Goal: Information Seeking & Learning: Learn about a topic

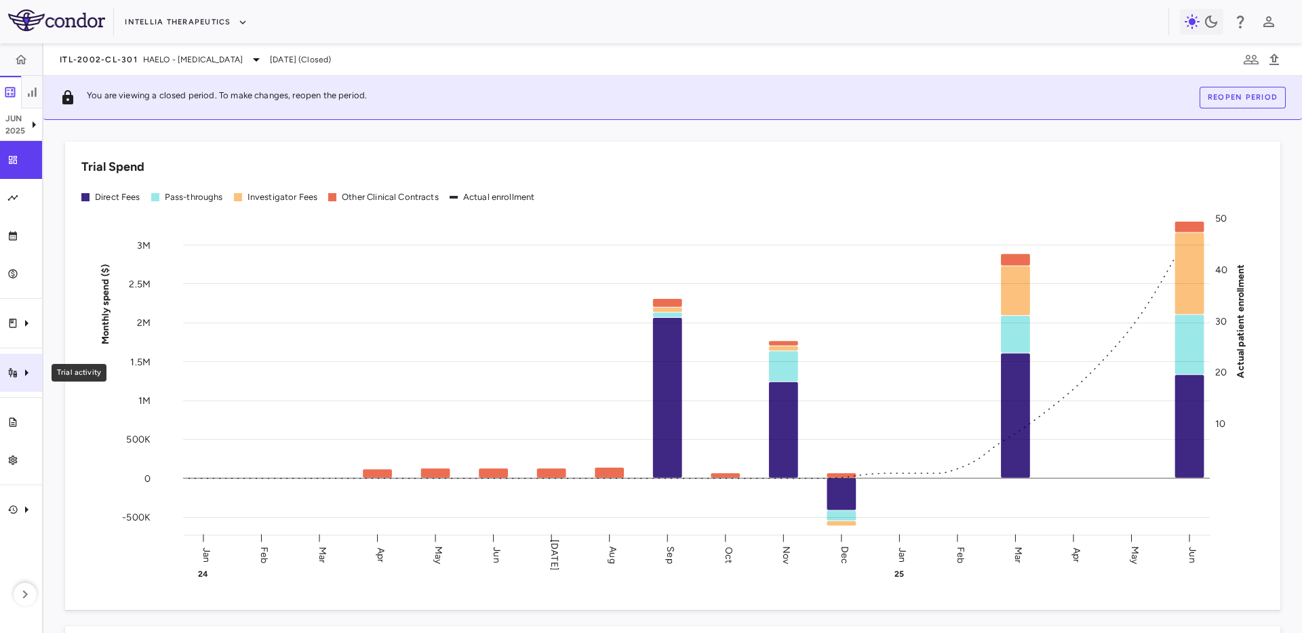
click at [18, 375] on icon "Trial activity" at bounding box center [26, 373] width 16 height 16
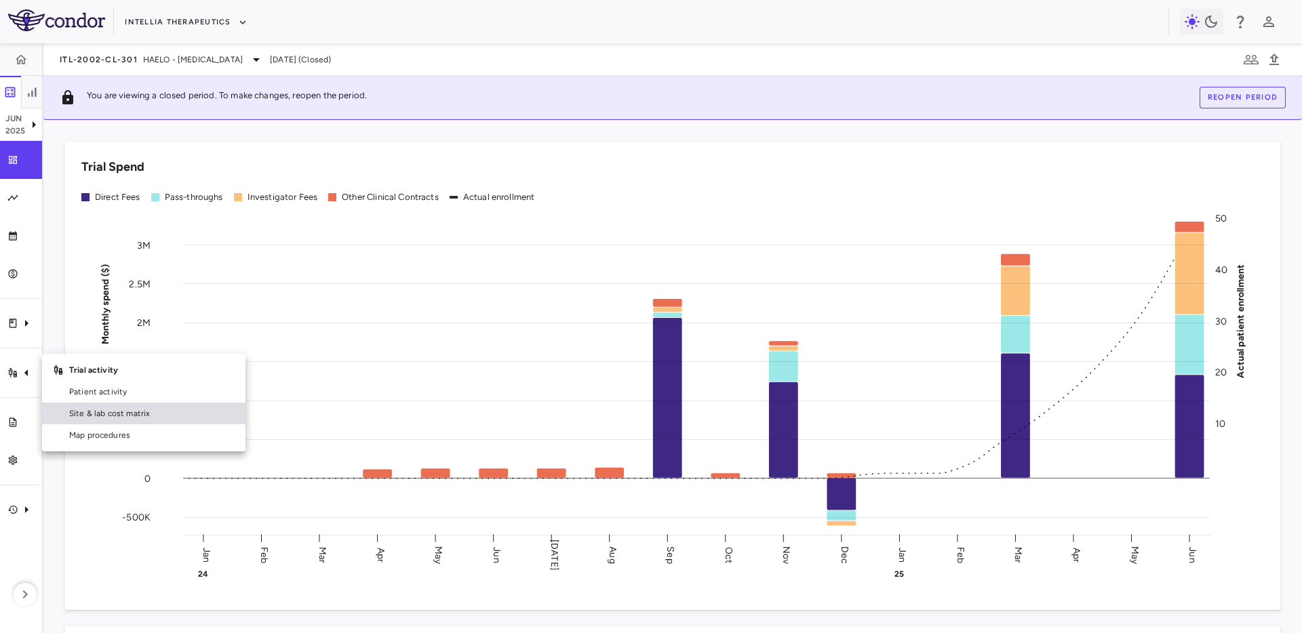
click at [85, 412] on span "Site & lab cost matrix" at bounding box center [151, 413] width 165 height 12
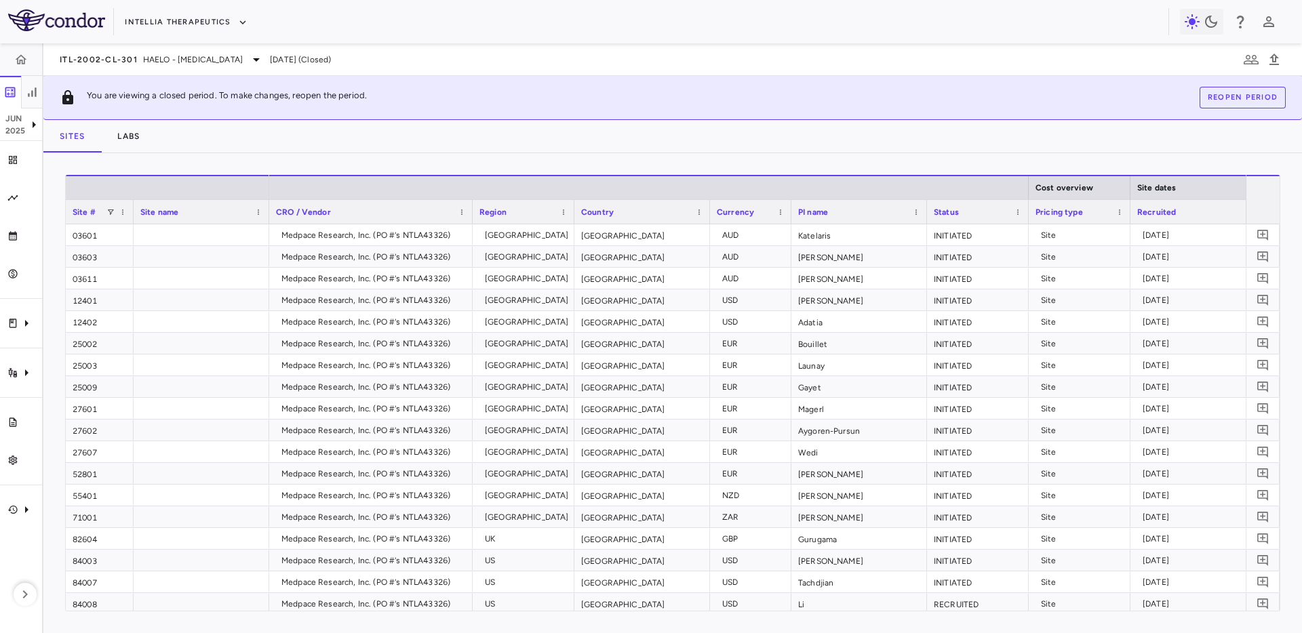
click at [539, 155] on div "Drag here to set row groups Drag here to set column labels Site # Site name Cos…" at bounding box center [672, 393] width 1258 height 480
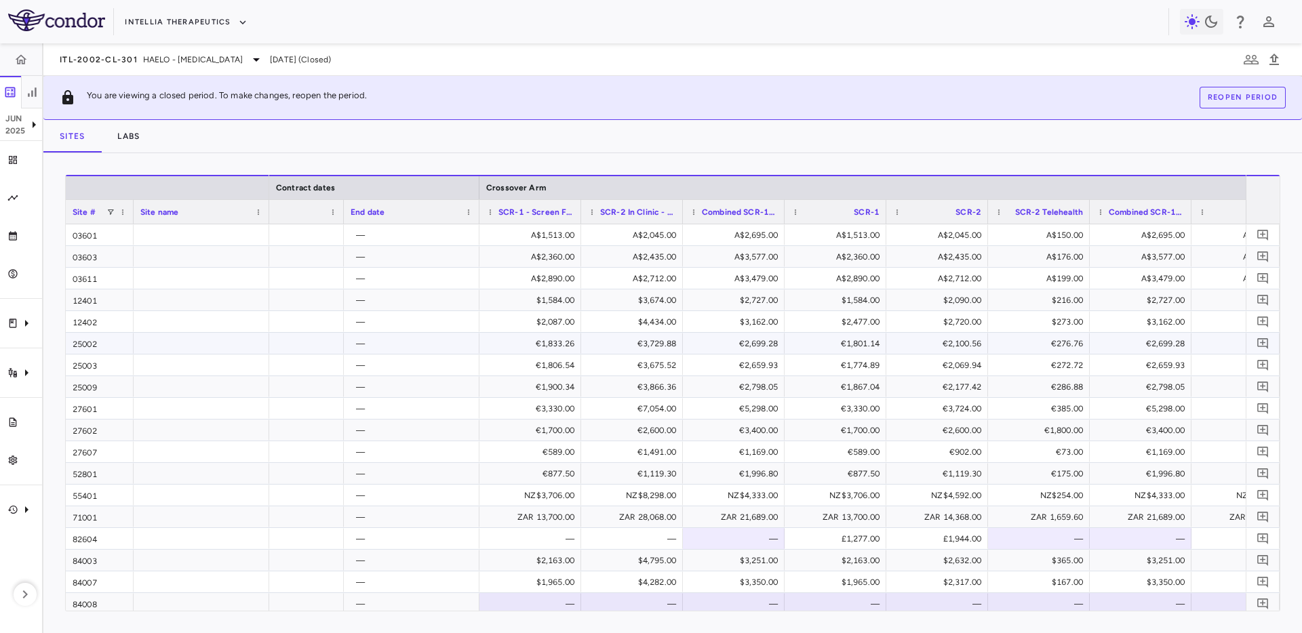
scroll to position [0, 895]
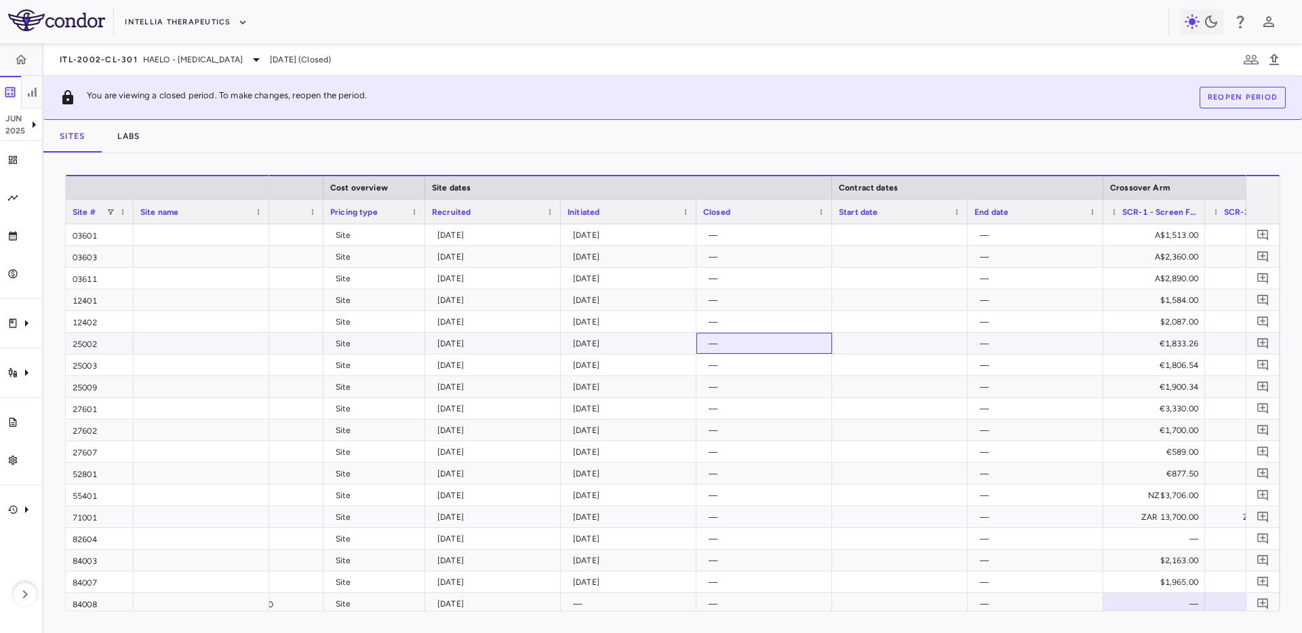
click at [782, 333] on div "—" at bounding box center [766, 344] width 117 height 22
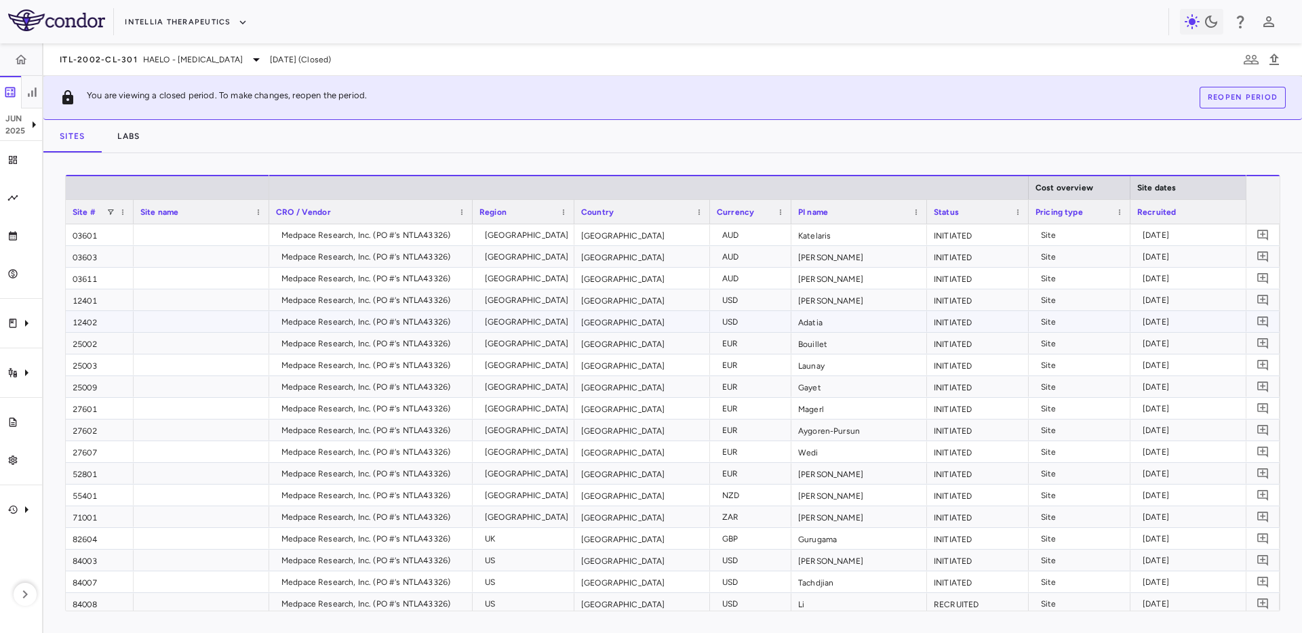
click at [564, 321] on div "[GEOGRAPHIC_DATA]" at bounding box center [527, 322] width 84 height 22
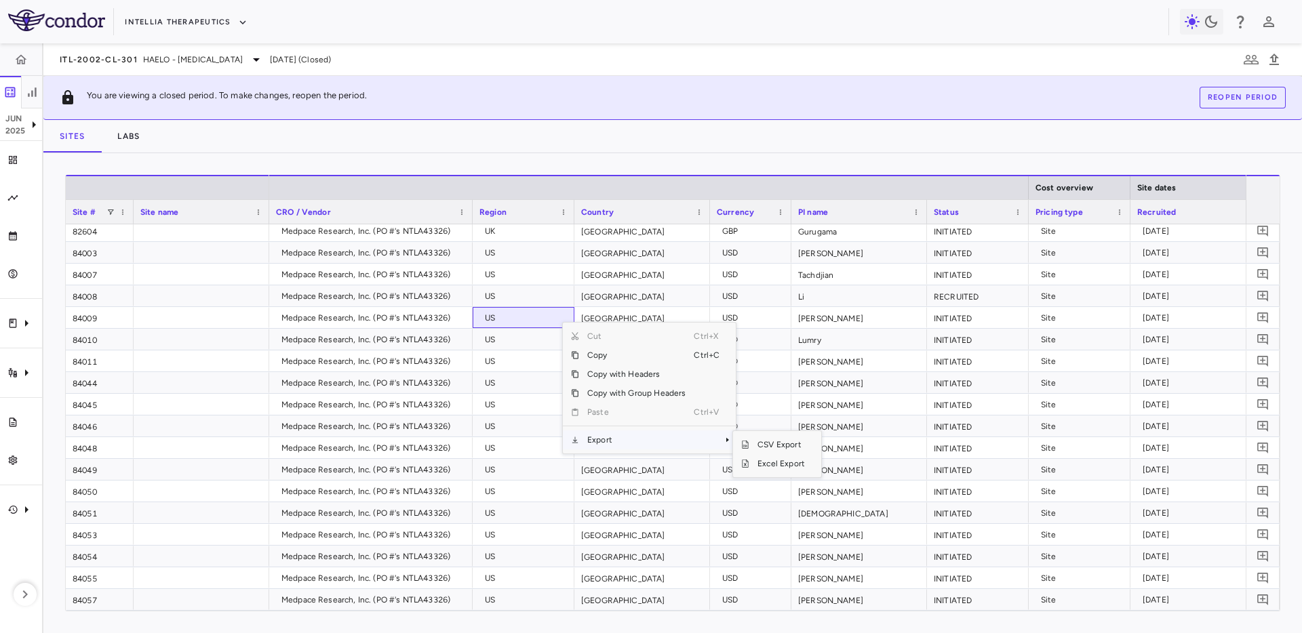
click at [624, 442] on span "Export" at bounding box center [636, 439] width 115 height 19
click at [667, 438] on span "Export" at bounding box center [636, 439] width 115 height 19
click at [757, 443] on span "CSV Export" at bounding box center [781, 444] width 64 height 19
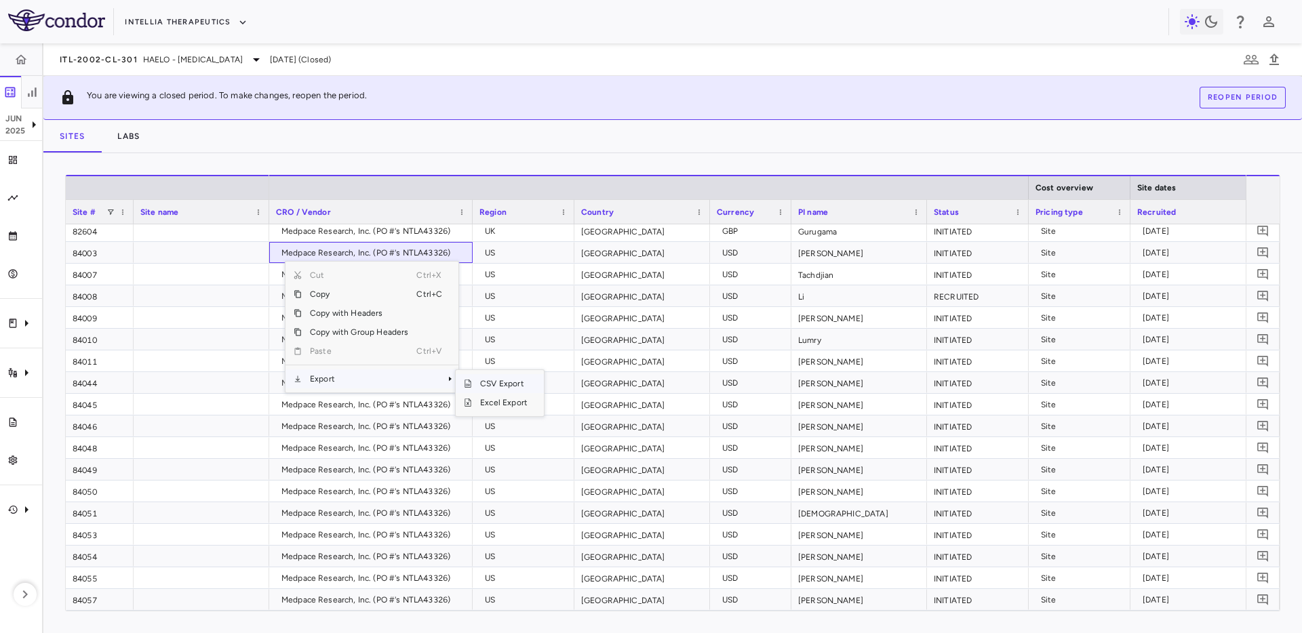
click at [523, 381] on span "CSV Export" at bounding box center [504, 383] width 64 height 19
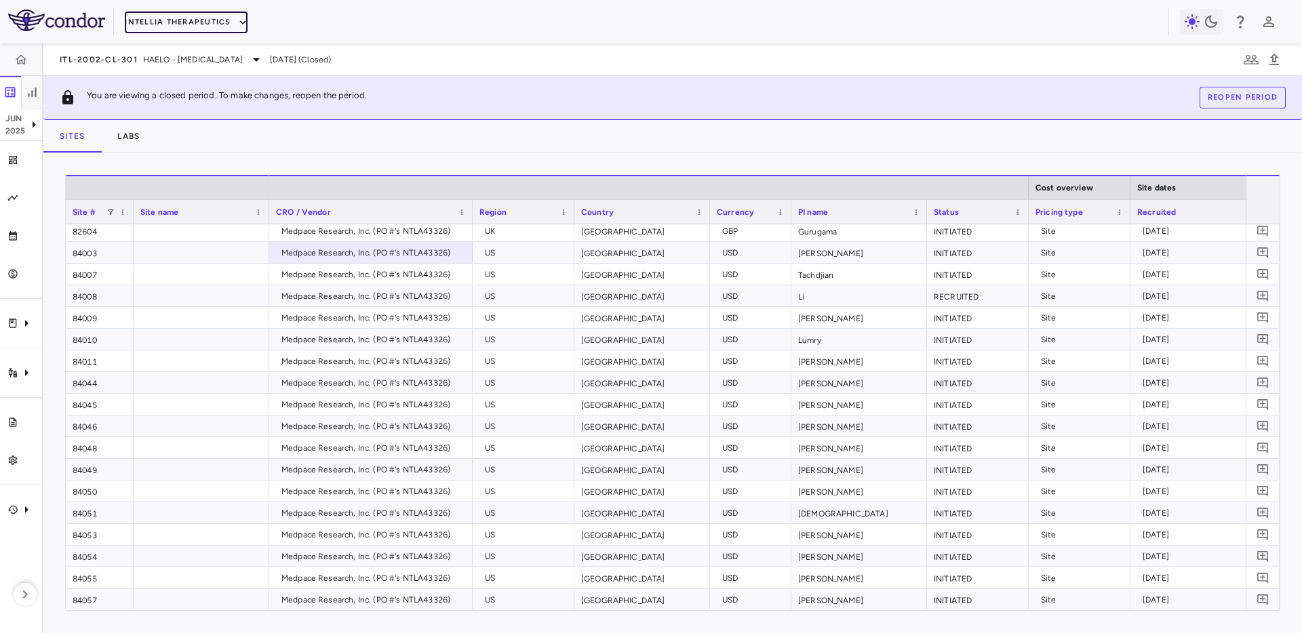
click at [145, 19] on button "Intellia Therapeutics" at bounding box center [186, 23] width 122 height 22
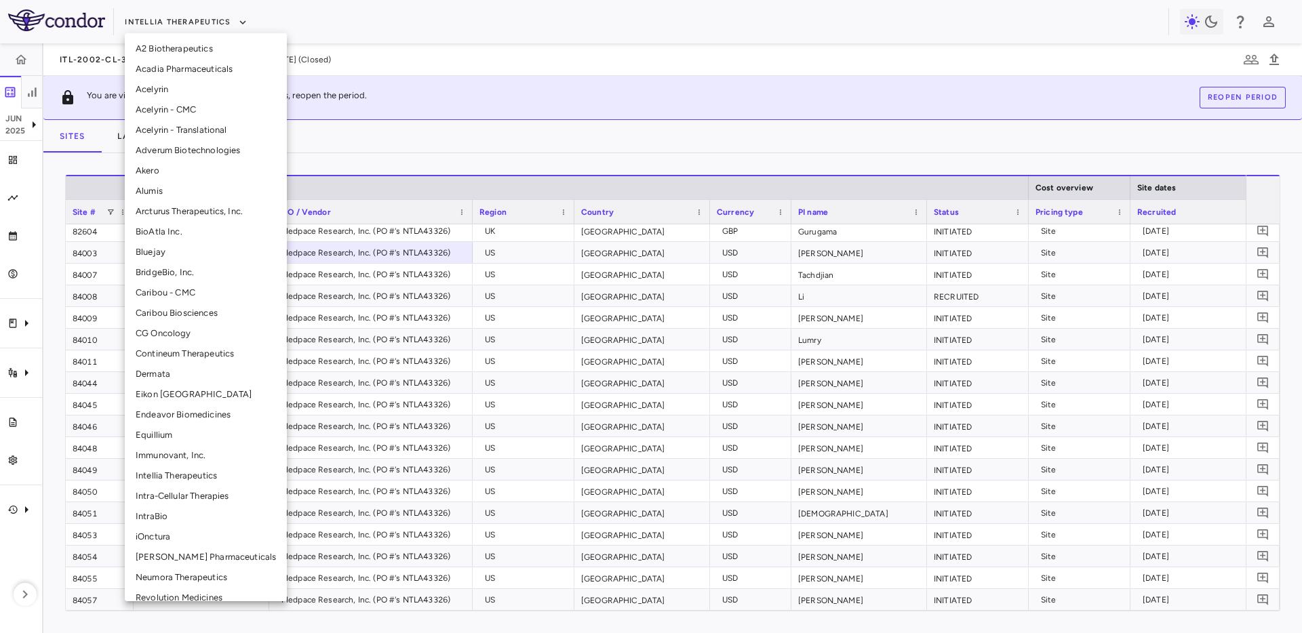
click at [191, 395] on li "Eikon [GEOGRAPHIC_DATA]" at bounding box center [206, 394] width 162 height 20
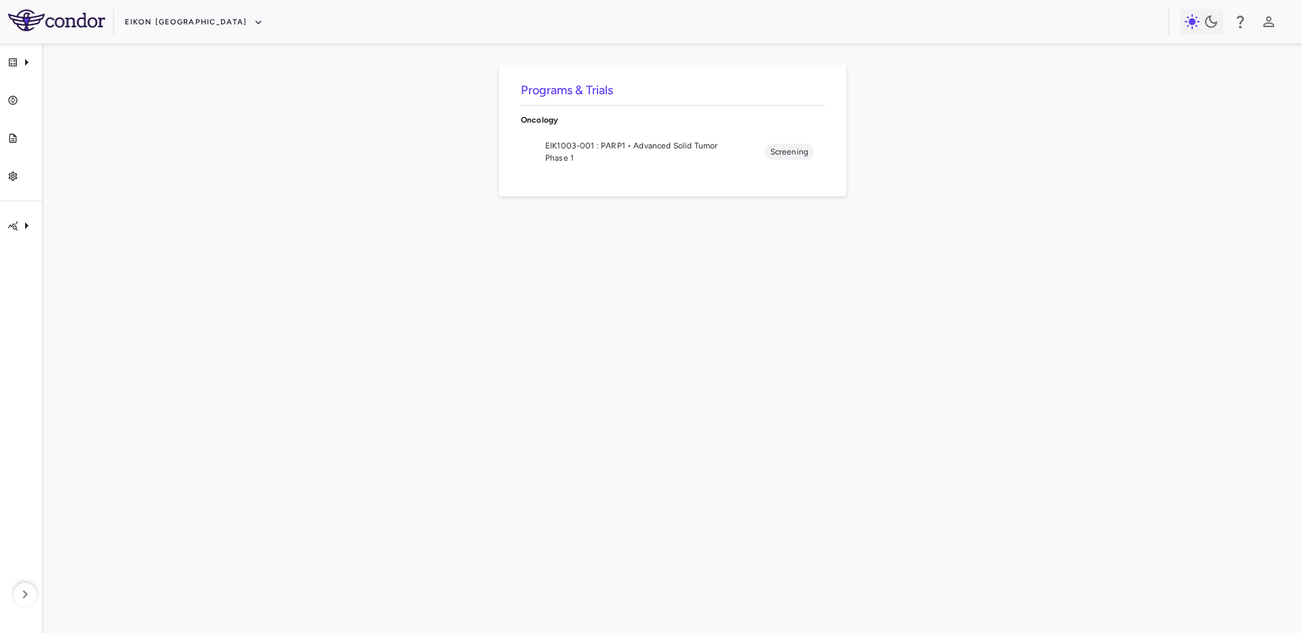
click at [588, 155] on span "Phase 1" at bounding box center [655, 158] width 220 height 12
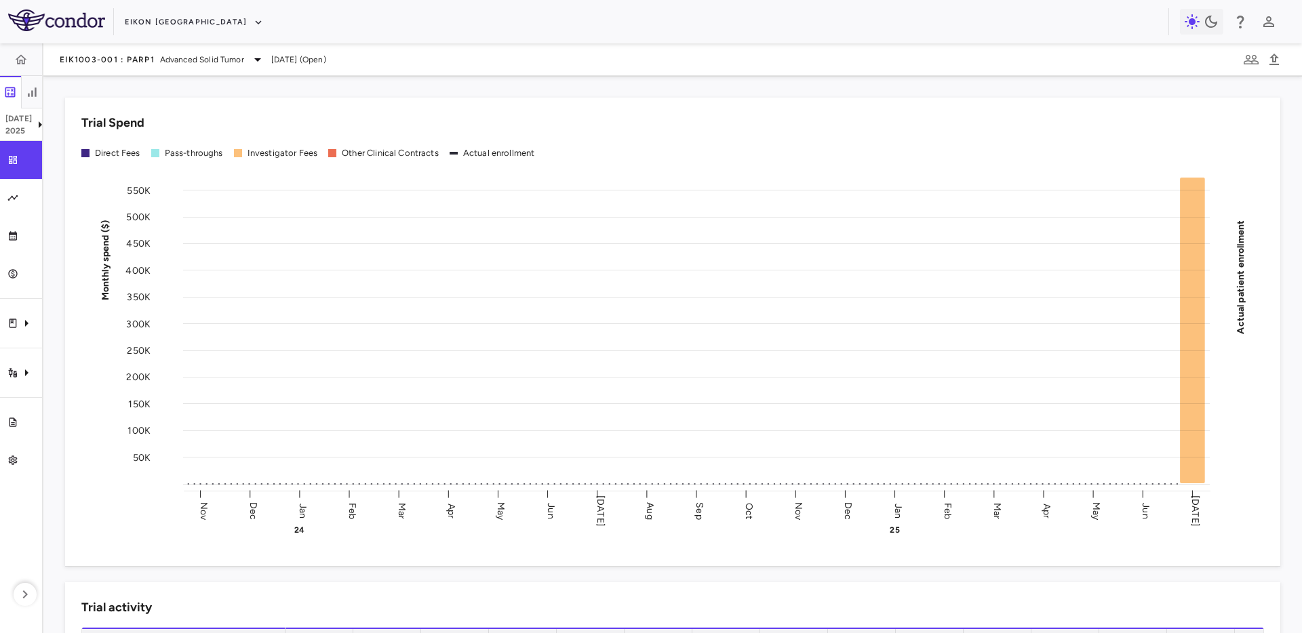
click at [172, 89] on div "Trial Spend Direct Fees Pass-throughs Investigator Fees Other Clinical Contract…" at bounding box center [664, 323] width 1231 height 485
drag, startPoint x: 106, startPoint y: 324, endPoint x: 60, endPoint y: 327, distance: 46.2
click at [106, 324] on icon "Monthly spend ($) 50K 100K 150K 200K 250K 300K 350K 400K 450K 500K 550K Actual …" at bounding box center [672, 351] width 1182 height 374
click at [29, 321] on icon "Clinical expenses" at bounding box center [26, 323] width 16 height 16
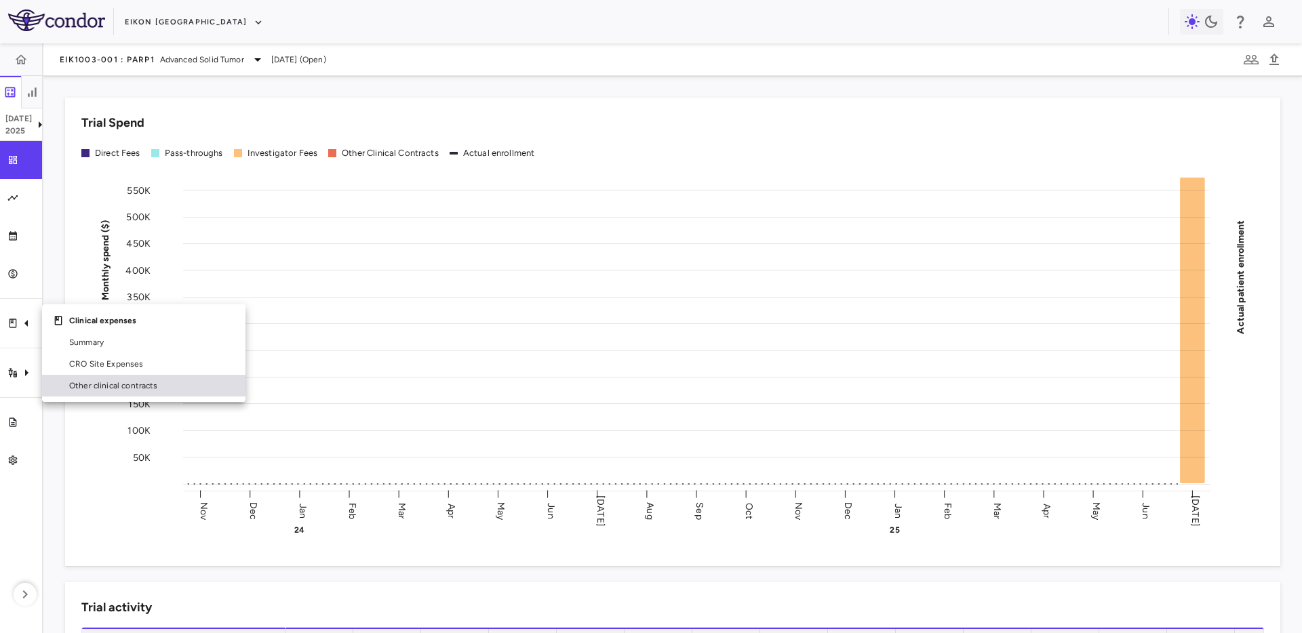
click at [132, 385] on span "Other clinical contracts" at bounding box center [151, 386] width 165 height 12
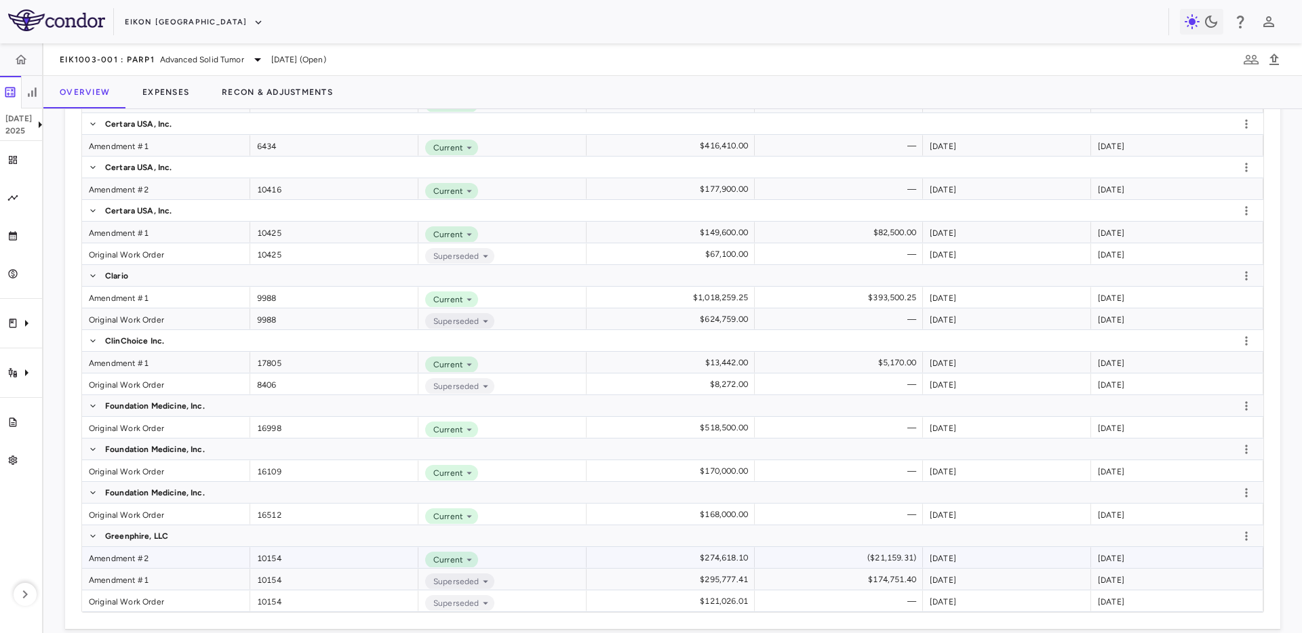
scroll to position [677, 0]
click at [225, 295] on div "Amendment #1" at bounding box center [166, 299] width 168 height 21
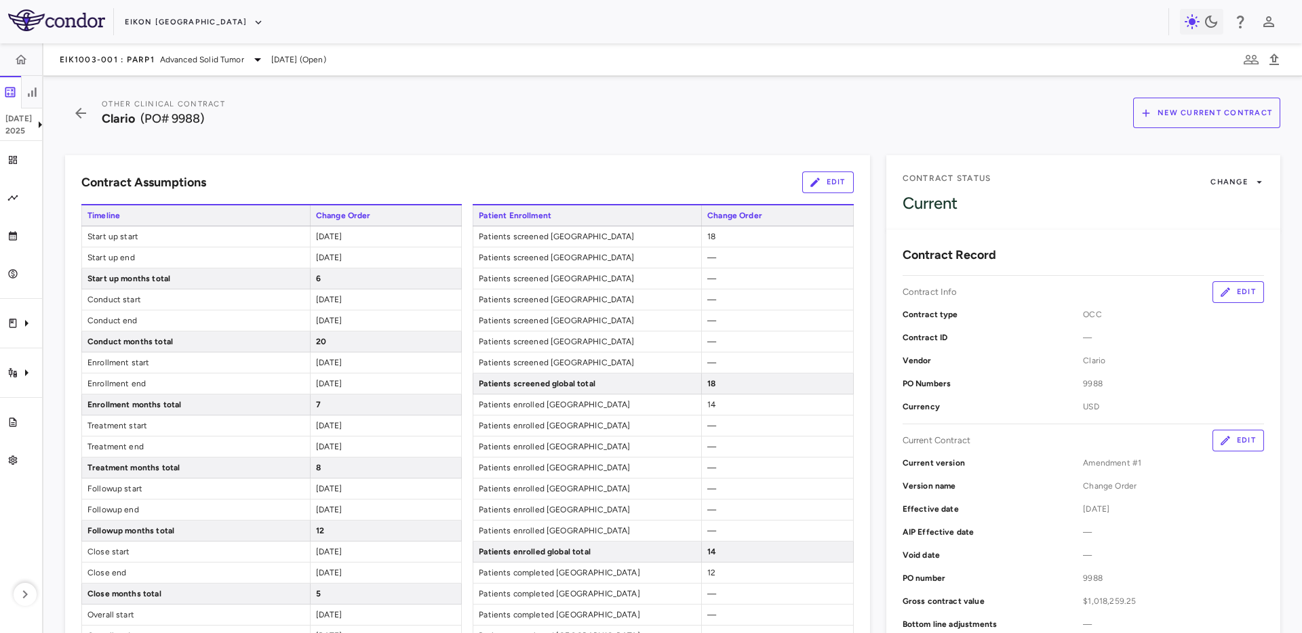
click at [846, 176] on button "Edit" at bounding box center [828, 183] width 52 height 22
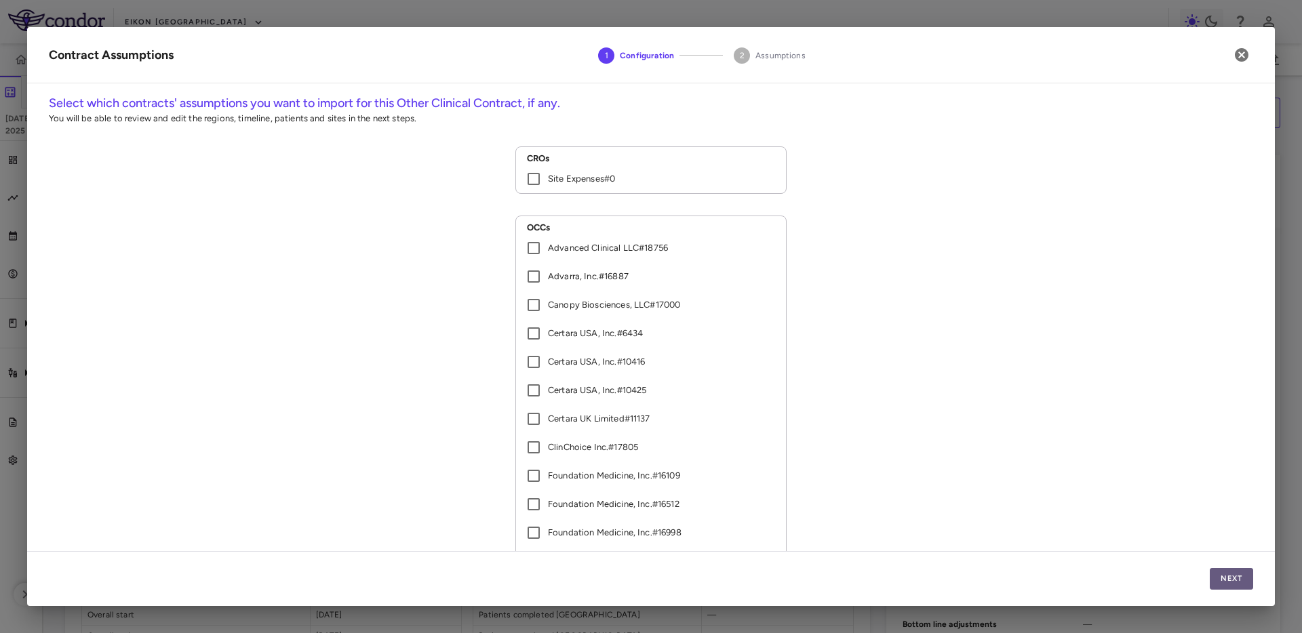
click at [1244, 582] on button "Next" at bounding box center [1230, 579] width 43 height 22
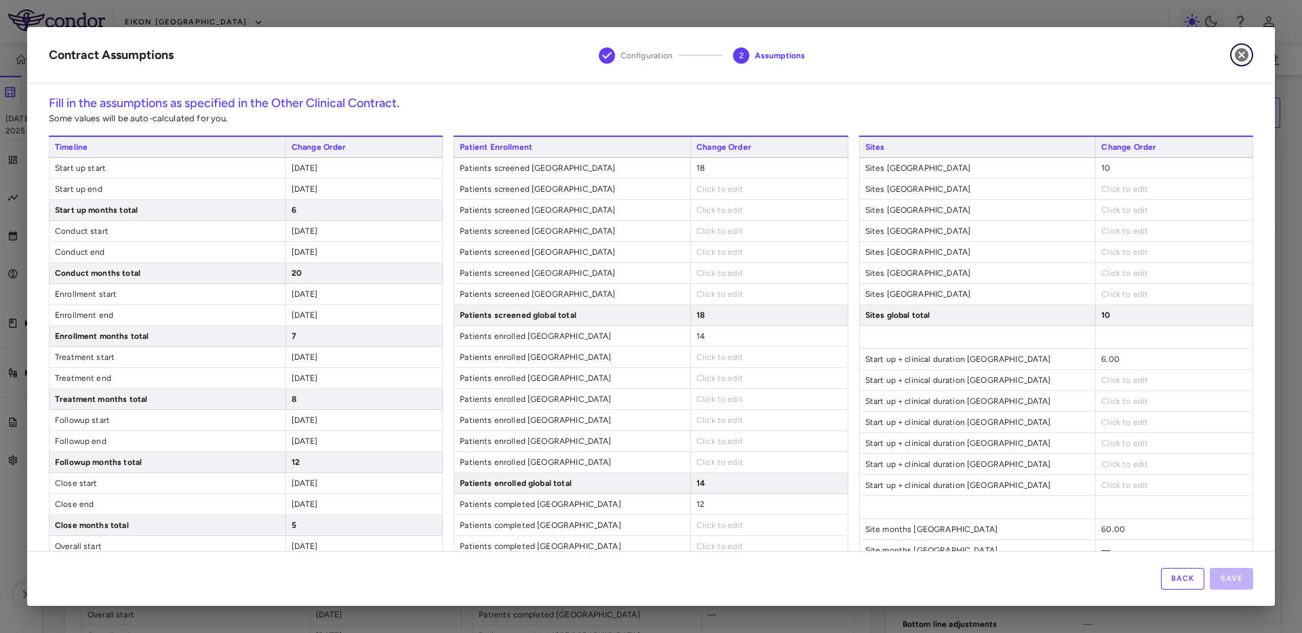
click at [1242, 54] on icon "button" at bounding box center [1241, 55] width 16 height 16
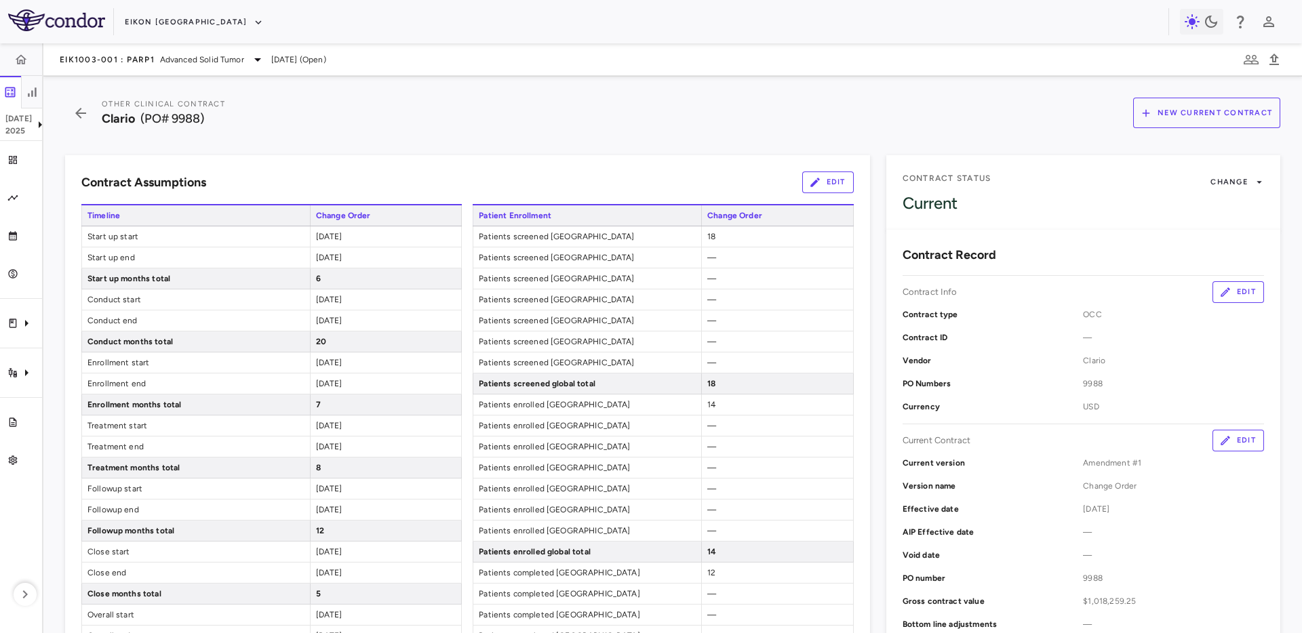
click at [620, 41] on div "Eikon [GEOGRAPHIC_DATA]" at bounding box center [651, 21] width 1302 height 43
click at [142, 18] on button "Eikon [GEOGRAPHIC_DATA]" at bounding box center [194, 23] width 138 height 22
click at [135, 24] on button "Eikon [GEOGRAPHIC_DATA]" at bounding box center [194, 23] width 138 height 22
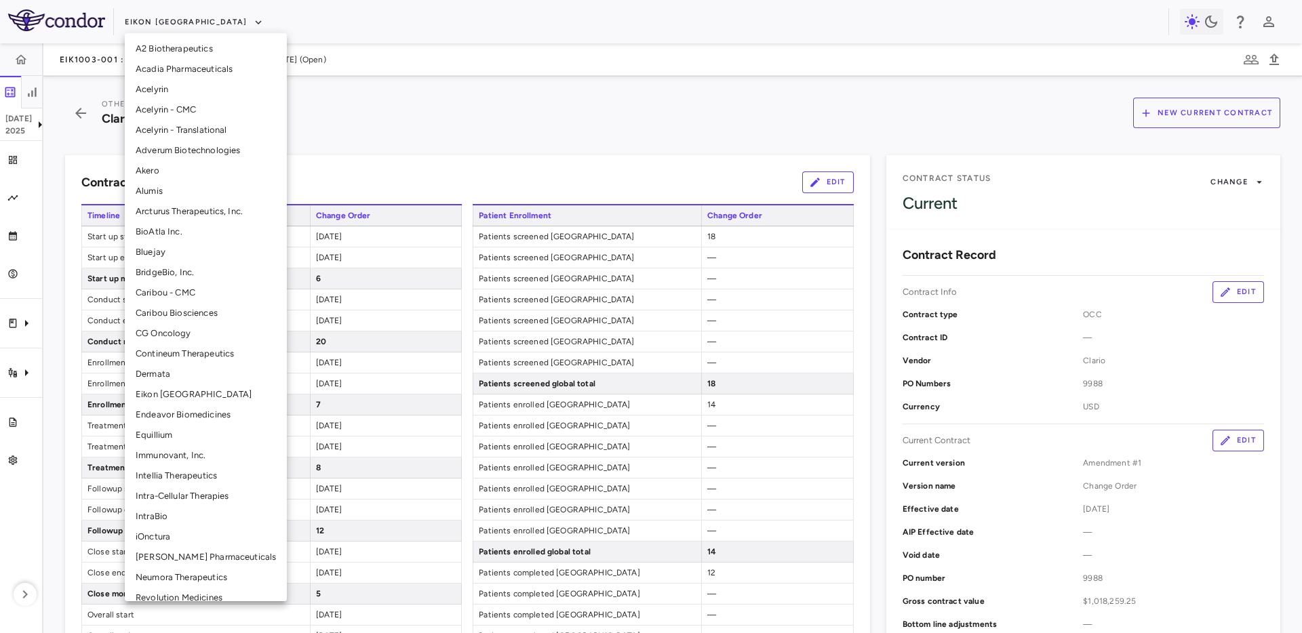
click at [174, 479] on li "Intellia Therapeutics" at bounding box center [206, 476] width 162 height 20
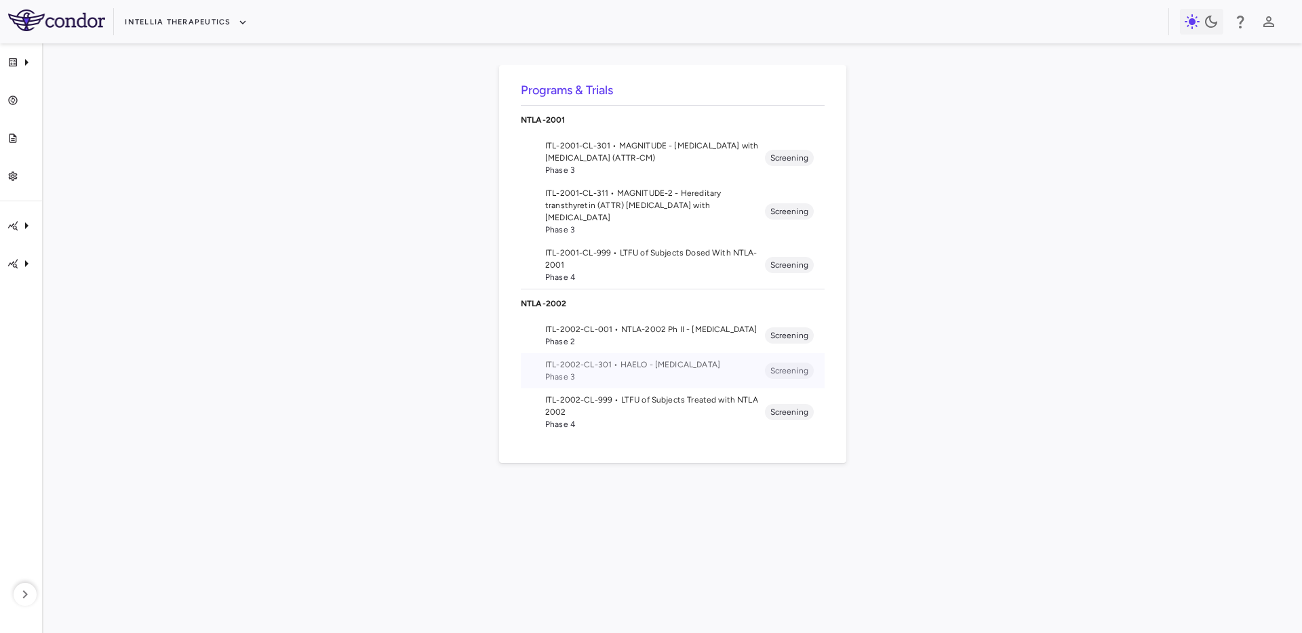
click at [596, 359] on span "ITL-2002-CL-301 • HAELO - Hereditary Angioedema" at bounding box center [655, 365] width 220 height 12
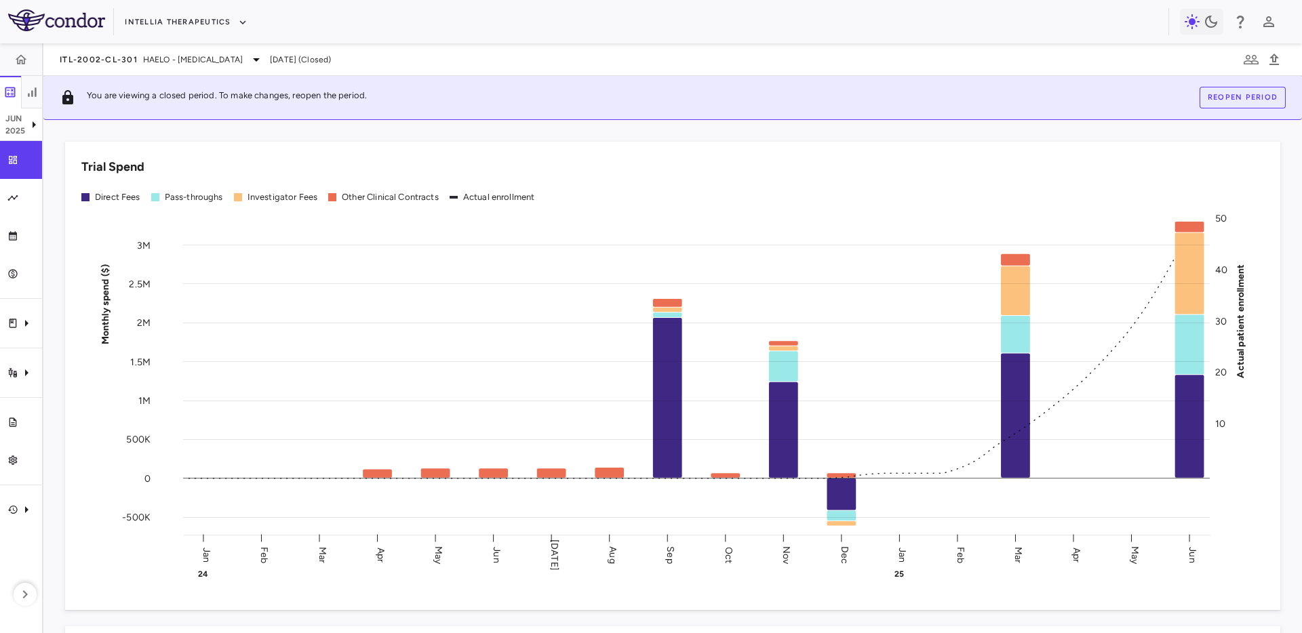
click at [43, 93] on div "You are viewing a closed period. To make changes, reopen the period. Reopen per…" at bounding box center [672, 98] width 1258 height 44
click at [29, 94] on icon "button" at bounding box center [32, 92] width 14 height 14
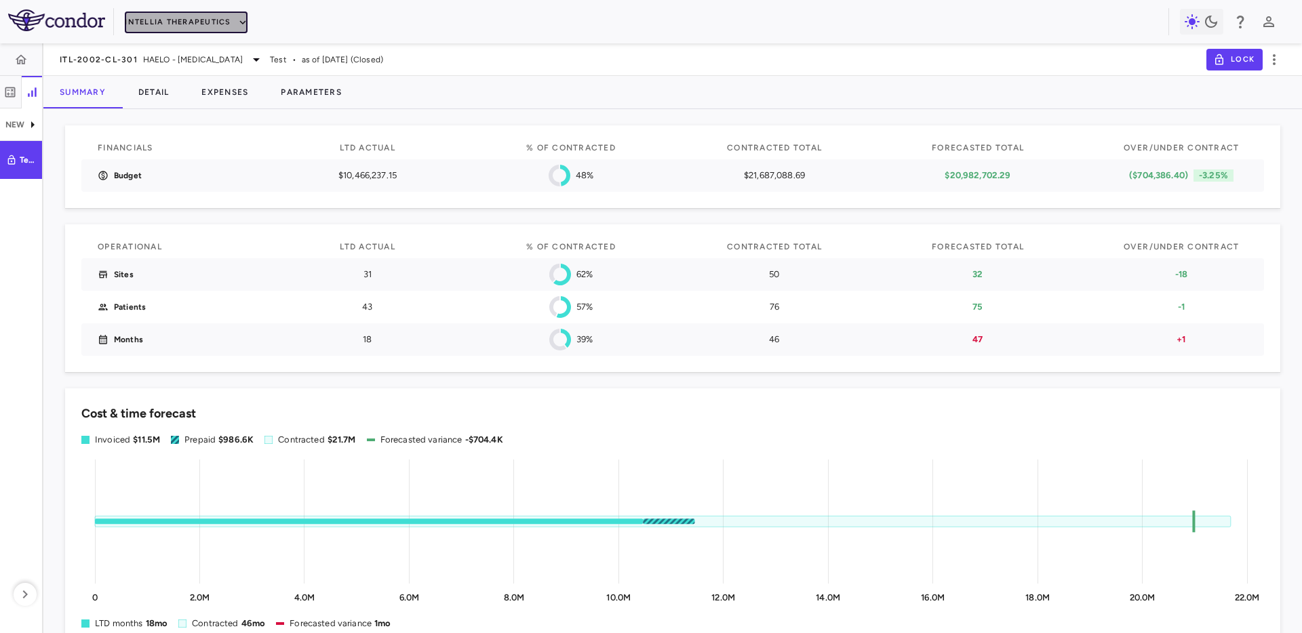
click at [186, 20] on button "Intellia Therapeutics" at bounding box center [186, 23] width 122 height 22
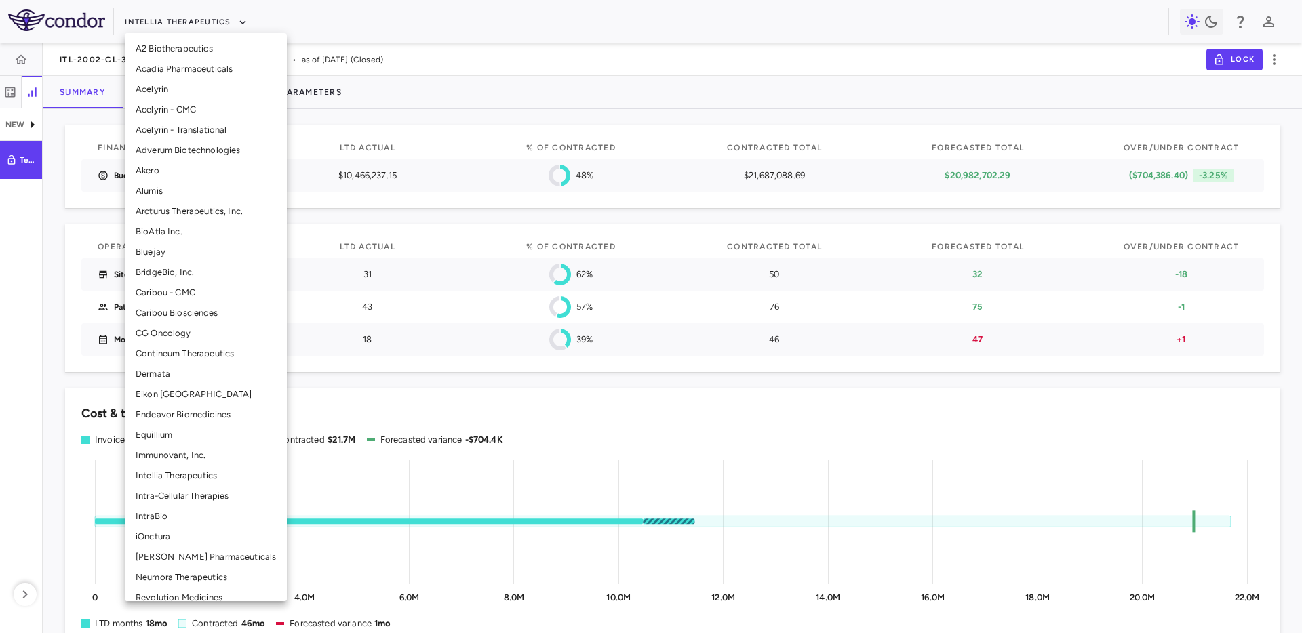
click at [170, 396] on li "Eikon [GEOGRAPHIC_DATA]" at bounding box center [206, 394] width 162 height 20
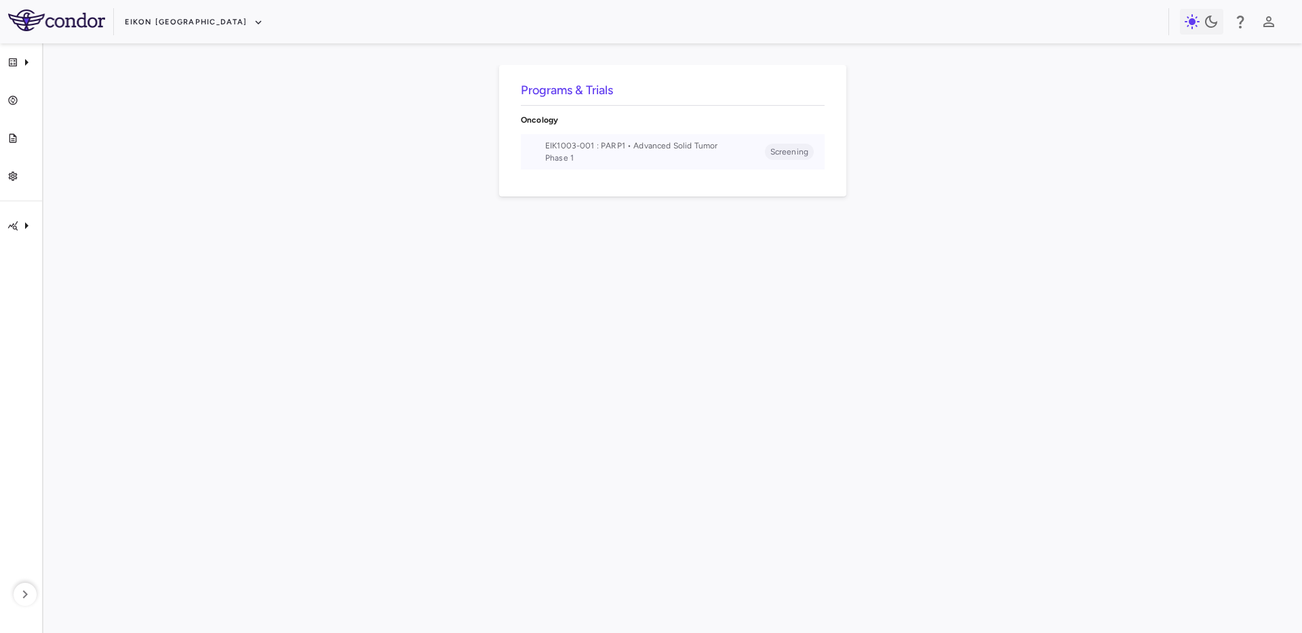
click at [685, 148] on span "EIK1003-001 : PARP1 • Advanced Solid Tumor" at bounding box center [655, 146] width 220 height 12
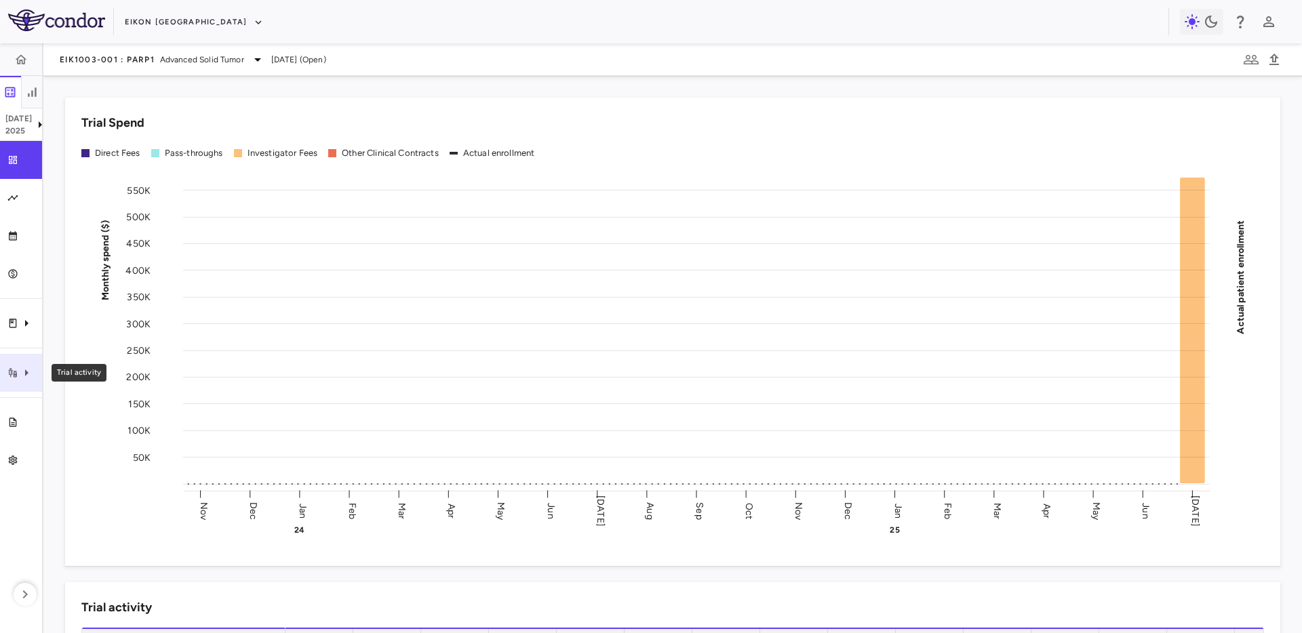
click at [31, 371] on icon "Trial activity" at bounding box center [26, 373] width 16 height 16
click at [11, 337] on div at bounding box center [651, 316] width 1302 height 633
click at [14, 328] on icon "Clinical expenses" at bounding box center [12, 323] width 11 height 11
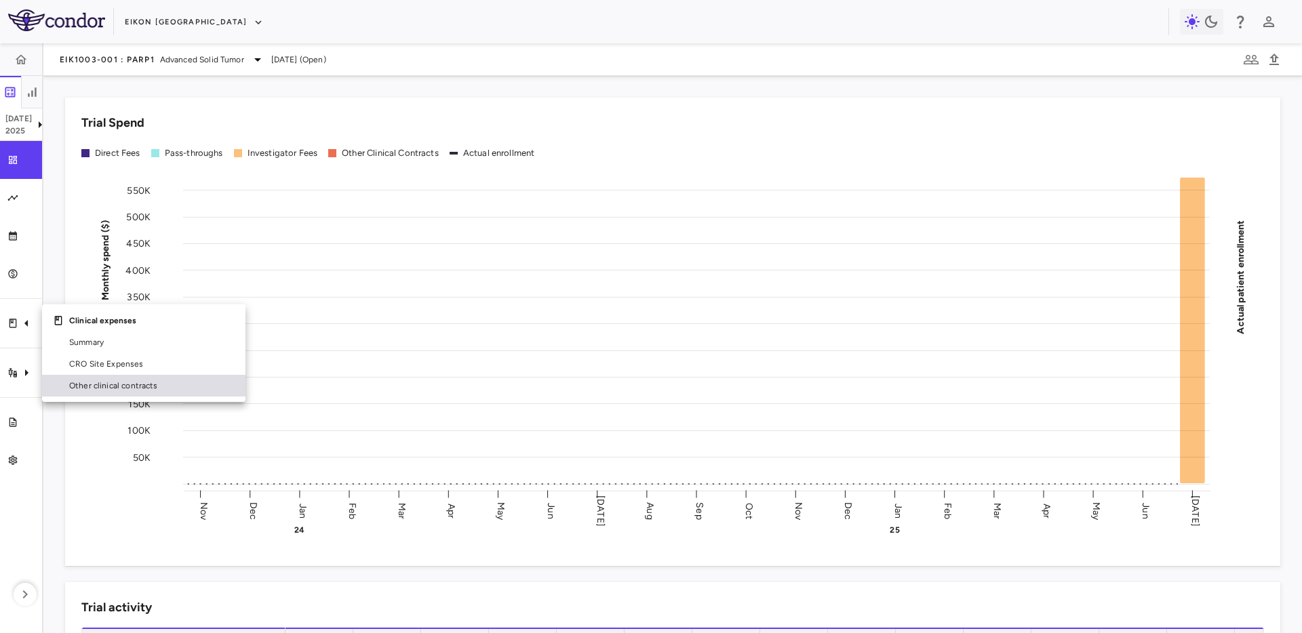
click at [115, 395] on link "Other clinical contracts" at bounding box center [143, 386] width 203 height 22
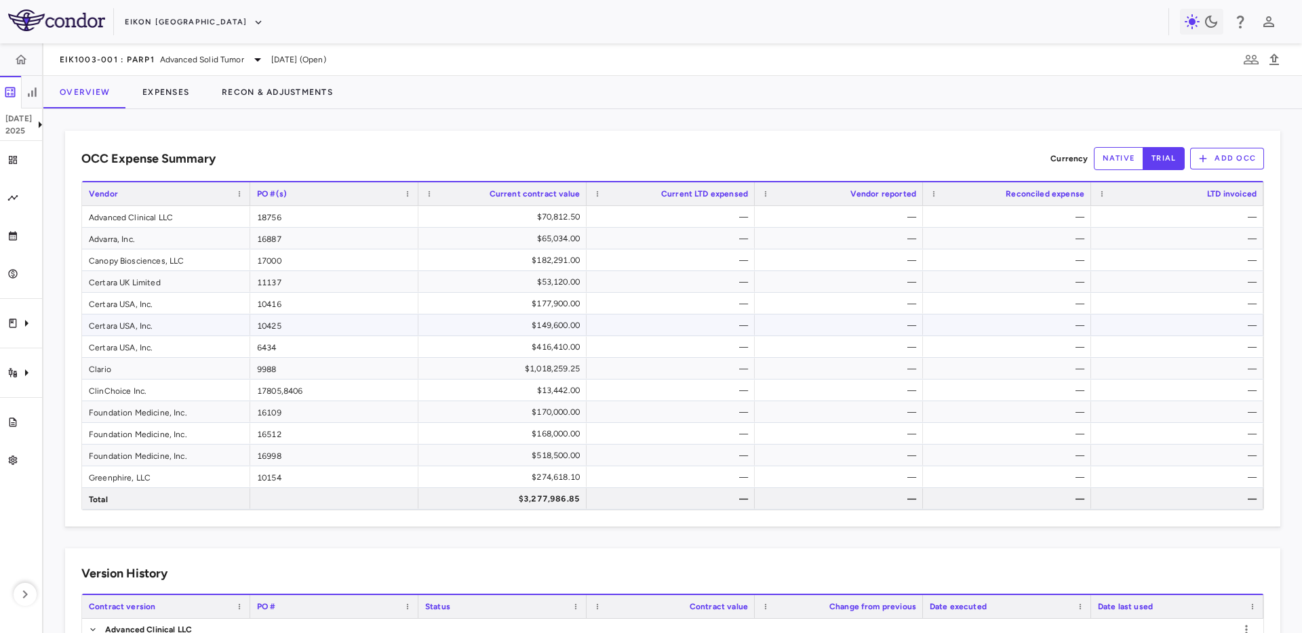
scroll to position [697, 0]
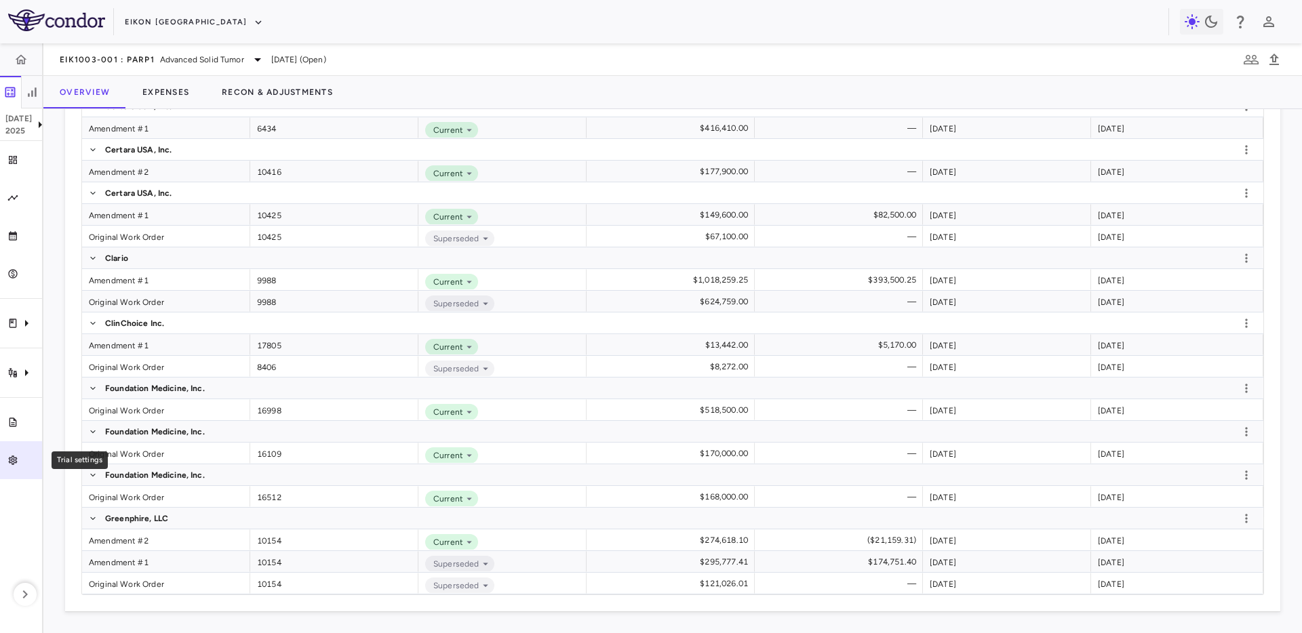
click at [3, 450] on link "Trial settings" at bounding box center [21, 460] width 42 height 38
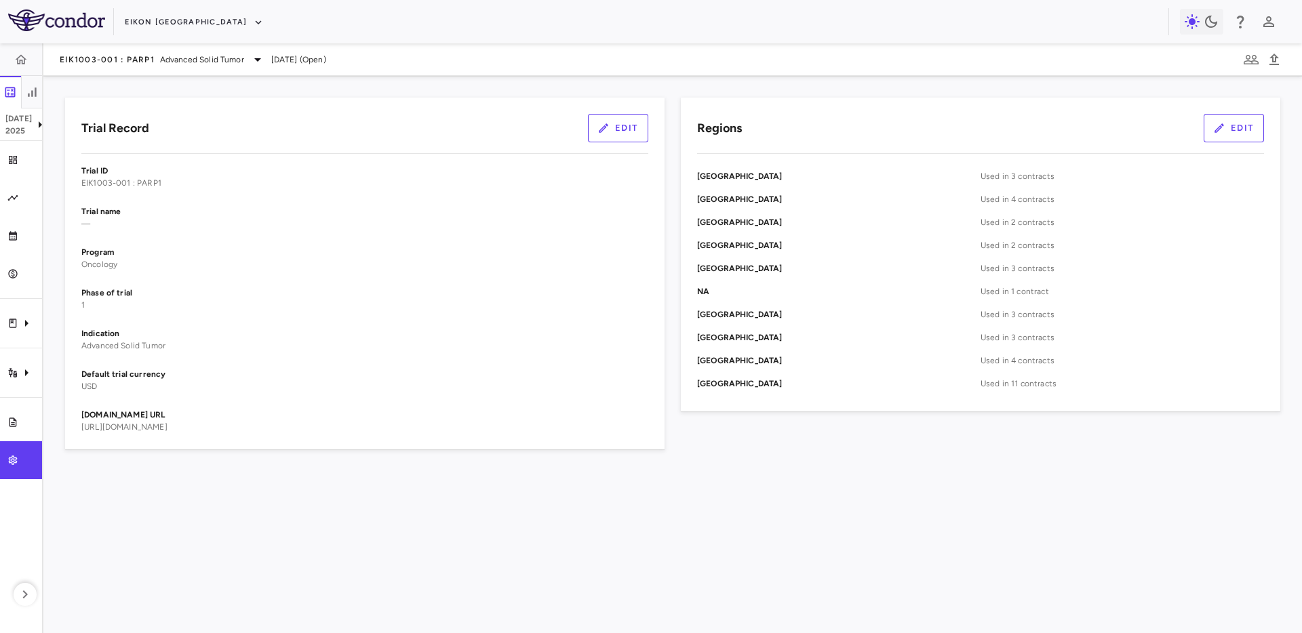
click at [889, 207] on div "Canada Used in 4 contracts" at bounding box center [980, 199] width 567 height 23
click at [1225, 125] on button "Edit" at bounding box center [1233, 128] width 60 height 28
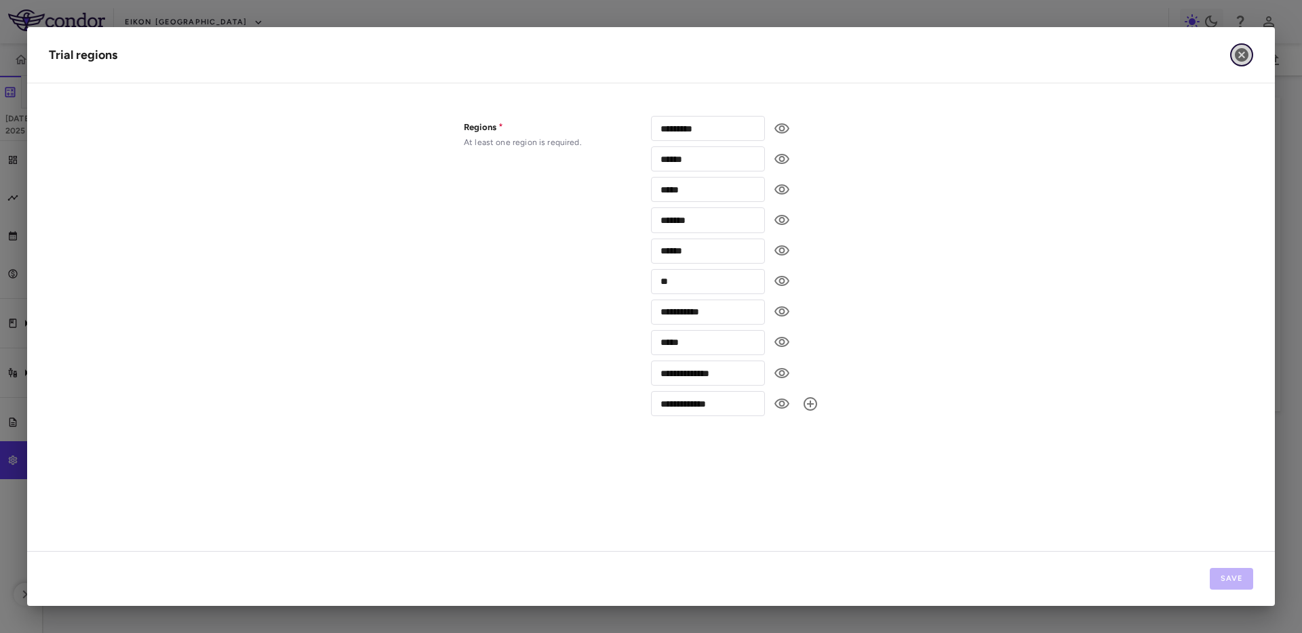
click at [1241, 56] on icon "button" at bounding box center [1241, 55] width 16 height 16
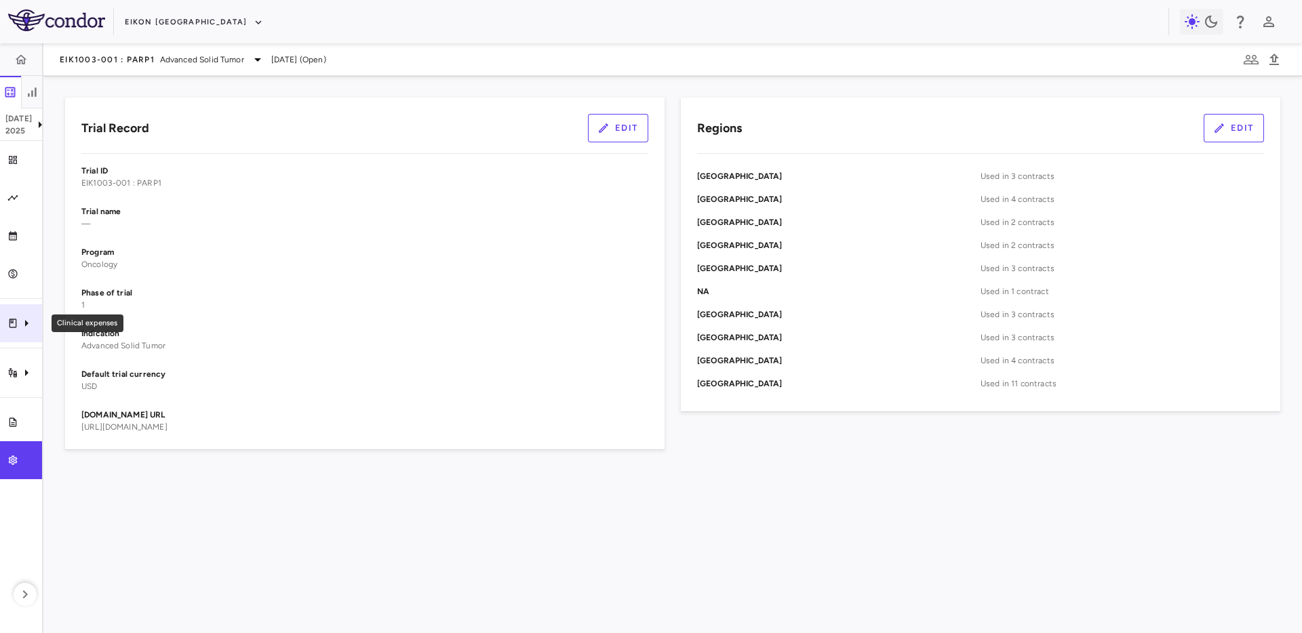
click at [31, 326] on icon "Clinical expenses" at bounding box center [26, 323] width 16 height 16
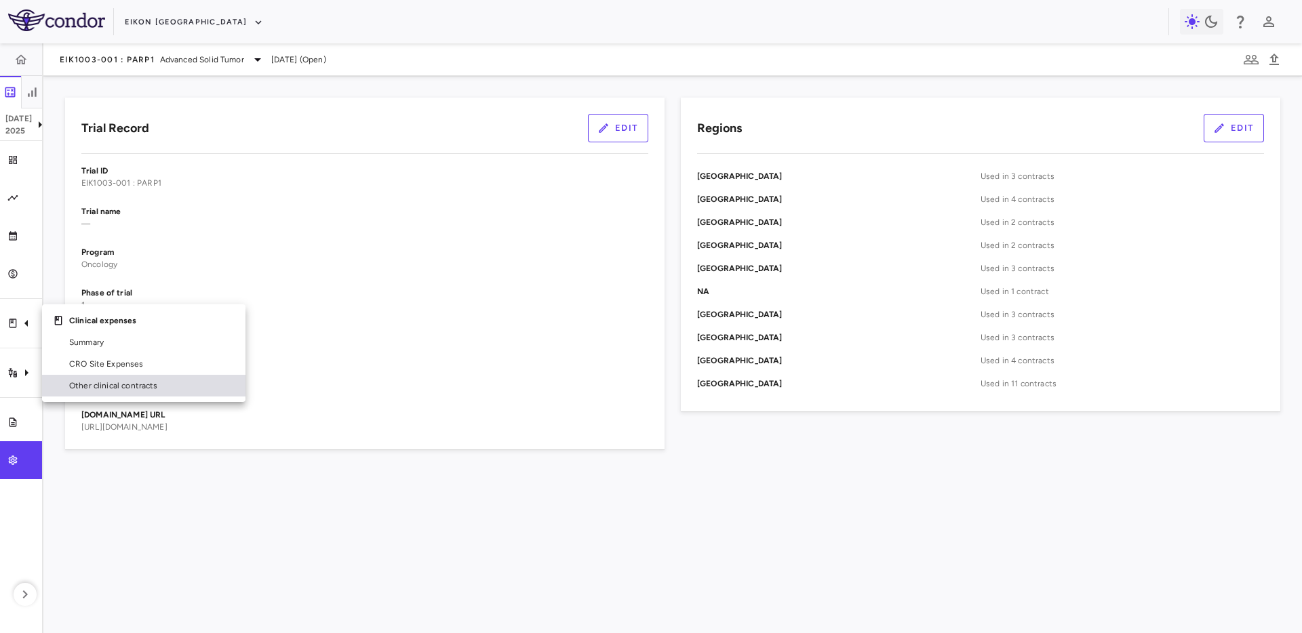
click at [98, 384] on span "Other clinical contracts" at bounding box center [151, 386] width 165 height 12
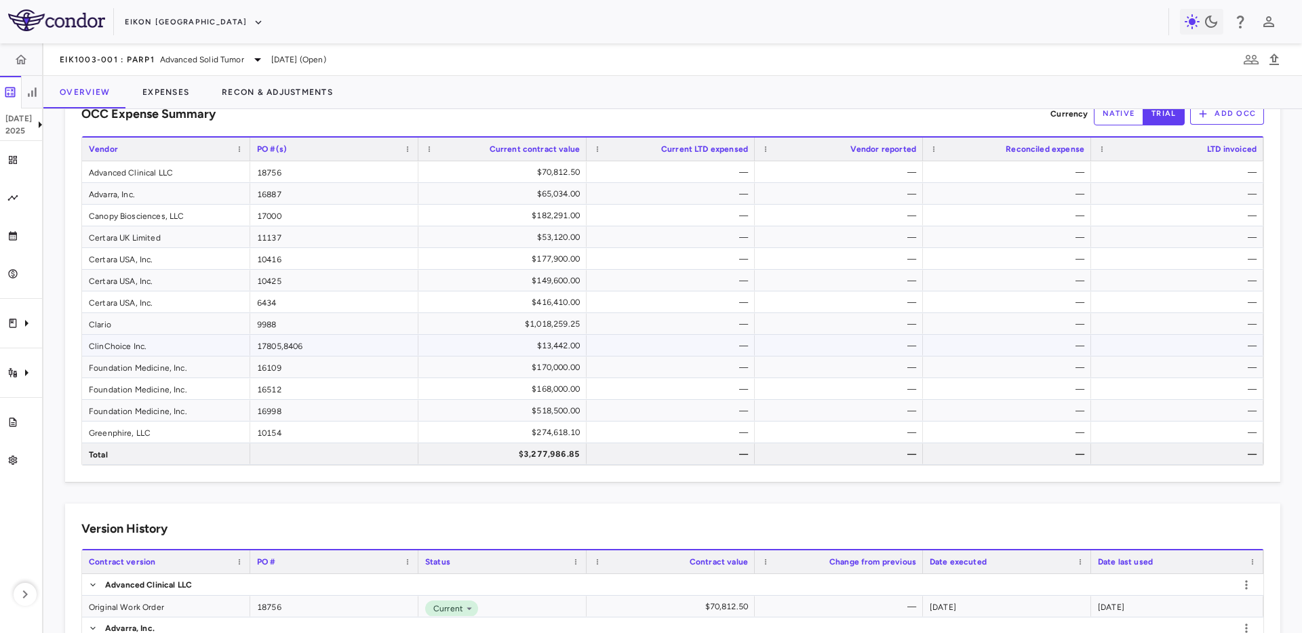
scroll to position [220, 0]
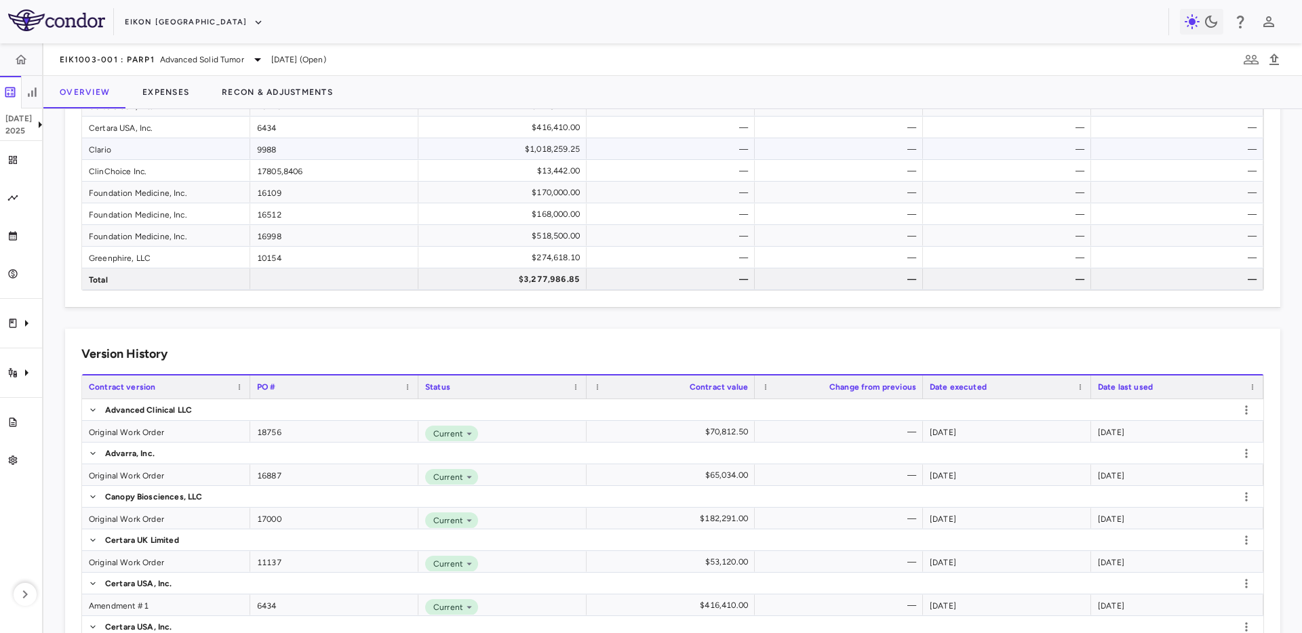
click at [102, 141] on div "Clario" at bounding box center [166, 148] width 168 height 21
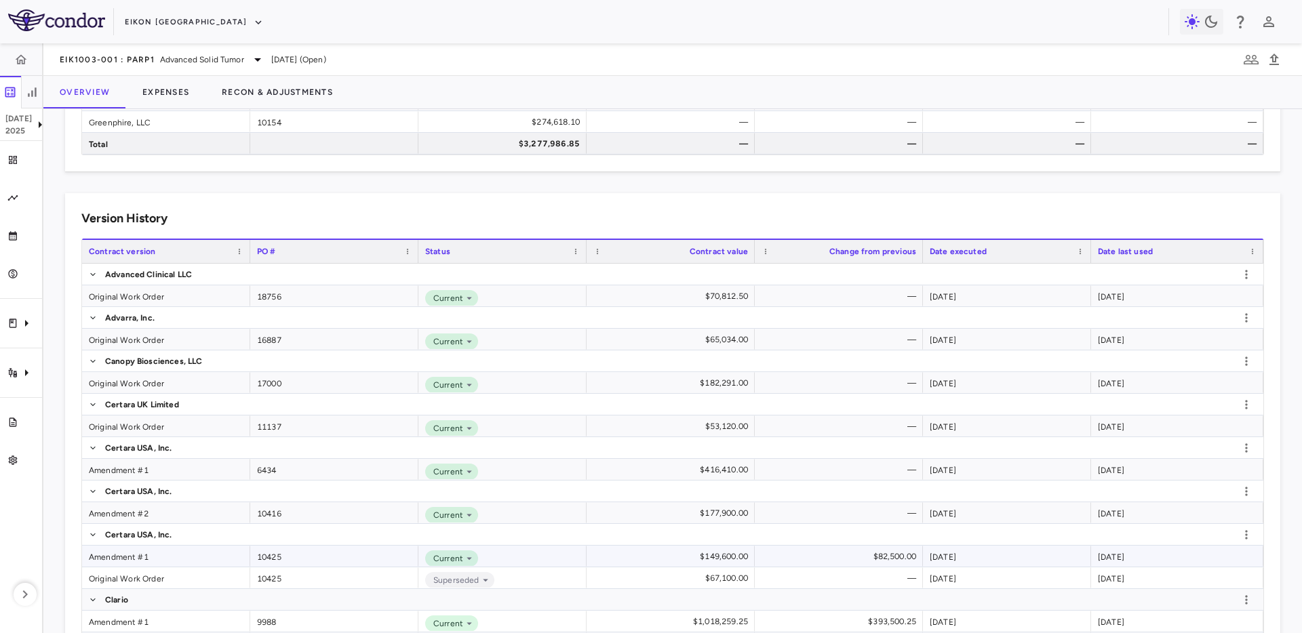
scroll to position [398, 0]
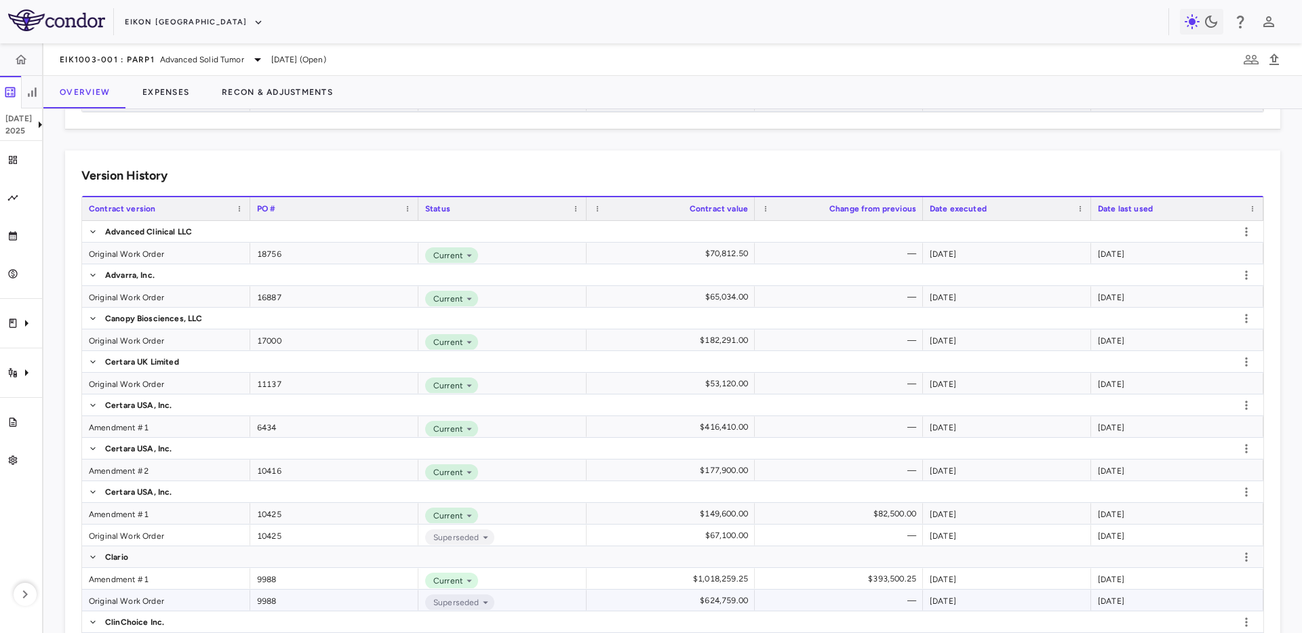
click at [175, 604] on div "Original Work Order" at bounding box center [166, 600] width 168 height 21
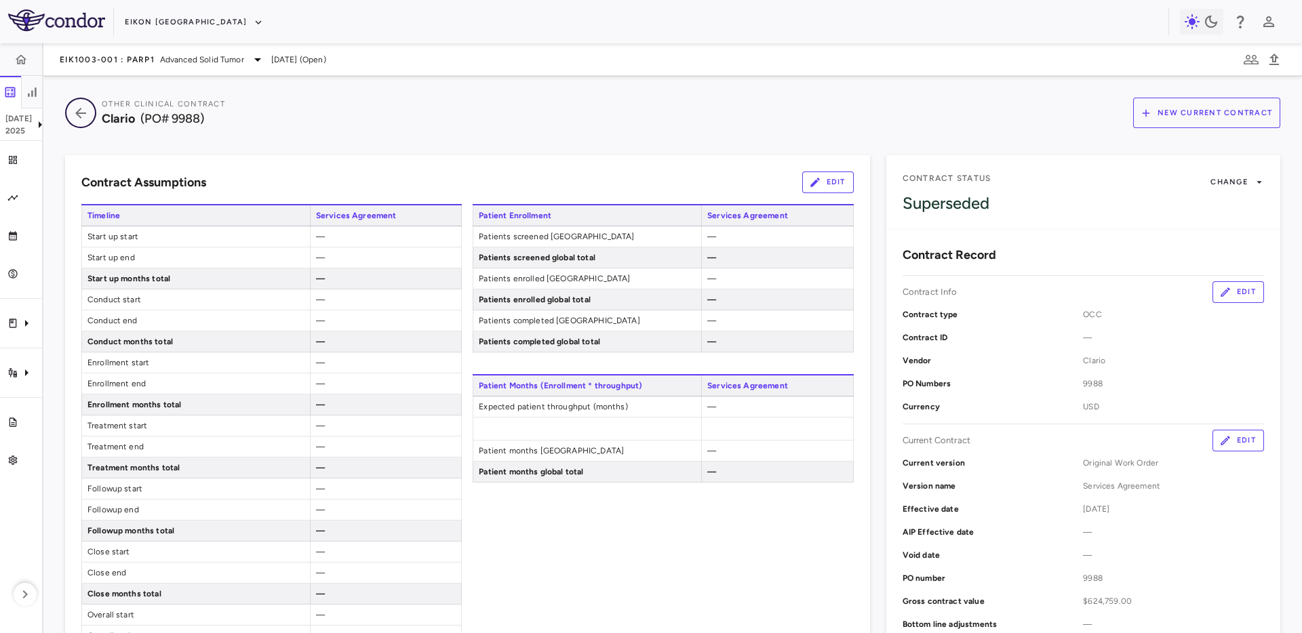
click at [77, 113] on icon "button" at bounding box center [80, 113] width 11 height 11
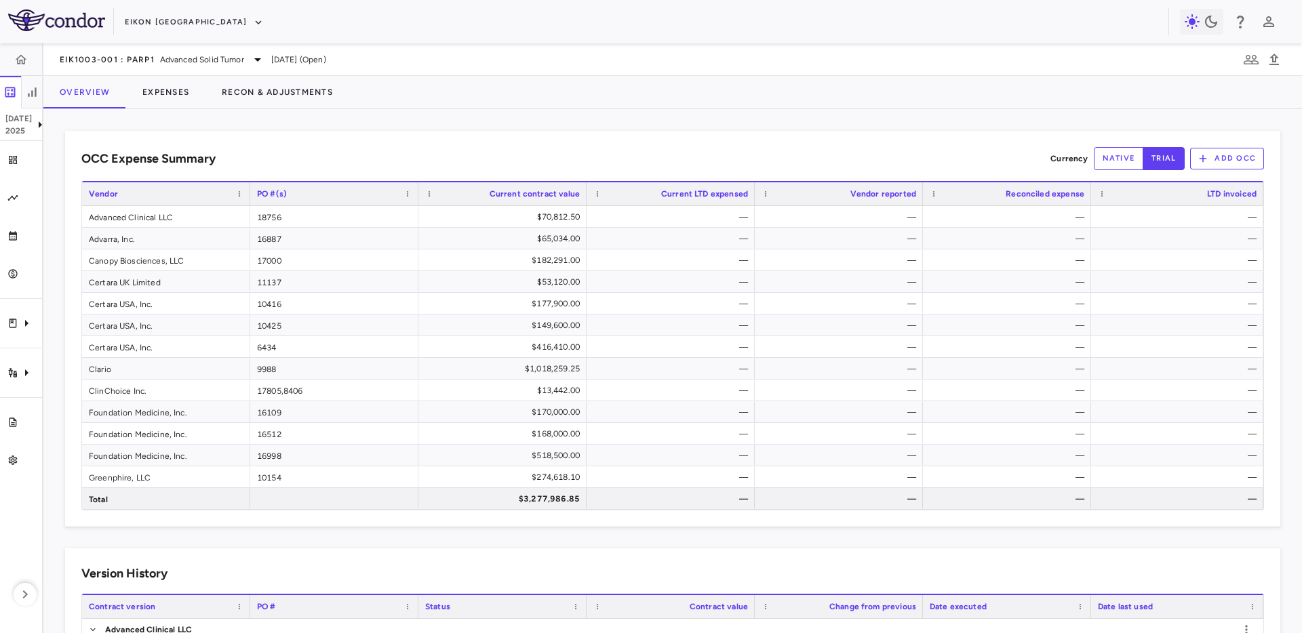
click at [406, 100] on div "Overview Expenses Recon & Adjustments" at bounding box center [672, 92] width 1258 height 33
click at [142, 17] on button "Eikon [GEOGRAPHIC_DATA]" at bounding box center [194, 23] width 138 height 22
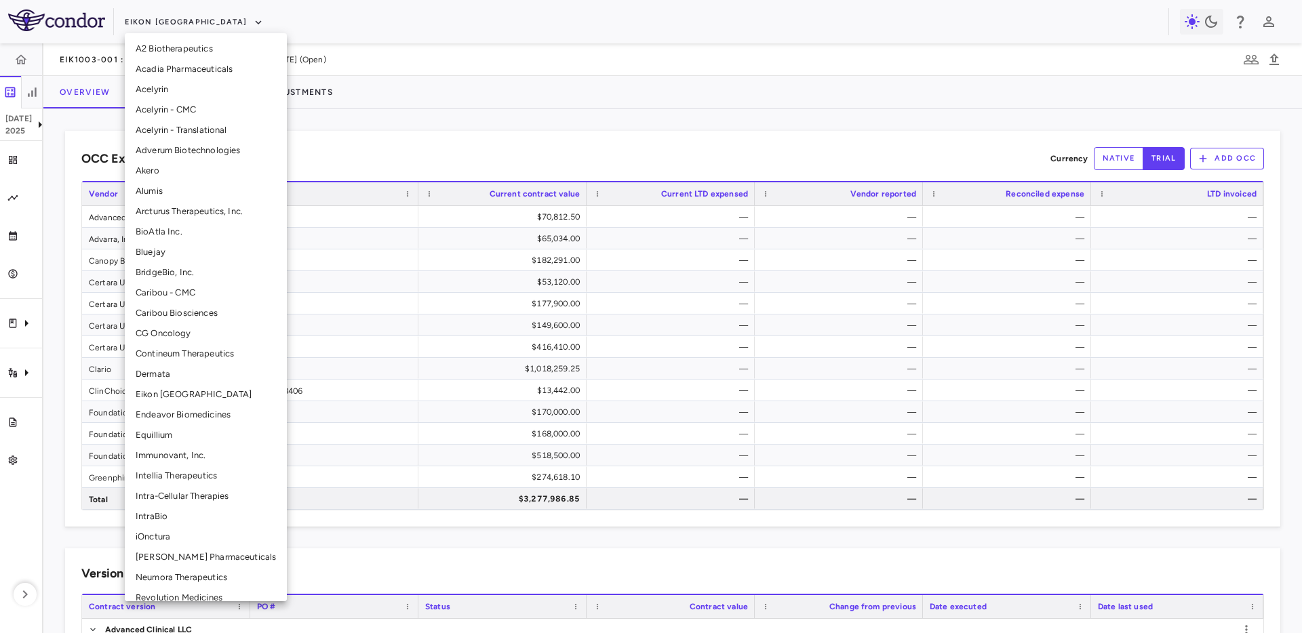
click at [207, 473] on li "Intellia Therapeutics" at bounding box center [206, 476] width 162 height 20
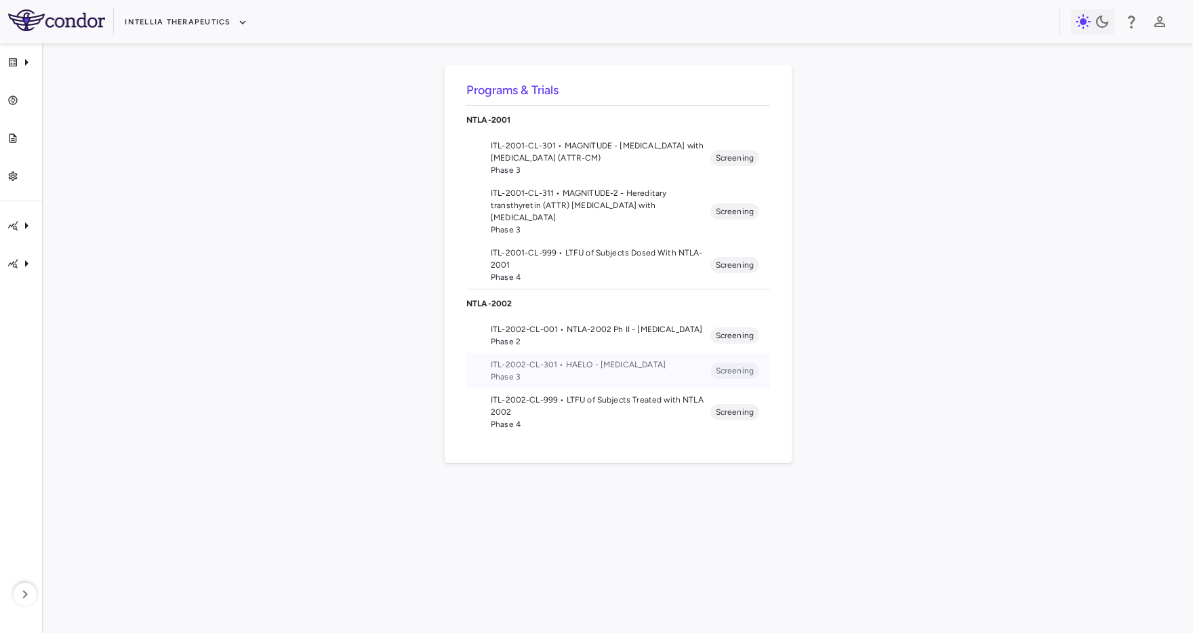
click at [536, 372] on span "Phase 3" at bounding box center [601, 377] width 220 height 12
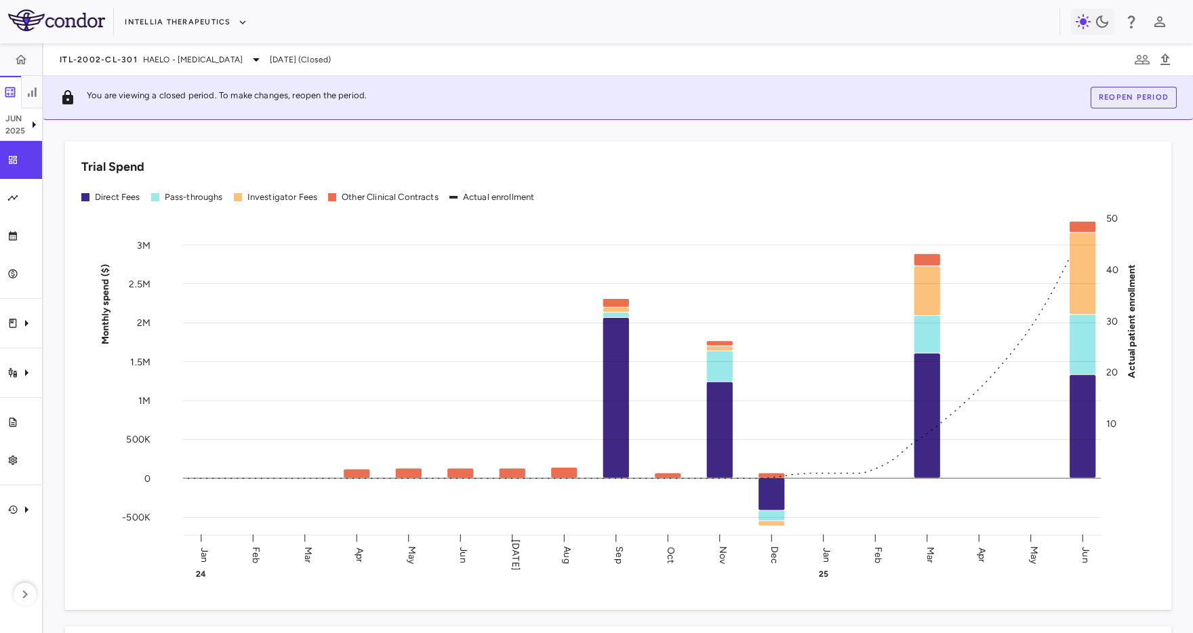
drag, startPoint x: 517, startPoint y: 148, endPoint x: 111, endPoint y: 258, distance: 420.9
click at [515, 150] on div "Trial Spend Direct Fees Pass-throughs Investigator Fees Other Clinical Contract…" at bounding box center [618, 376] width 1106 height 468
click at [323, 37] on div "Intellia Therapeutics" at bounding box center [596, 21] width 1193 height 43
click at [31, 376] on icon "Trial activity" at bounding box center [26, 373] width 16 height 16
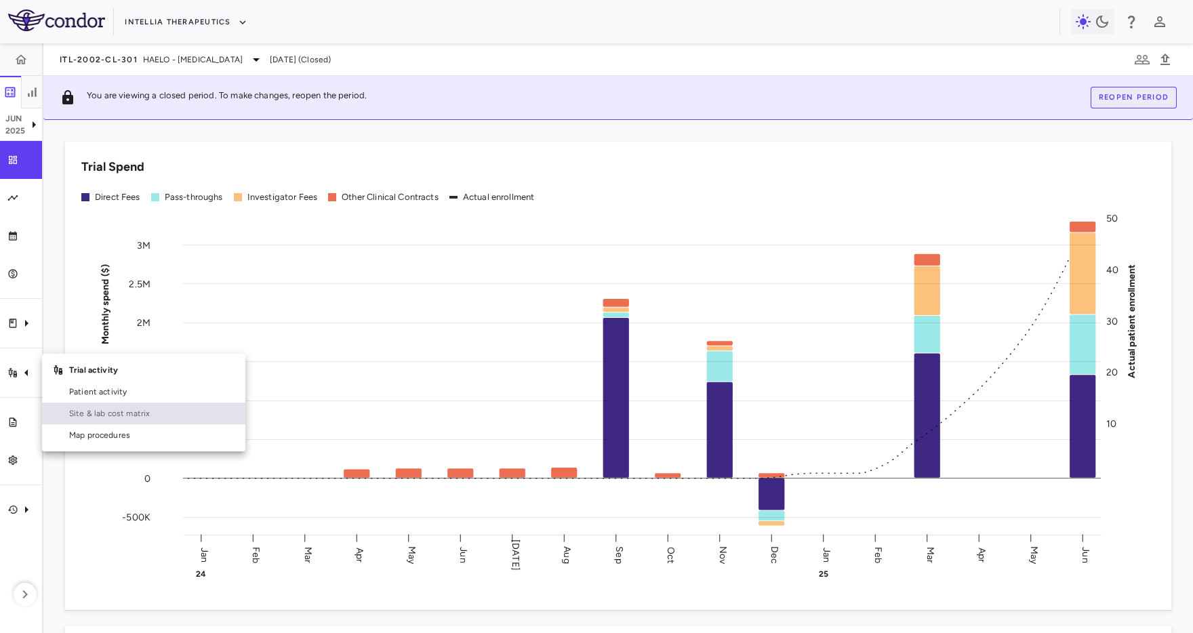
click at [134, 413] on span "Site & lab cost matrix" at bounding box center [151, 413] width 165 height 12
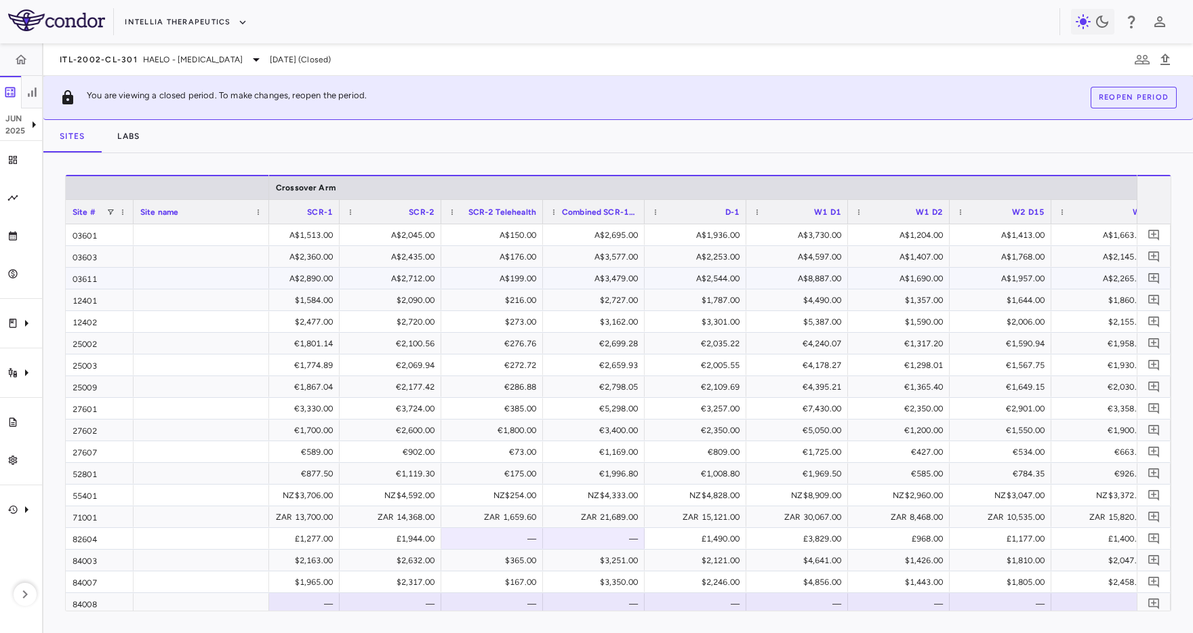
scroll to position [0, 2764]
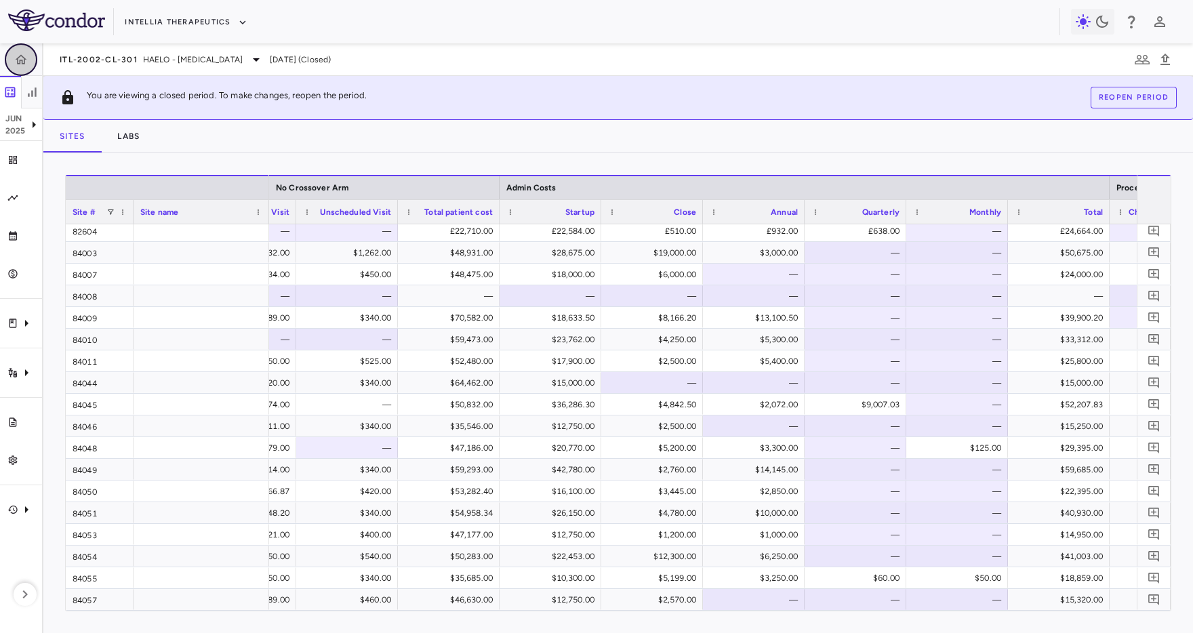
click at [18, 55] on icon "button" at bounding box center [21, 60] width 14 height 14
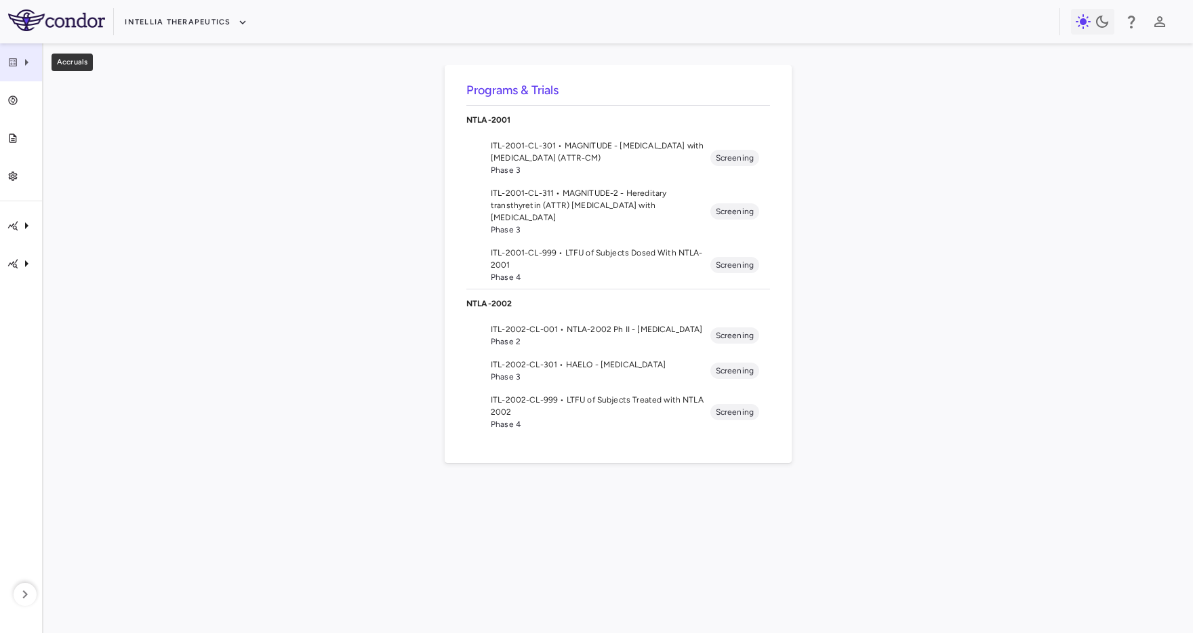
click at [26, 78] on div "Accruals" at bounding box center [21, 62] width 42 height 38
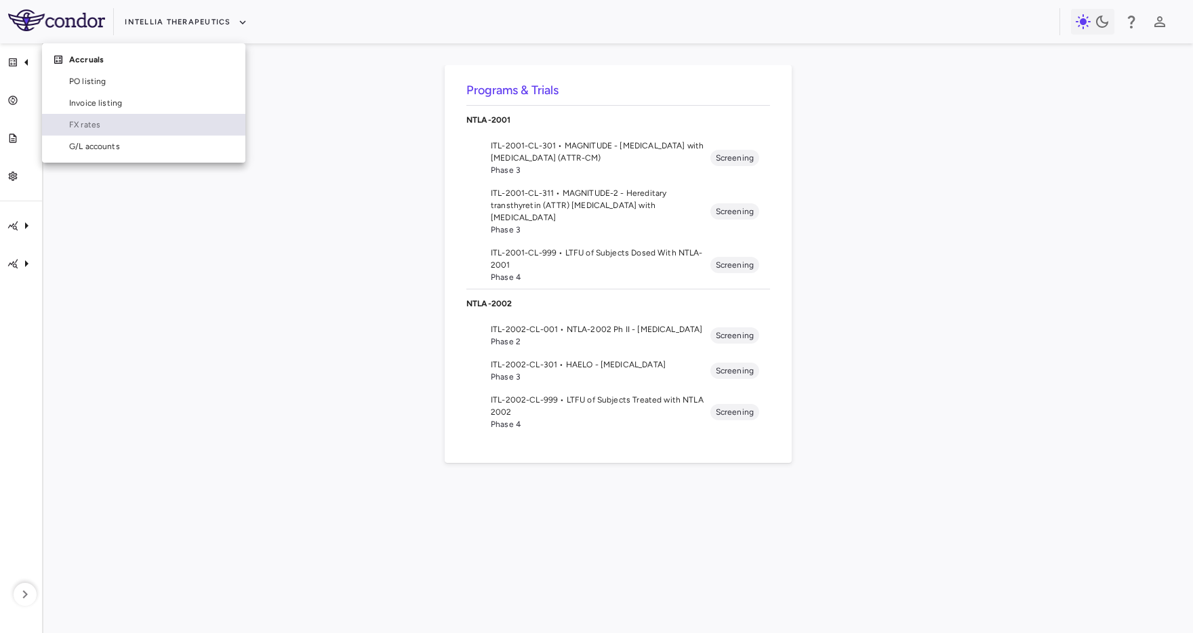
click at [108, 125] on span "FX rates" at bounding box center [151, 125] width 165 height 12
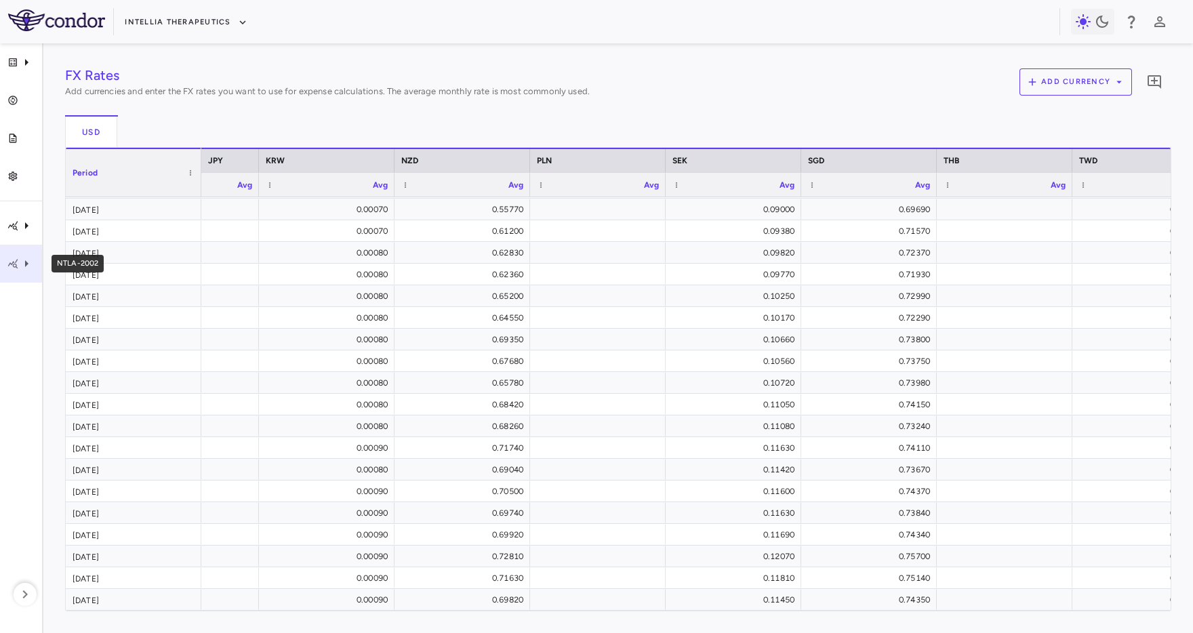
click at [7, 271] on div "NTLA-2002" at bounding box center [21, 264] width 42 height 38
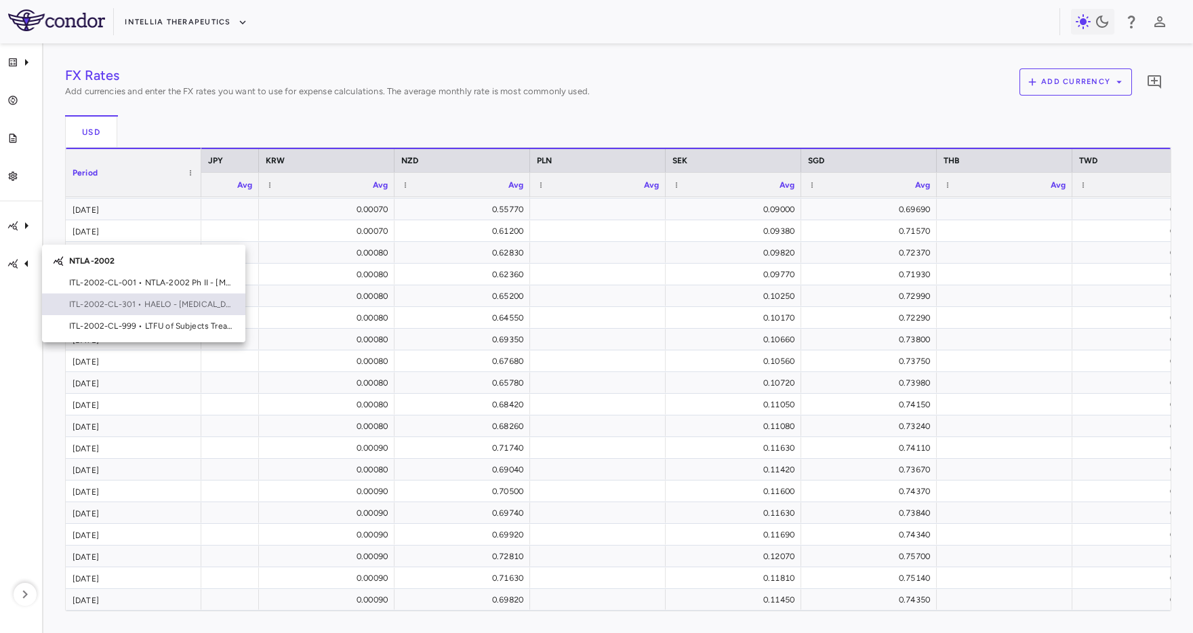
click at [104, 308] on span "ITL-2002-CL-301 • HAELO - Hereditary Angioedema" at bounding box center [151, 304] width 165 height 12
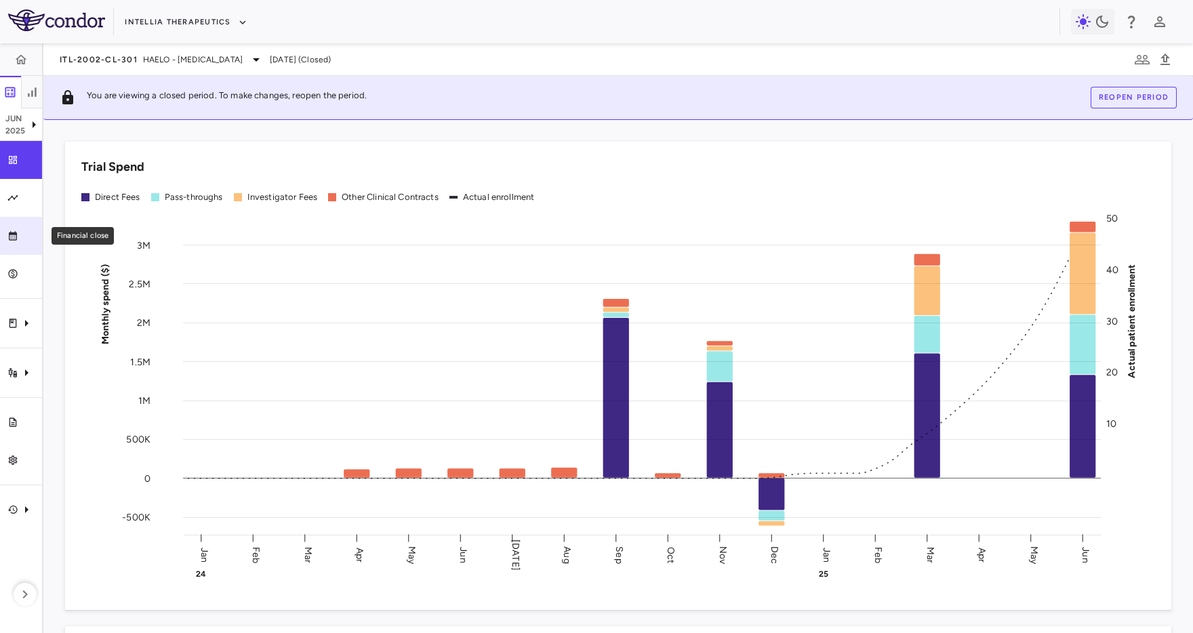
click at [21, 235] on div "Financial close" at bounding box center [26, 236] width 16 height 12
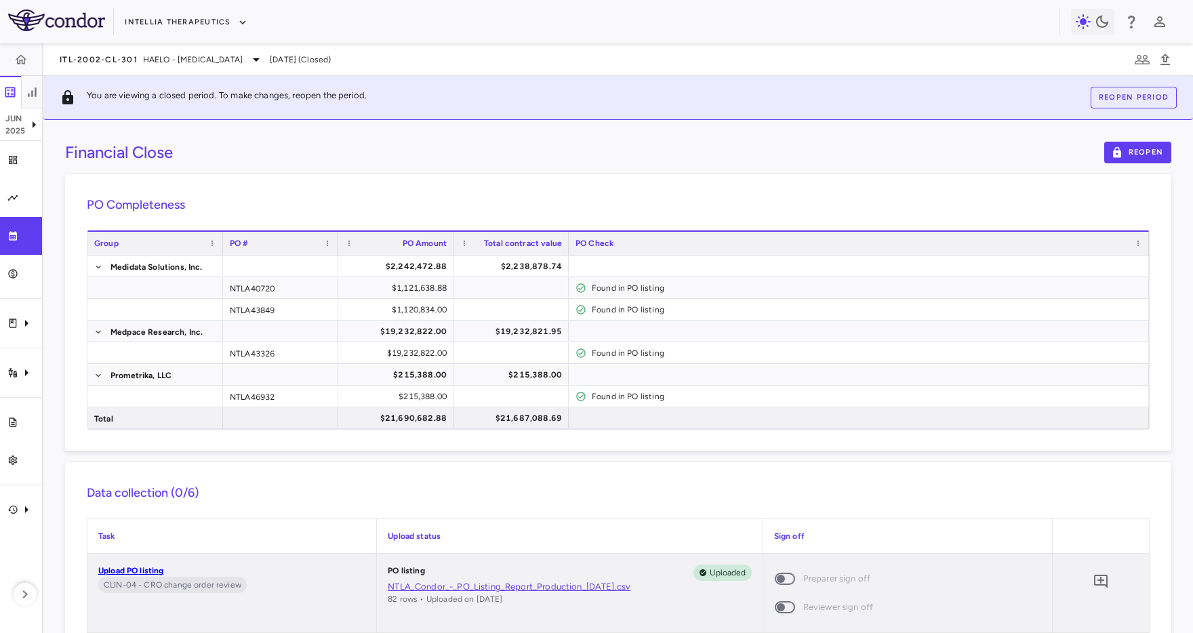
click at [395, 180] on div "PO Completeness Vendor Drag here to set column labels Group PO # PO Amount" at bounding box center [618, 312] width 1106 height 277
click at [29, 373] on icon "Trial activity" at bounding box center [26, 373] width 16 height 16
click at [277, 174] on div at bounding box center [596, 316] width 1193 height 633
click at [145, 25] on button "Intellia Therapeutics" at bounding box center [186, 23] width 122 height 22
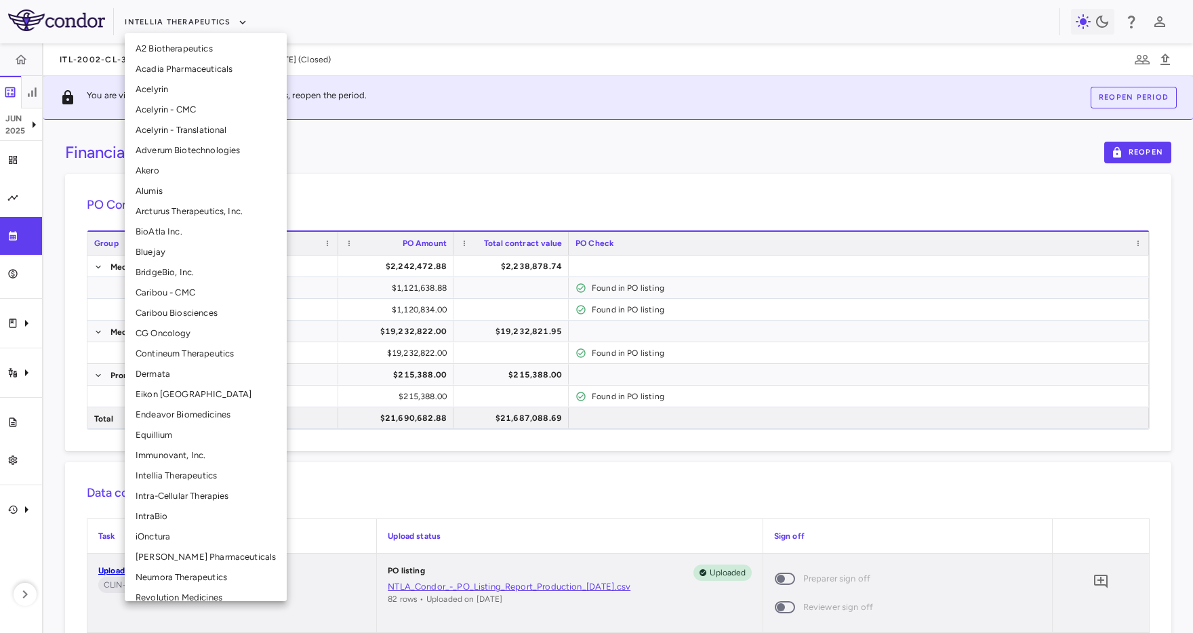
click at [156, 390] on li "Eikon [GEOGRAPHIC_DATA]" at bounding box center [206, 394] width 162 height 20
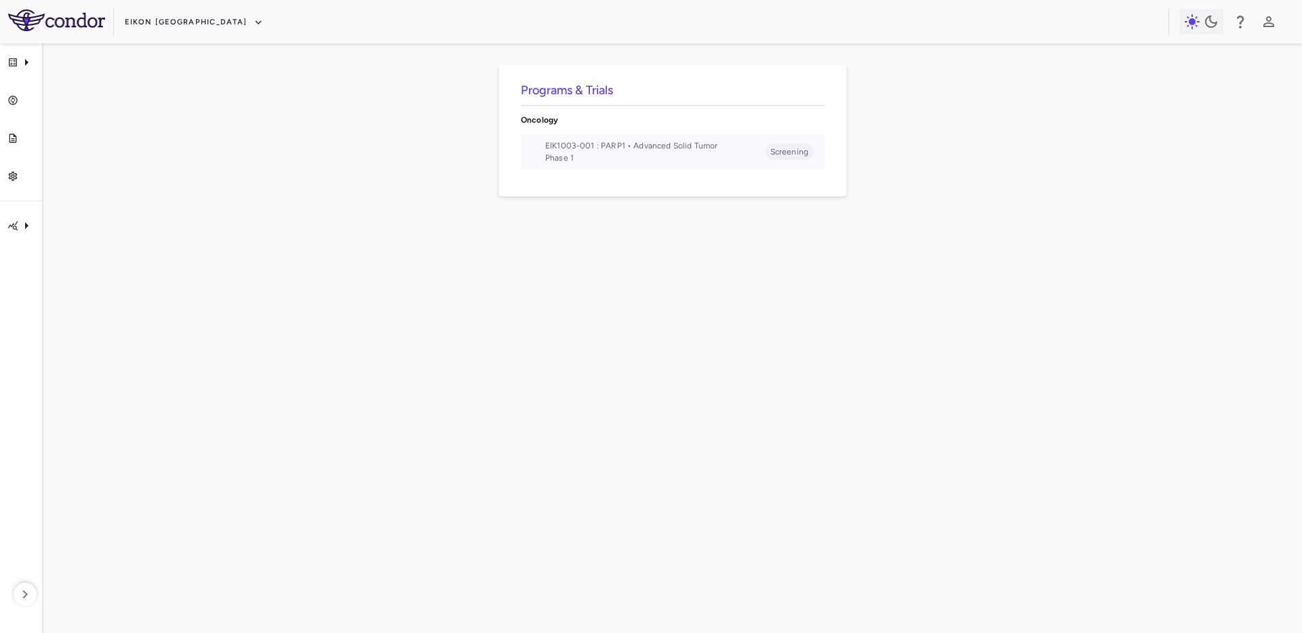
click at [713, 143] on span "EIK1003-001 : PARP1 • Advanced Solid Tumor" at bounding box center [655, 146] width 220 height 12
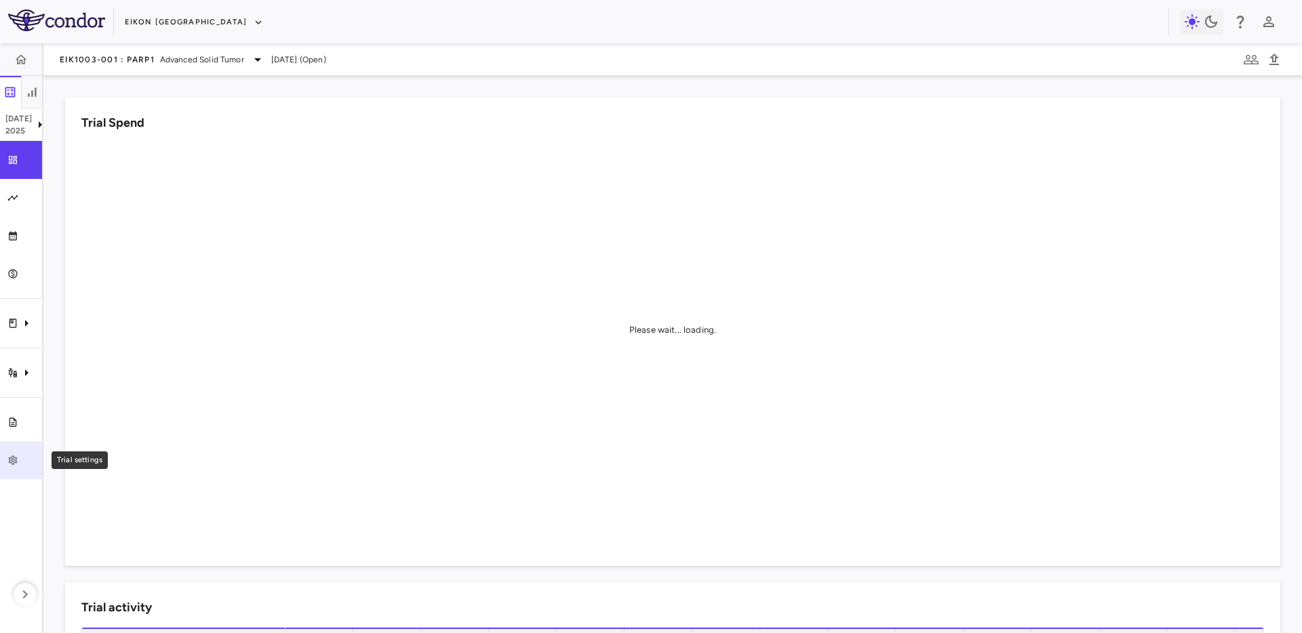
drag, startPoint x: 22, startPoint y: 462, endPoint x: 22, endPoint y: 445, distance: 16.9
click at [22, 462] on div "Trial settings" at bounding box center [26, 460] width 16 height 12
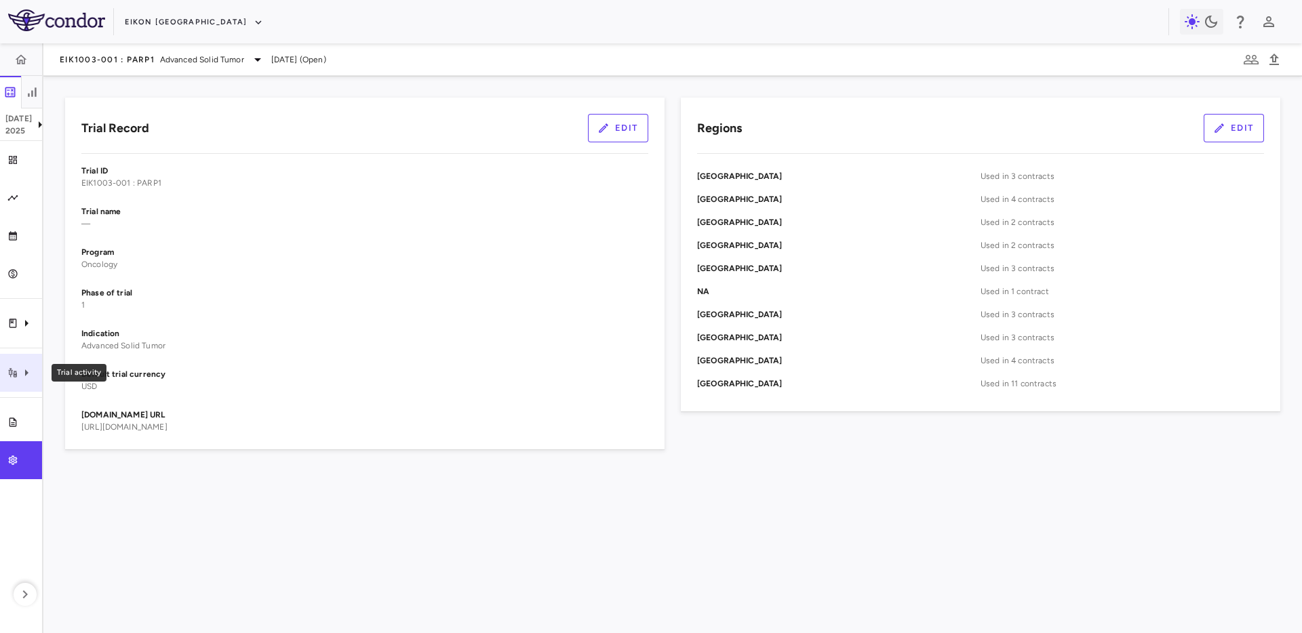
click at [31, 370] on icon "Trial activity" at bounding box center [26, 373] width 16 height 16
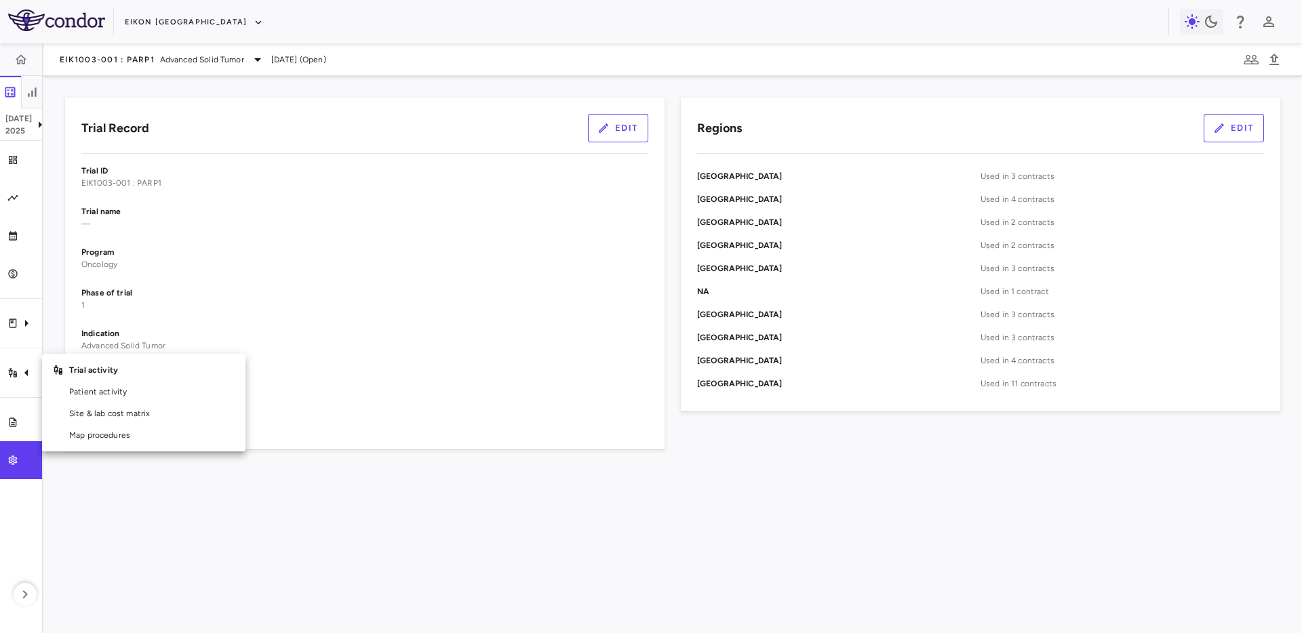
drag, startPoint x: 77, startPoint y: 297, endPoint x: 24, endPoint y: 323, distance: 58.2
click at [73, 298] on div at bounding box center [651, 316] width 1302 height 633
click at [23, 324] on icon "Clinical expenses" at bounding box center [26, 323] width 16 height 16
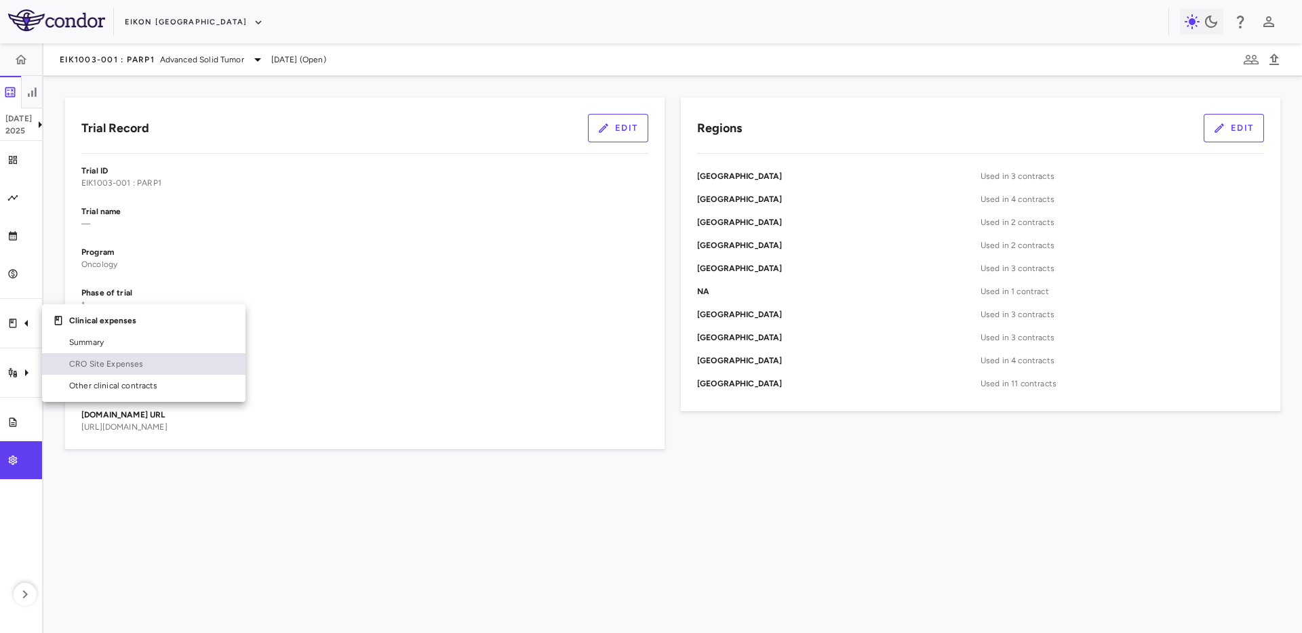
click at [64, 367] on link "CRO Site Expenses" at bounding box center [143, 364] width 203 height 22
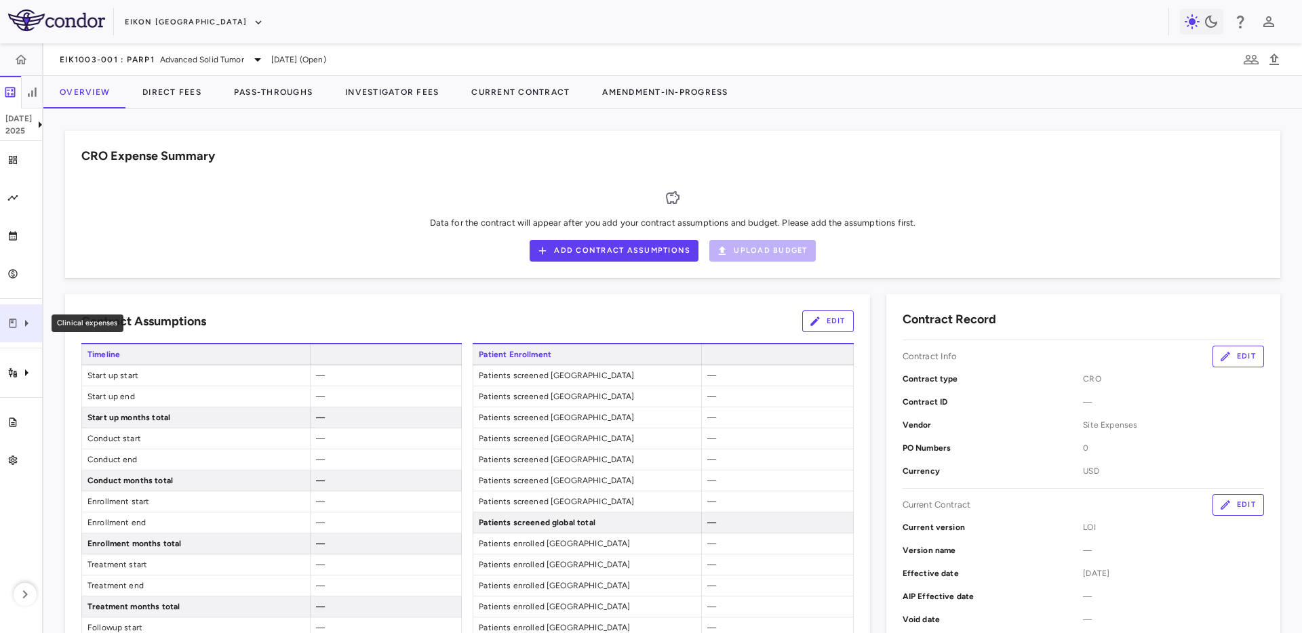
click at [20, 333] on div "Clinical expenses" at bounding box center [21, 323] width 42 height 38
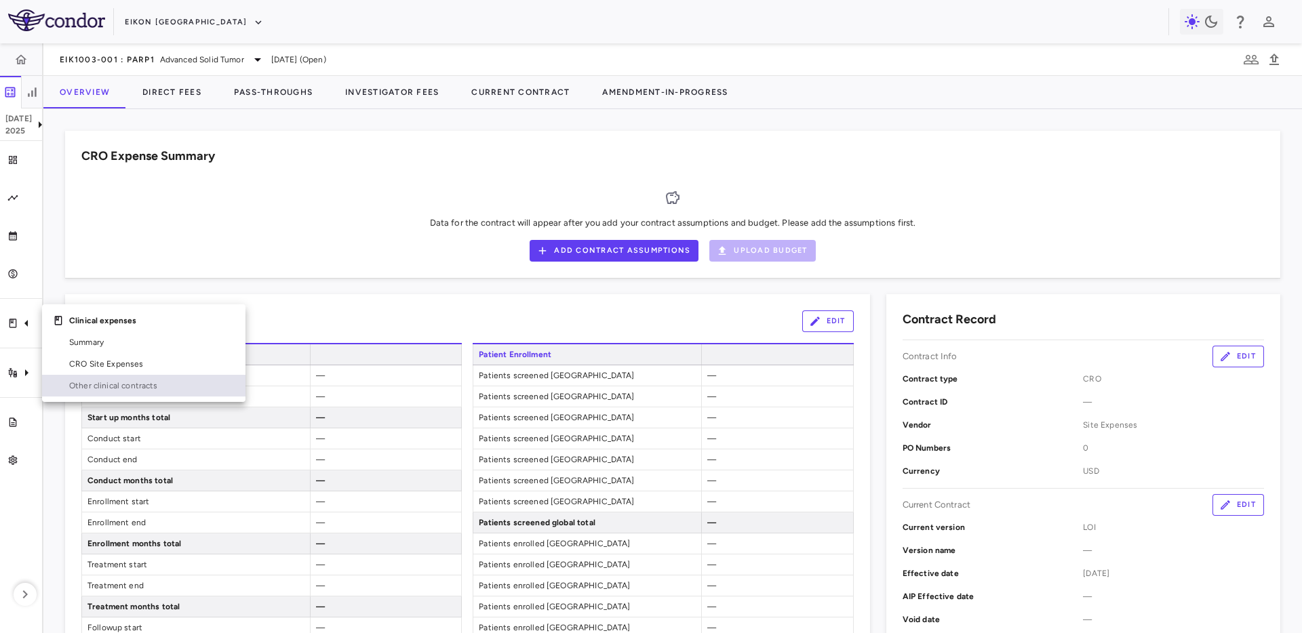
click at [94, 385] on span "Other clinical contracts" at bounding box center [151, 386] width 165 height 12
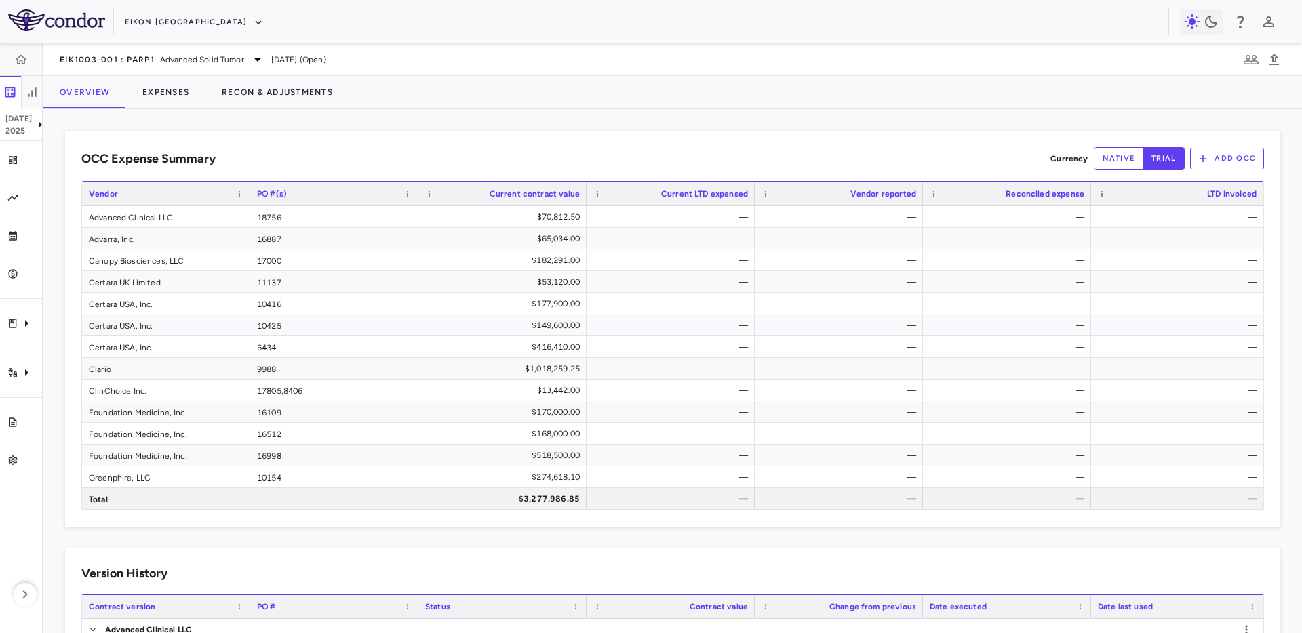
click at [497, 153] on div "OCC Expense Summary Currency native trial Add OCC" at bounding box center [672, 158] width 1182 height 23
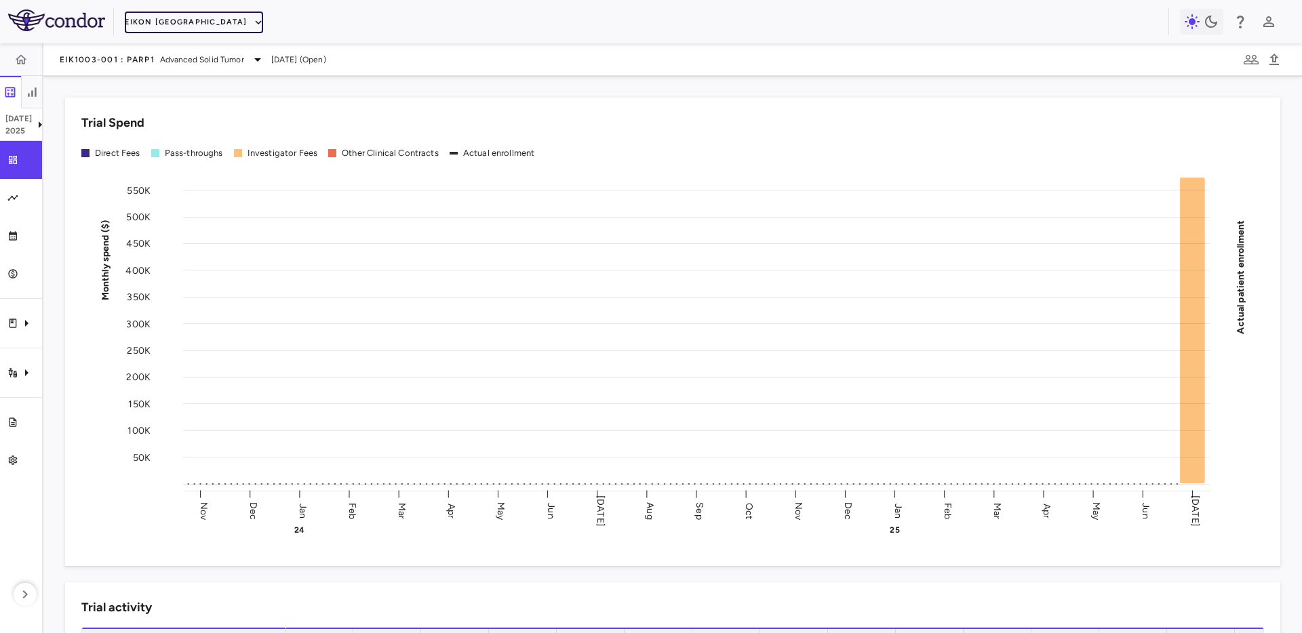
click at [147, 26] on button "Eikon [GEOGRAPHIC_DATA]" at bounding box center [194, 23] width 138 height 22
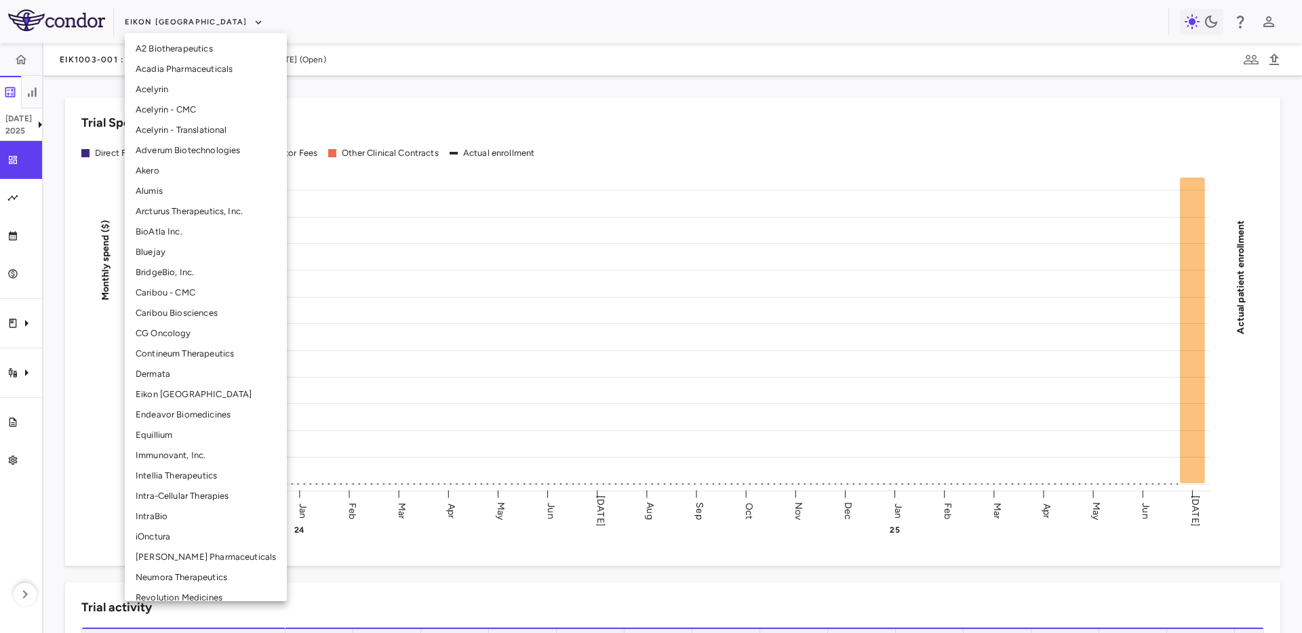
click at [186, 266] on li "BridgeBio, Inc." at bounding box center [206, 272] width 162 height 20
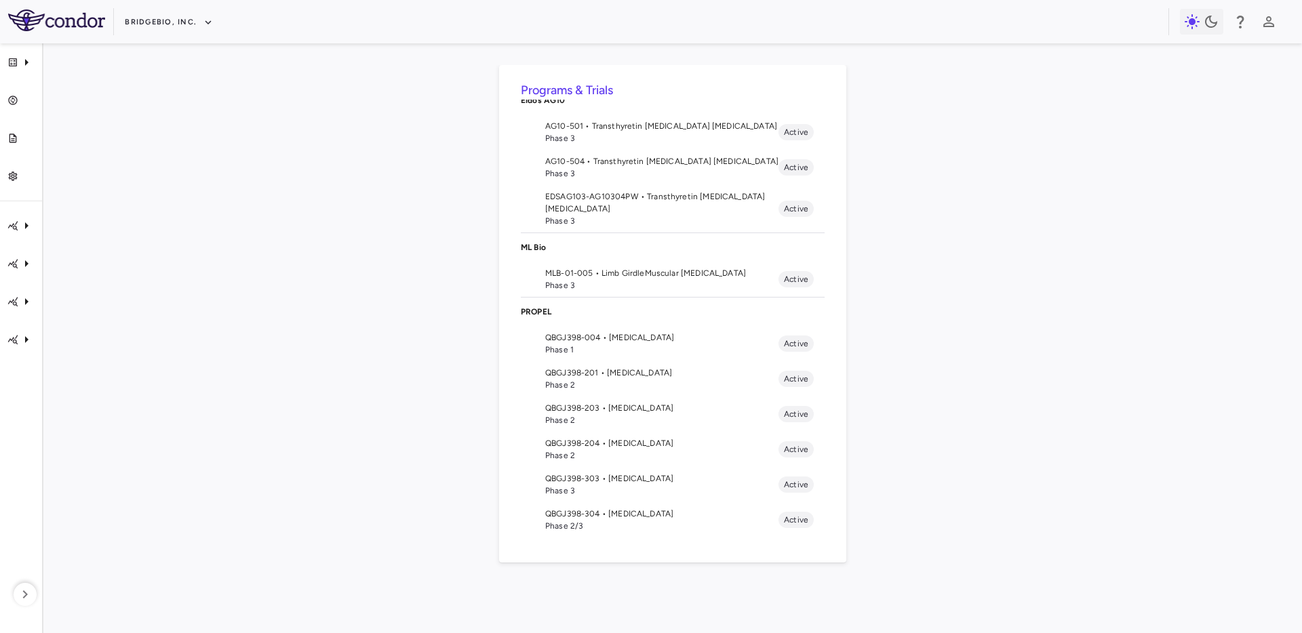
scroll to position [157, 0]
click at [662, 456] on span "Phase 2" at bounding box center [661, 453] width 233 height 12
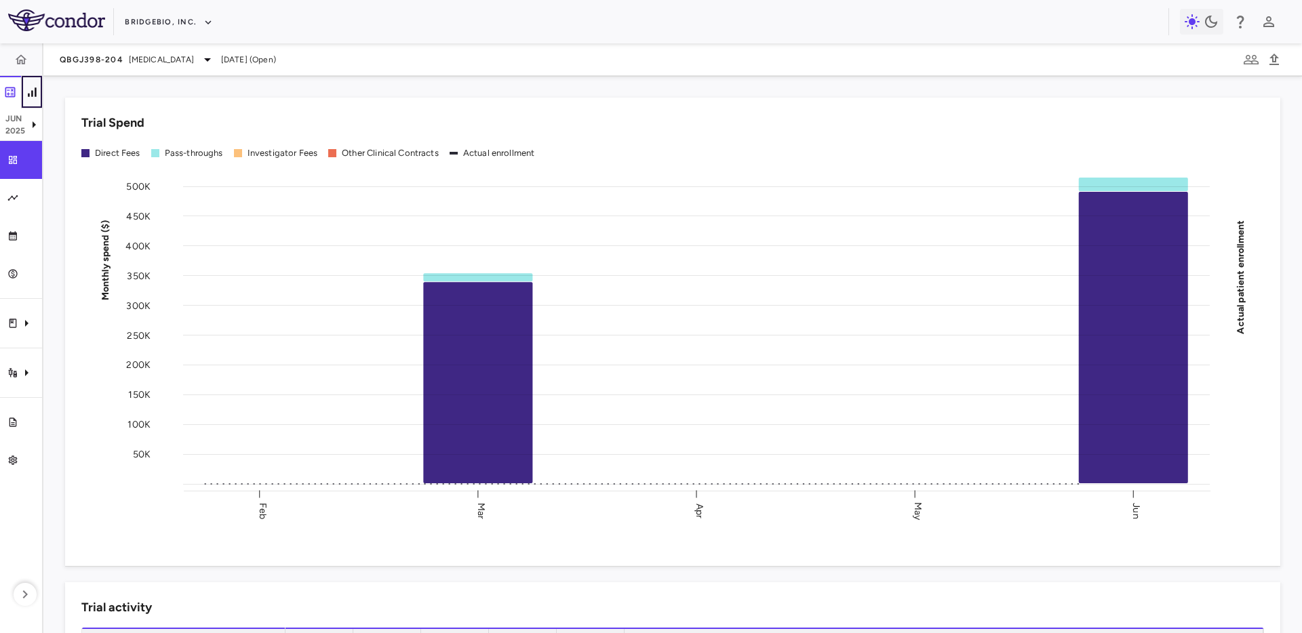
click at [36, 97] on icon "button" at bounding box center [32, 92] width 14 height 14
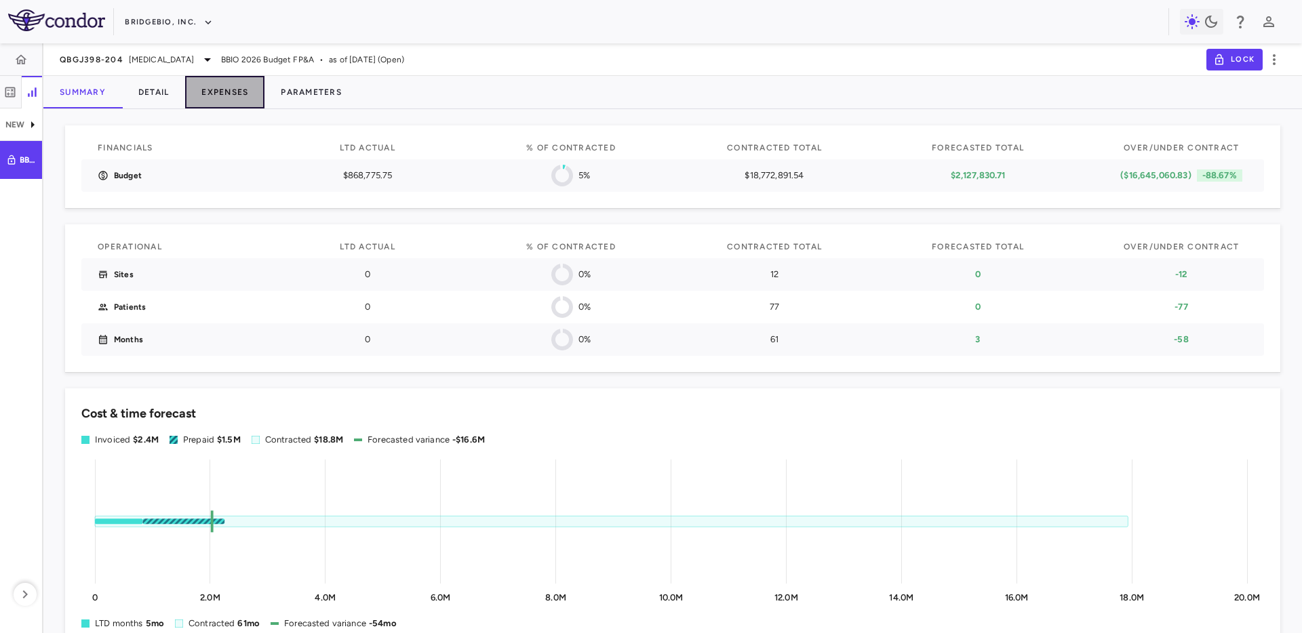
click at [218, 81] on button "Expenses" at bounding box center [224, 92] width 79 height 33
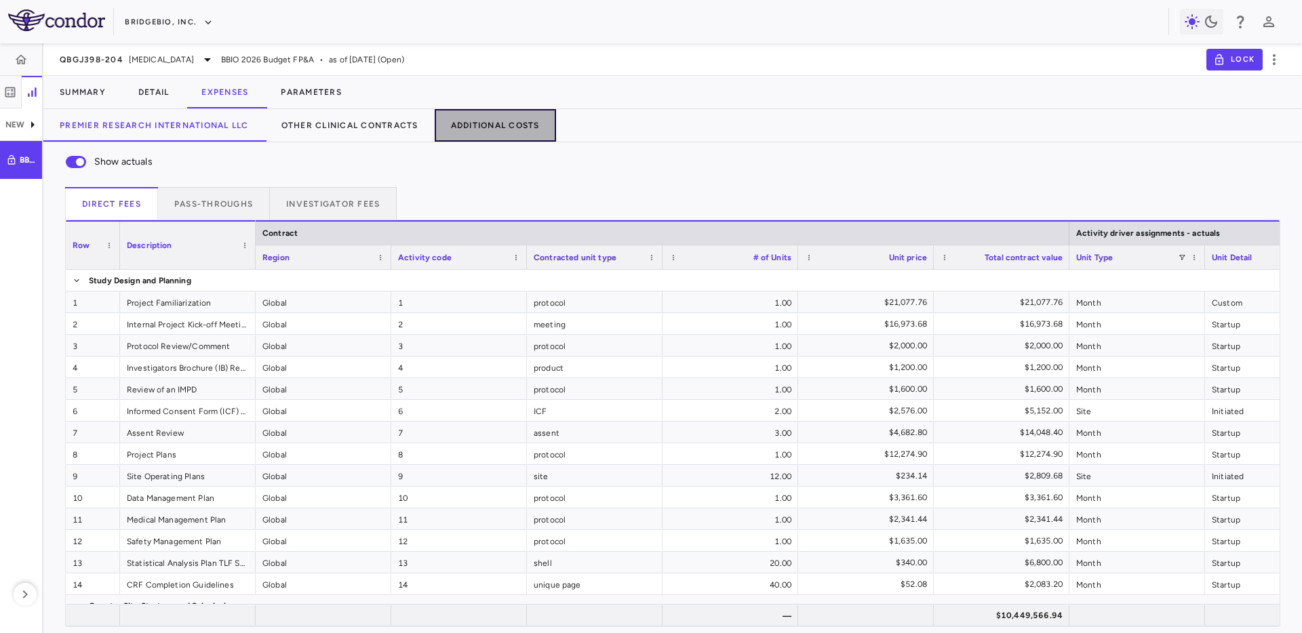
click at [506, 123] on button "Additional Costs" at bounding box center [495, 125] width 121 height 33
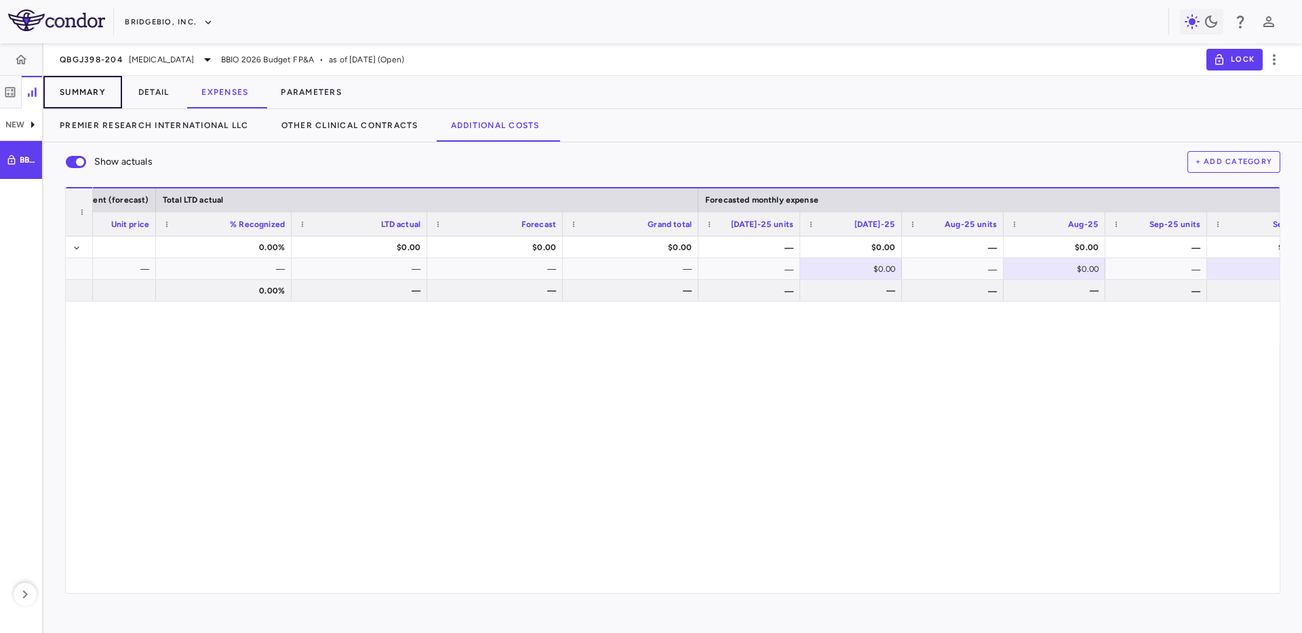
click at [90, 89] on button "Summary" at bounding box center [82, 92] width 79 height 33
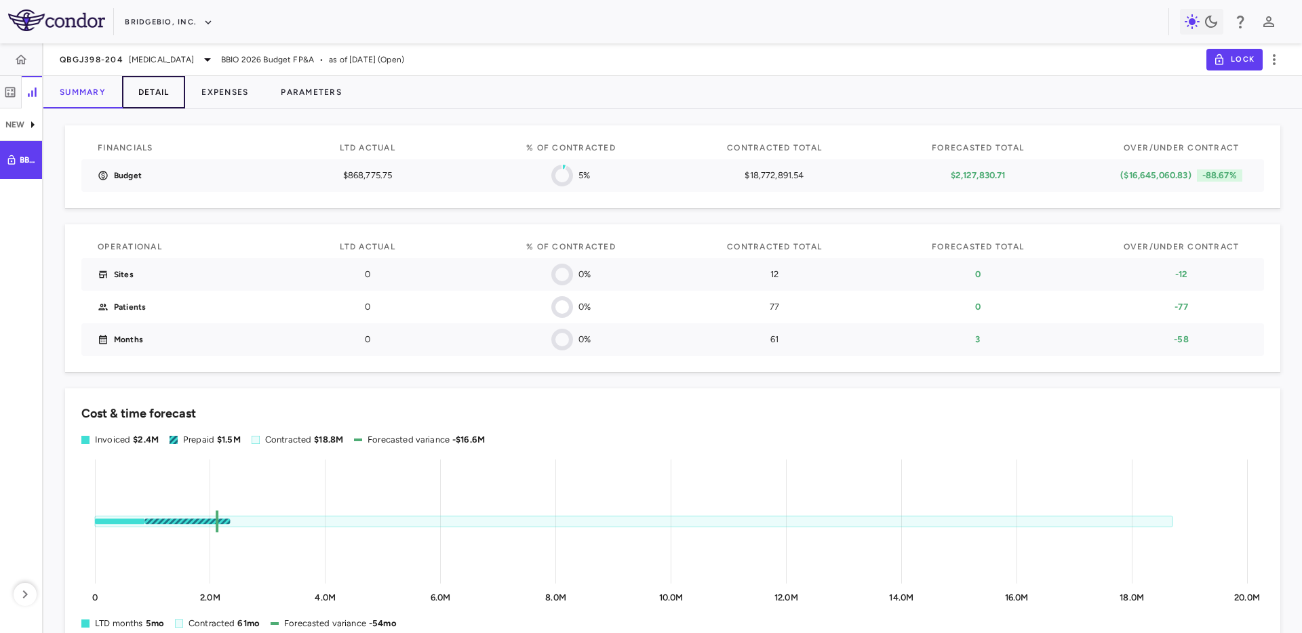
click at [142, 86] on button "Detail" at bounding box center [154, 92] width 64 height 33
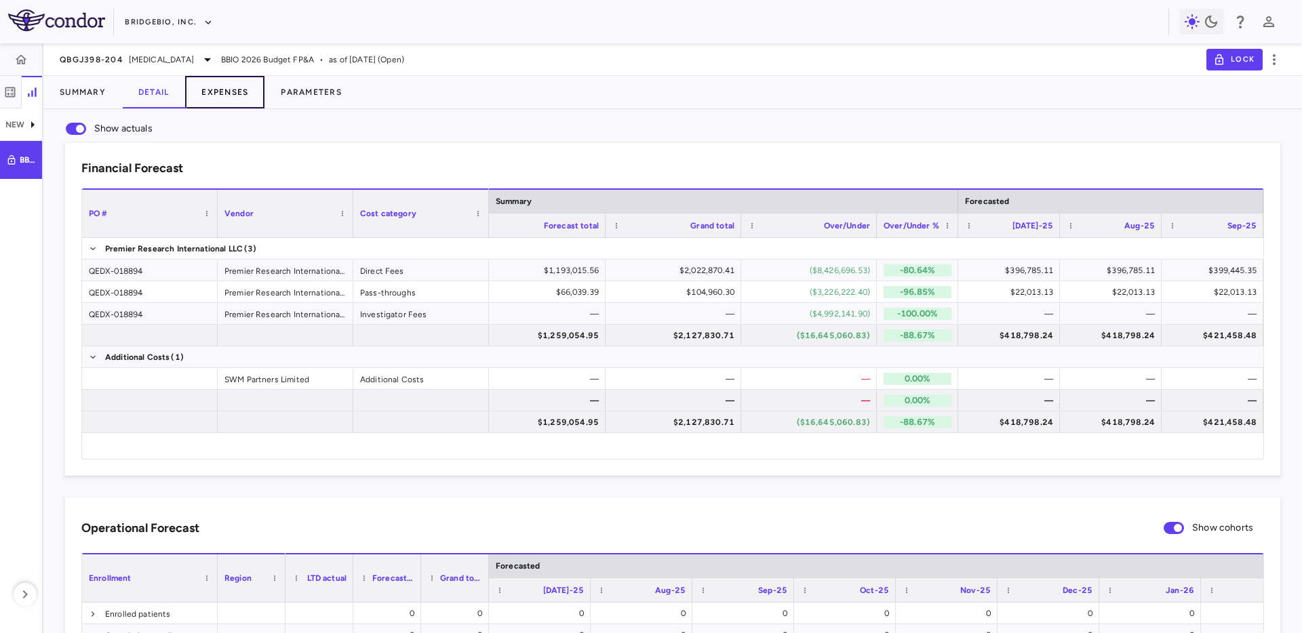
click at [209, 90] on button "Expenses" at bounding box center [224, 92] width 79 height 33
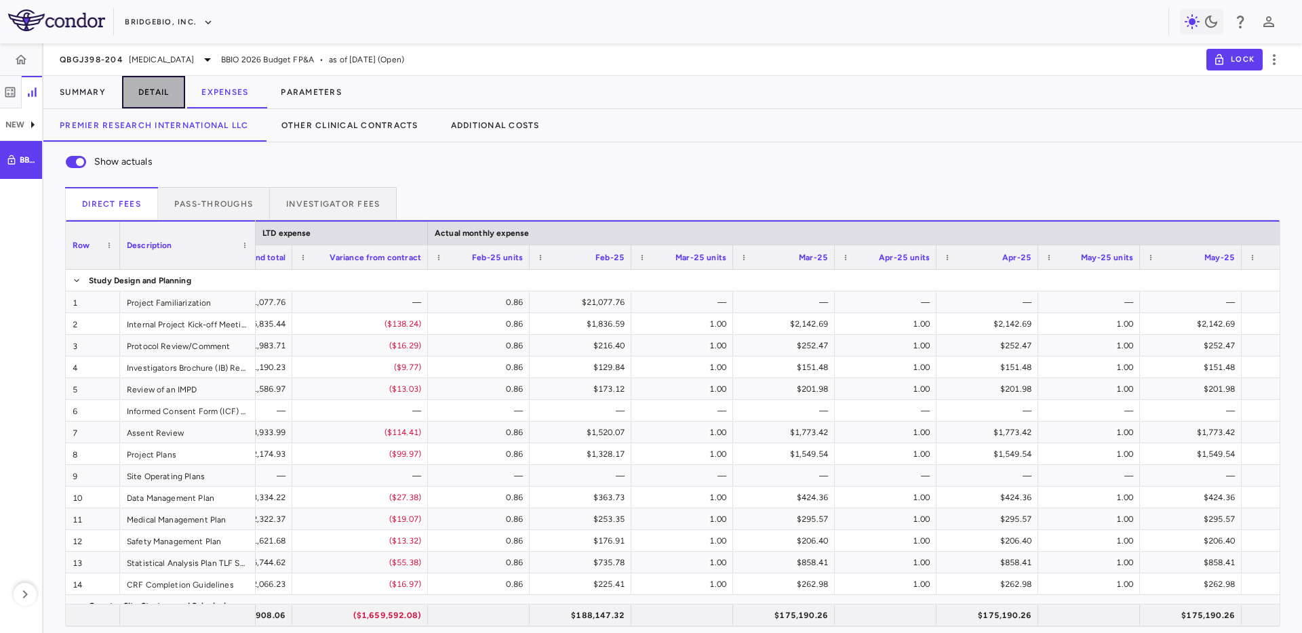
click at [176, 88] on button "Detail" at bounding box center [154, 92] width 64 height 33
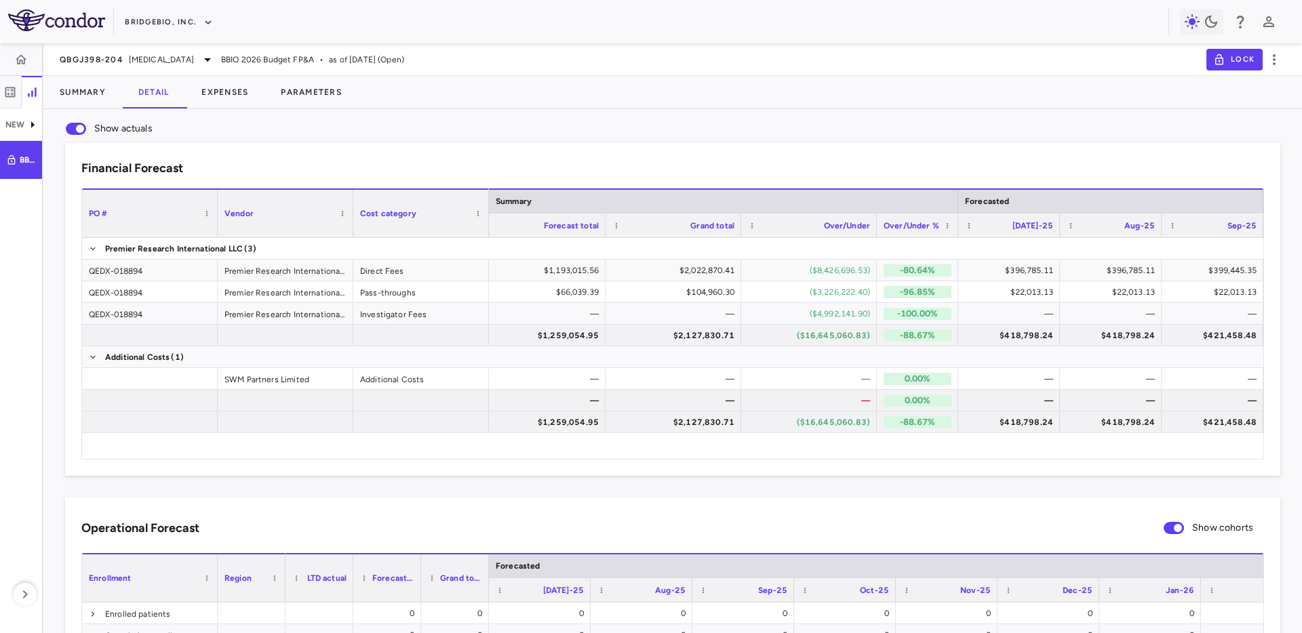
click at [244, 133] on div "Financial Forecast Drag here to set column labels PO # Vendor Cost category" at bounding box center [661, 298] width 1237 height 355
click at [240, 92] on button "Expenses" at bounding box center [224, 92] width 79 height 33
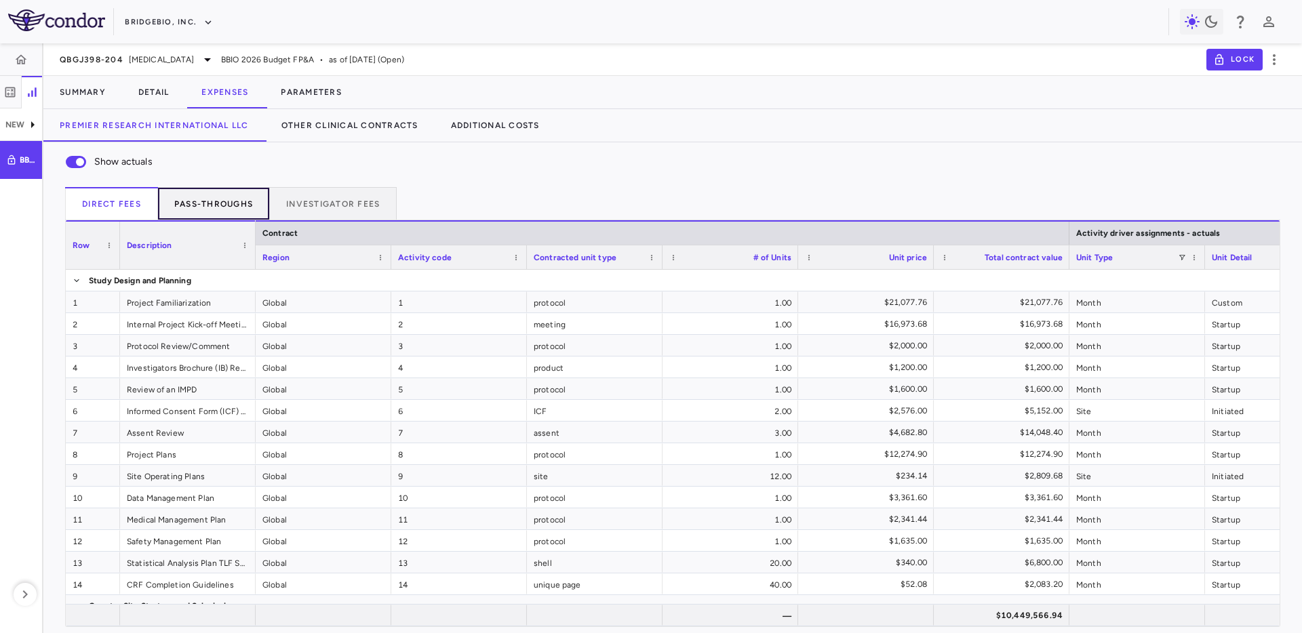
click at [197, 212] on button "Pass-throughs" at bounding box center [214, 203] width 112 height 33
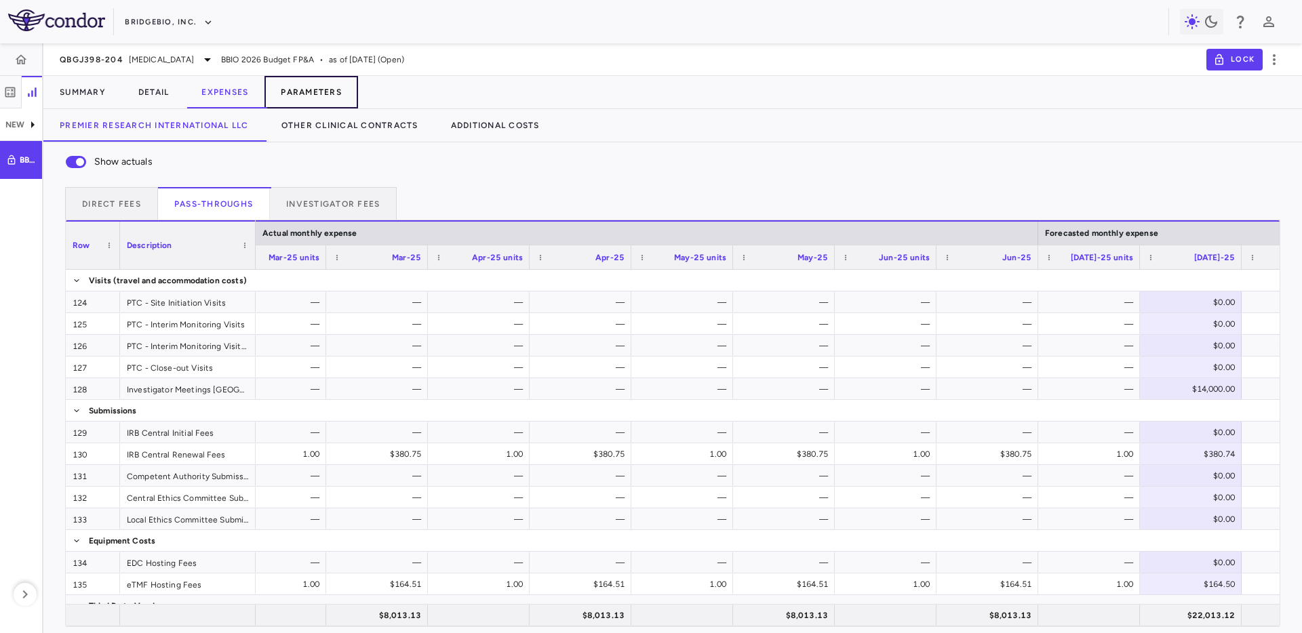
click at [334, 98] on button "Parameters" at bounding box center [311, 92] width 94 height 33
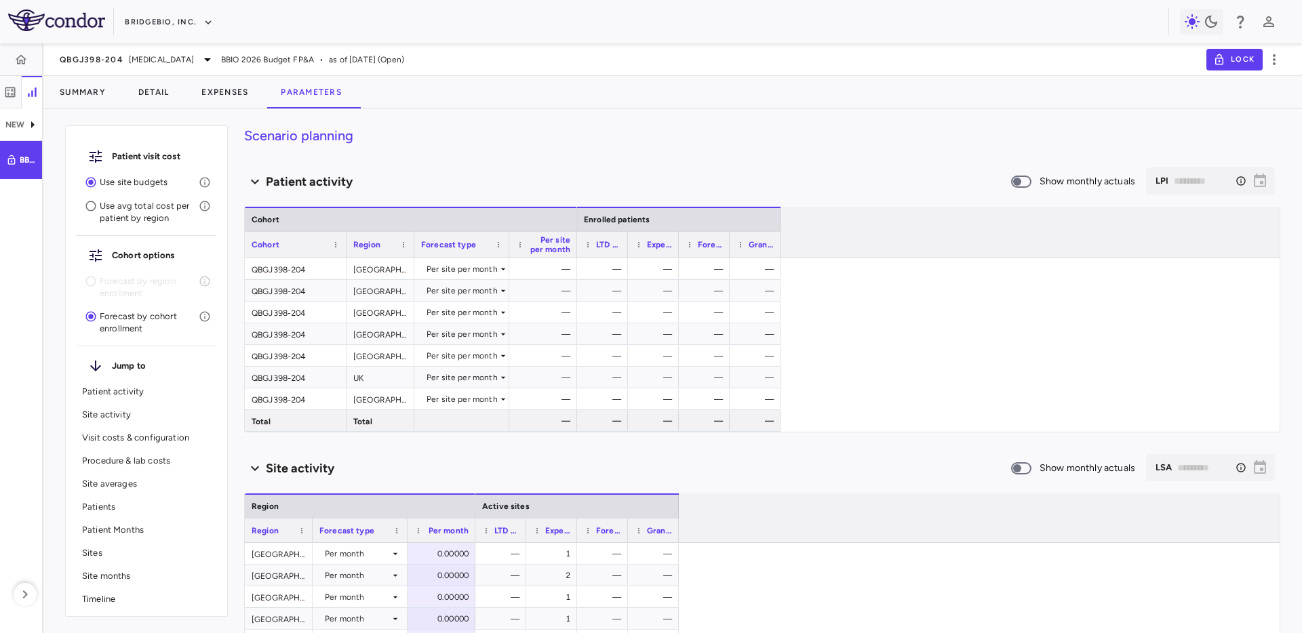
click at [559, 111] on div "Patient visit cost Use site budgets Use avg total cost per patient by region Co…" at bounding box center [672, 371] width 1258 height 524
click at [468, 95] on div "Summary Detail Expenses Parameters" at bounding box center [672, 92] width 1258 height 33
click at [229, 81] on button "Expenses" at bounding box center [224, 92] width 79 height 33
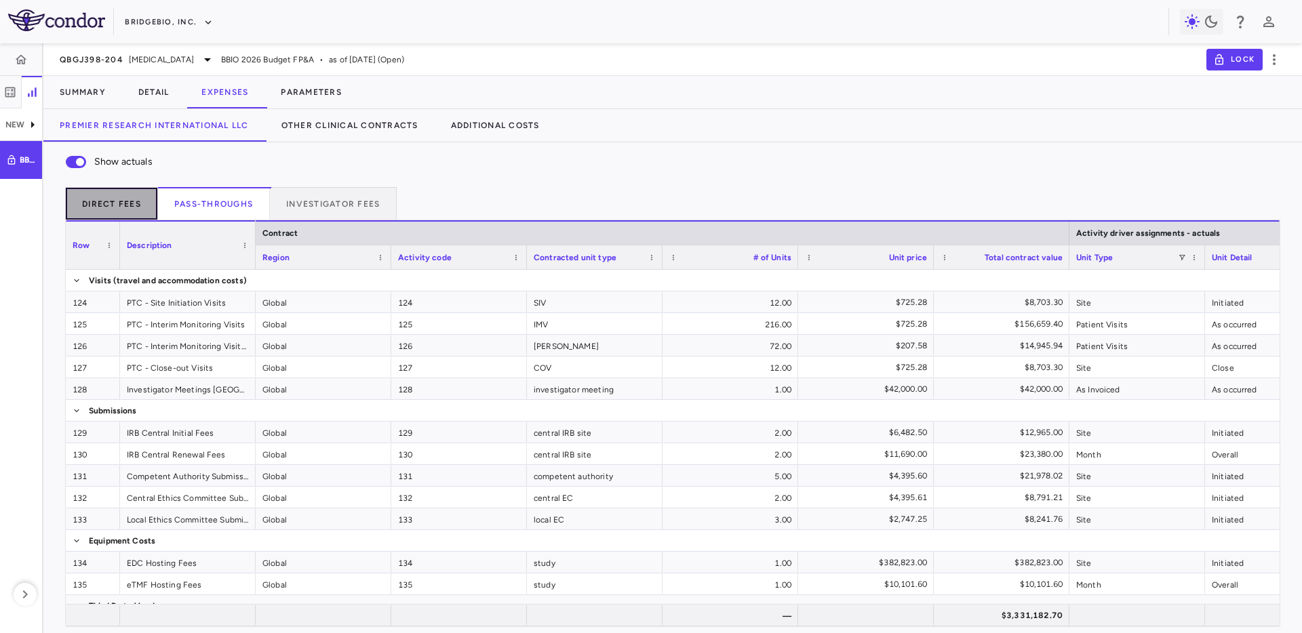
click at [119, 193] on button "Direct Fees" at bounding box center [111, 203] width 93 height 33
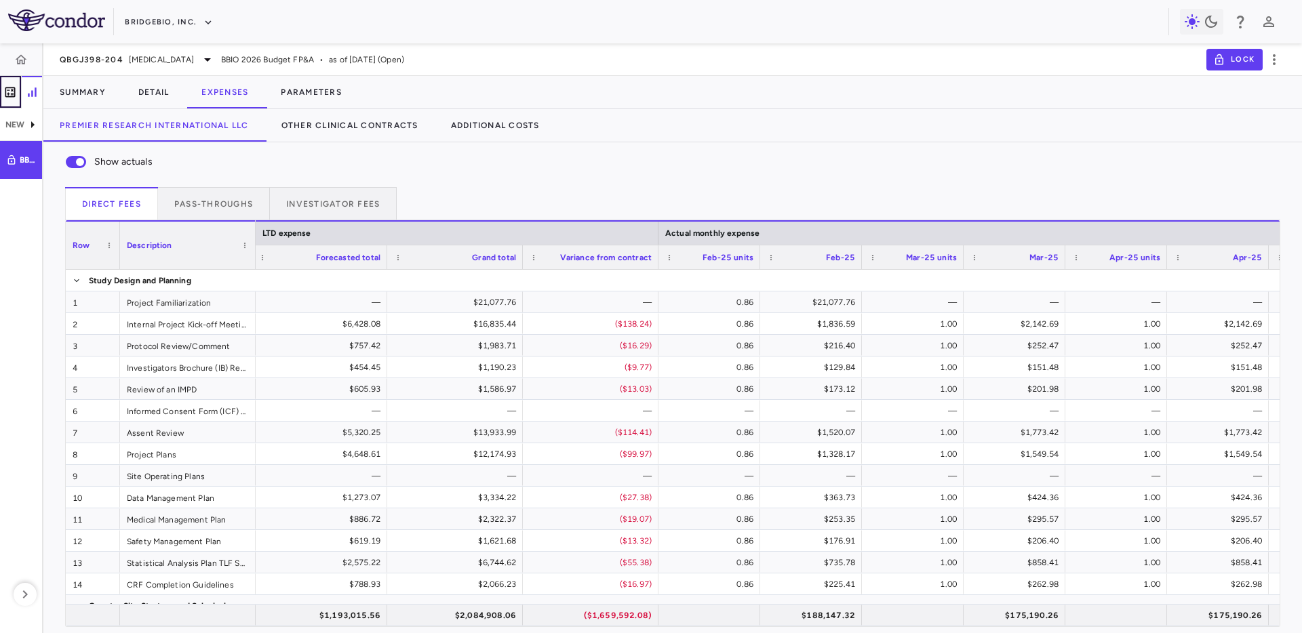
click at [5, 89] on icon "button" at bounding box center [10, 92] width 10 height 10
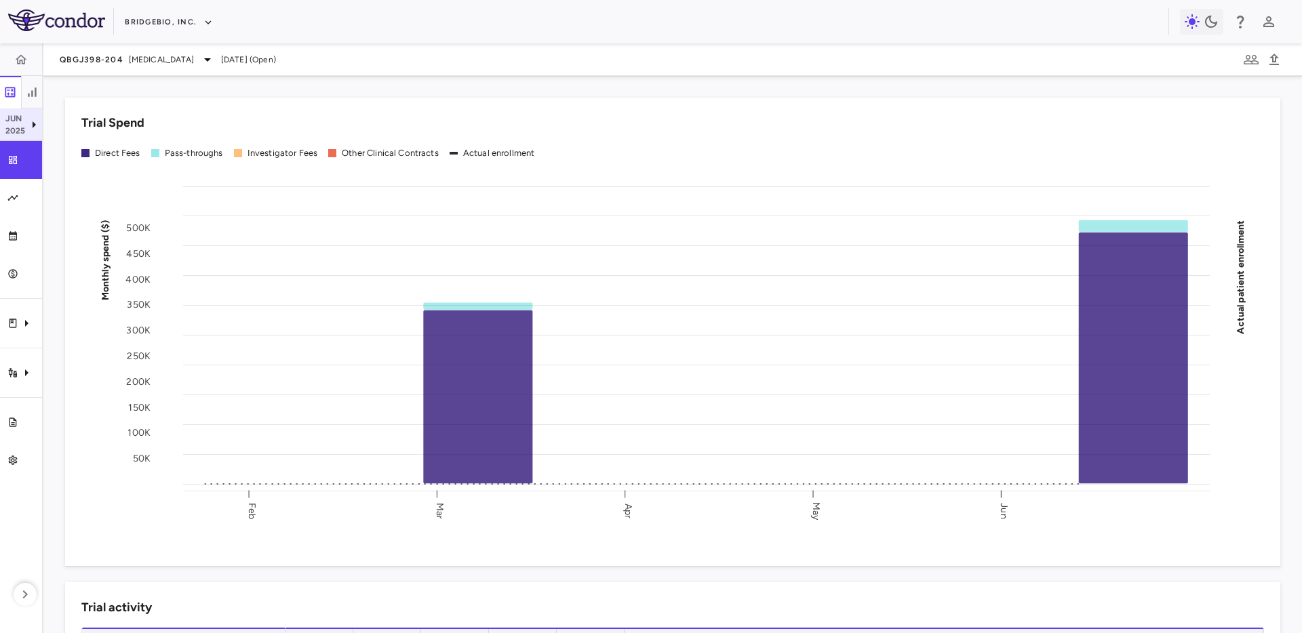
click at [28, 119] on icon at bounding box center [34, 125] width 16 height 16
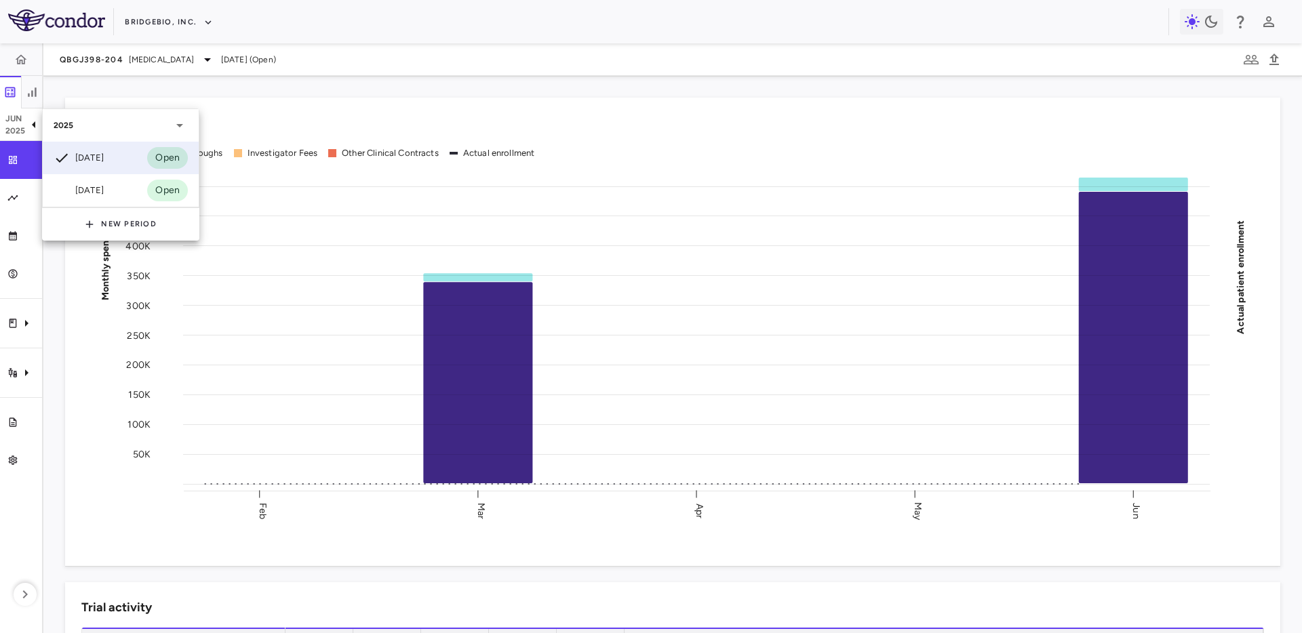
drag, startPoint x: 377, startPoint y: 258, endPoint x: 302, endPoint y: 253, distance: 75.4
click at [376, 258] on div at bounding box center [651, 316] width 1302 height 633
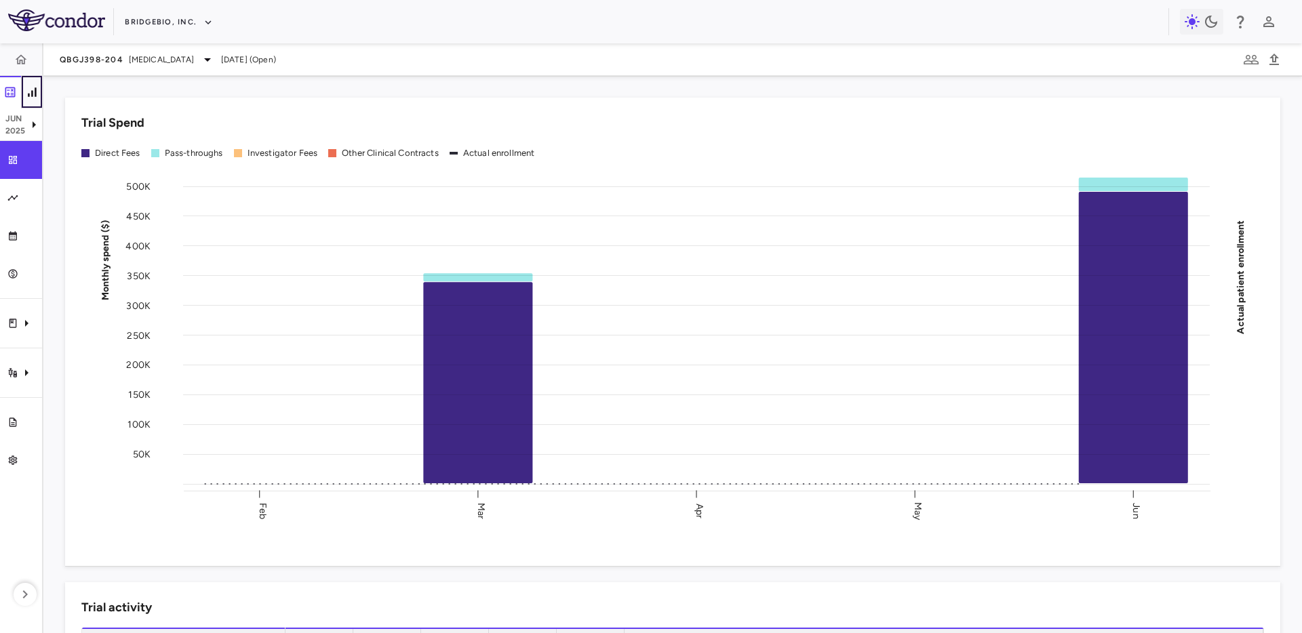
click at [33, 94] on icon "button" at bounding box center [32, 92] width 14 height 14
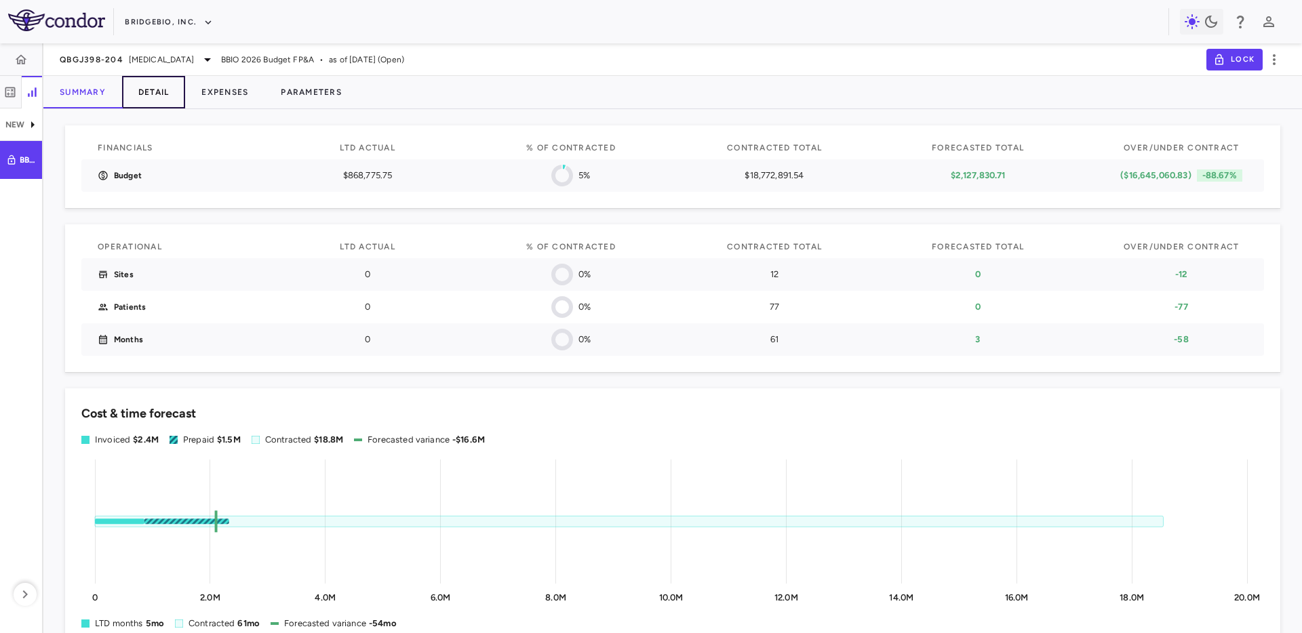
click at [171, 98] on button "Detail" at bounding box center [154, 92] width 64 height 33
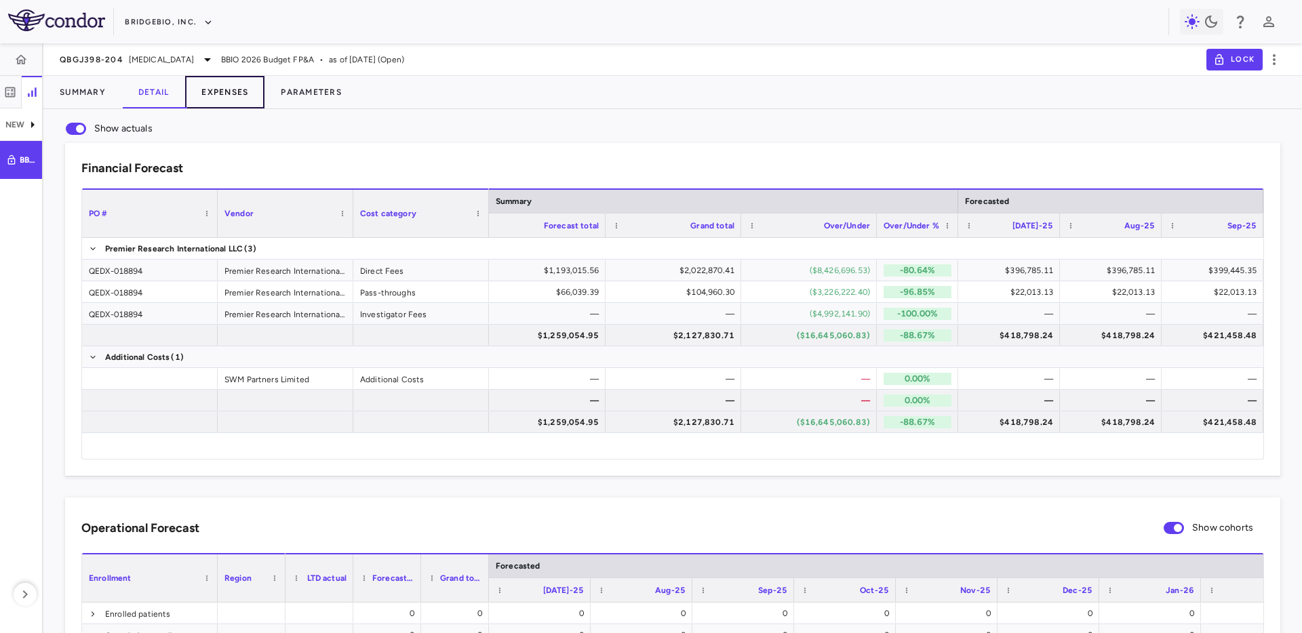
click at [232, 91] on button "Expenses" at bounding box center [224, 92] width 79 height 33
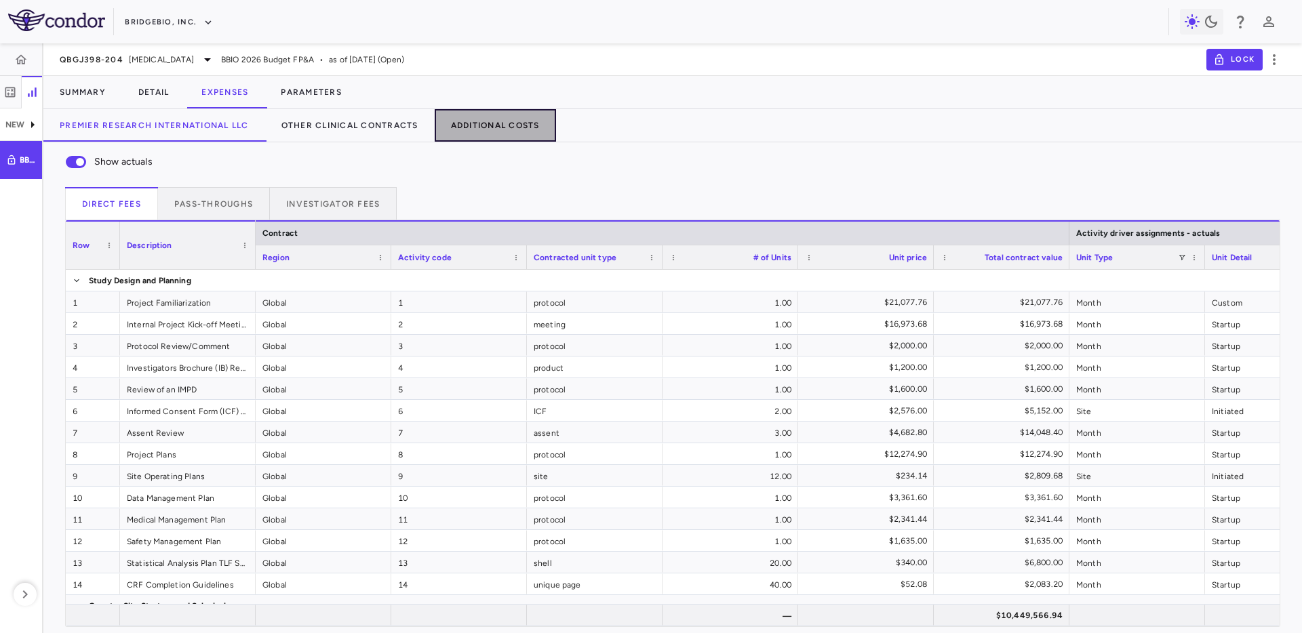
click at [517, 138] on button "Additional Costs" at bounding box center [495, 125] width 121 height 33
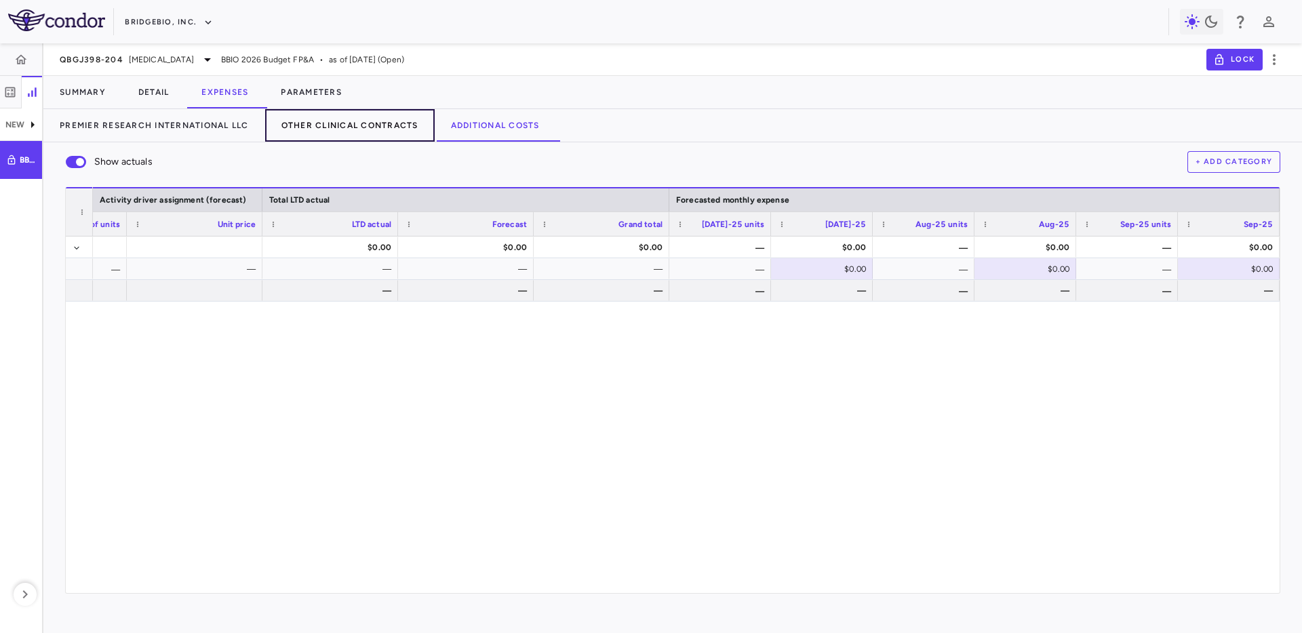
click at [281, 127] on button "Other Clinical Contracts" at bounding box center [349, 125] width 169 height 33
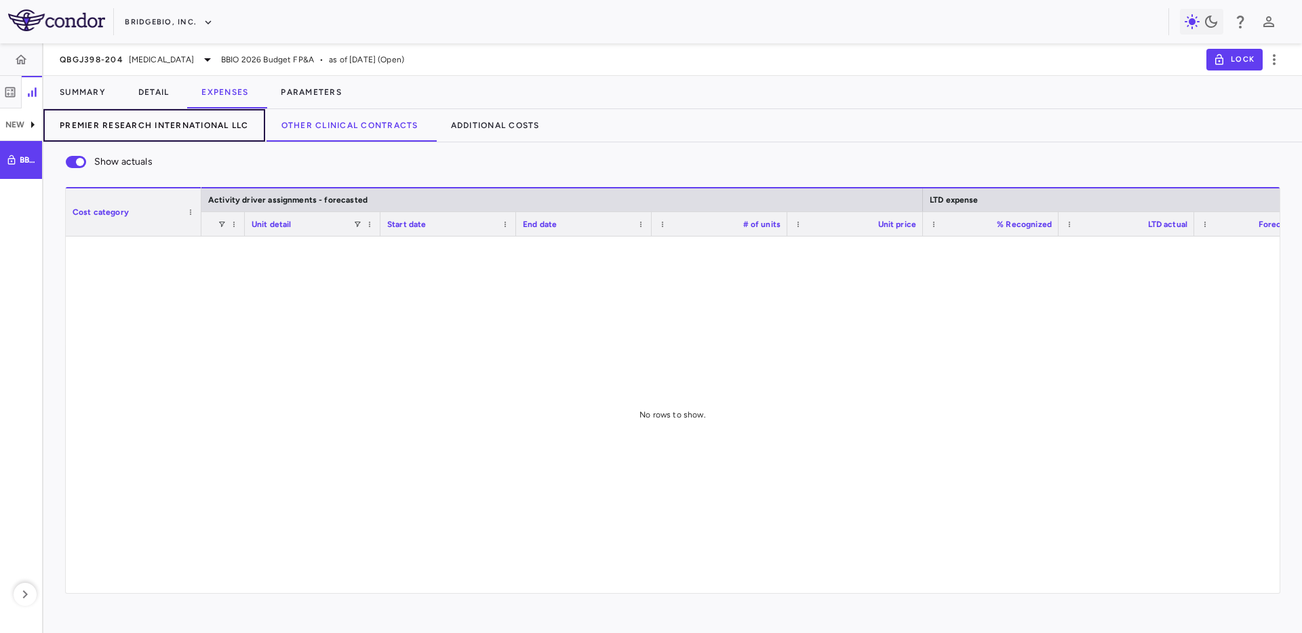
click at [138, 122] on button "Premier Research International LLC" at bounding box center [154, 125] width 222 height 33
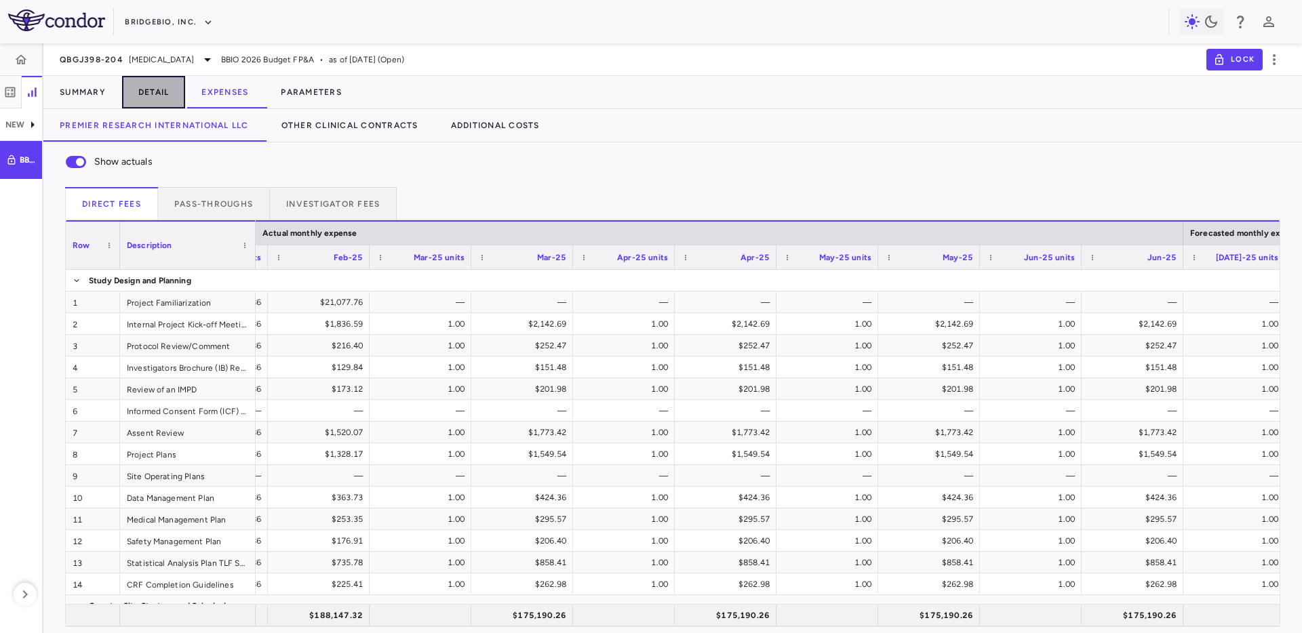
click at [160, 101] on button "Detail" at bounding box center [154, 92] width 64 height 33
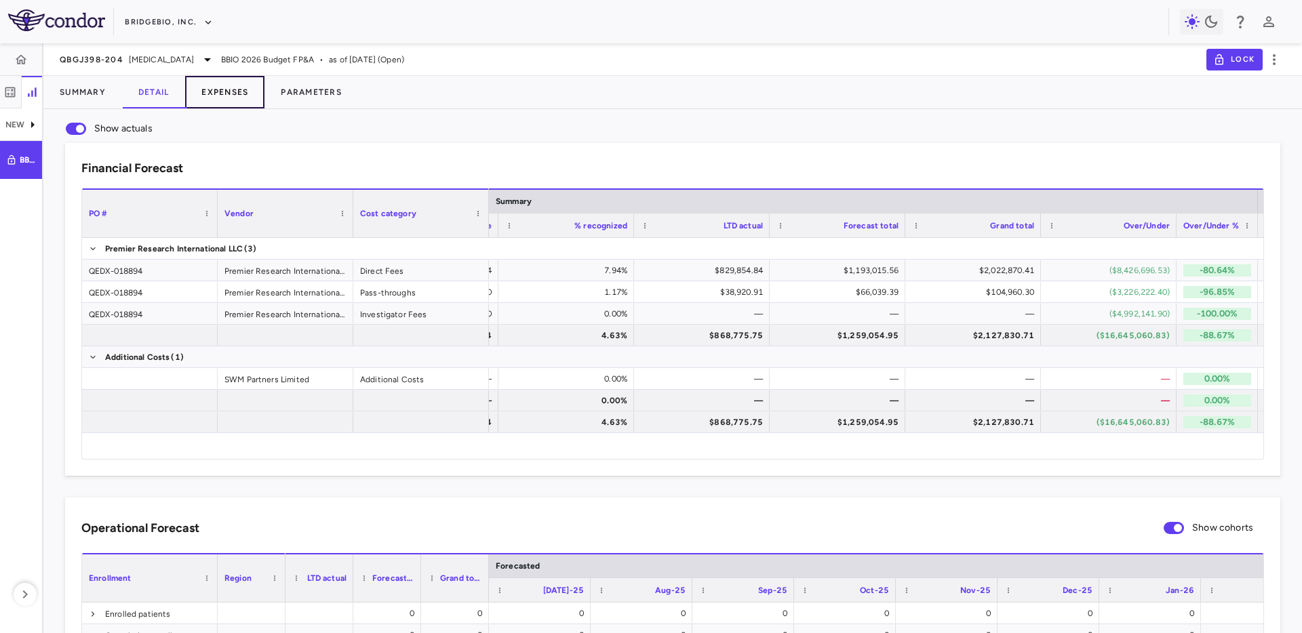
click at [222, 87] on button "Expenses" at bounding box center [224, 92] width 79 height 33
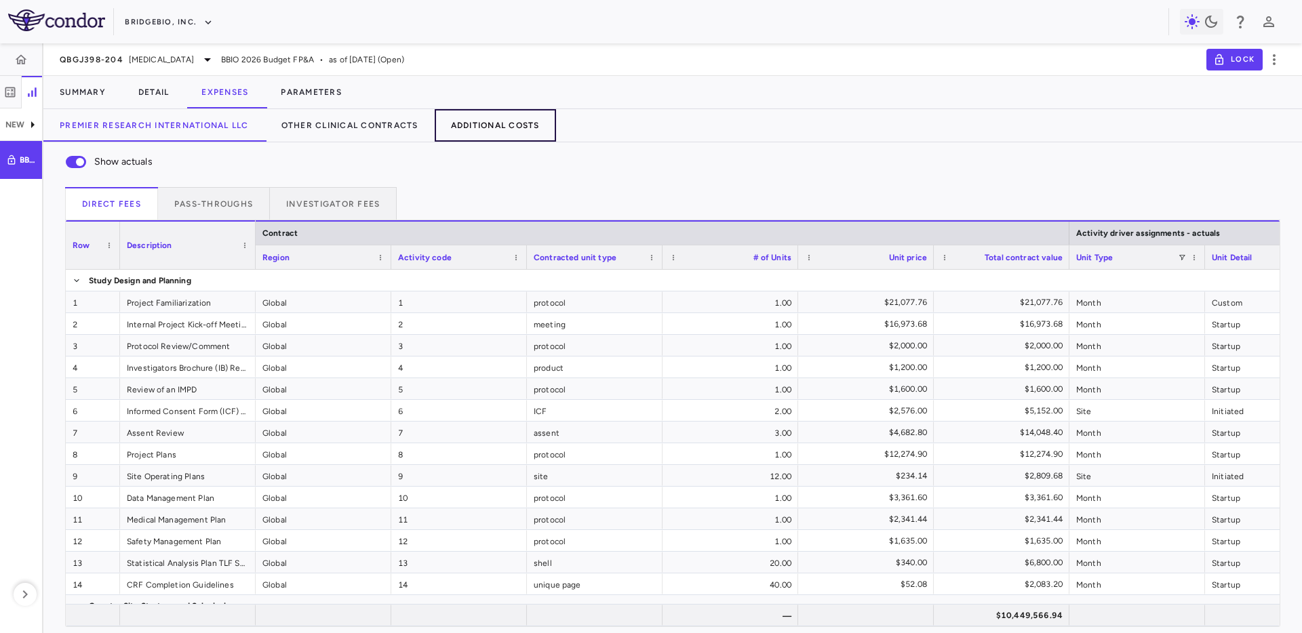
click at [462, 121] on button "Additional Costs" at bounding box center [495, 125] width 121 height 33
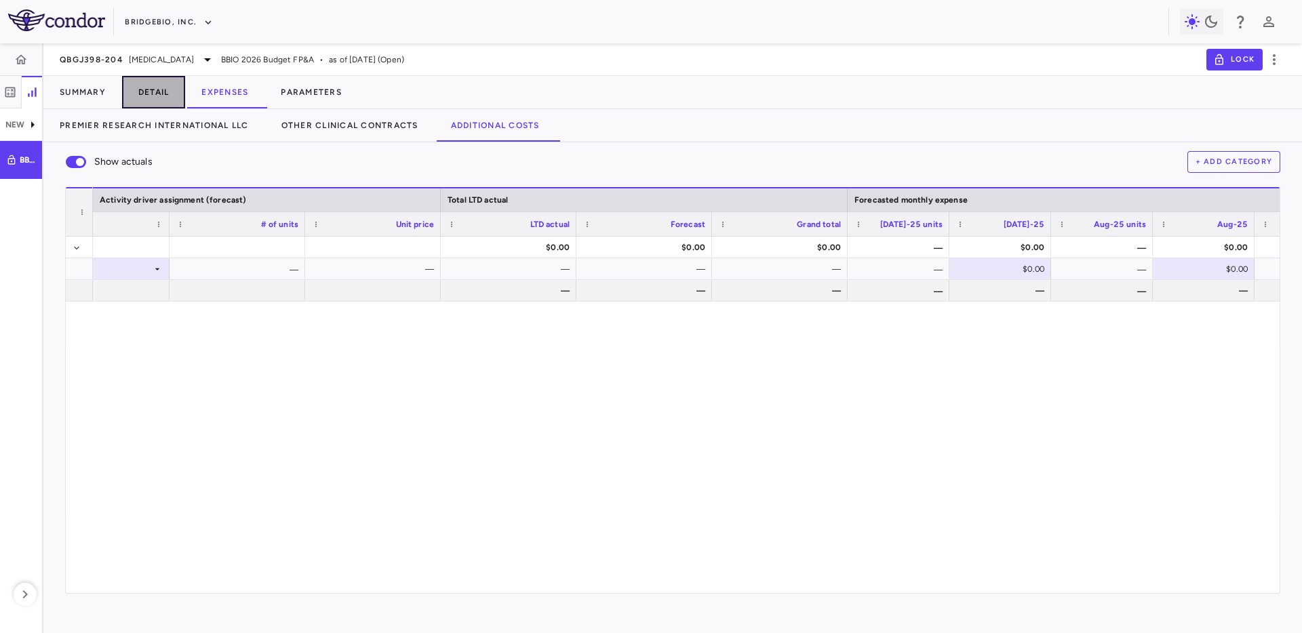
click at [159, 85] on button "Detail" at bounding box center [154, 92] width 64 height 33
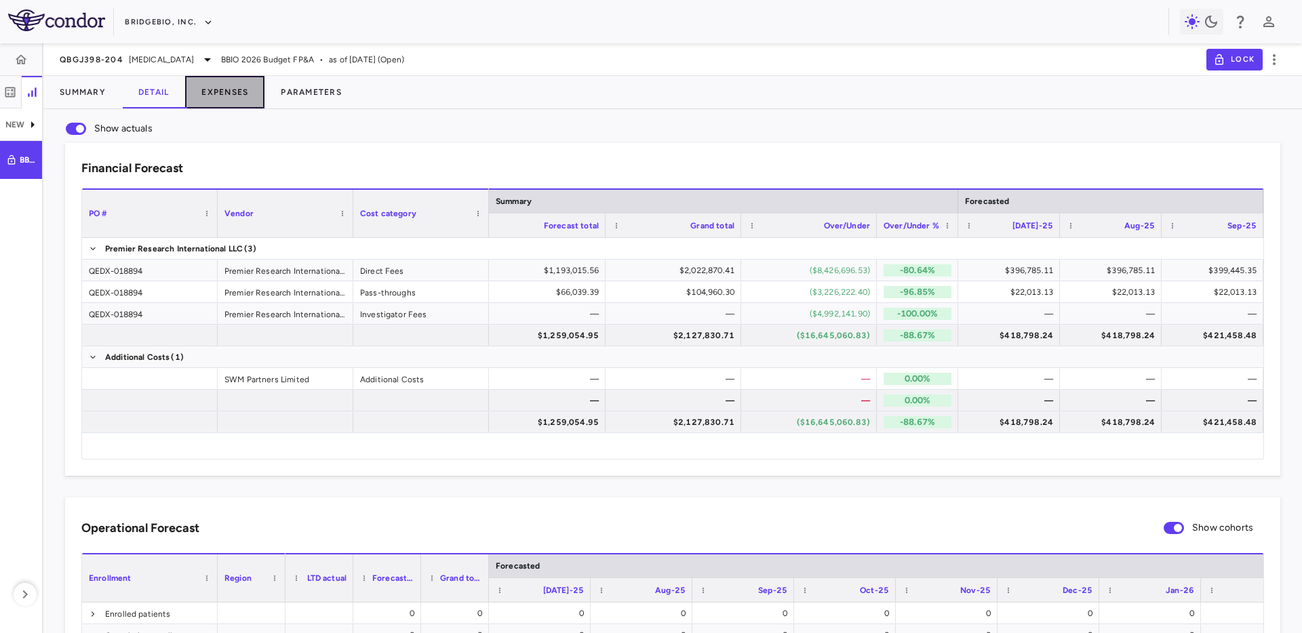
click at [239, 81] on button "Expenses" at bounding box center [224, 92] width 79 height 33
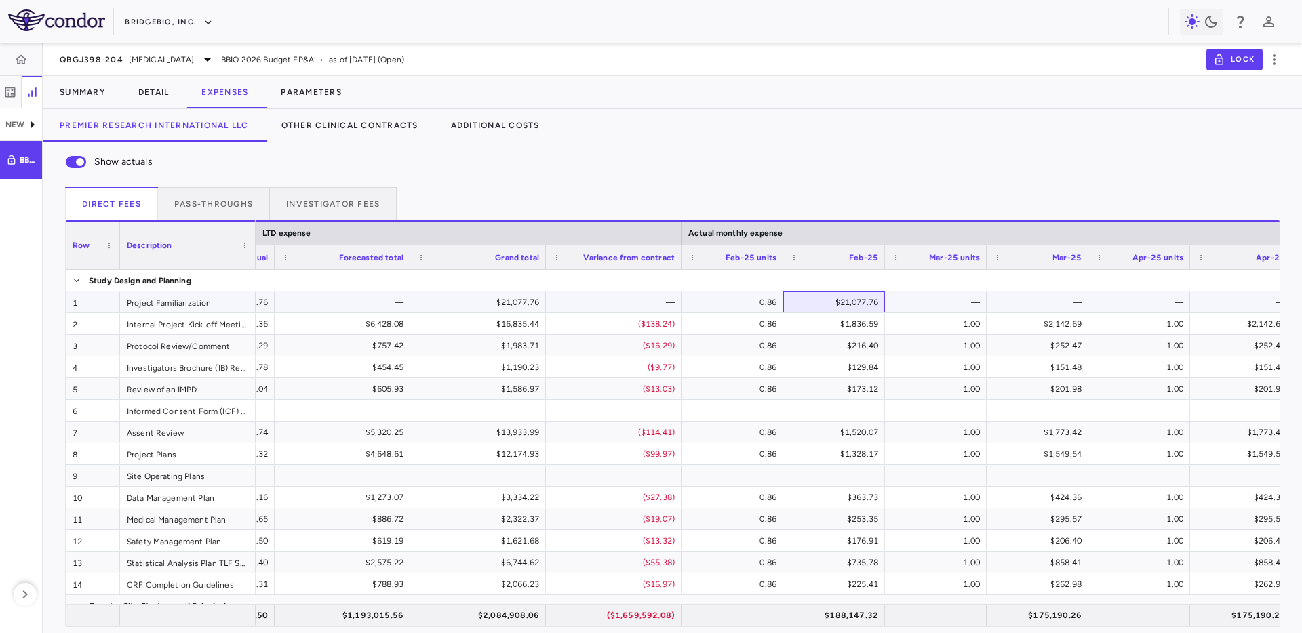
click at [845, 307] on div "$21,077.76" at bounding box center [836, 303] width 83 height 22
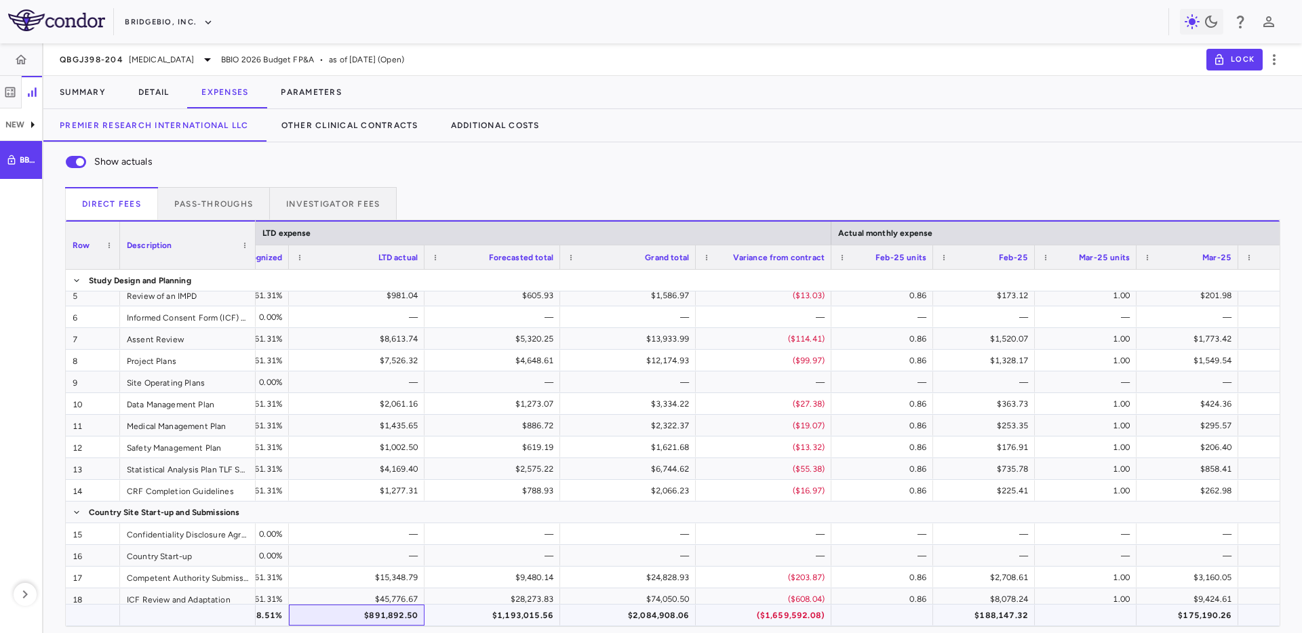
click at [395, 614] on div "$891,892.50" at bounding box center [359, 616] width 117 height 22
click at [151, 97] on button "Detail" at bounding box center [154, 92] width 64 height 33
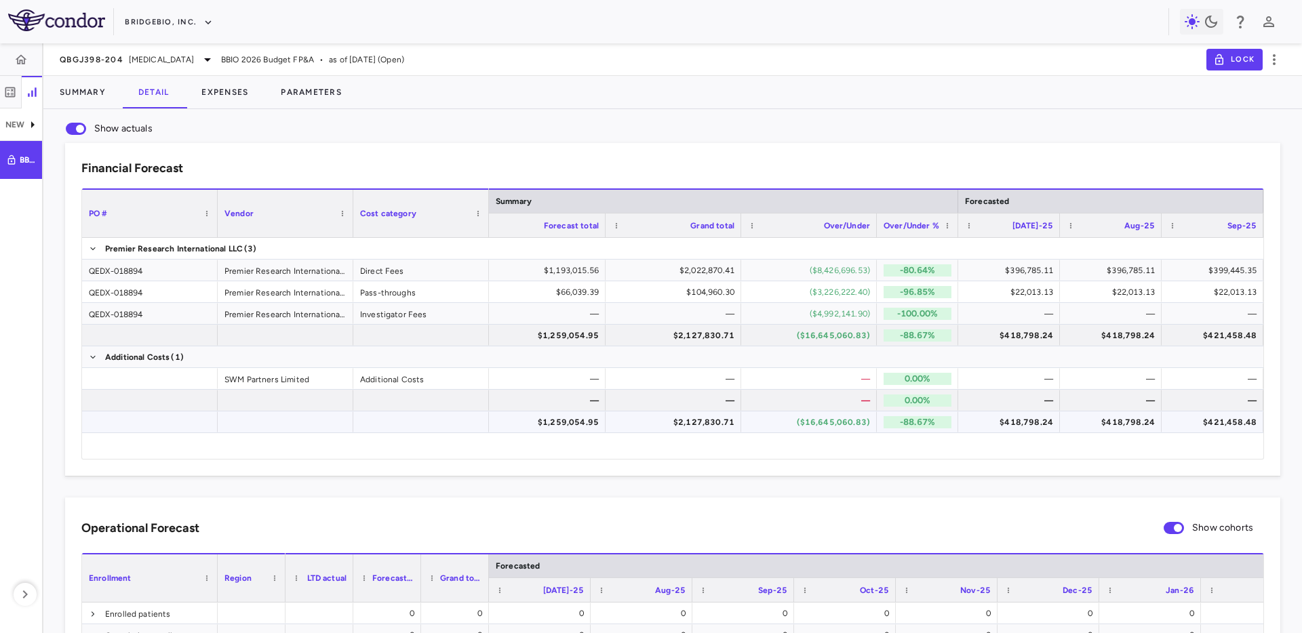
click at [678, 430] on div "$2,127,830.71" at bounding box center [676, 423] width 117 height 22
click at [551, 423] on div "$1,259,054.95" at bounding box center [540, 423] width 117 height 22
click at [63, 125] on span "Show actuals" at bounding box center [76, 129] width 37 height 28
click at [220, 89] on button "Expenses" at bounding box center [224, 92] width 79 height 33
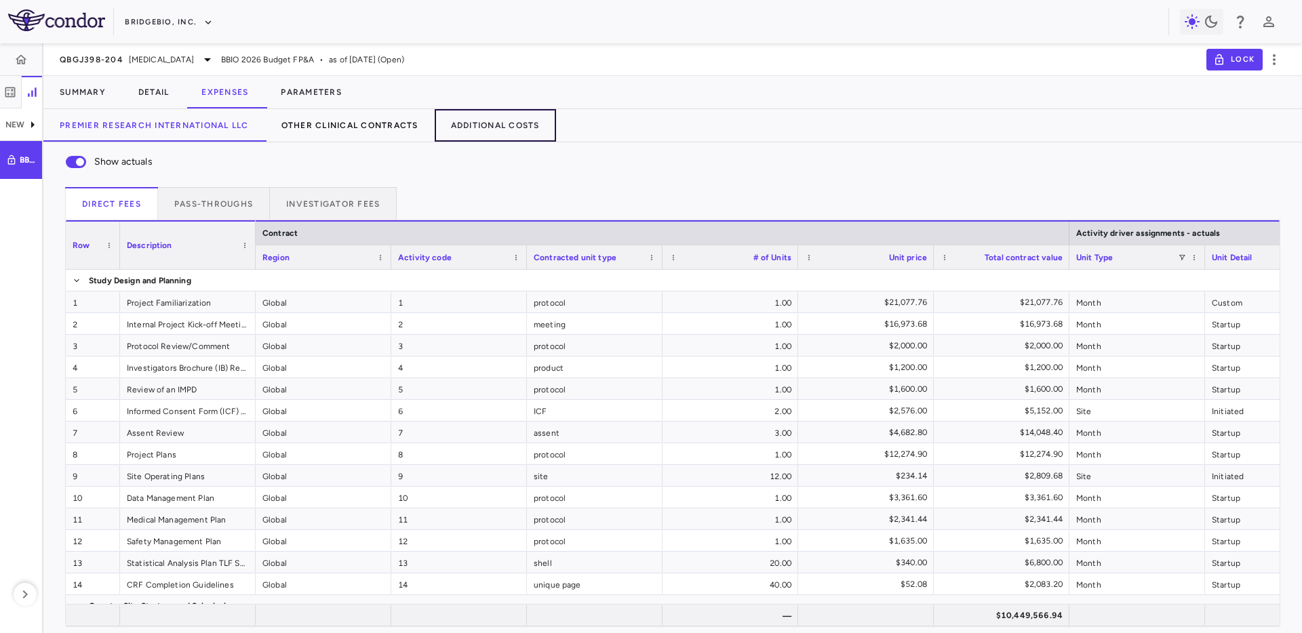
drag, startPoint x: 514, startPoint y: 124, endPoint x: 362, endPoint y: 124, distance: 151.9
click at [510, 125] on button "Additional Costs" at bounding box center [495, 125] width 121 height 33
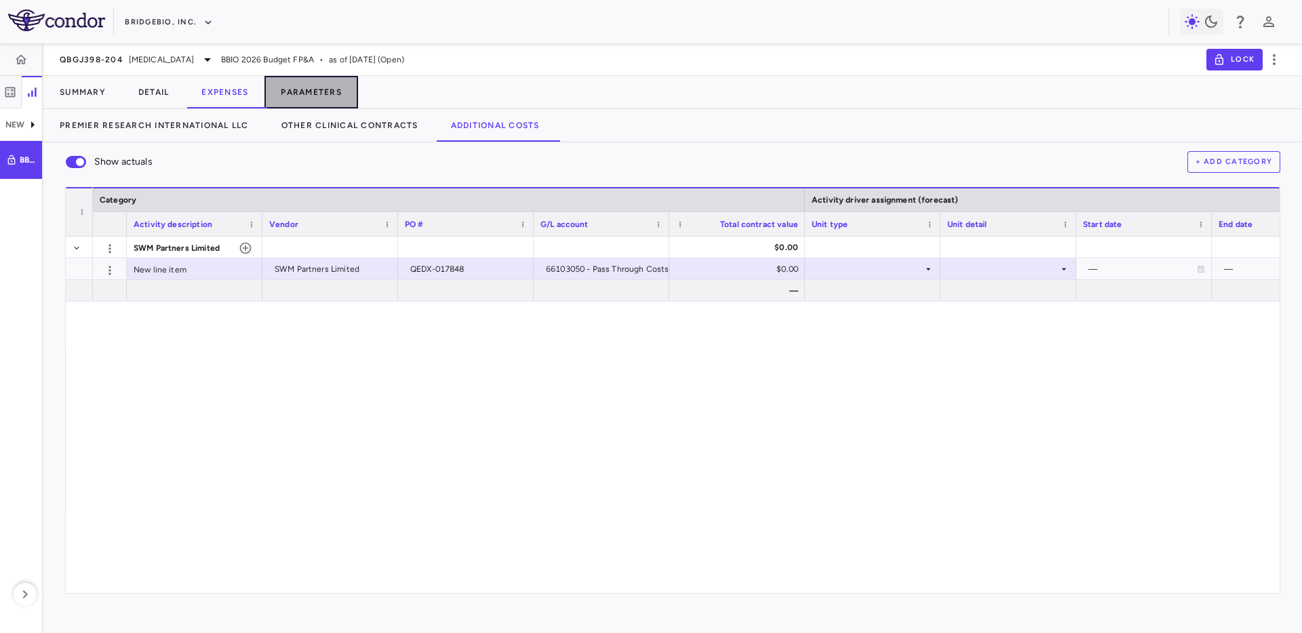
click at [317, 84] on button "Parameters" at bounding box center [311, 92] width 94 height 33
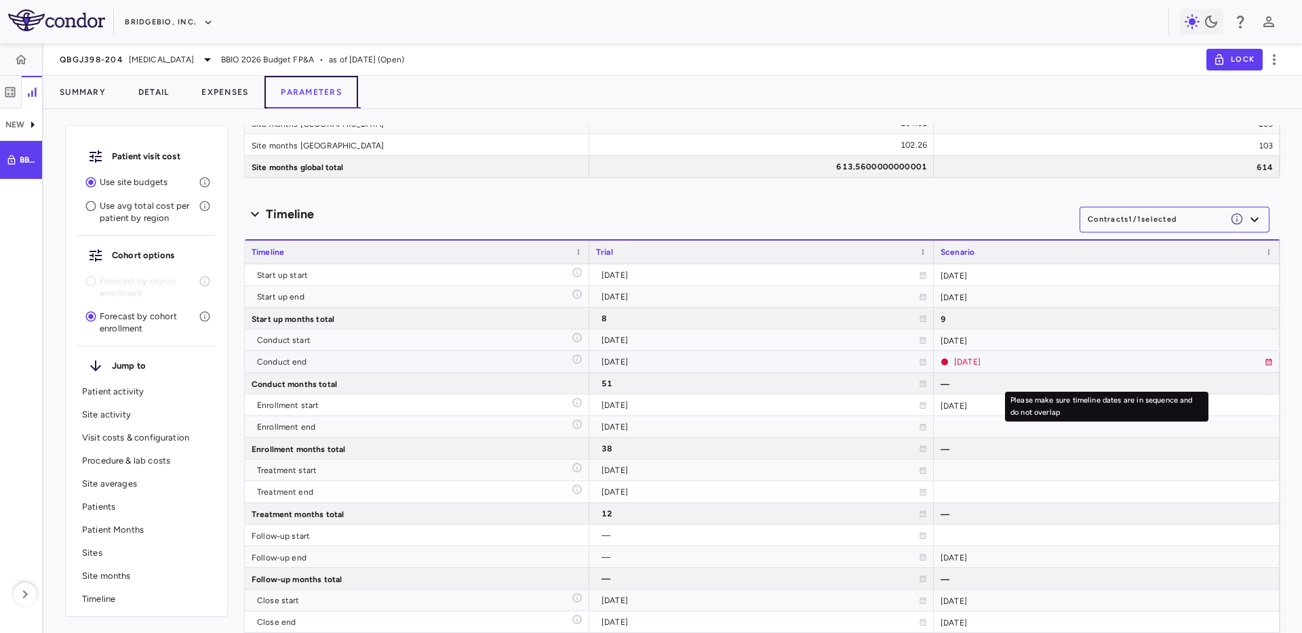
scroll to position [4633, 0]
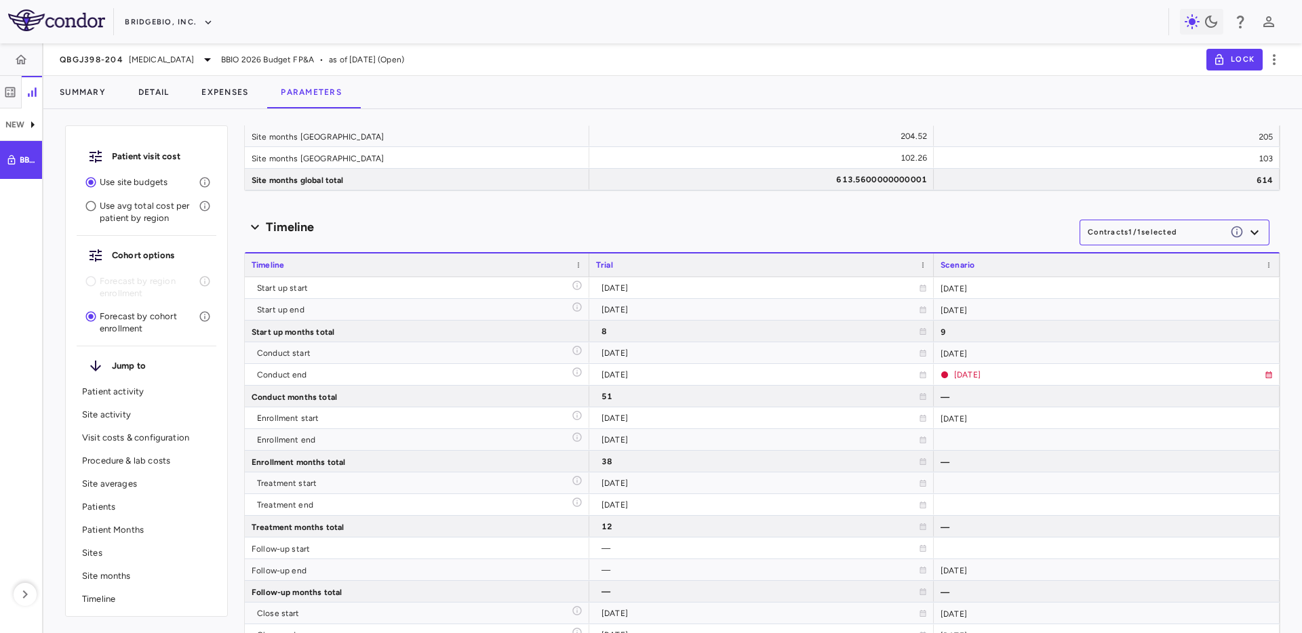
click at [994, 229] on div "Timeline" at bounding box center [661, 227] width 835 height 18
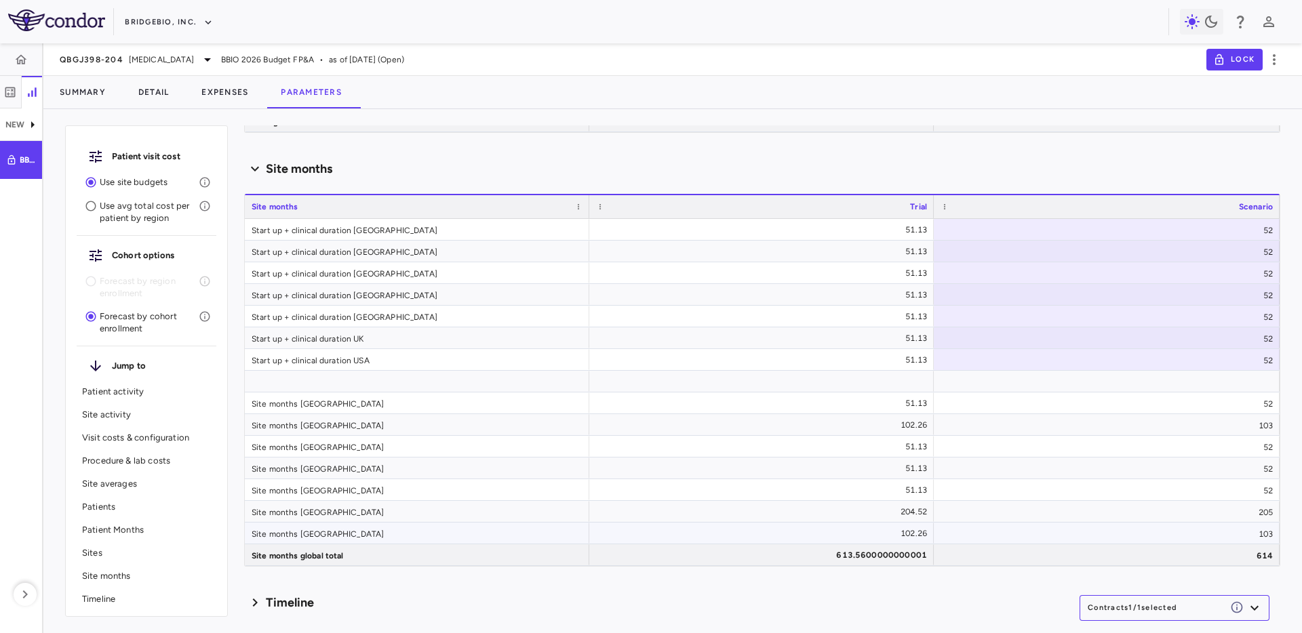
scroll to position [4257, 0]
click at [989, 616] on div "Timeline Contracts 1 / 1 selected" at bounding box center [762, 602] width 1036 height 28
click at [294, 608] on h6 "Timeline" at bounding box center [290, 603] width 48 height 18
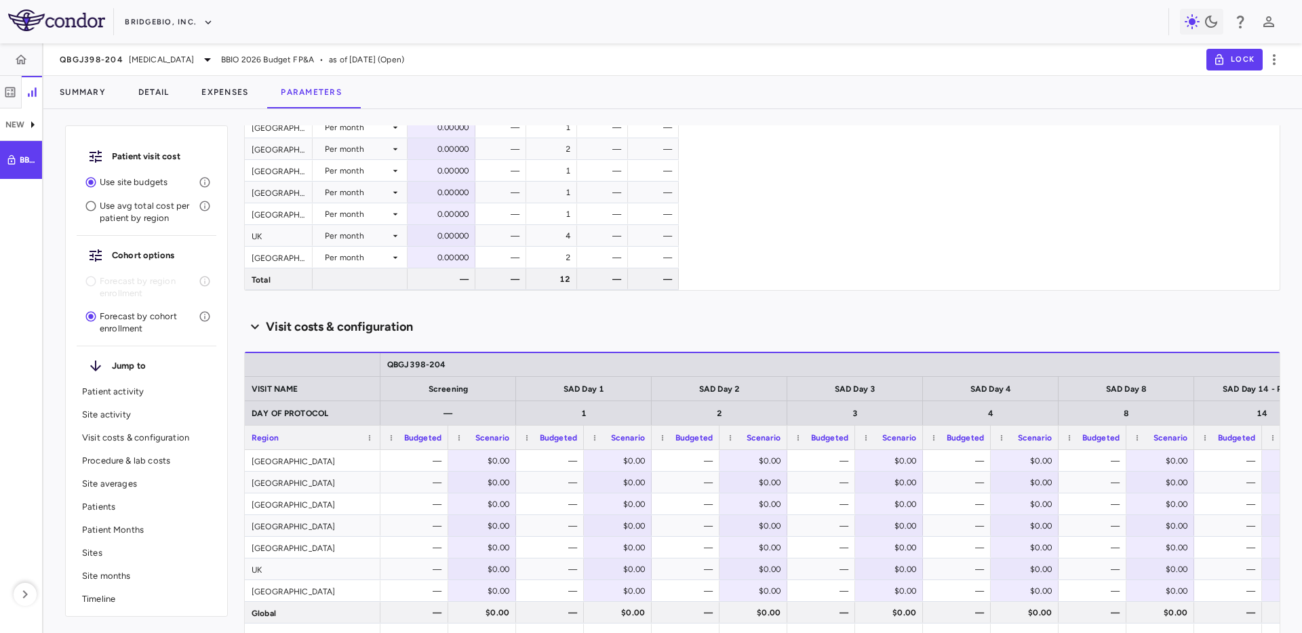
scroll to position [0, 0]
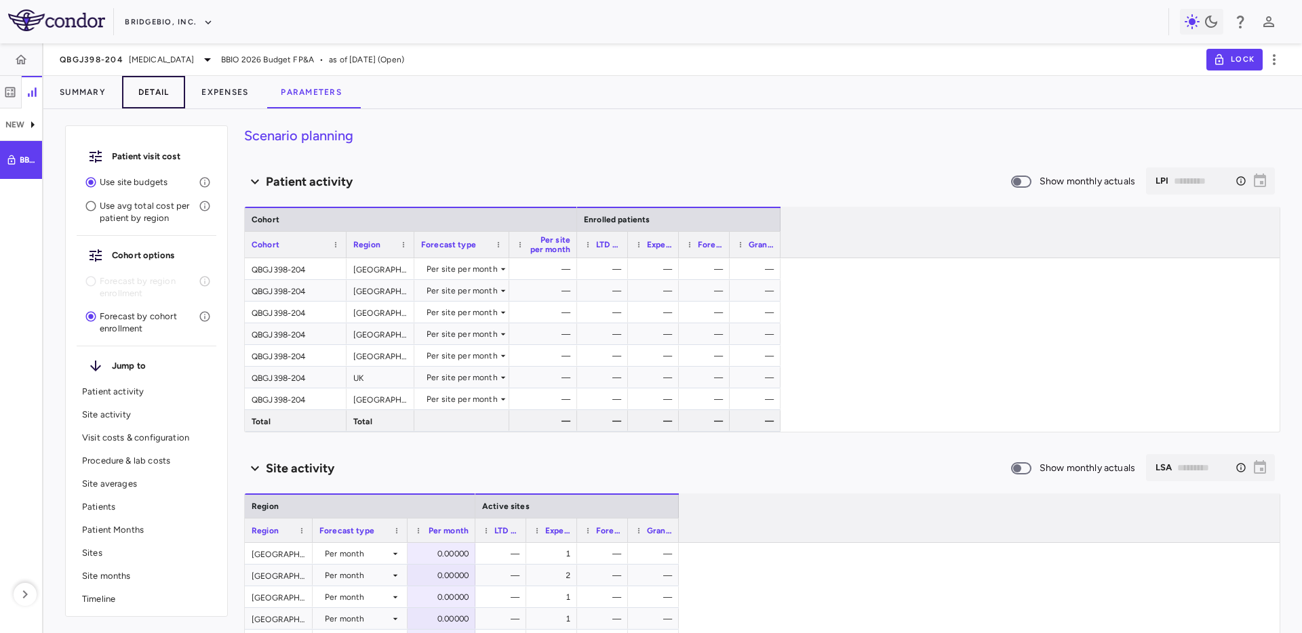
click at [169, 98] on button "Detail" at bounding box center [154, 92] width 64 height 33
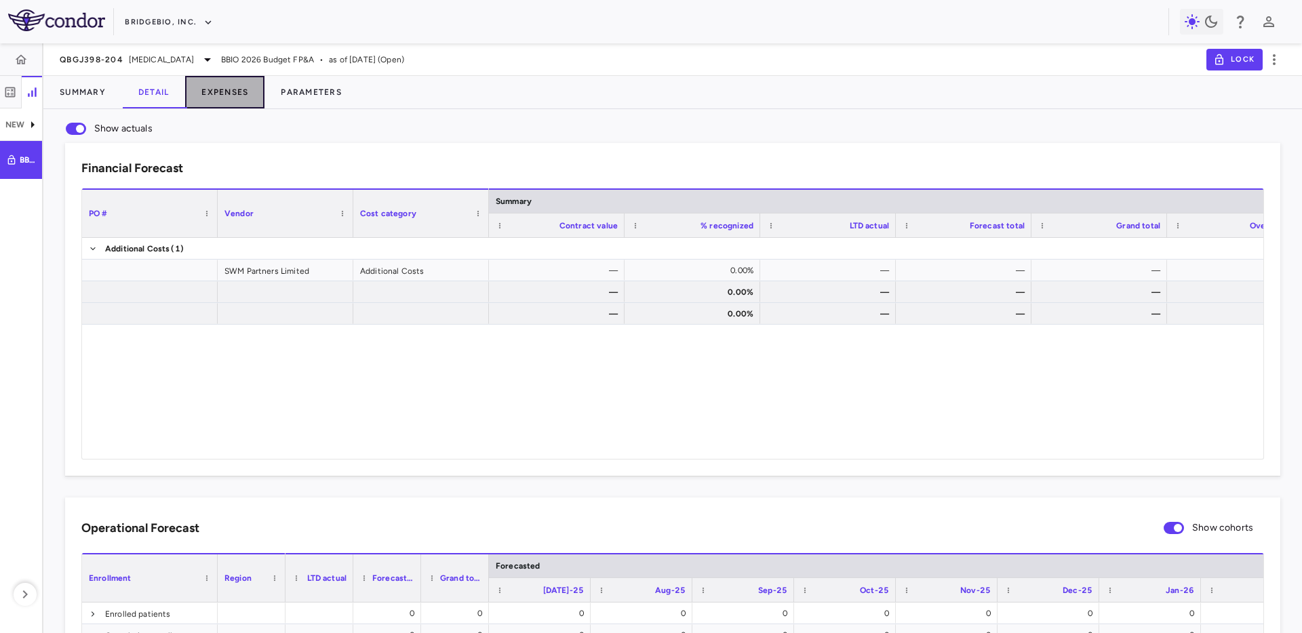
click at [247, 97] on button "Expenses" at bounding box center [224, 92] width 79 height 33
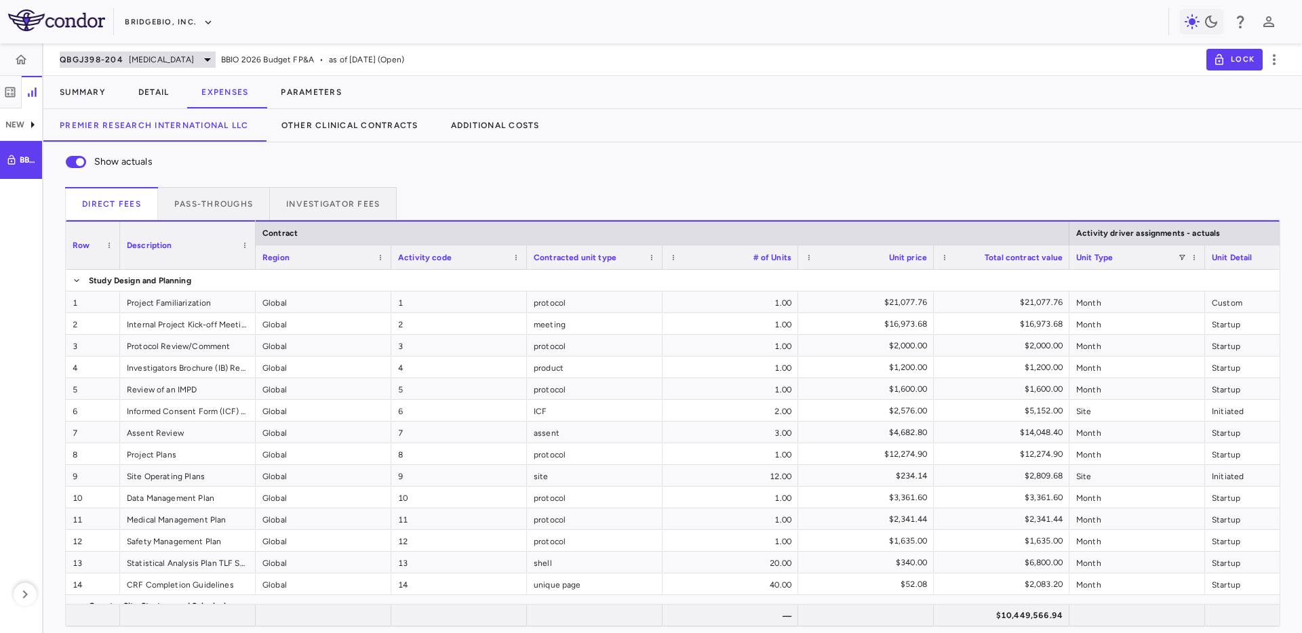
click at [180, 58] on span "Achondroplasia" at bounding box center [161, 60] width 65 height 12
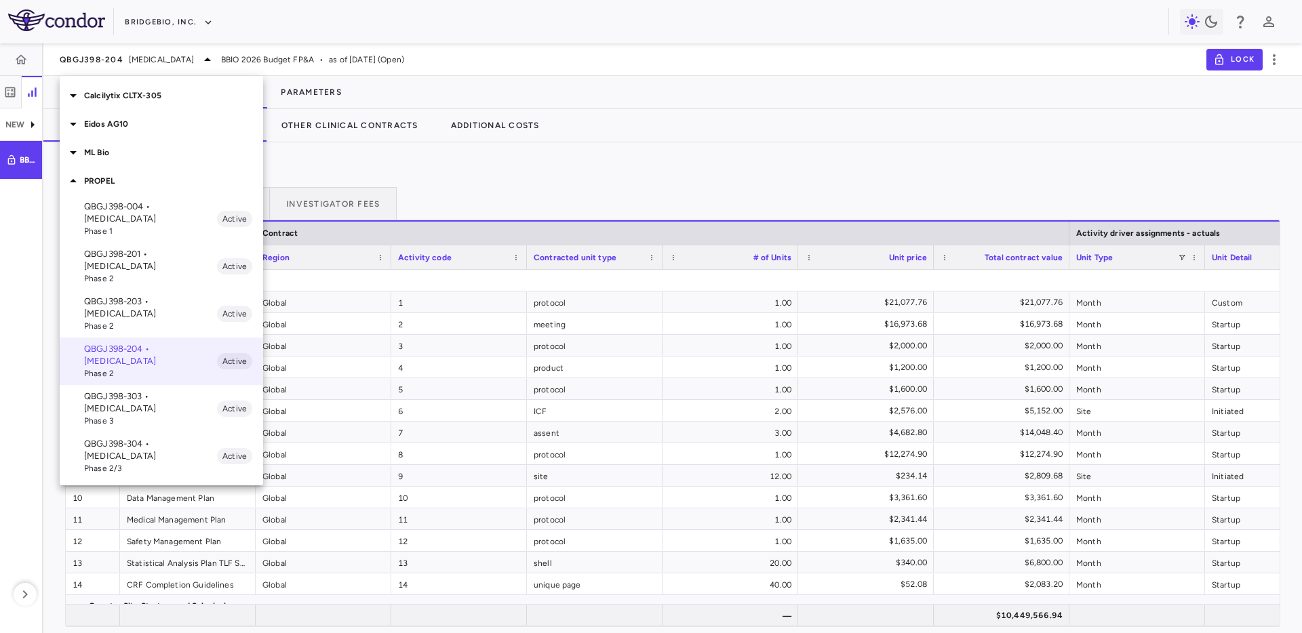
drag, startPoint x: 211, startPoint y: 59, endPoint x: 50, endPoint y: 62, distance: 160.7
click at [59, 63] on div at bounding box center [651, 316] width 1302 height 633
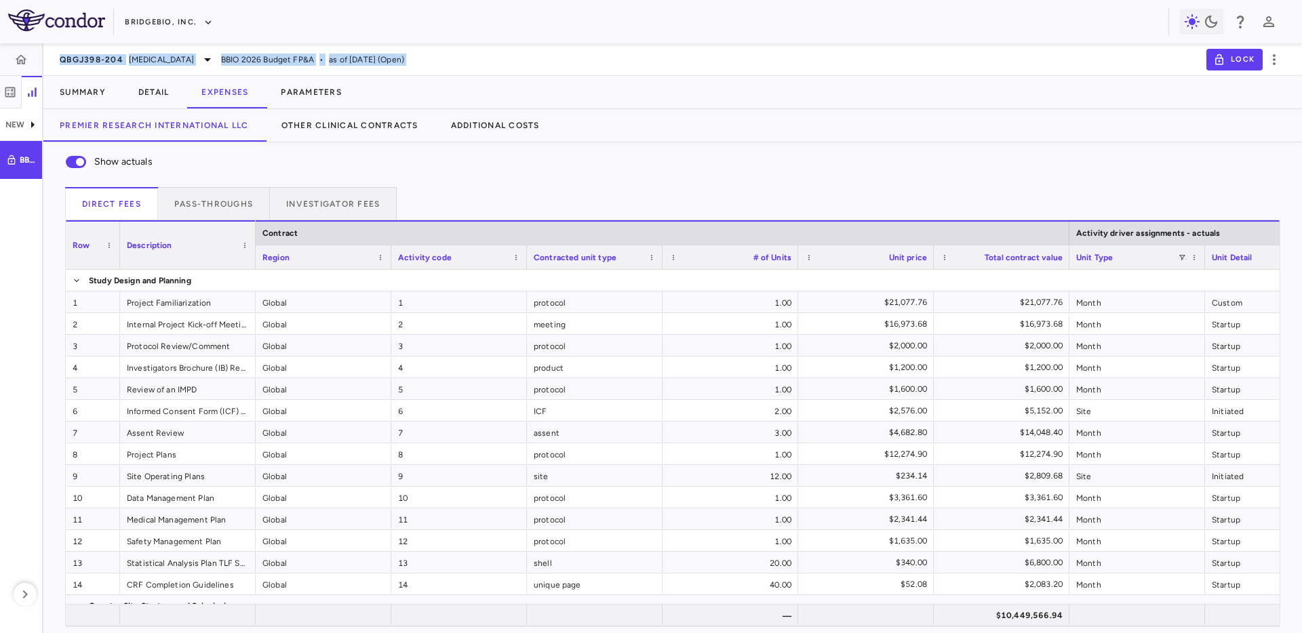
drag, startPoint x: 56, startPoint y: 62, endPoint x: 481, endPoint y: 78, distance: 425.4
click at [481, 78] on div "QBGJ398-204 Achondroplasia BBIO 2026 Budget FP&A • as of Jun 2025 (Open) Lock S…" at bounding box center [672, 338] width 1258 height 590
copy div "QBGJ398-204 Achondroplasia BBIO 2026 Budget FP&A • as of Jun 2025 (Open) Lock S…"
click at [708, 125] on div "Premier Research International LLC Other Clinical Contracts Additional Costs" at bounding box center [672, 125] width 1258 height 33
click at [769, 89] on div "Summary Detail Expenses Parameters" at bounding box center [672, 92] width 1258 height 33
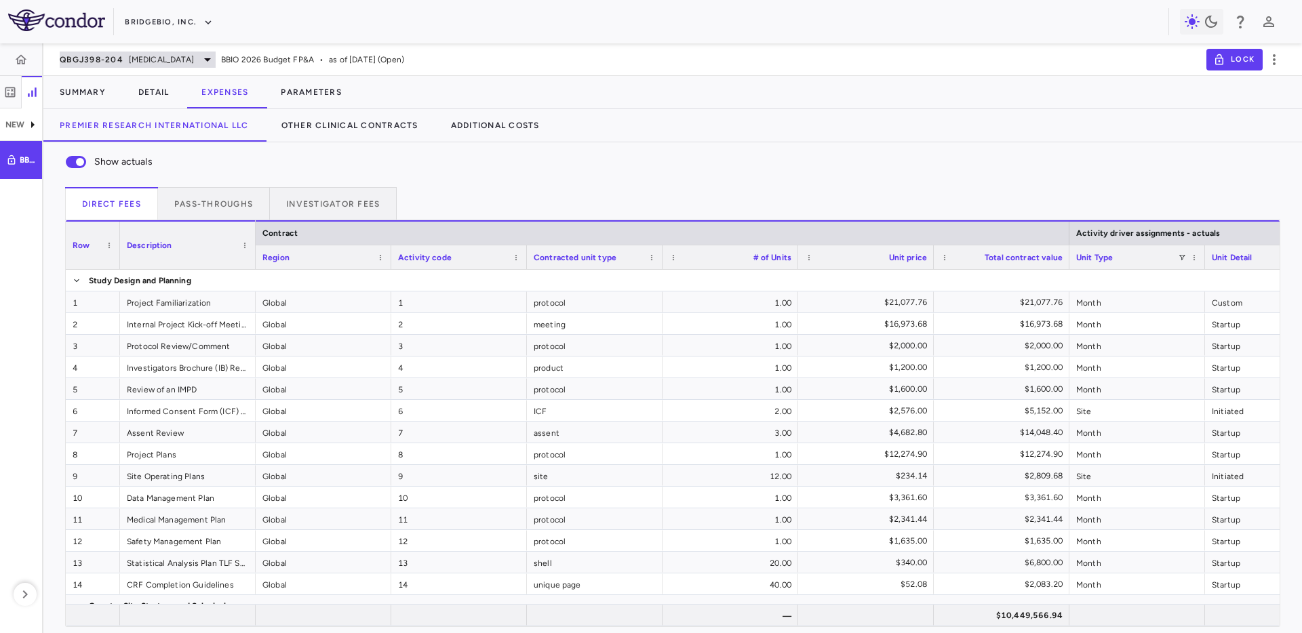
click at [141, 52] on div "QBGJ398-204 Achondroplasia" at bounding box center [138, 60] width 156 height 16
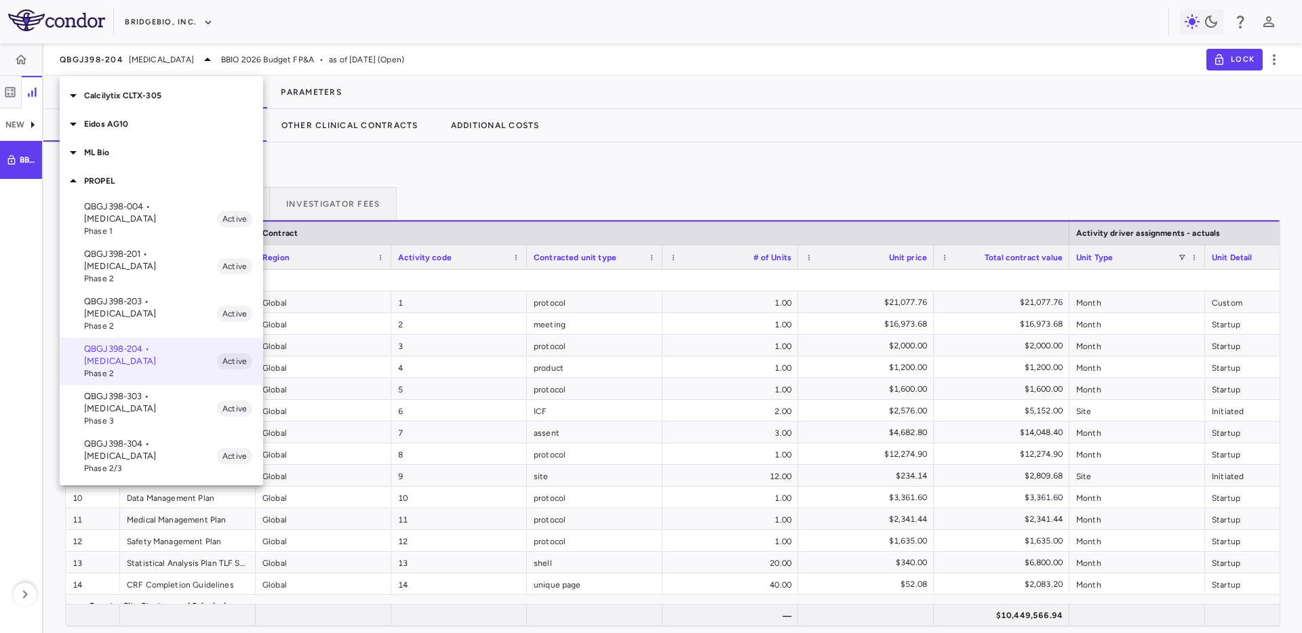
click at [740, 169] on div at bounding box center [651, 316] width 1302 height 633
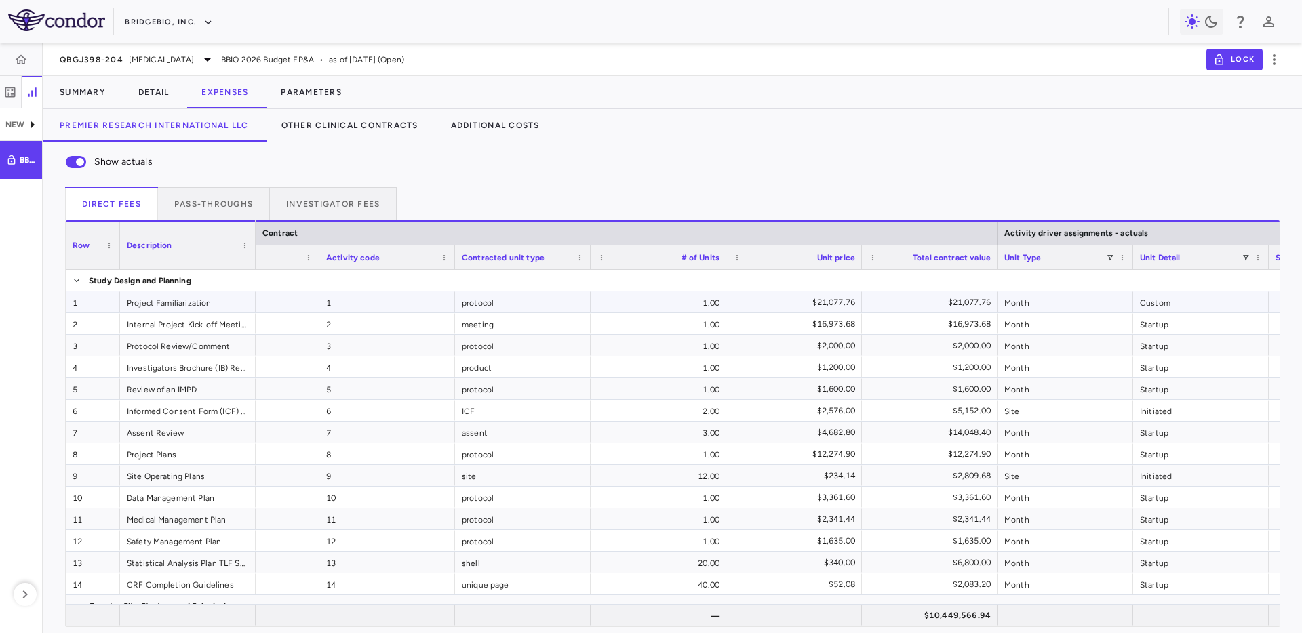
scroll to position [0, 974]
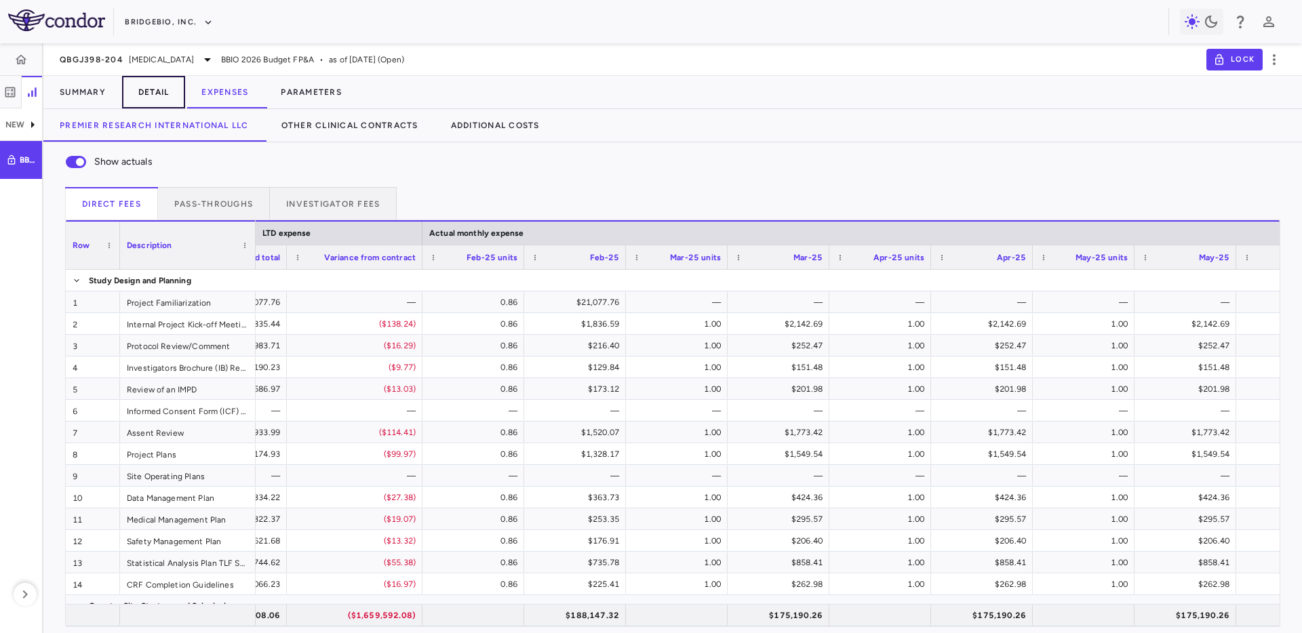
click at [152, 99] on button "Detail" at bounding box center [154, 92] width 64 height 33
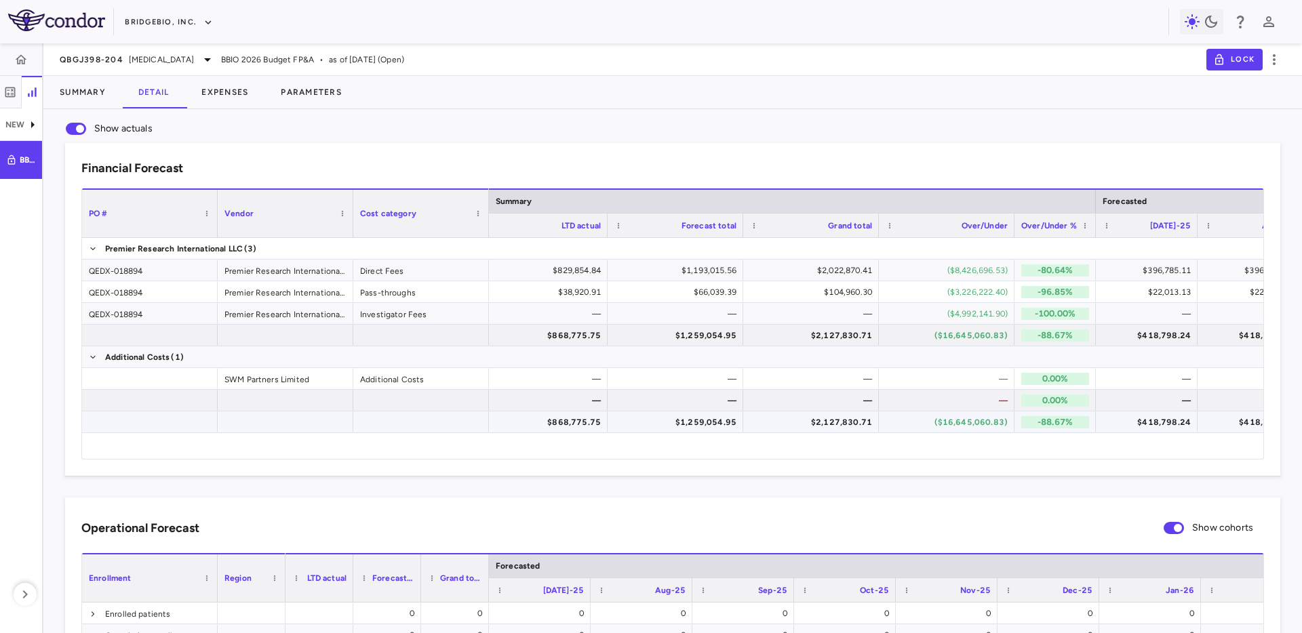
click at [581, 426] on div "$868,775.75" at bounding box center [542, 423] width 117 height 22
click at [339, 93] on button "Parameters" at bounding box center [311, 92] width 94 height 33
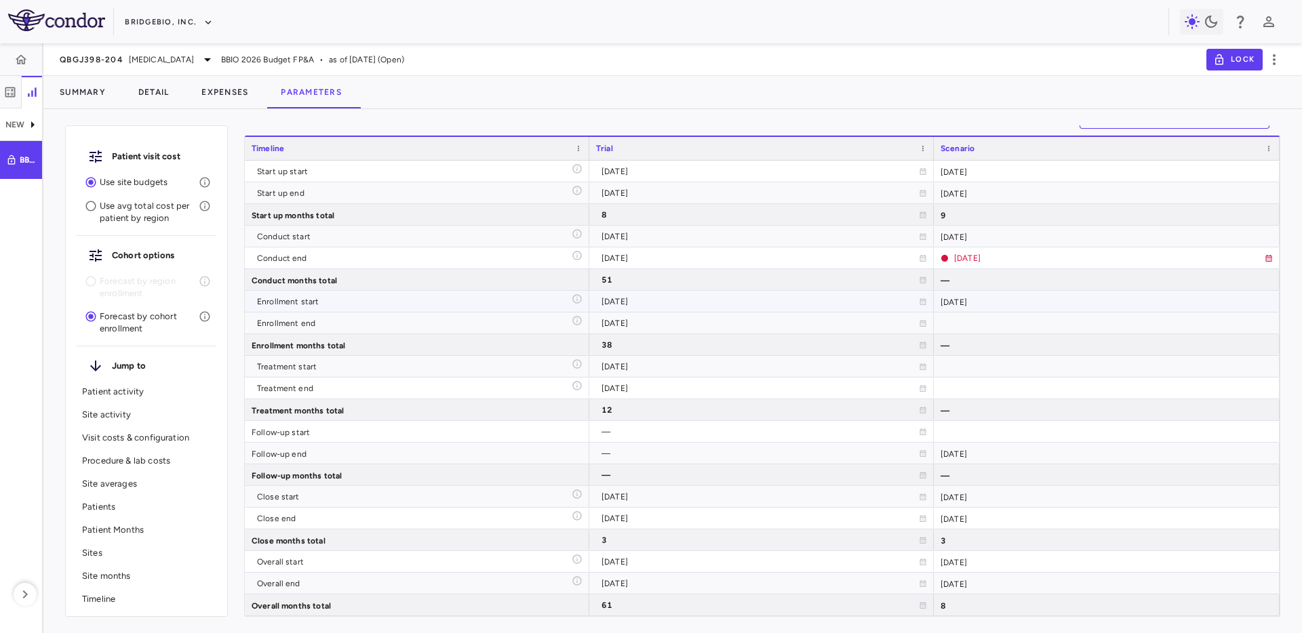
click at [973, 306] on div "2025-11-01" at bounding box center [1107, 301] width 346 height 21
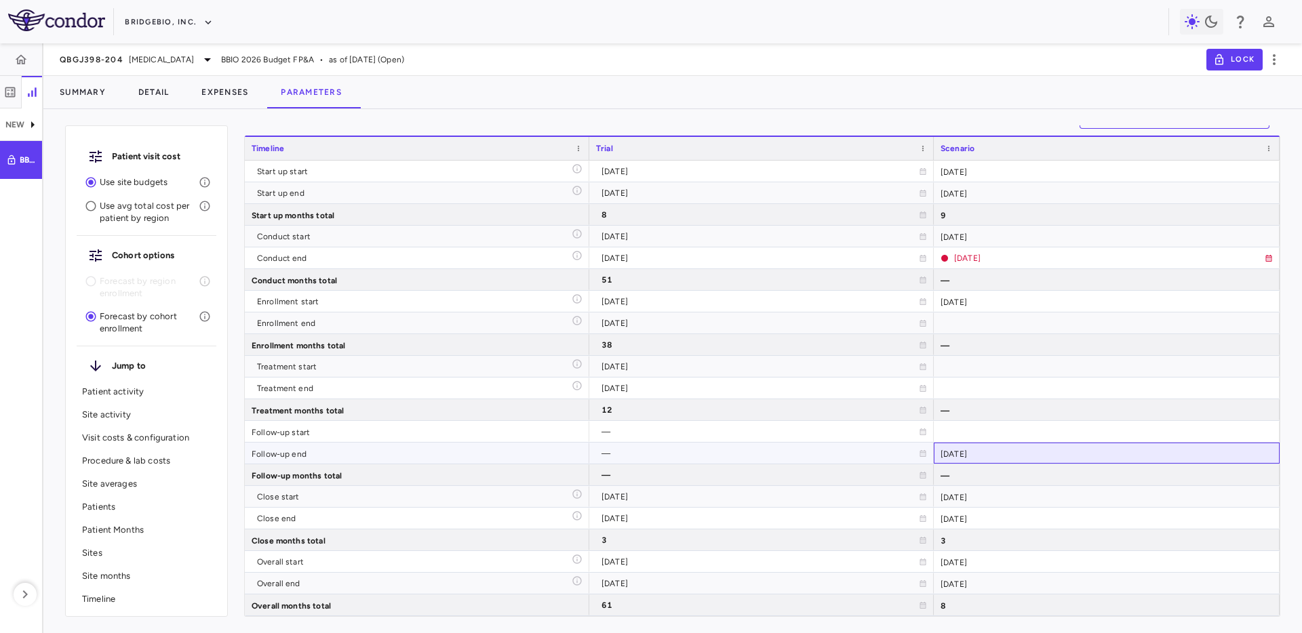
click at [1004, 461] on div "2025-06-30" at bounding box center [1107, 453] width 346 height 21
click at [1001, 481] on div "—" at bounding box center [1107, 474] width 346 height 21
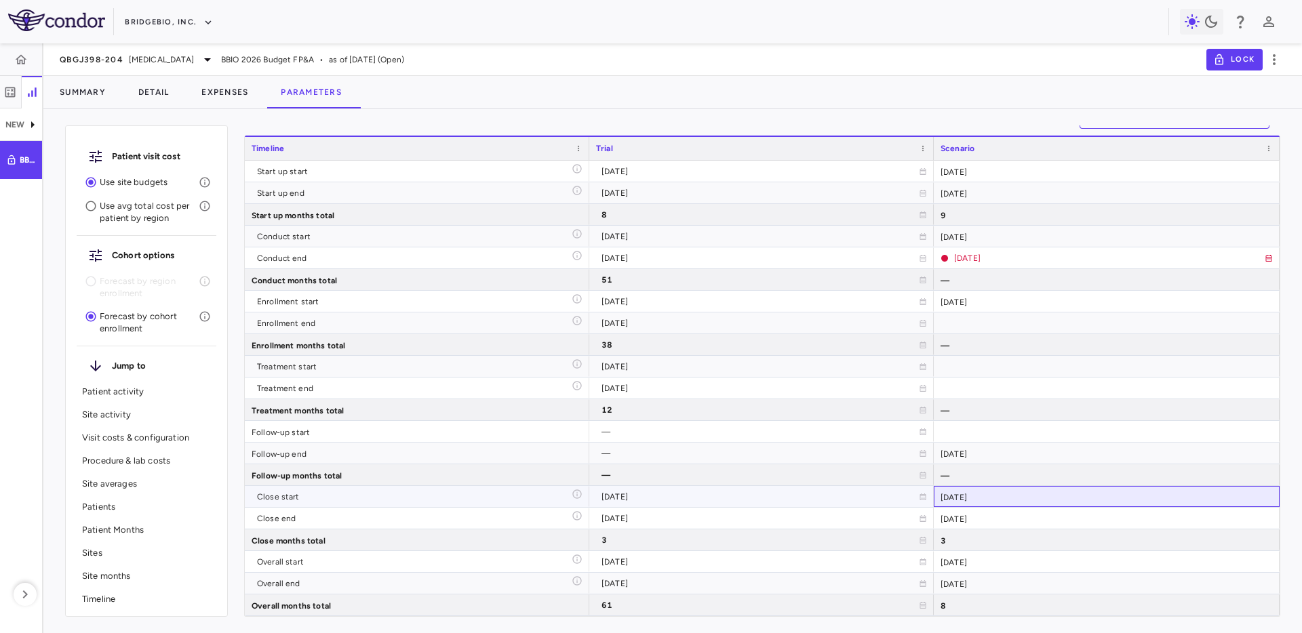
drag, startPoint x: 1010, startPoint y: 502, endPoint x: 1003, endPoint y: 500, distance: 7.3
click at [1010, 502] on div "2025-07-01" at bounding box center [1107, 496] width 346 height 21
click at [686, 176] on div "2025-02-05" at bounding box center [759, 174] width 317 height 22
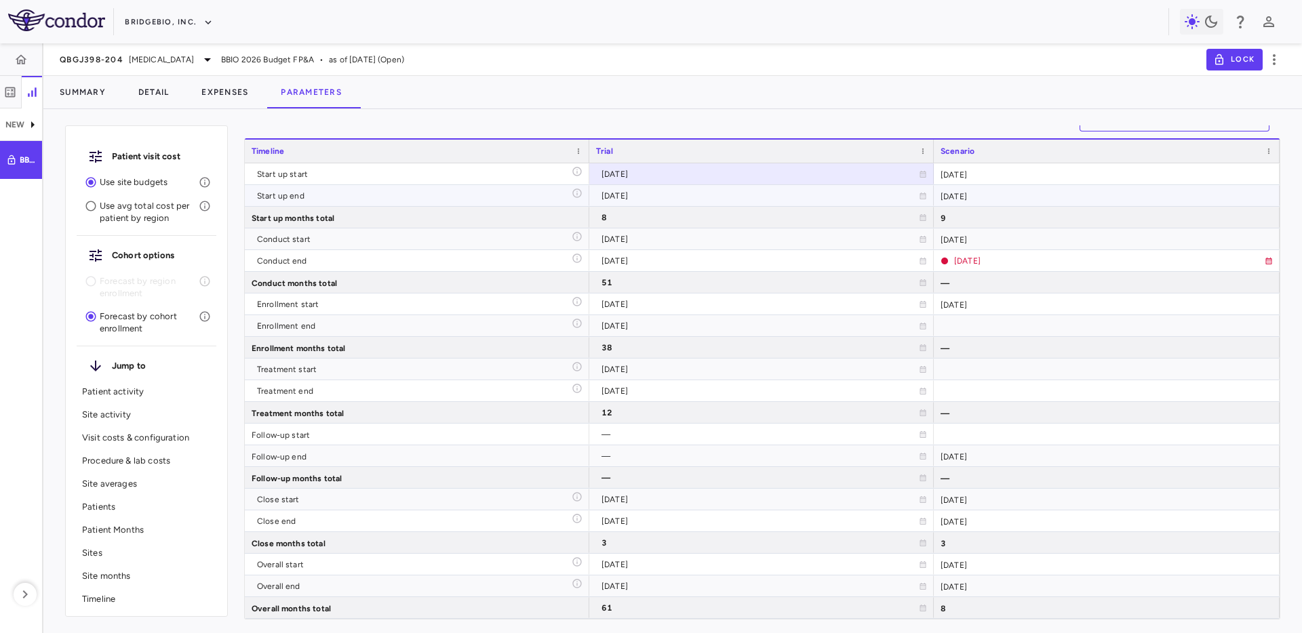
click at [677, 197] on div "2025-10-02" at bounding box center [759, 196] width 317 height 22
click at [990, 174] on div "[DATE]" at bounding box center [1107, 173] width 346 height 21
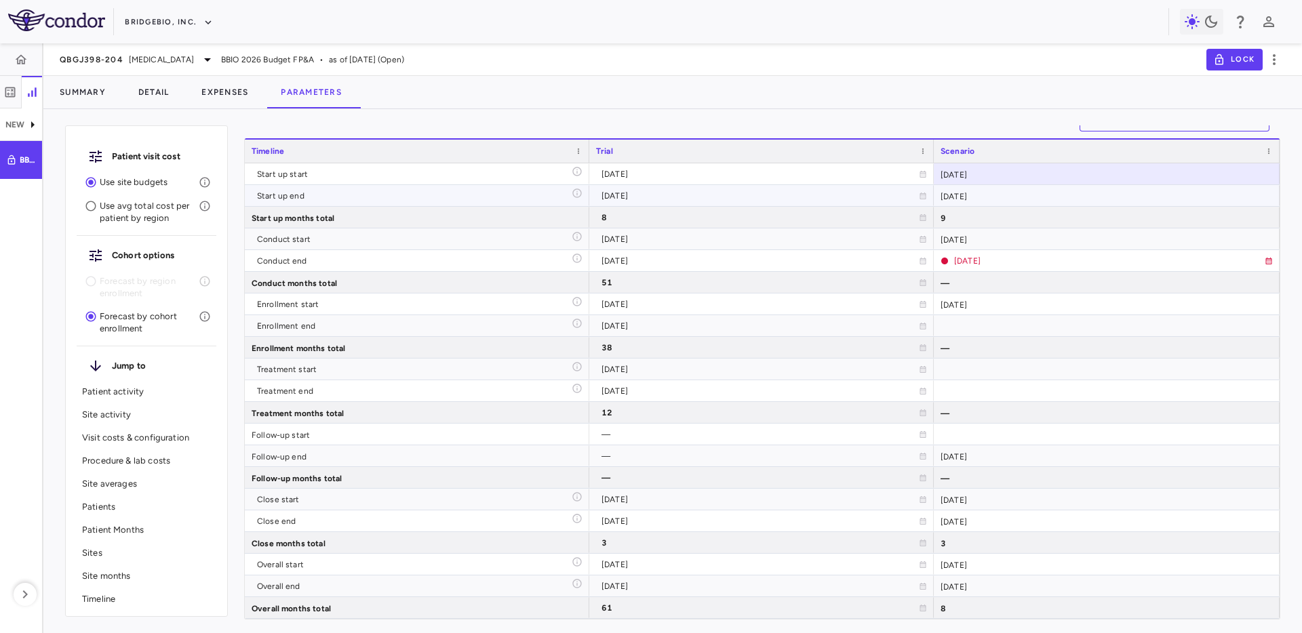
drag, startPoint x: 1005, startPoint y: 195, endPoint x: 759, endPoint y: 172, distance: 247.1
click at [1000, 194] on div "2025-10-31" at bounding box center [1107, 195] width 346 height 21
click at [755, 172] on div "2025-02-05" at bounding box center [759, 174] width 317 height 22
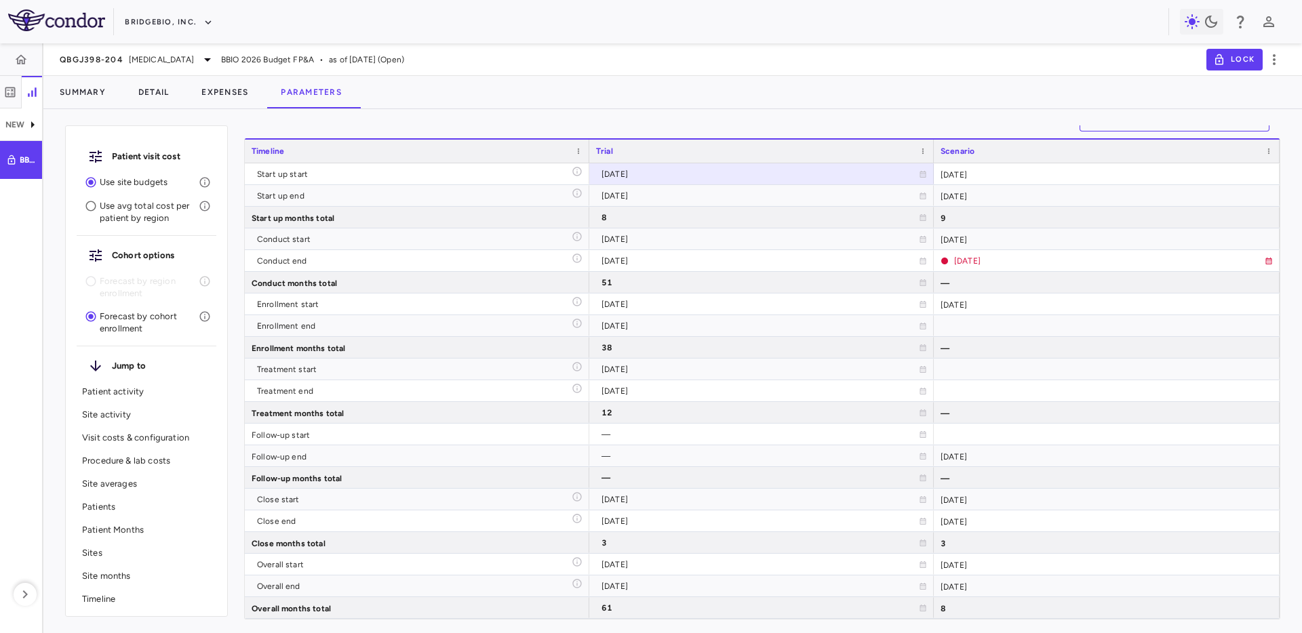
drag, startPoint x: 643, startPoint y: 98, endPoint x: 659, endPoint y: 96, distance: 16.5
click at [650, 98] on div "Summary Detail Expenses Parameters" at bounding box center [672, 92] width 1258 height 33
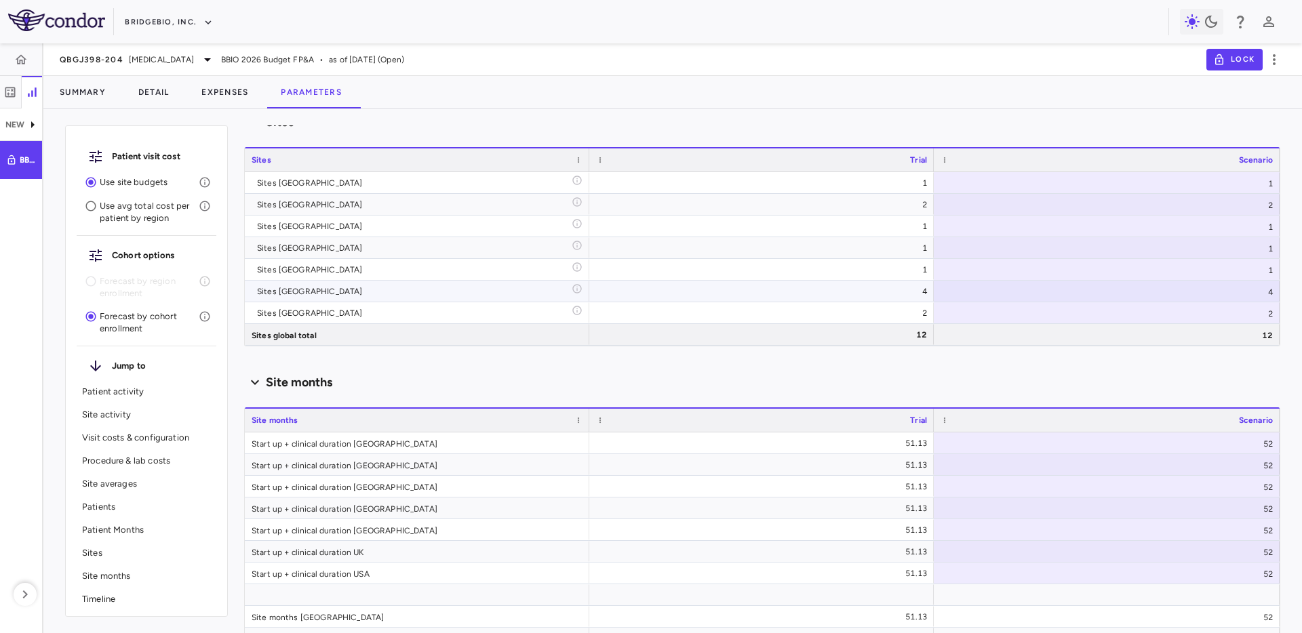
scroll to position [4750, 0]
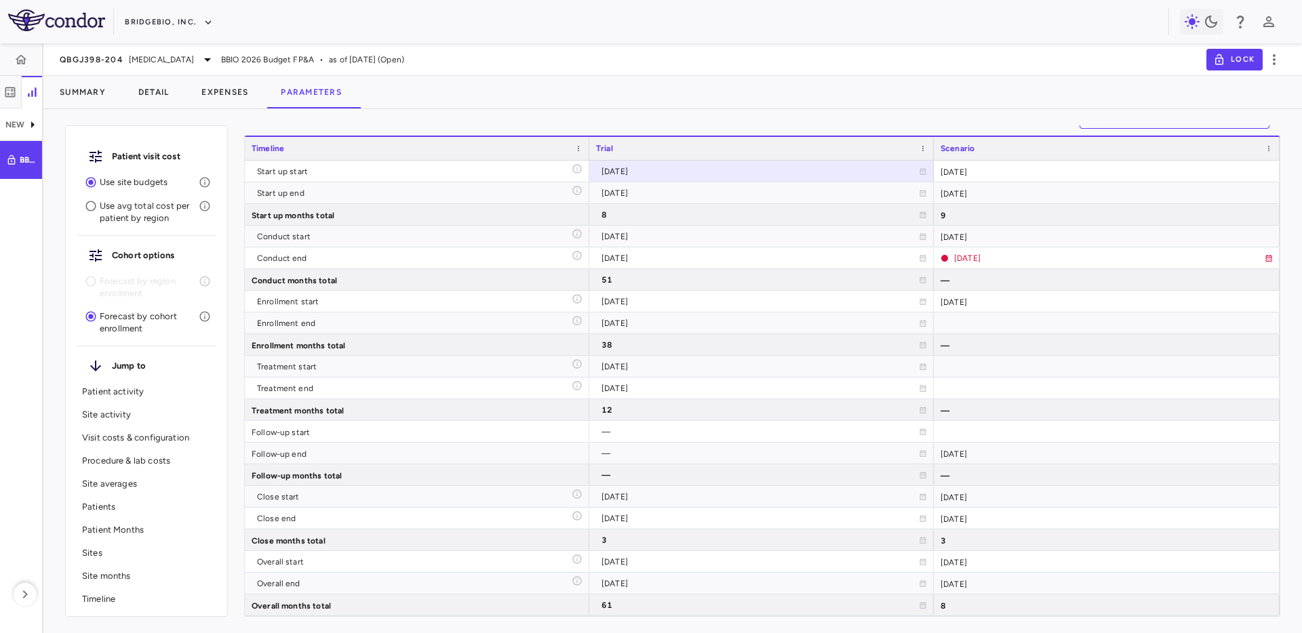
click at [538, 68] on div "QBGJ398-204 Achondroplasia BBIO 2026 Budget FP&A • as of Jun 2025 (Open) Lock" at bounding box center [672, 59] width 1258 height 33
click at [14, 92] on icon "button" at bounding box center [10, 92] width 14 height 14
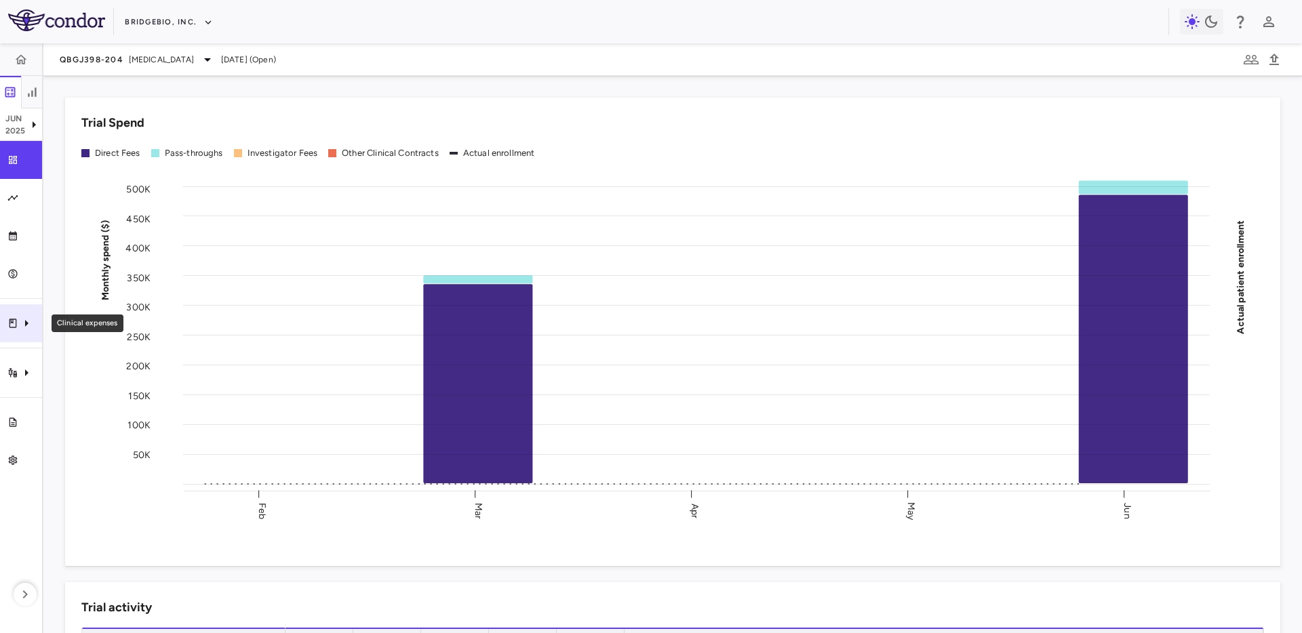
click at [10, 322] on icon "Clinical expenses" at bounding box center [12, 323] width 7 height 9
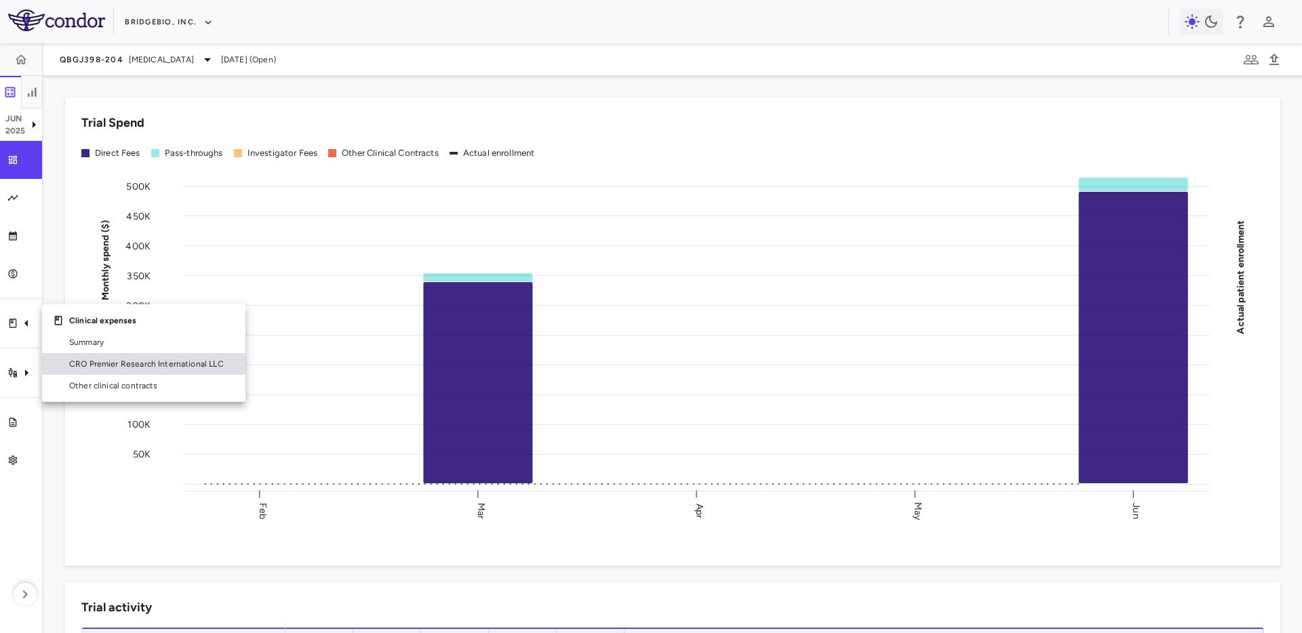
click at [116, 357] on link "CRO Premier Research International LLC" at bounding box center [143, 364] width 203 height 22
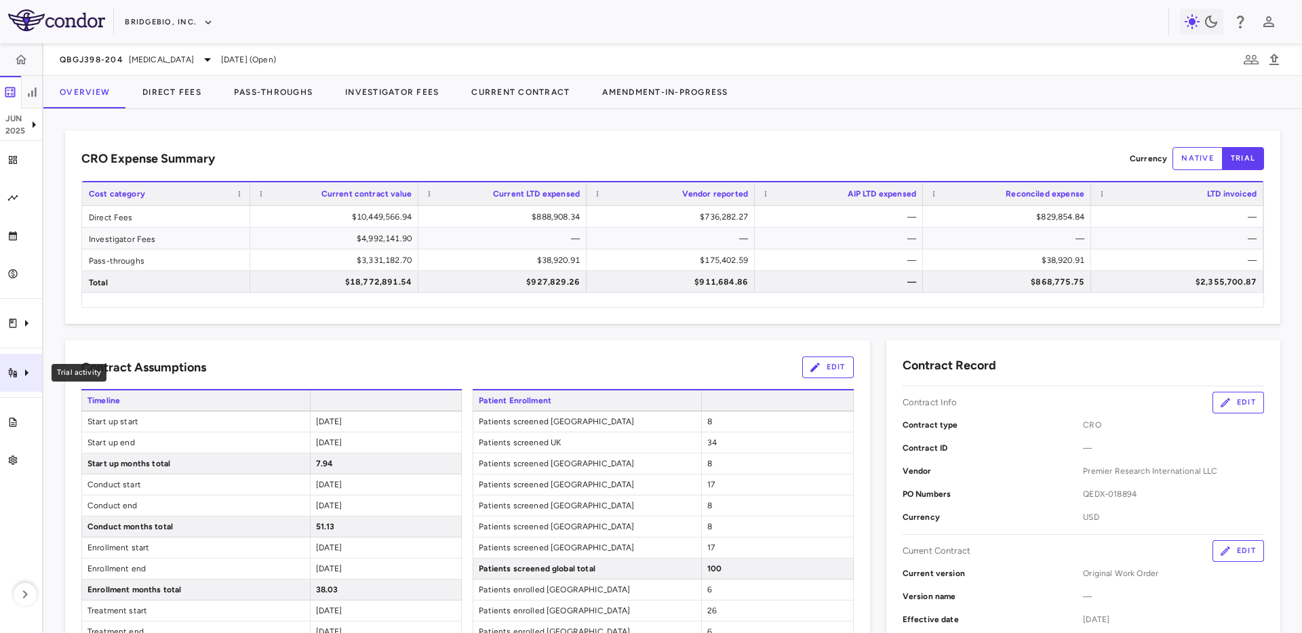
click at [12, 378] on div "Trial activity" at bounding box center [21, 373] width 42 height 38
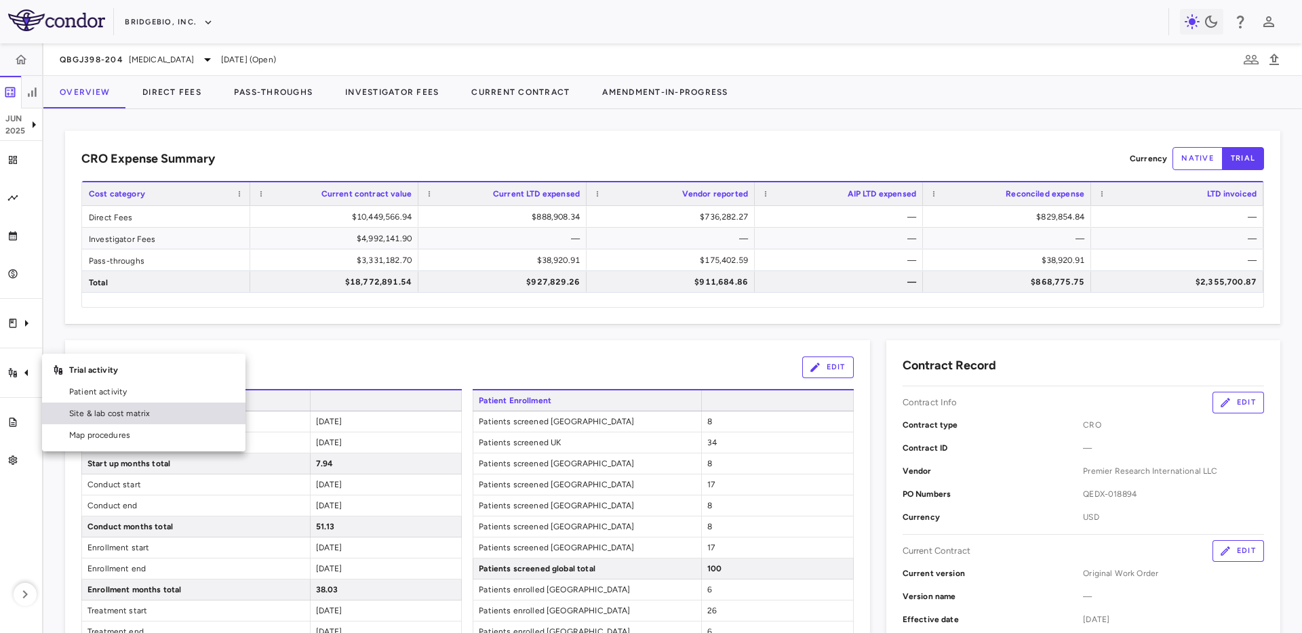
click at [85, 414] on span "Site & lab cost matrix" at bounding box center [151, 413] width 165 height 12
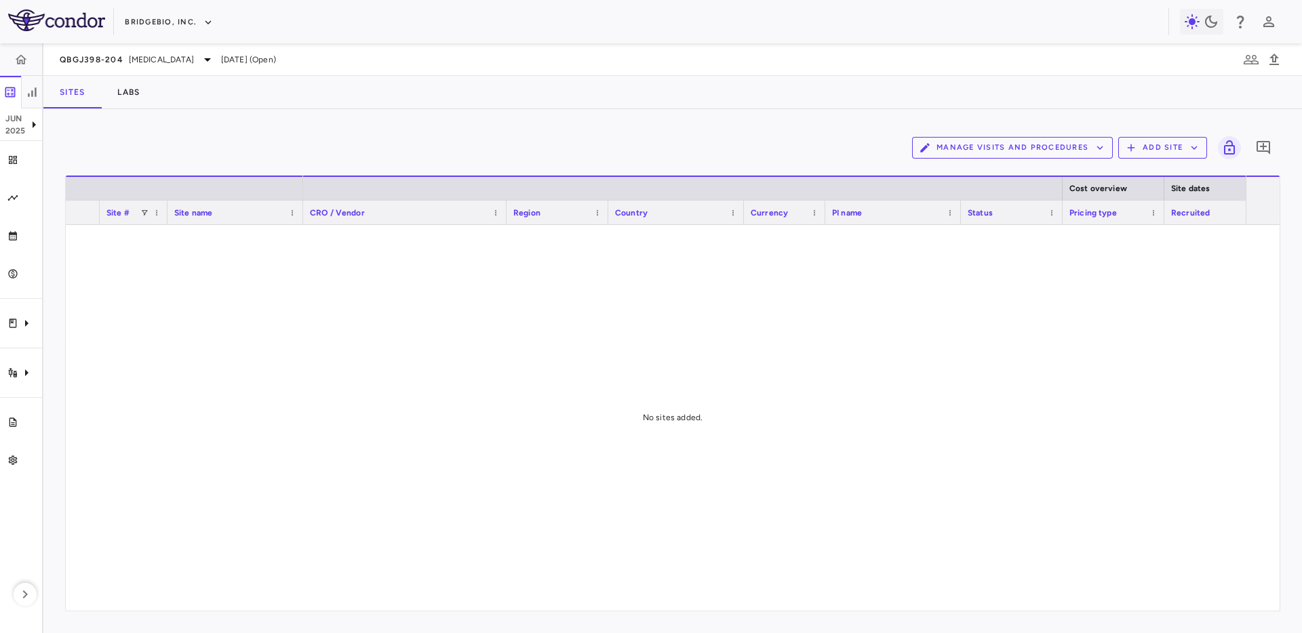
click at [219, 139] on div "Manage Visits and Procedures Add Site 0" at bounding box center [672, 148] width 1215 height 34
click at [218, 140] on div "Manage Visits and Procedures Add Site 0" at bounding box center [672, 148] width 1215 height 34
click at [337, 125] on div "Manage Visits and Procedures Add Site 0 Drag here to set row groups Drag here t…" at bounding box center [672, 371] width 1258 height 524
click at [30, 91] on icon "button" at bounding box center [32, 92] width 14 height 14
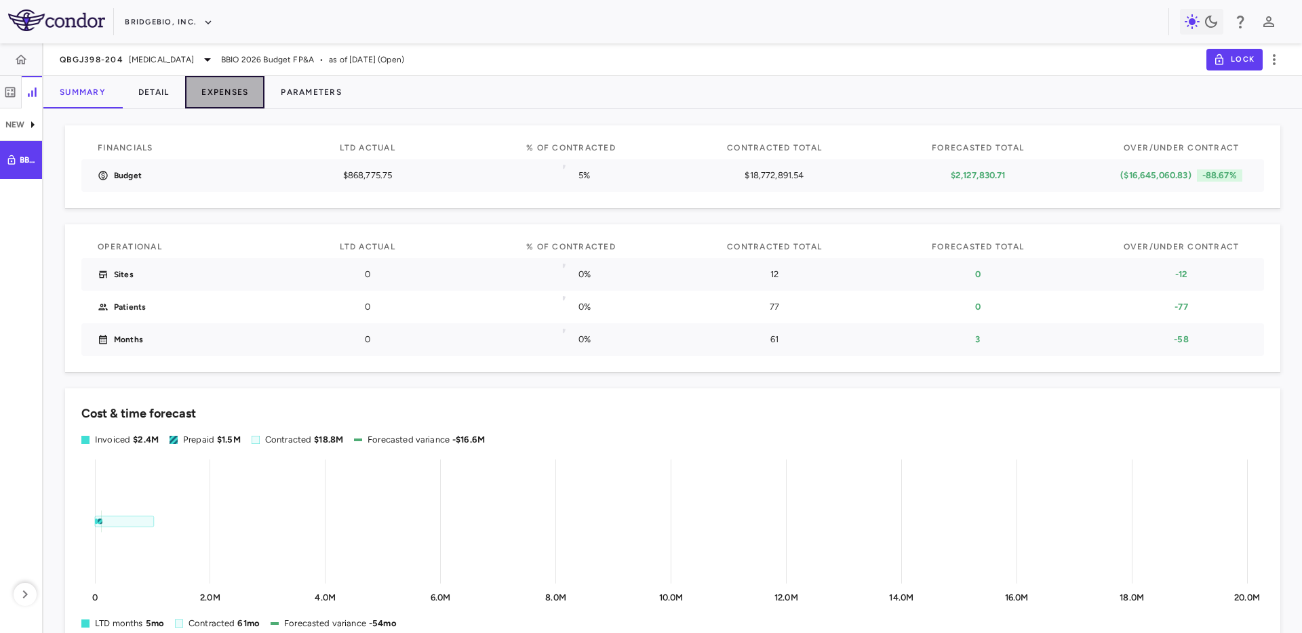
click at [221, 94] on button "Expenses" at bounding box center [224, 92] width 79 height 33
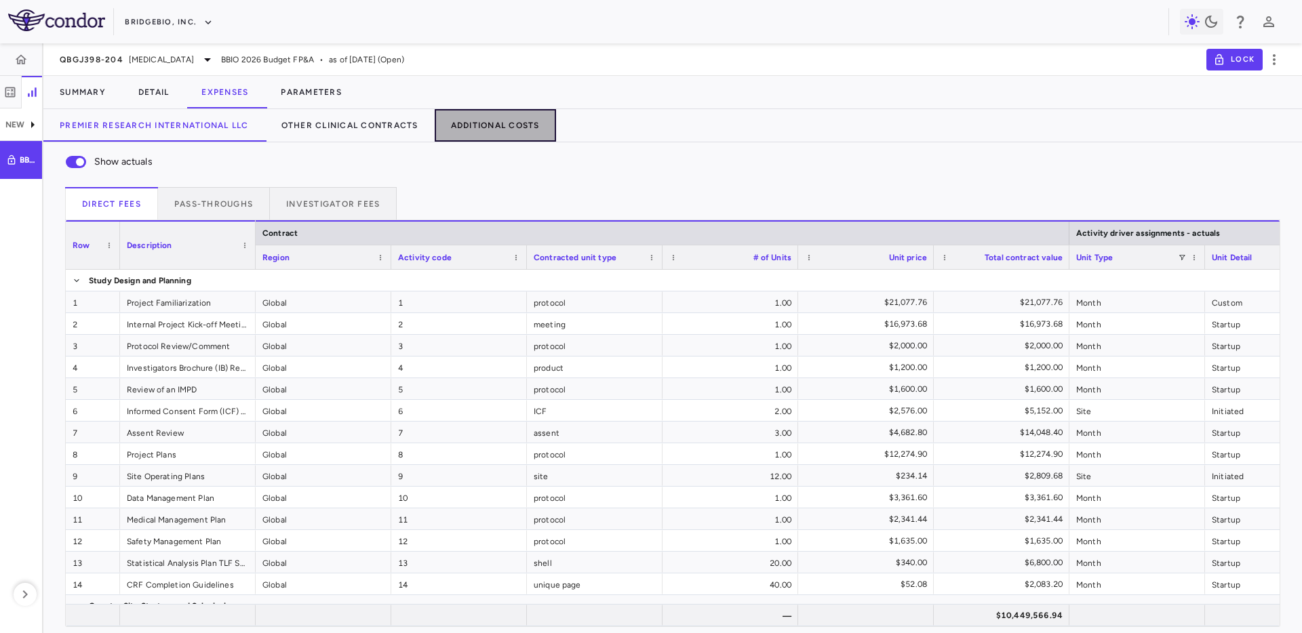
click at [506, 131] on button "Additional Costs" at bounding box center [495, 125] width 121 height 33
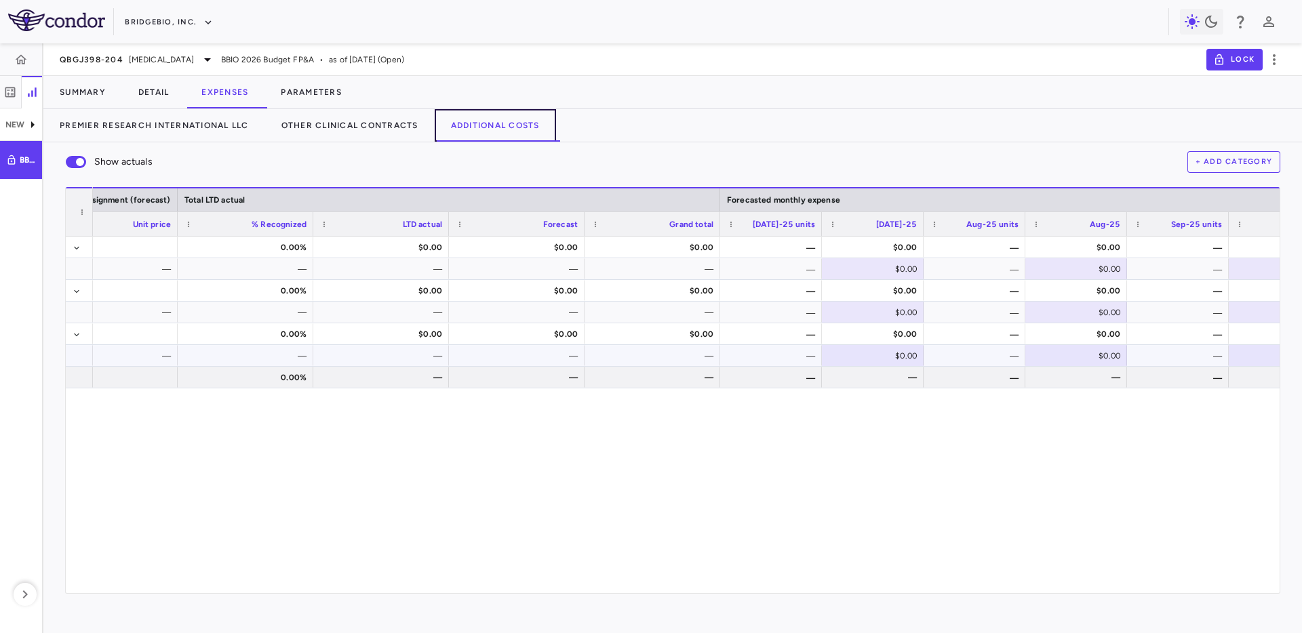
scroll to position [0, 1542]
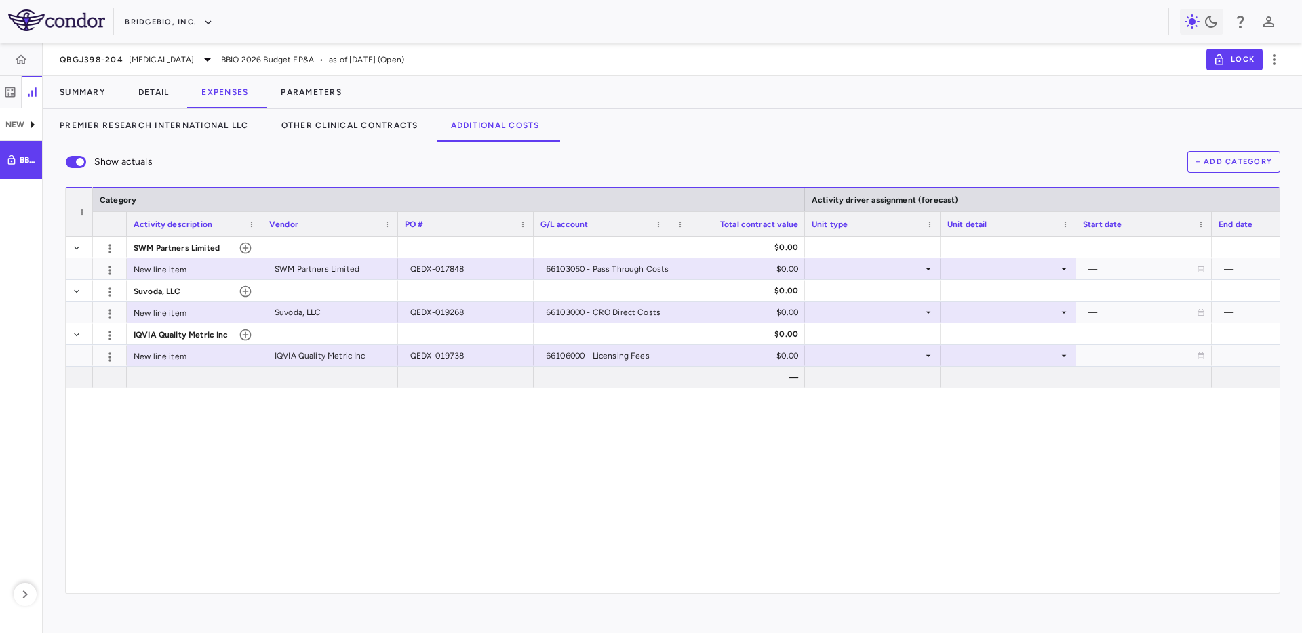
click at [821, 90] on div "Summary Detail Expenses Parameters" at bounding box center [672, 92] width 1258 height 33
click at [317, 85] on button "Parameters" at bounding box center [311, 92] width 94 height 33
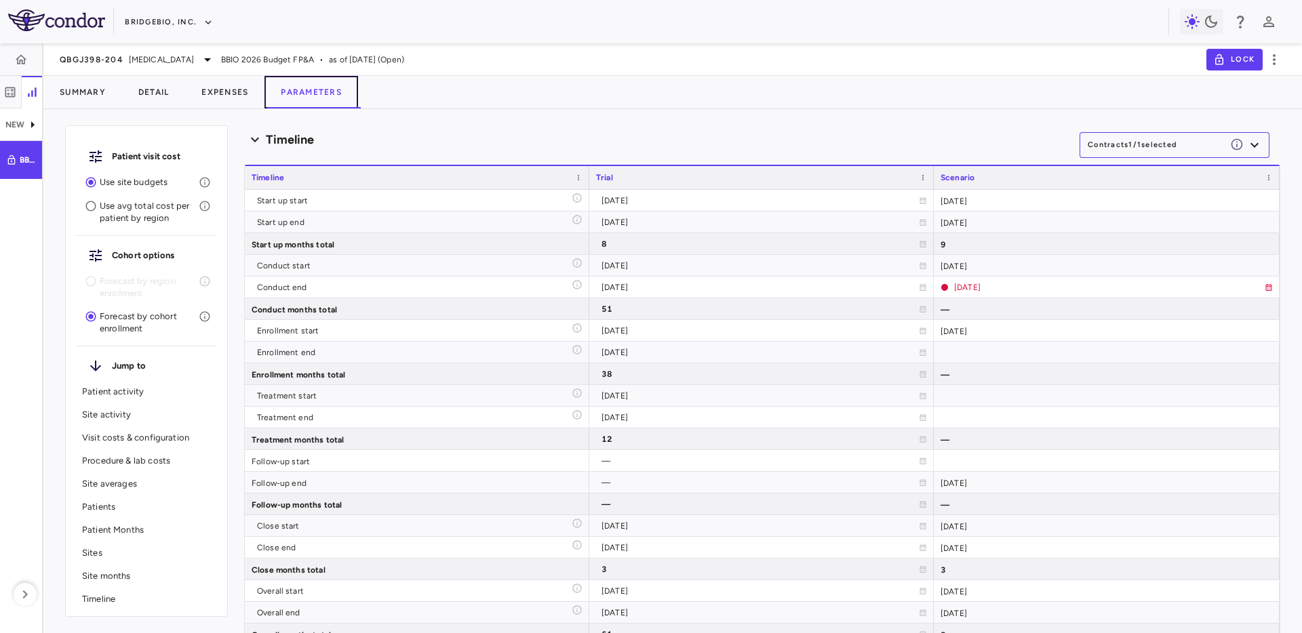
scroll to position [4750, 0]
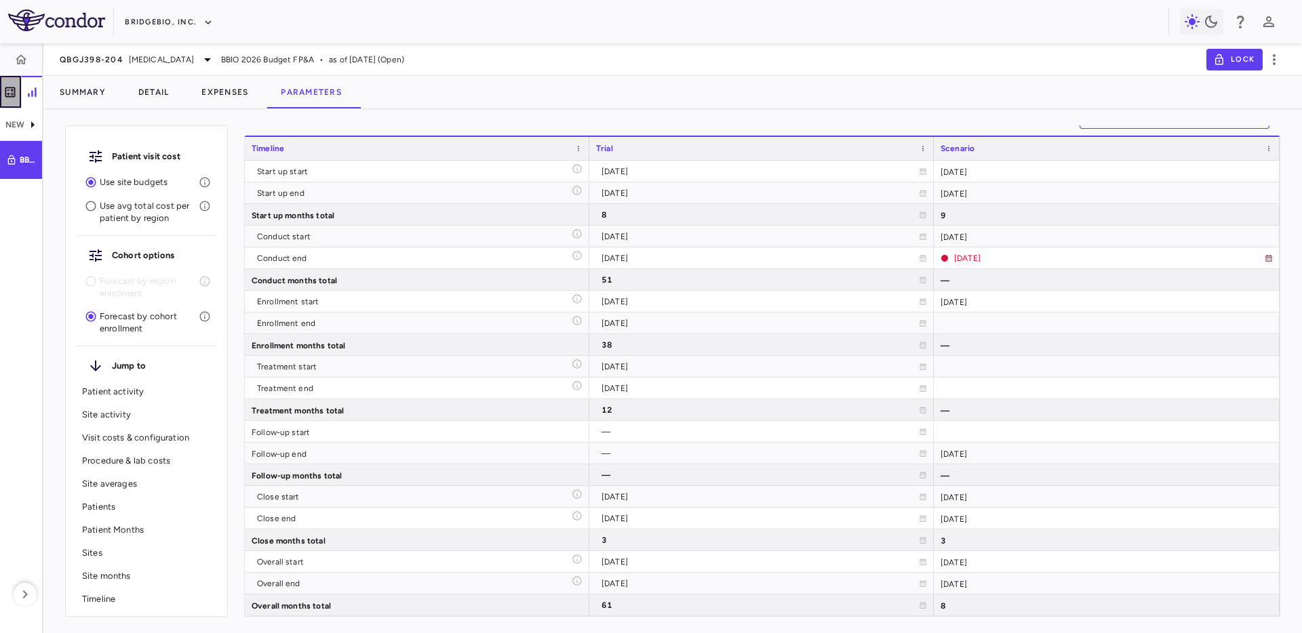
click at [9, 93] on icon "button" at bounding box center [10, 92] width 14 height 14
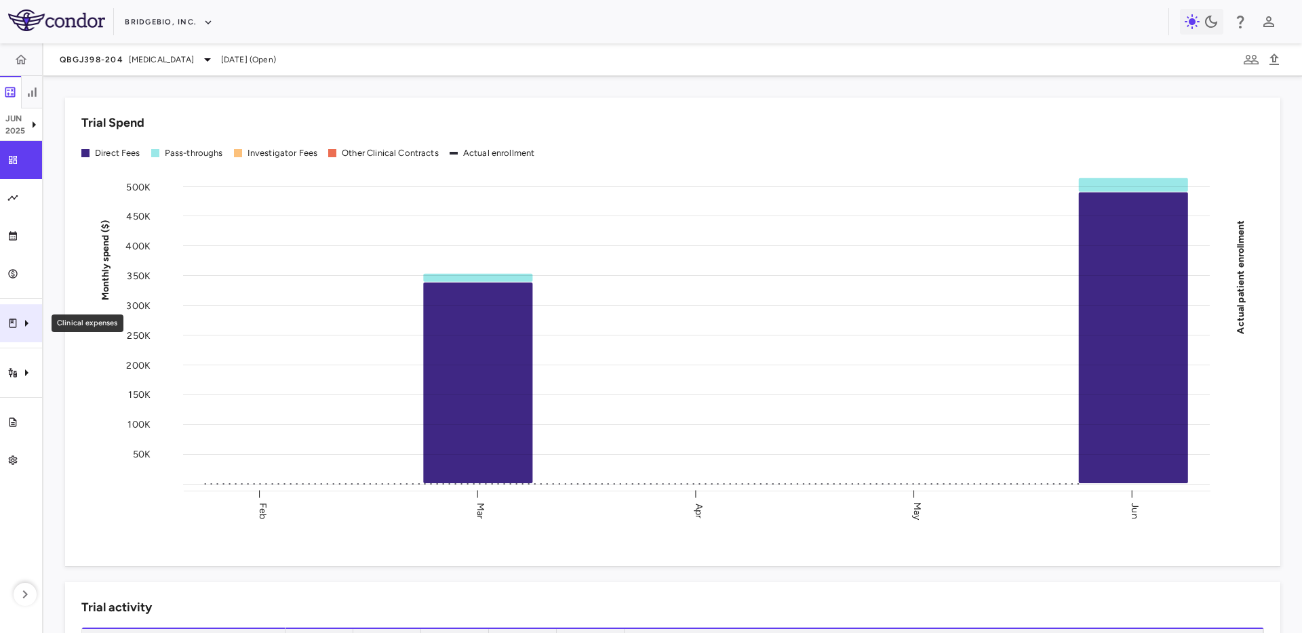
click at [18, 328] on icon "Clinical expenses" at bounding box center [26, 323] width 16 height 16
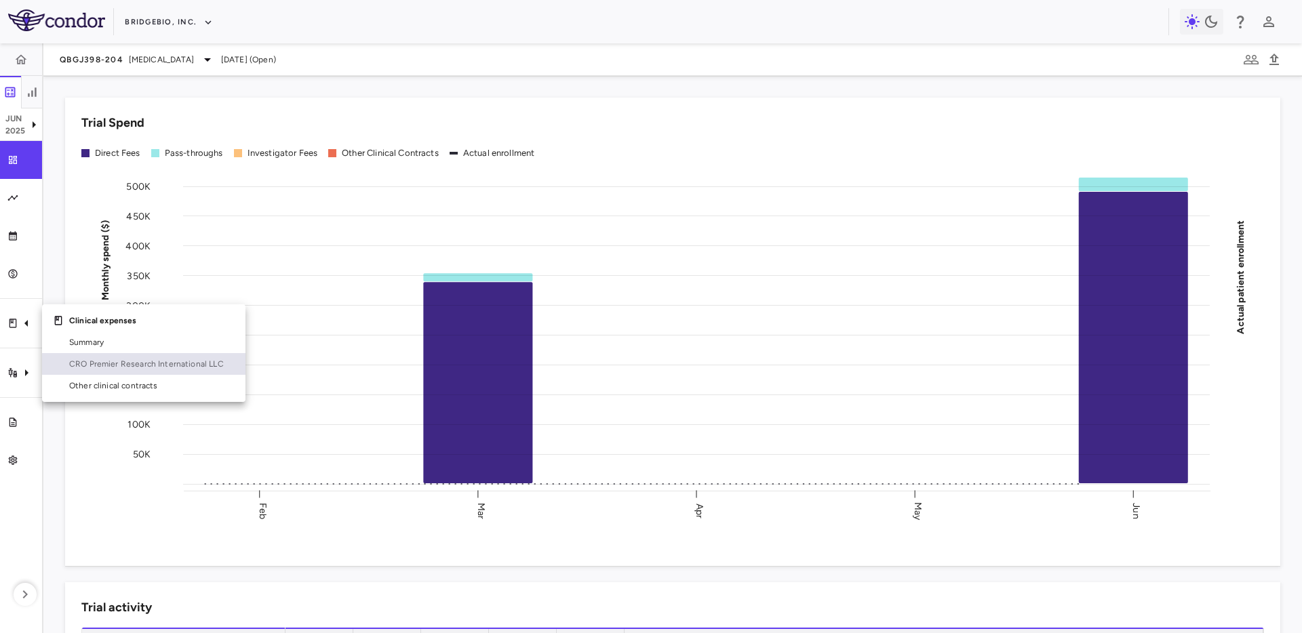
click at [100, 361] on span "CRO Premier Research International LLC" at bounding box center [151, 364] width 165 height 12
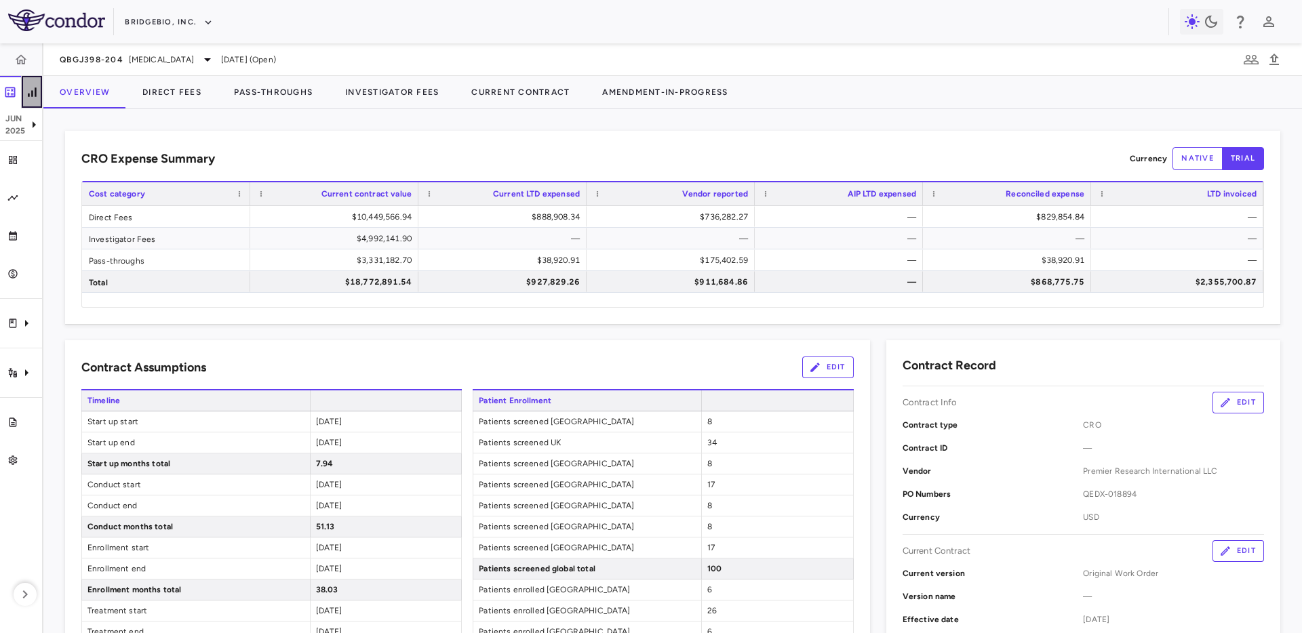
click at [39, 98] on button "button" at bounding box center [32, 92] width 22 height 33
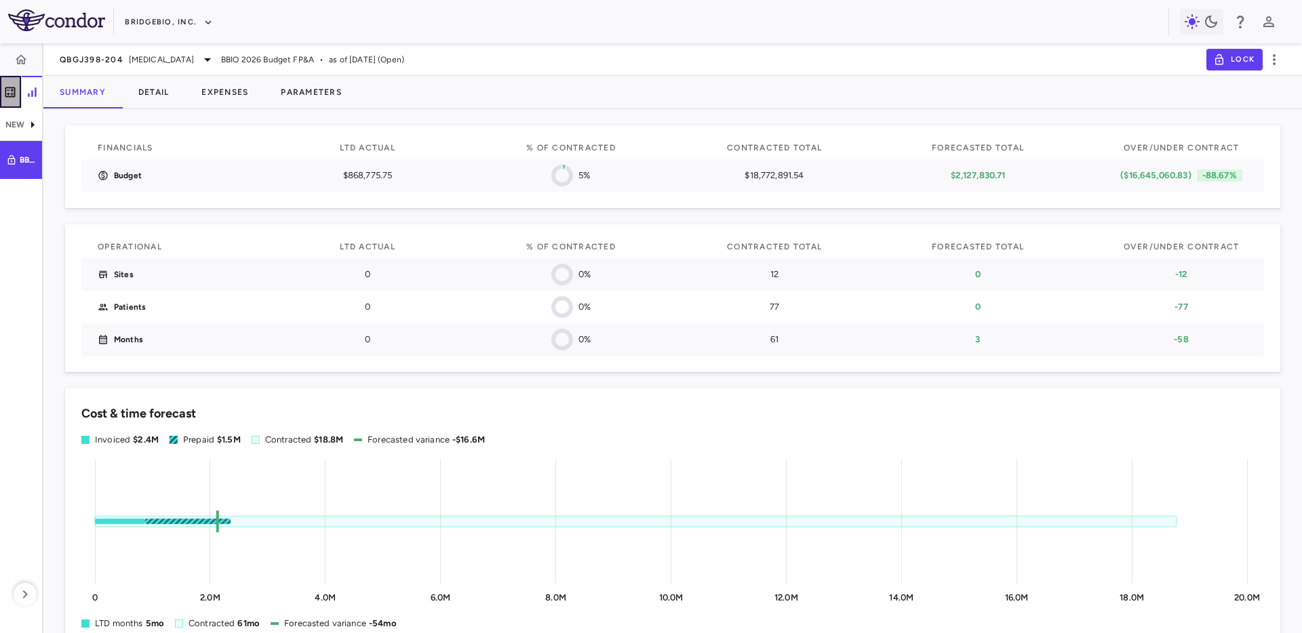
click at [9, 89] on icon "button" at bounding box center [10, 92] width 14 height 14
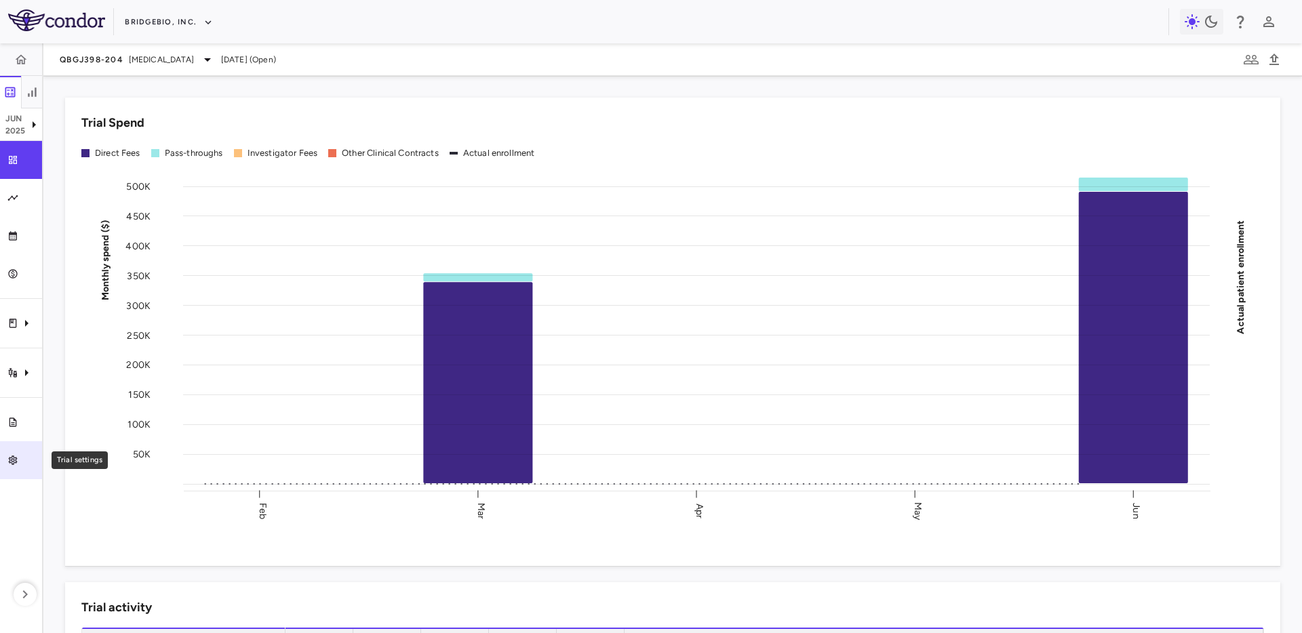
click at [26, 458] on div "Trial settings" at bounding box center [26, 460] width 16 height 12
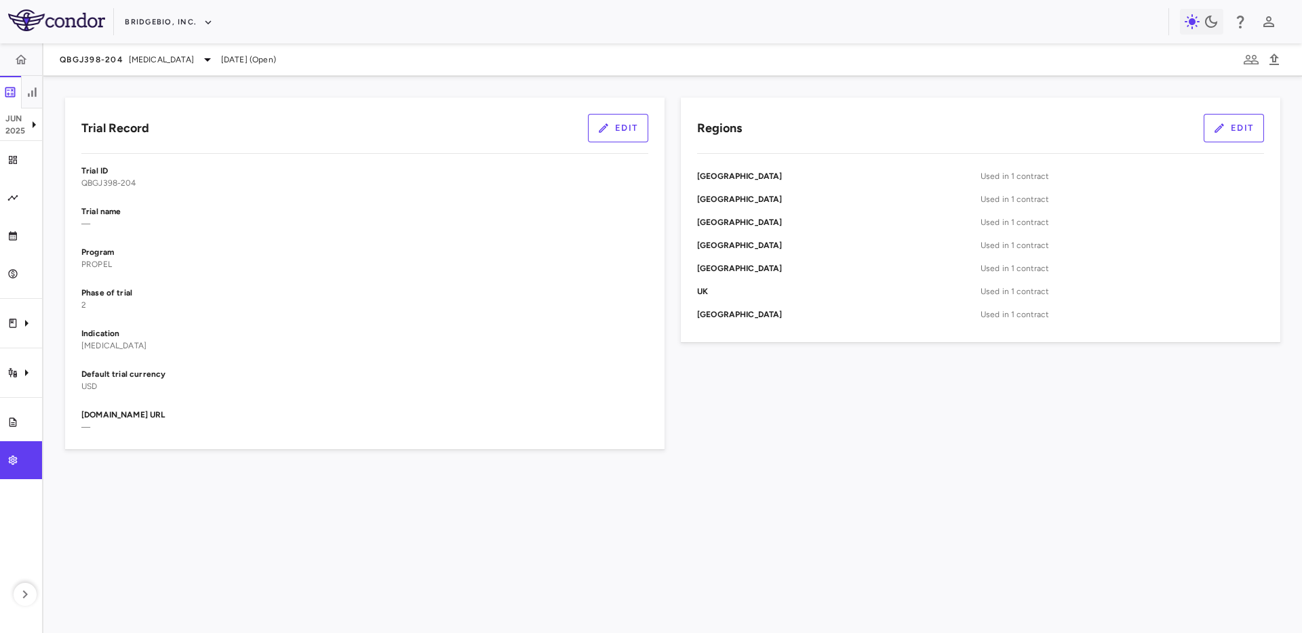
click at [280, 227] on div "Trial name —" at bounding box center [364, 217] width 567 height 24
click at [25, 81] on button "button" at bounding box center [32, 92] width 22 height 33
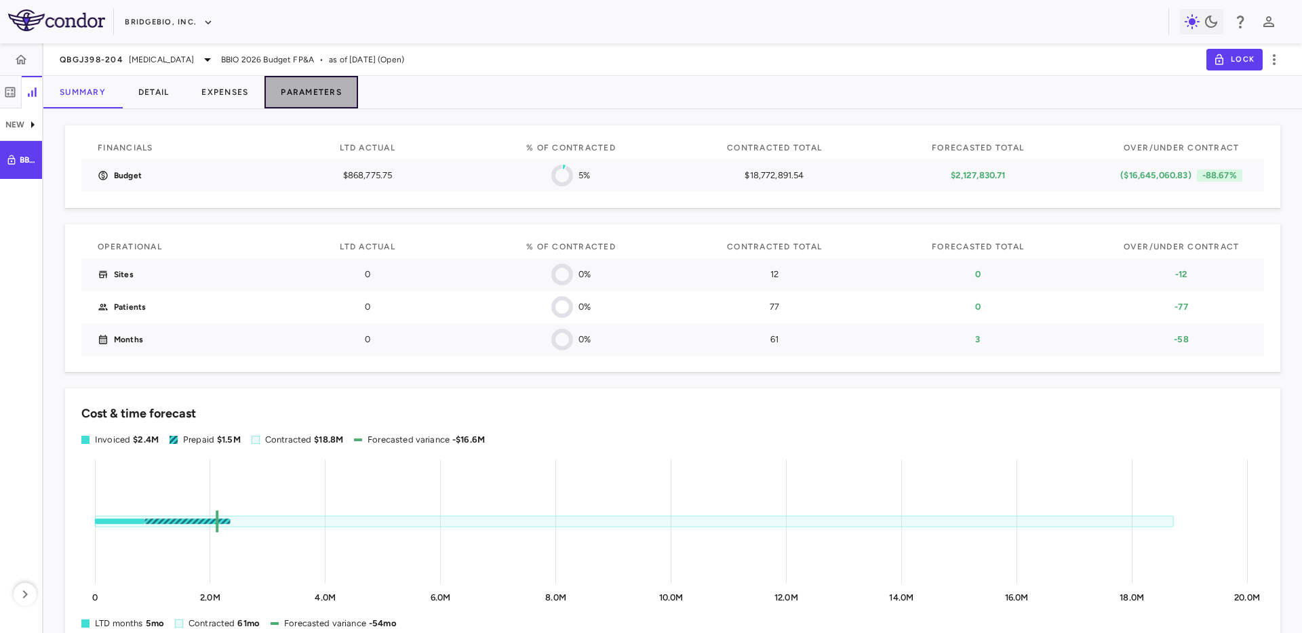
click at [318, 92] on button "Parameters" at bounding box center [311, 92] width 94 height 33
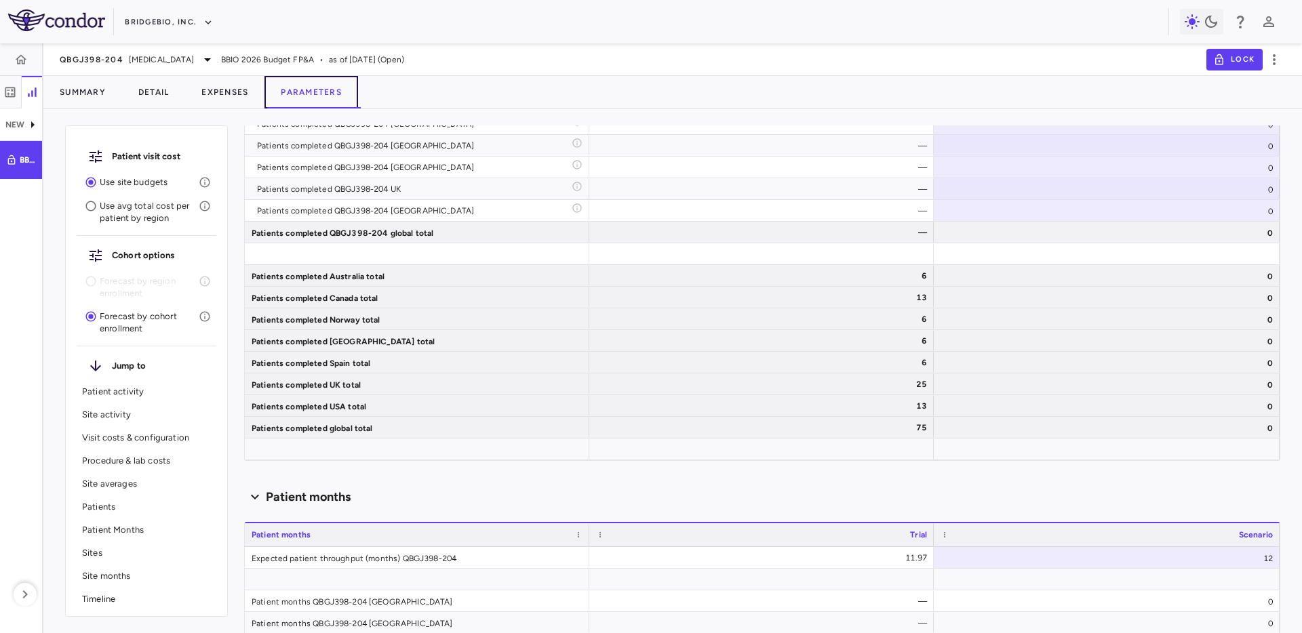
scroll to position [3370, 0]
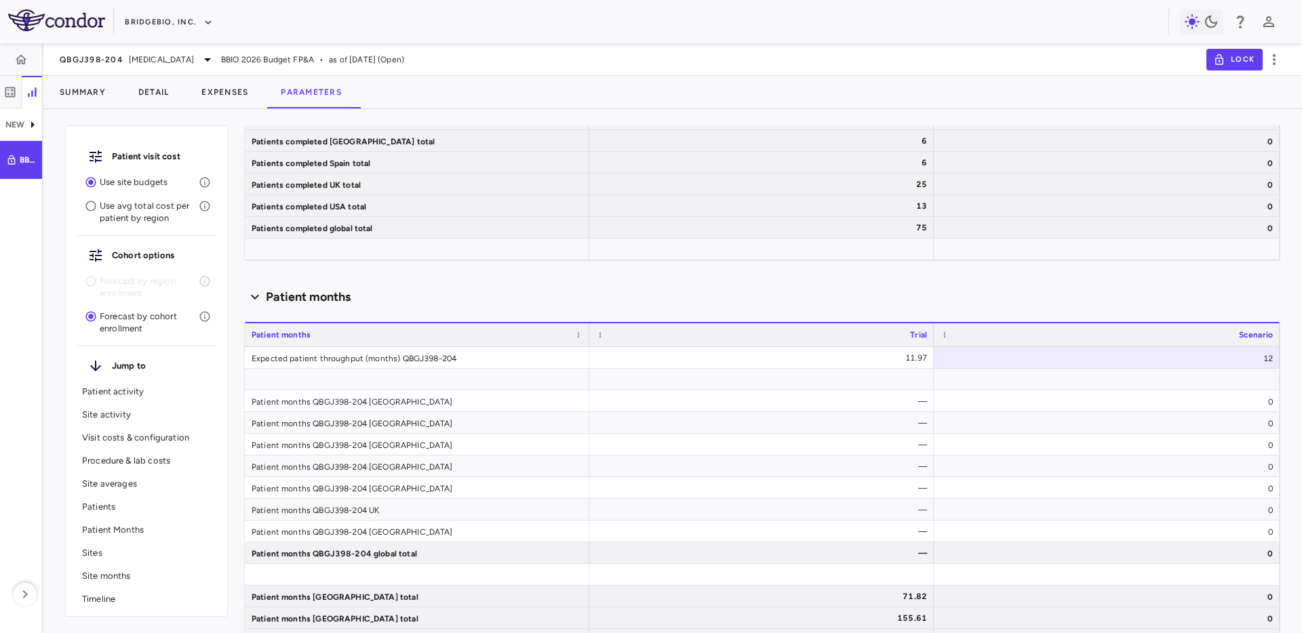
click at [155, 590] on div "Timeline" at bounding box center [147, 599] width 140 height 23
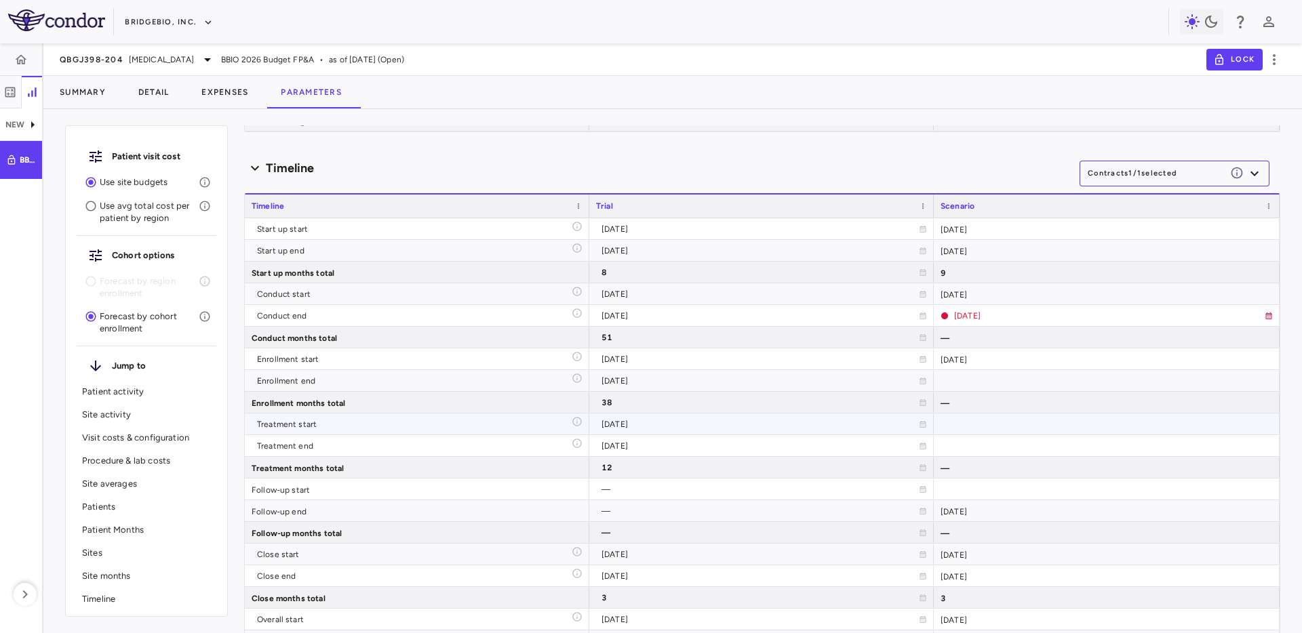
scroll to position [4726, 0]
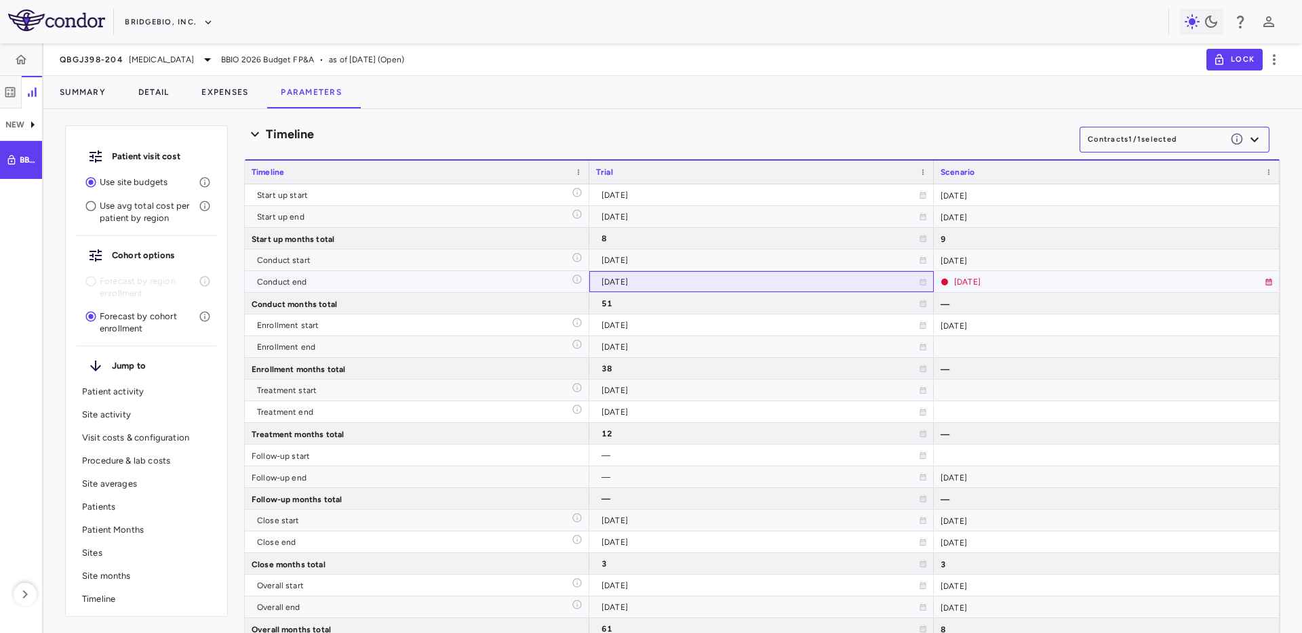
click at [751, 279] on div "2030-01-06" at bounding box center [759, 282] width 317 height 22
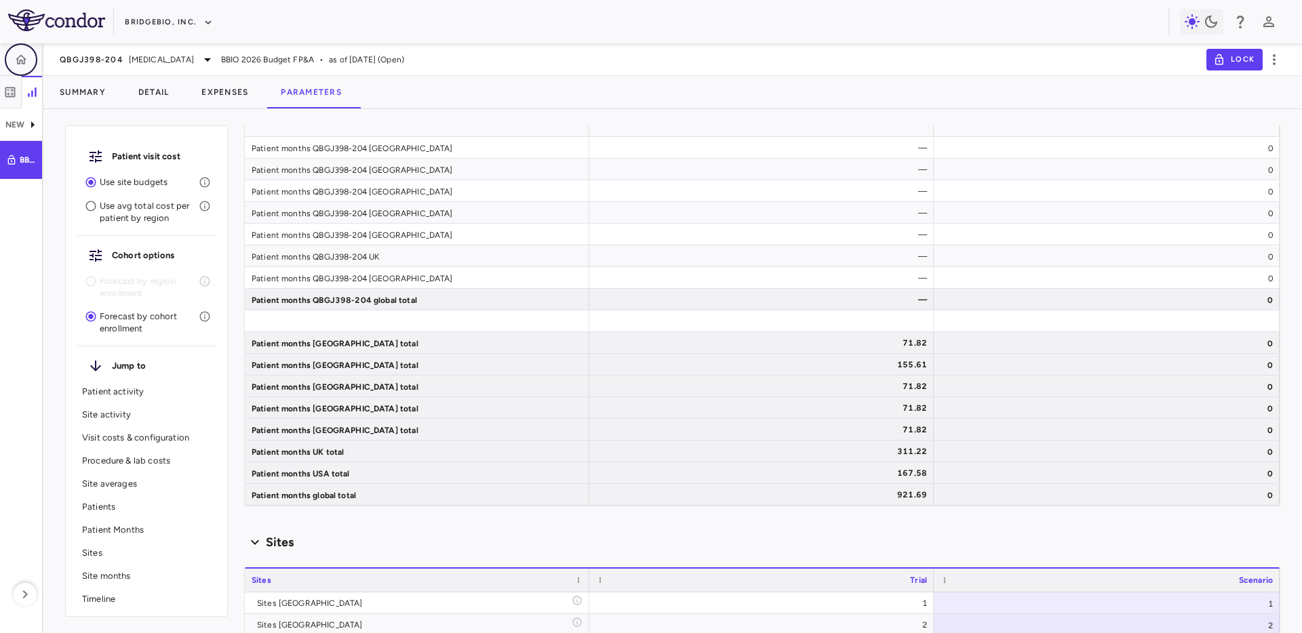
click at [31, 59] on button "button" at bounding box center [21, 59] width 33 height 33
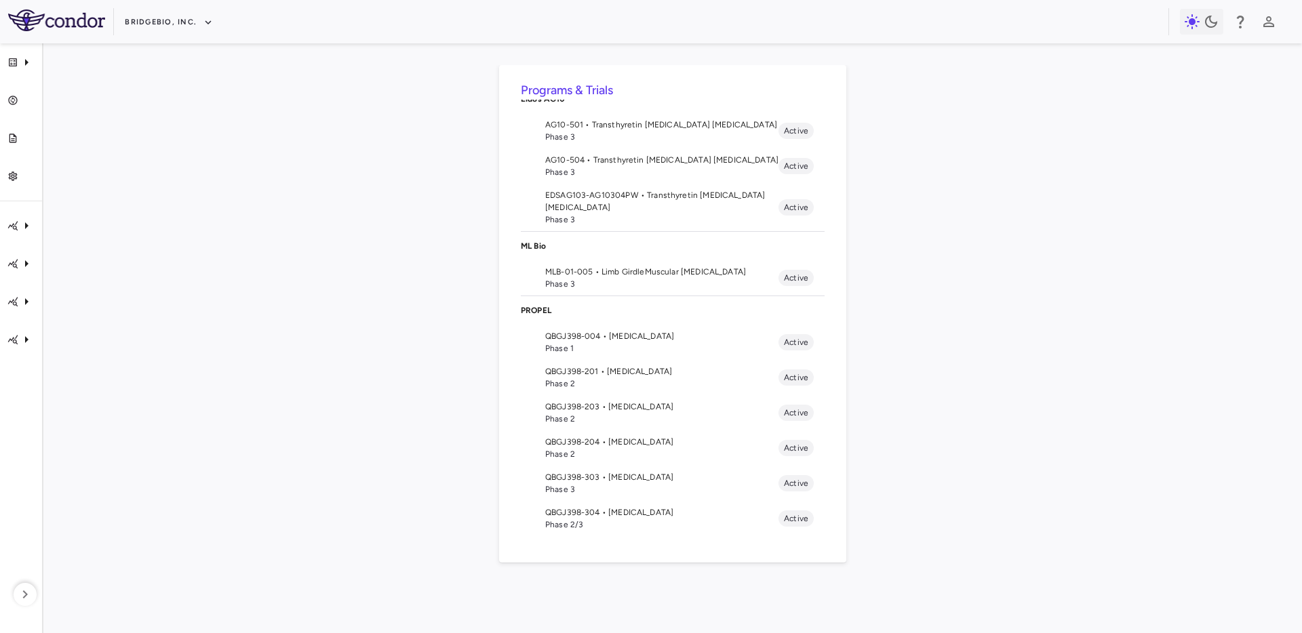
scroll to position [157, 0]
click at [595, 452] on span "Phase 2" at bounding box center [661, 453] width 233 height 12
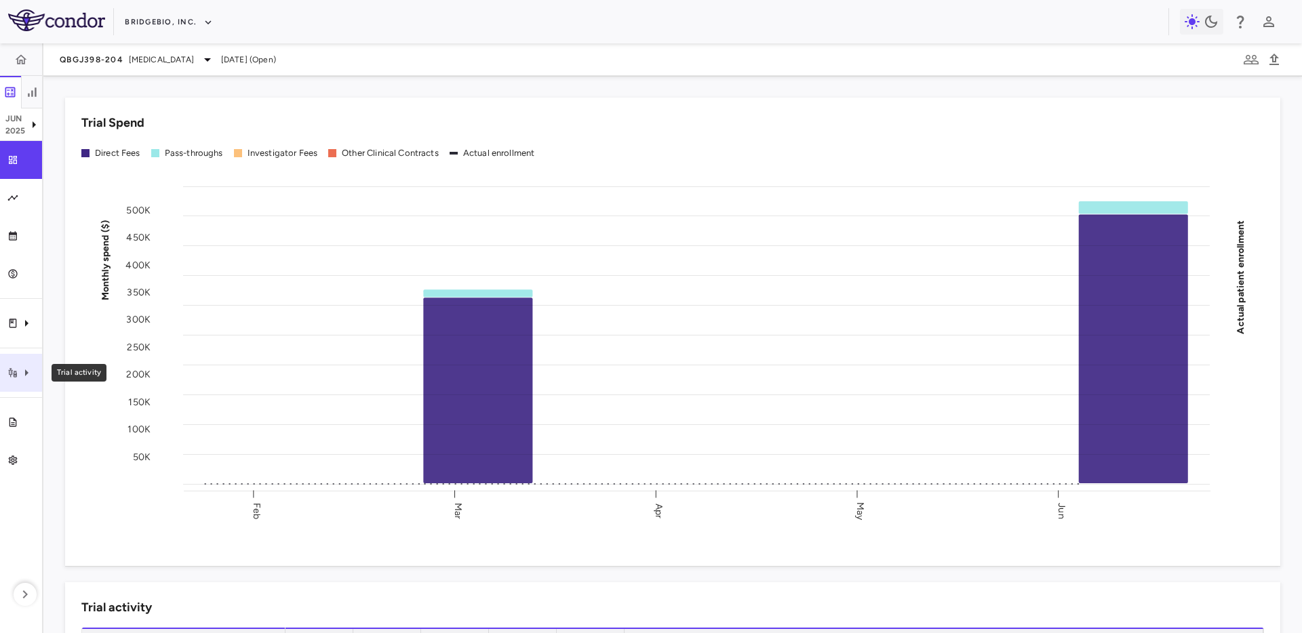
click at [22, 361] on div "Trial activity" at bounding box center [21, 373] width 42 height 38
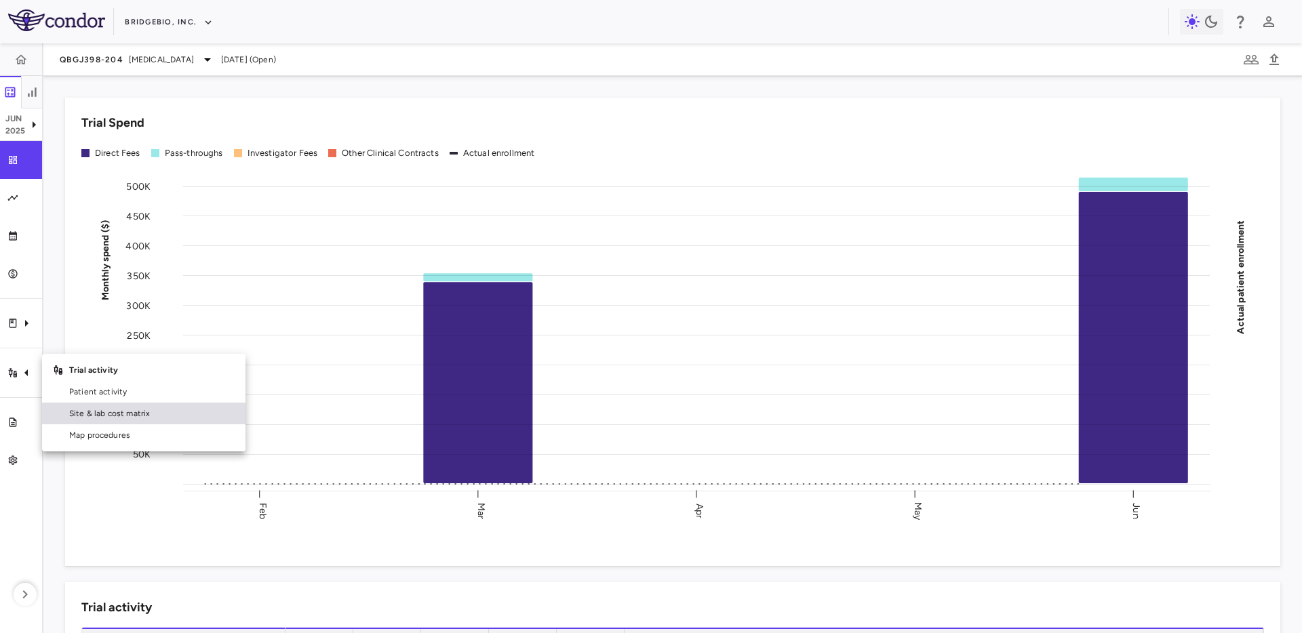
click at [86, 418] on span "Site & lab cost matrix" at bounding box center [151, 413] width 165 height 12
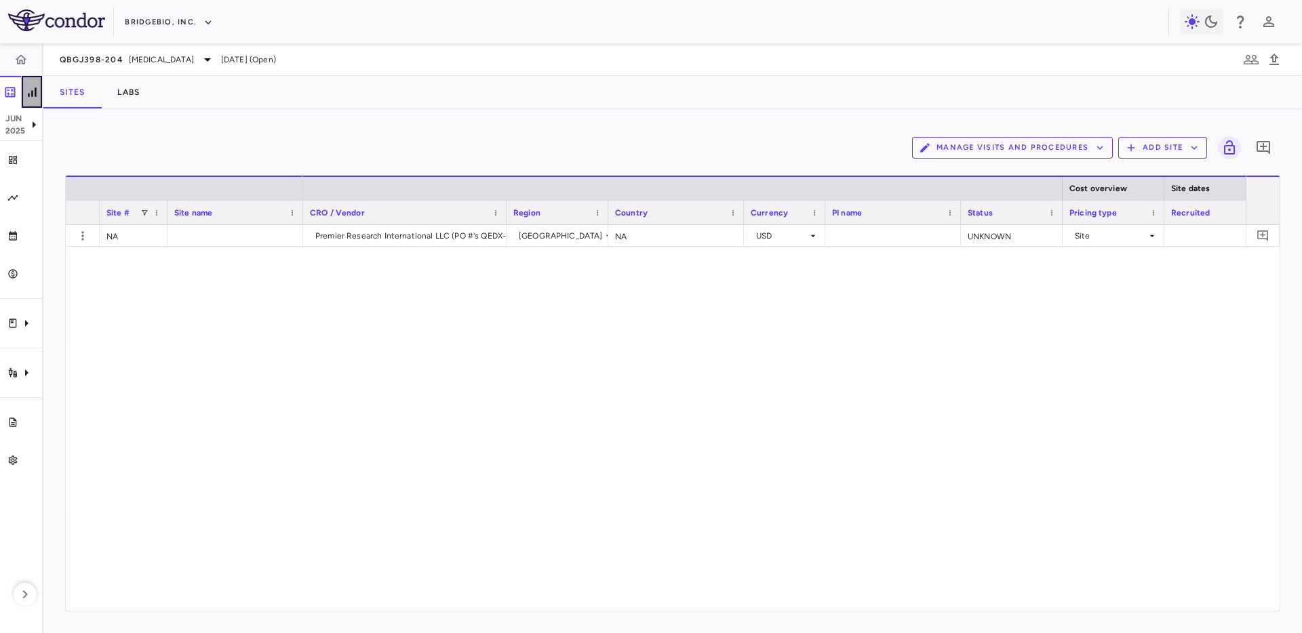
click at [31, 95] on icon "button" at bounding box center [32, 92] width 14 height 14
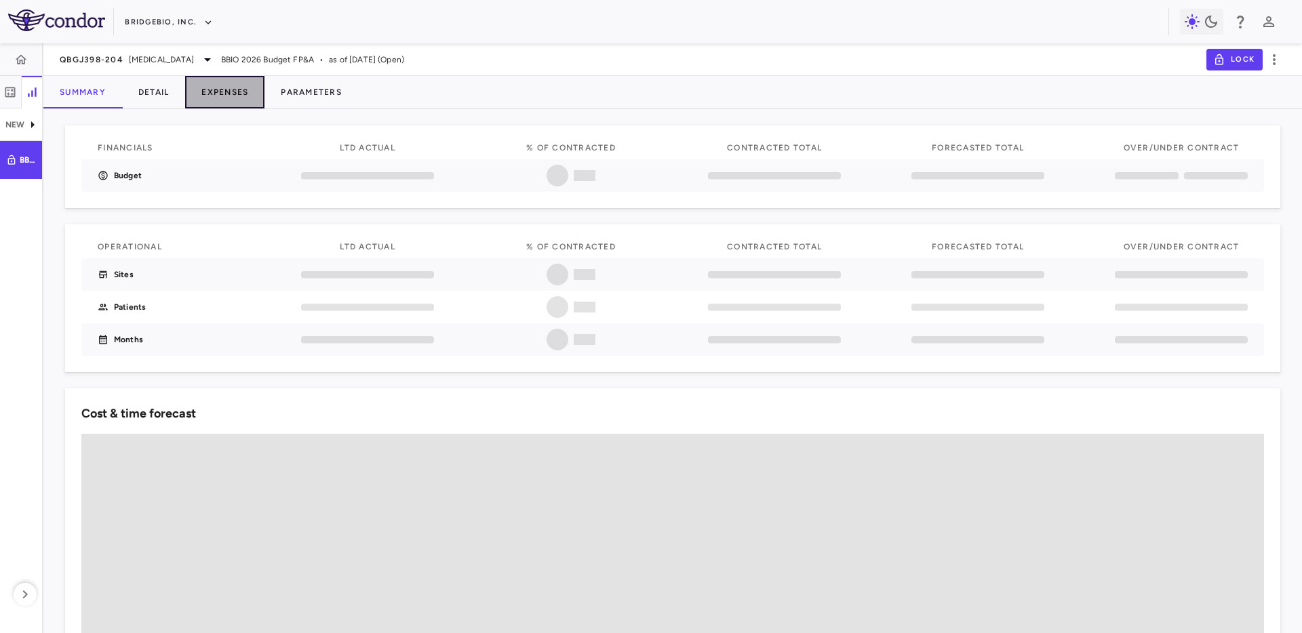
click at [223, 97] on button "Expenses" at bounding box center [224, 92] width 79 height 33
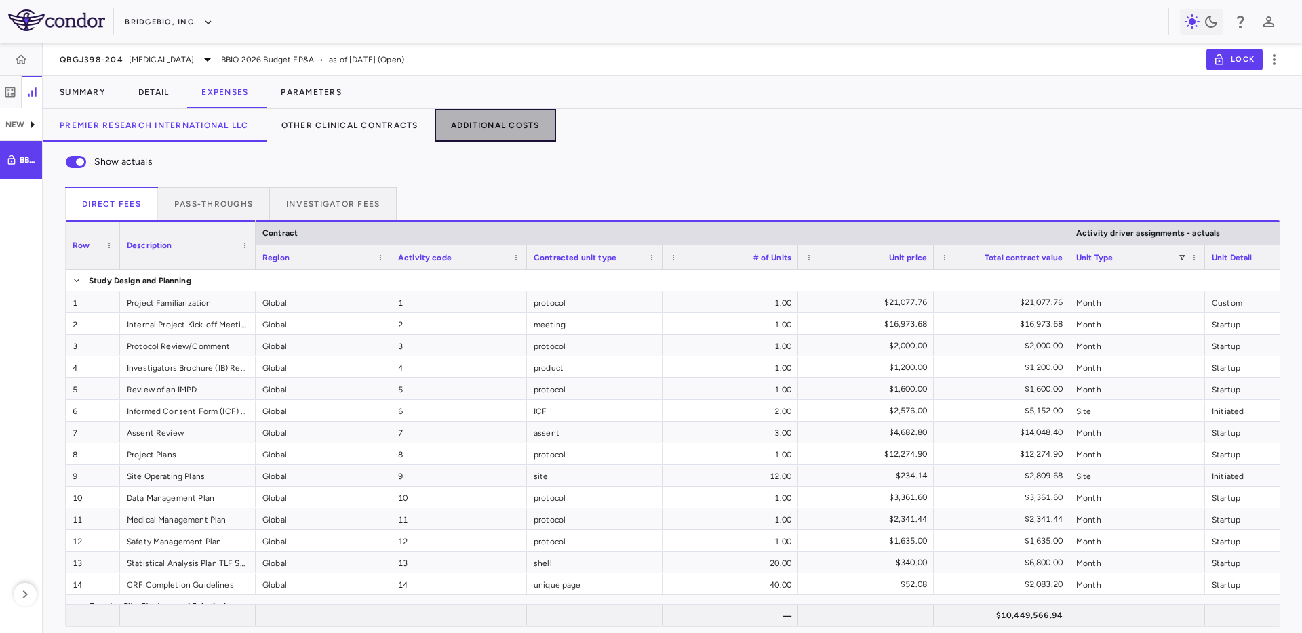
click at [500, 112] on button "Additional Costs" at bounding box center [495, 125] width 121 height 33
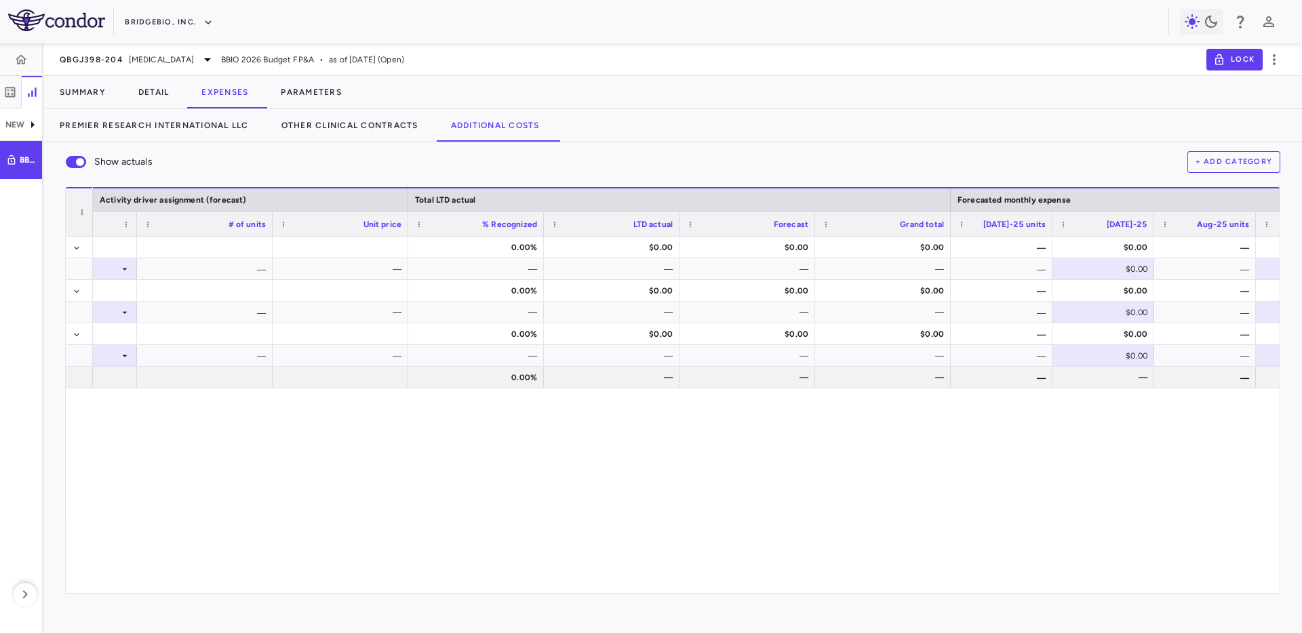
click at [697, 122] on div "Premier Research International LLC Other Clinical Contracts Additional Costs" at bounding box center [672, 125] width 1258 height 33
click at [212, 127] on button "Premier Research International LLC" at bounding box center [154, 125] width 222 height 33
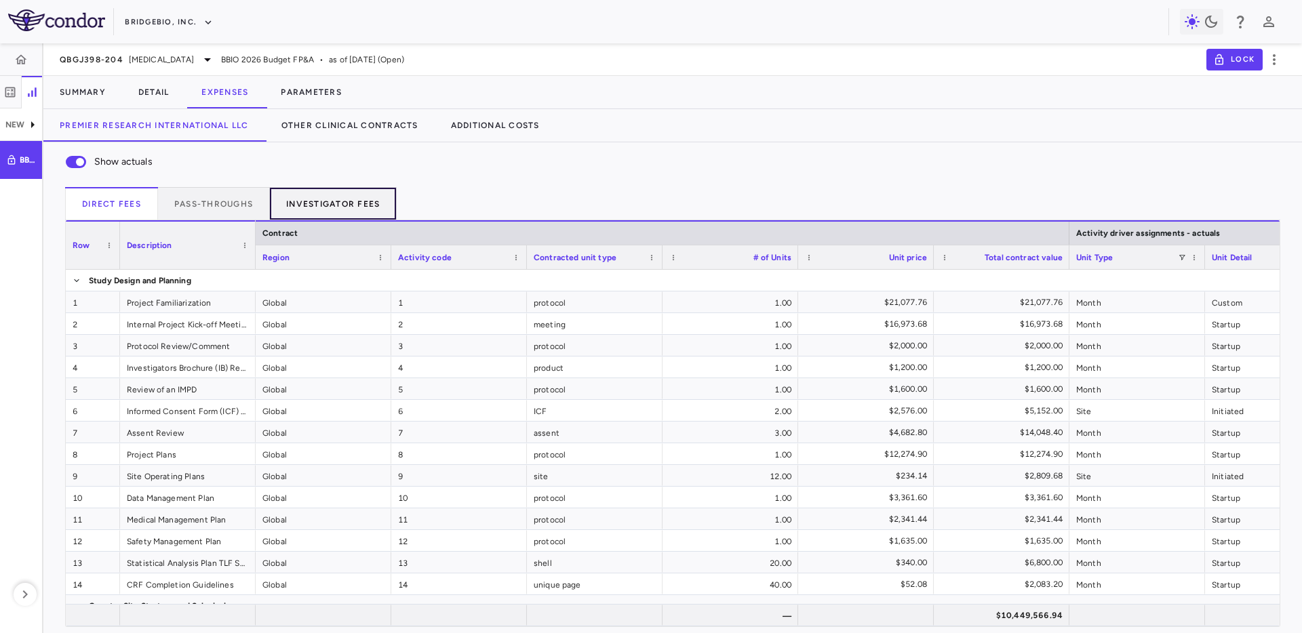
click at [276, 211] on button "Investigator Fees" at bounding box center [333, 203] width 127 height 33
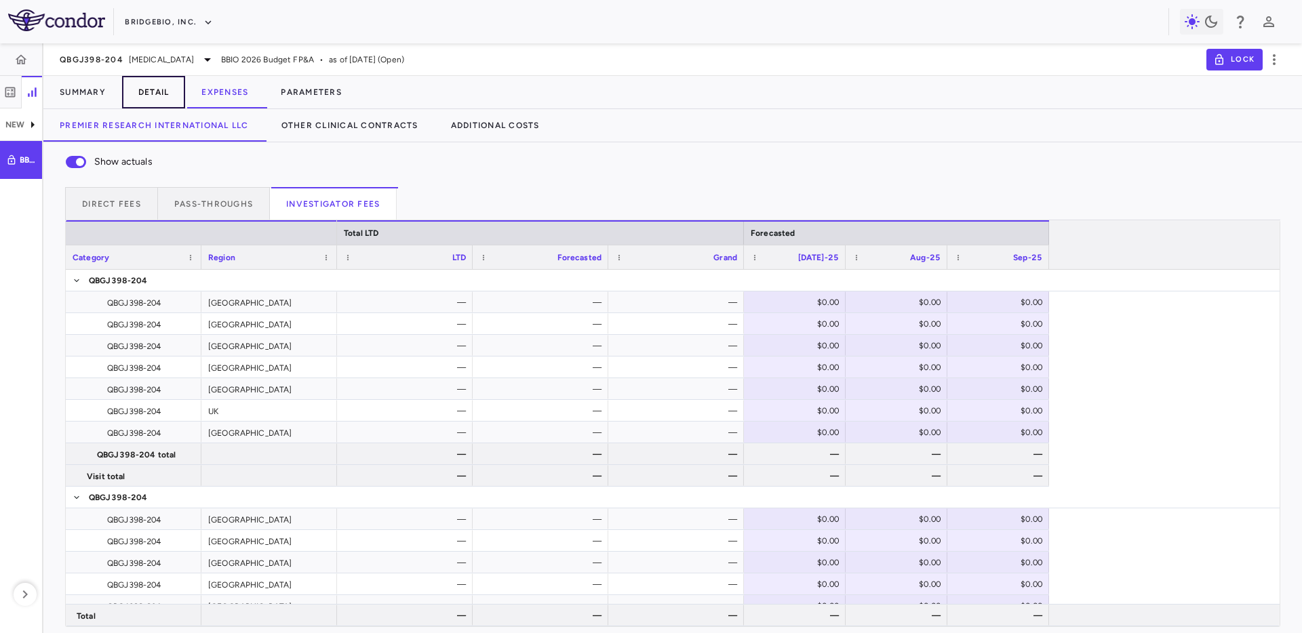
click at [125, 95] on button "Detail" at bounding box center [154, 92] width 64 height 33
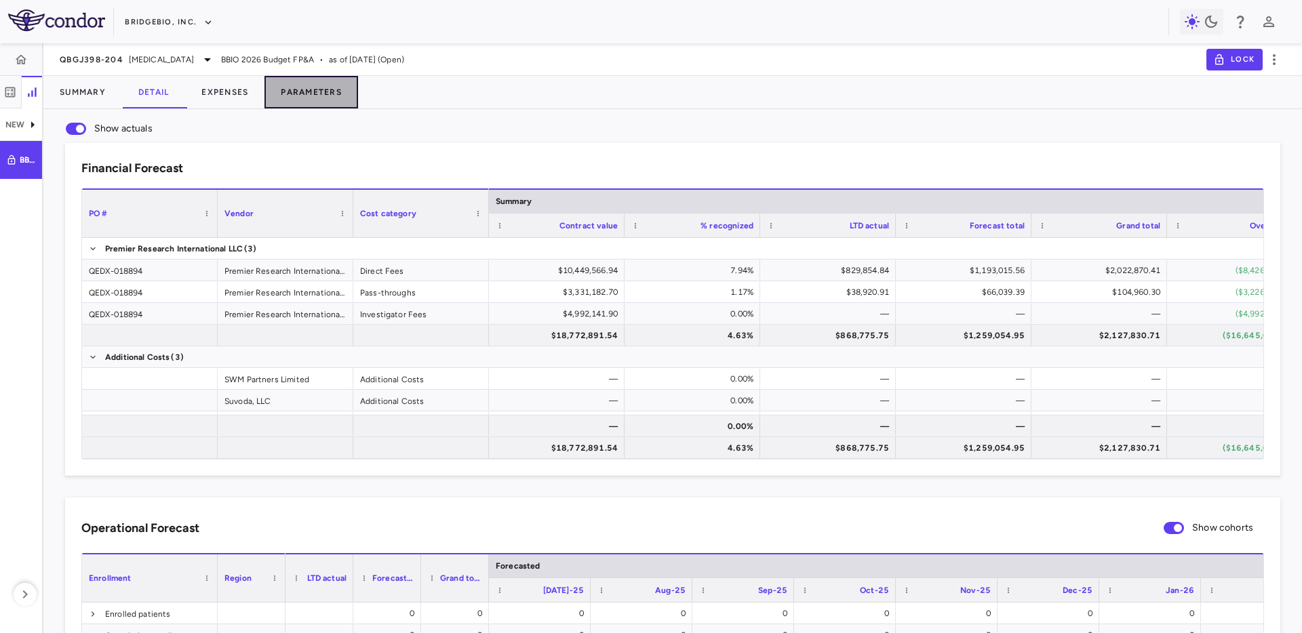
click at [310, 93] on button "Parameters" at bounding box center [311, 92] width 94 height 33
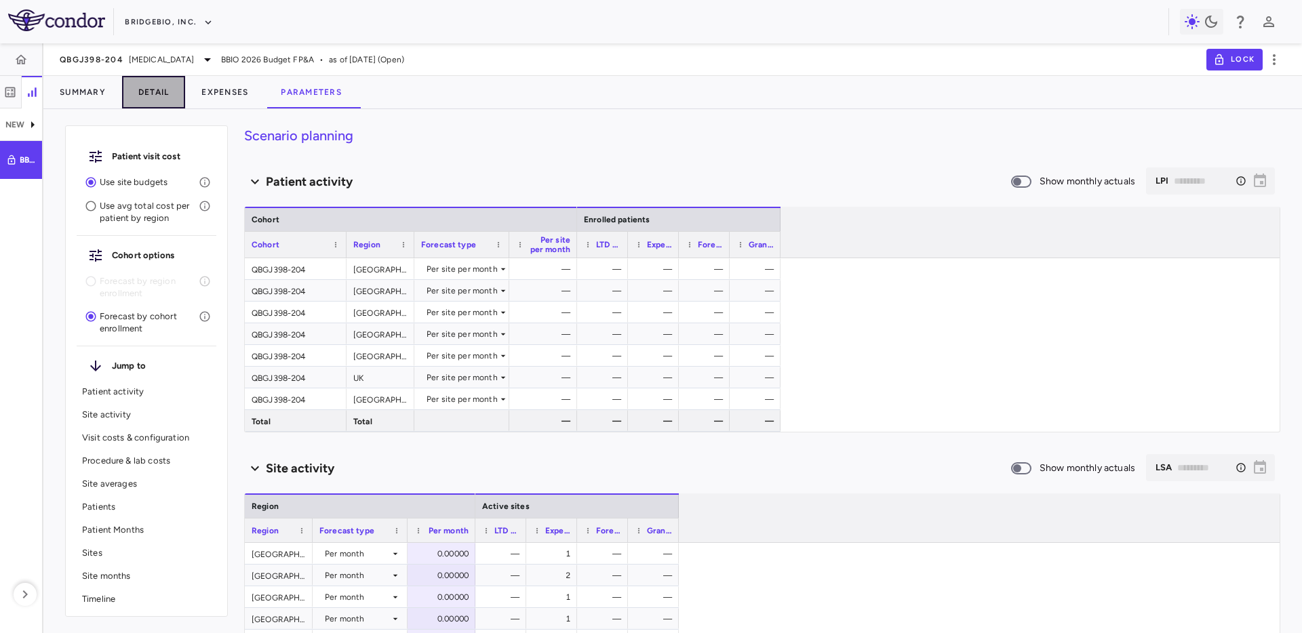
click at [170, 85] on button "Detail" at bounding box center [154, 92] width 64 height 33
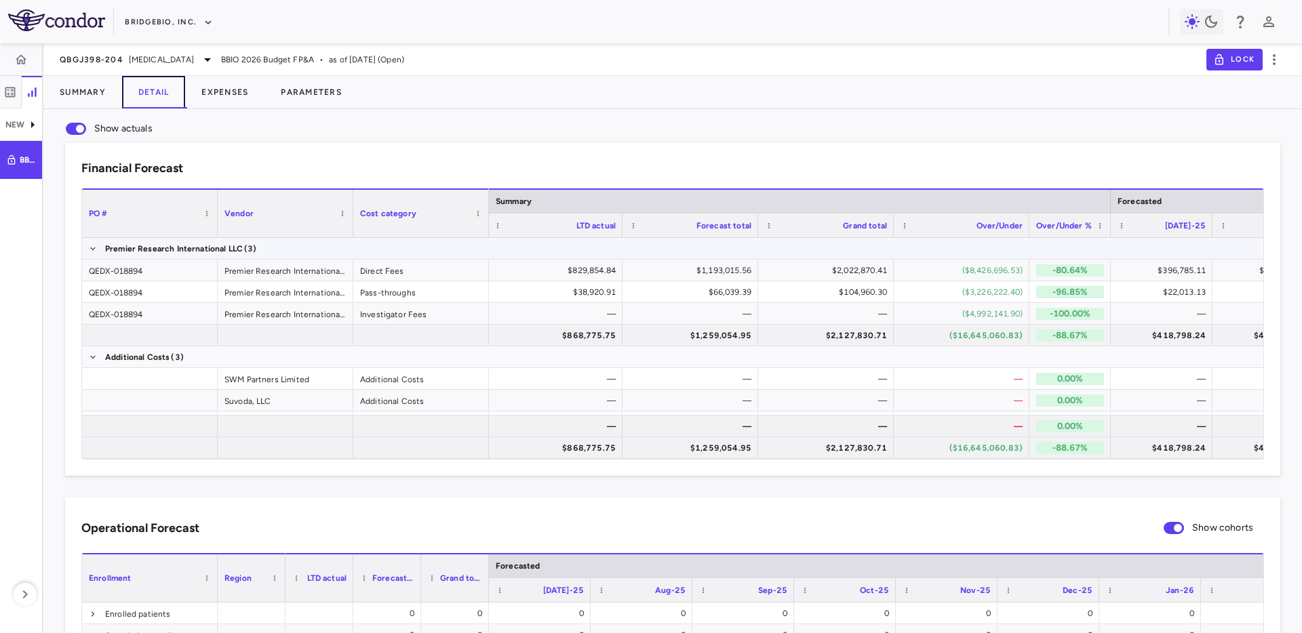
scroll to position [0, 426]
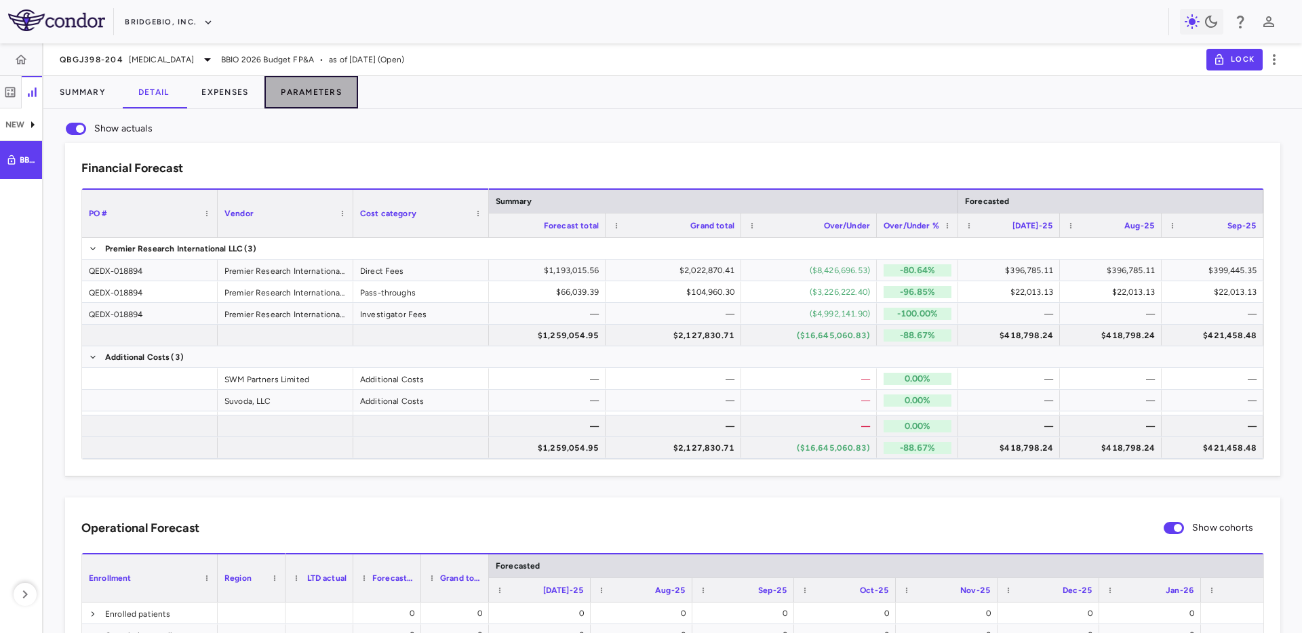
click at [323, 101] on button "Parameters" at bounding box center [311, 92] width 94 height 33
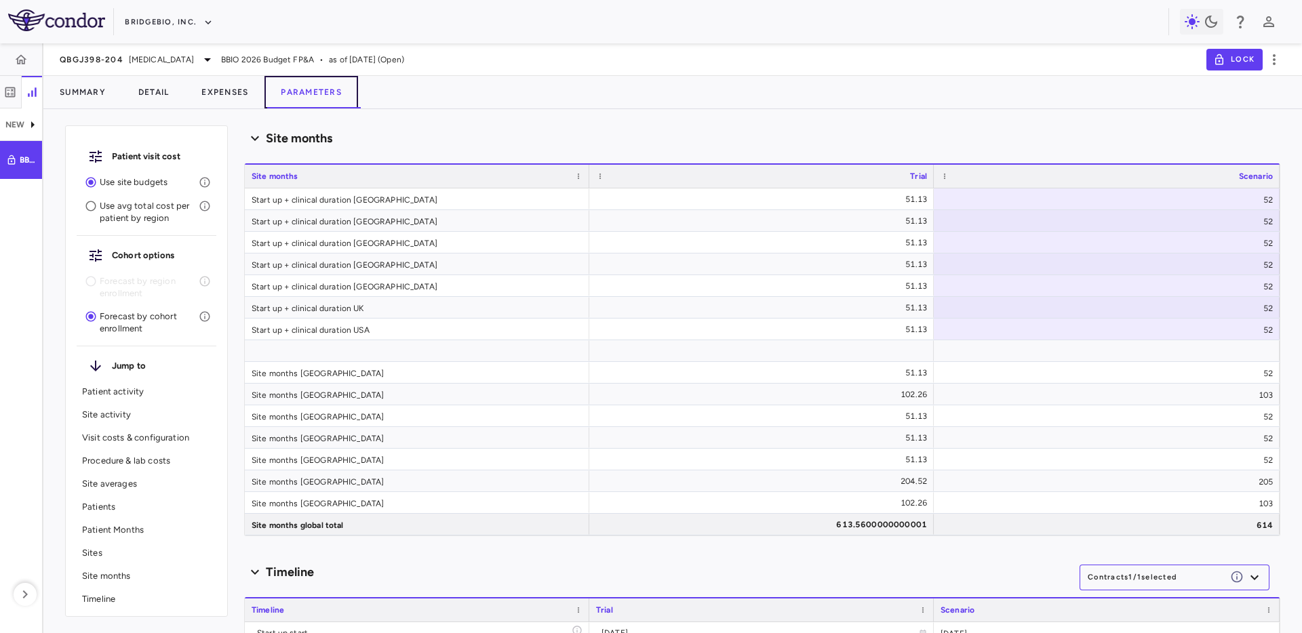
scroll to position [4313, 0]
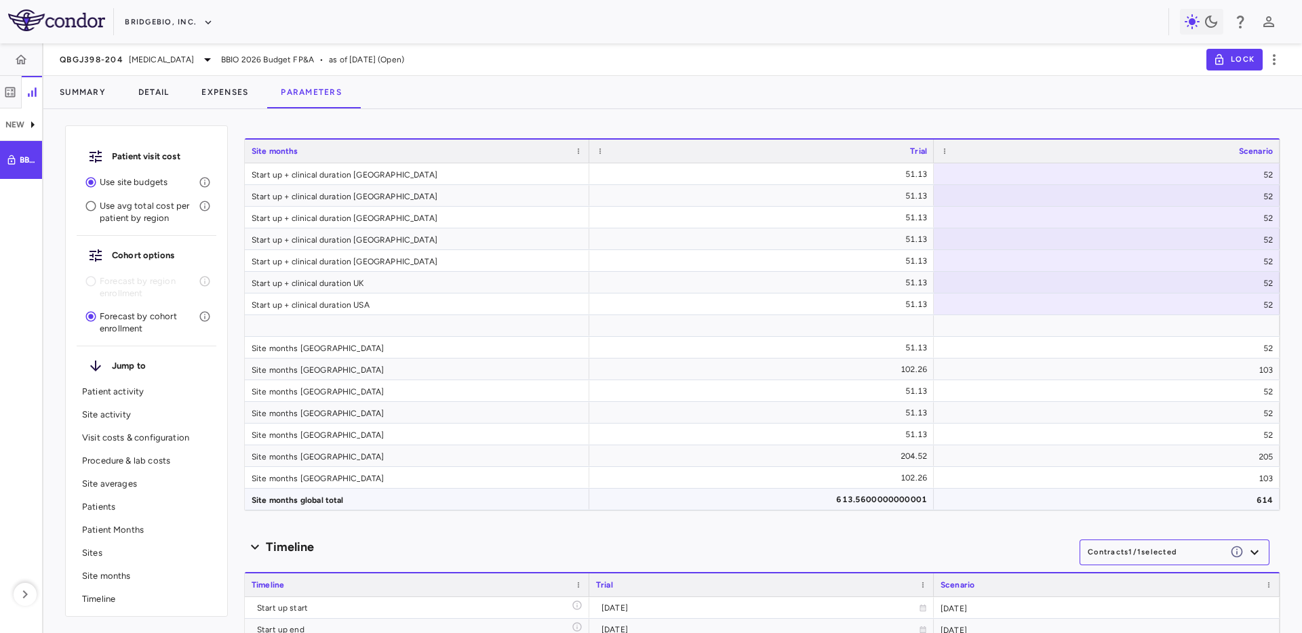
click at [894, 500] on div "613.5600000000001" at bounding box center [763, 500] width 325 height 22
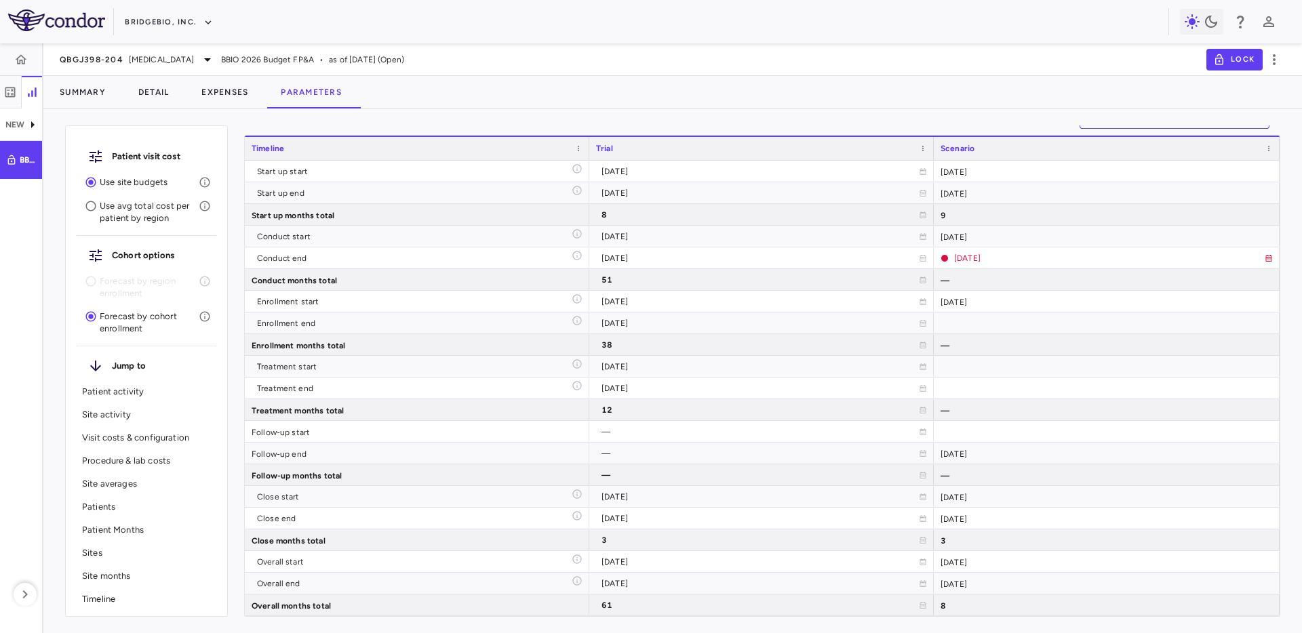
click at [35, 66] on link at bounding box center [21, 59] width 33 height 33
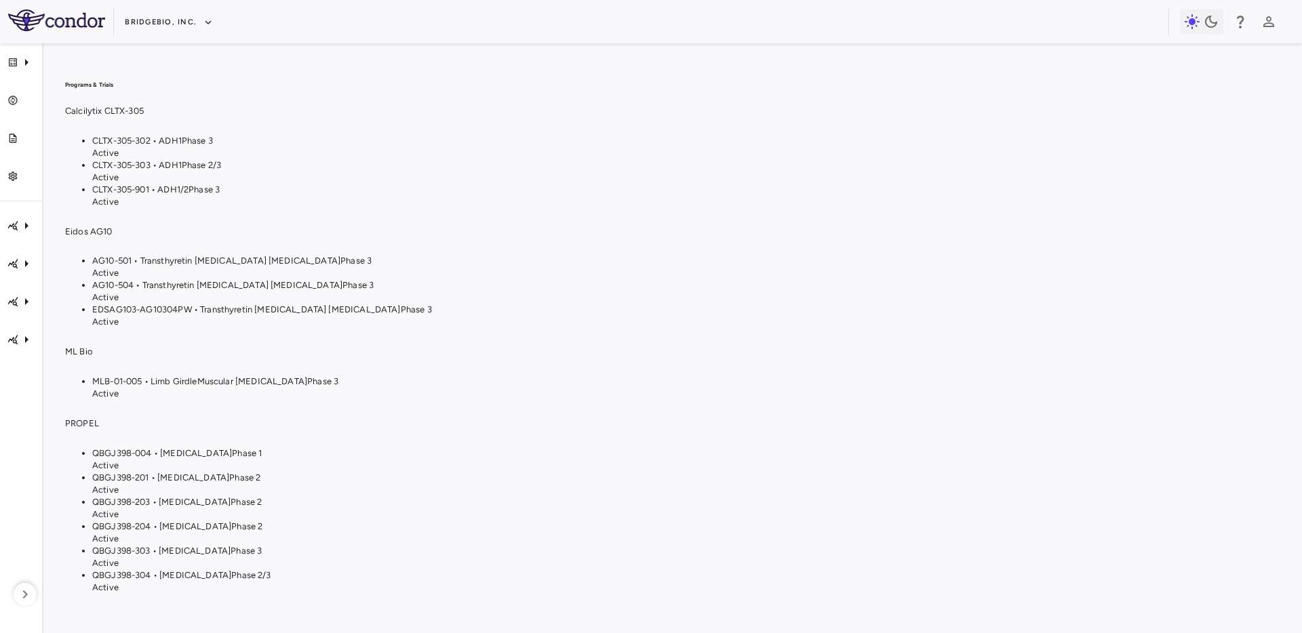
scroll to position [157, 0]
click at [231, 521] on span "QBGJ398-204 • [MEDICAL_DATA]" at bounding box center [161, 526] width 139 height 10
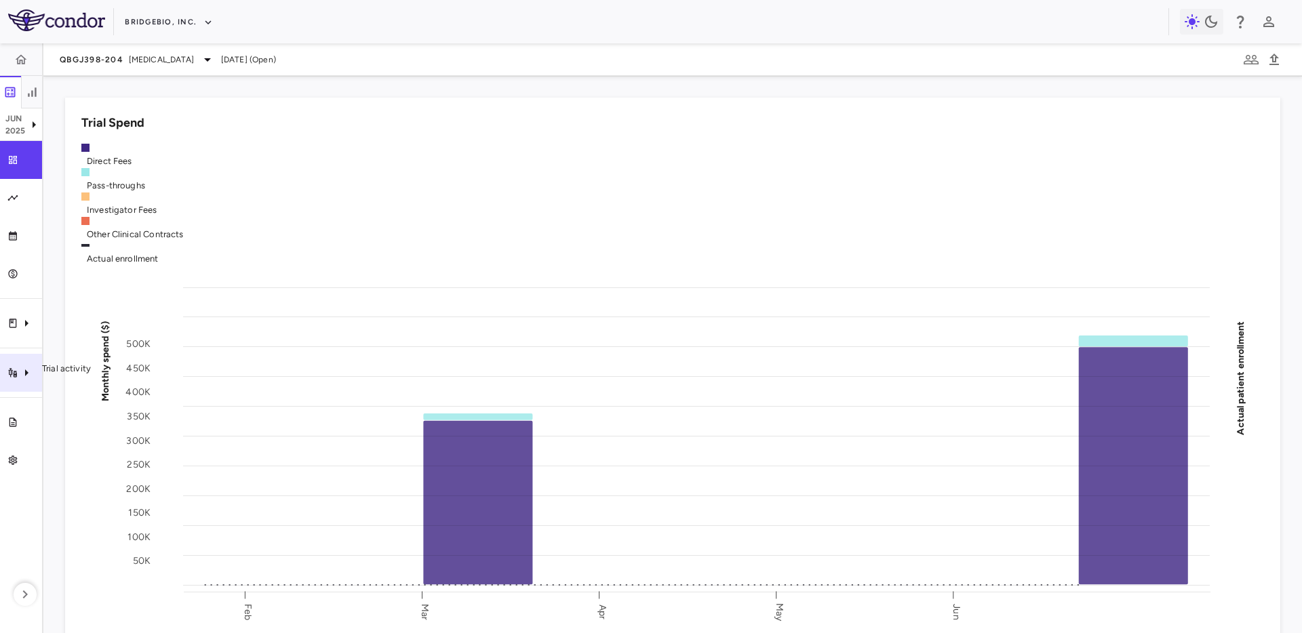
click at [39, 373] on div "Trial activity" at bounding box center [21, 373] width 42 height 38
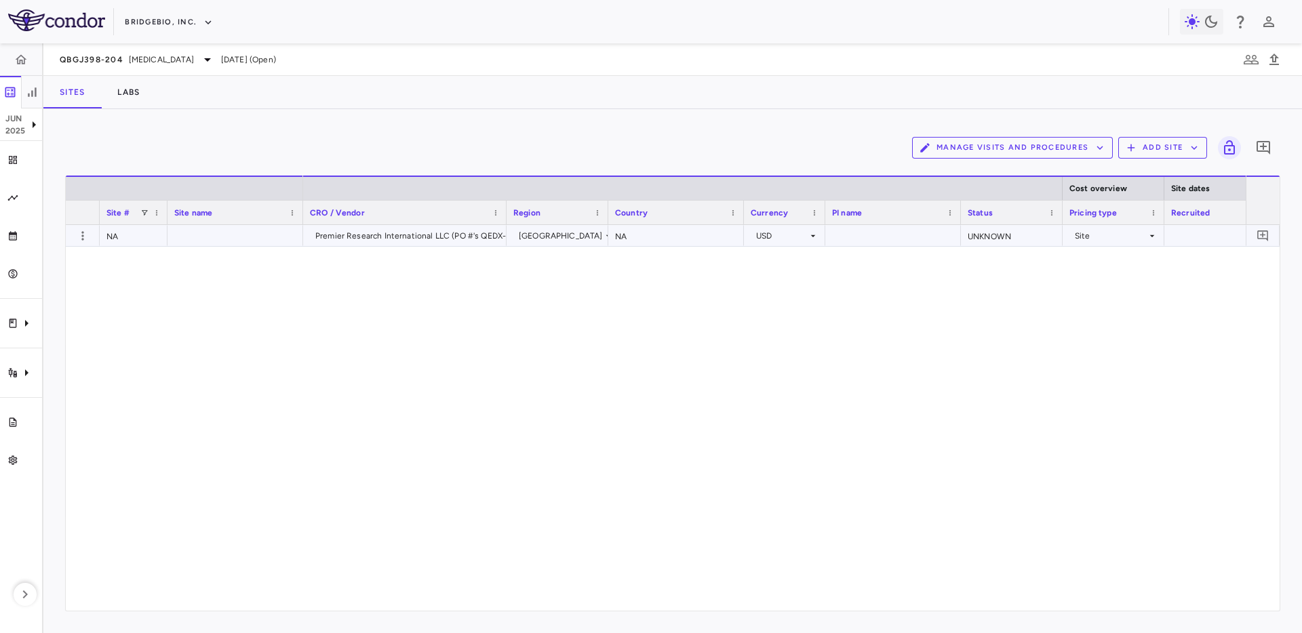
click at [231, 235] on div at bounding box center [235, 235] width 136 height 21
click at [1010, 237] on div "UNKNOWN" at bounding box center [1012, 235] width 102 height 21
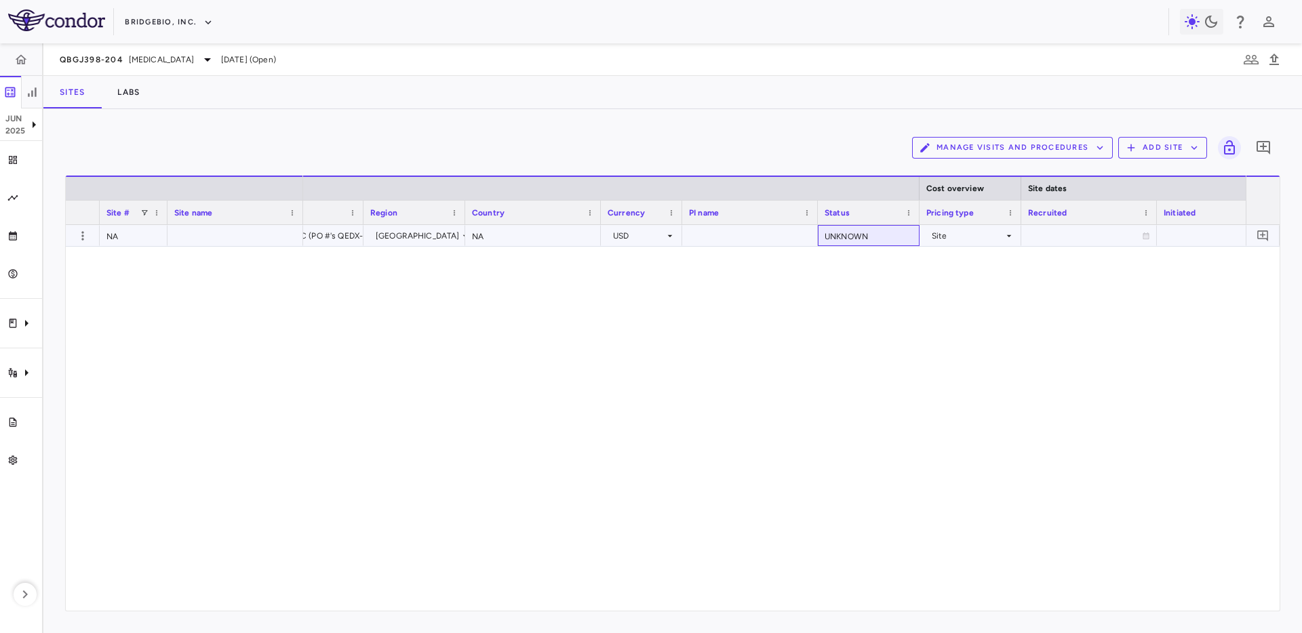
scroll to position [0, 361]
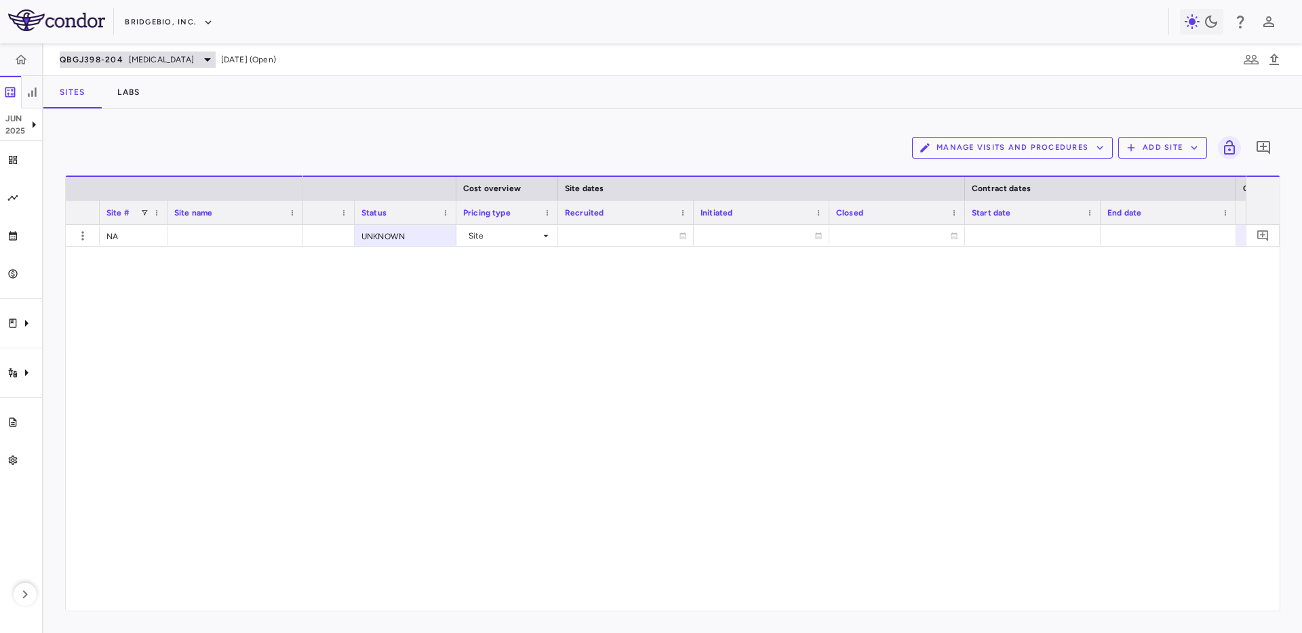
click at [166, 58] on span "[MEDICAL_DATA]" at bounding box center [161, 60] width 65 height 12
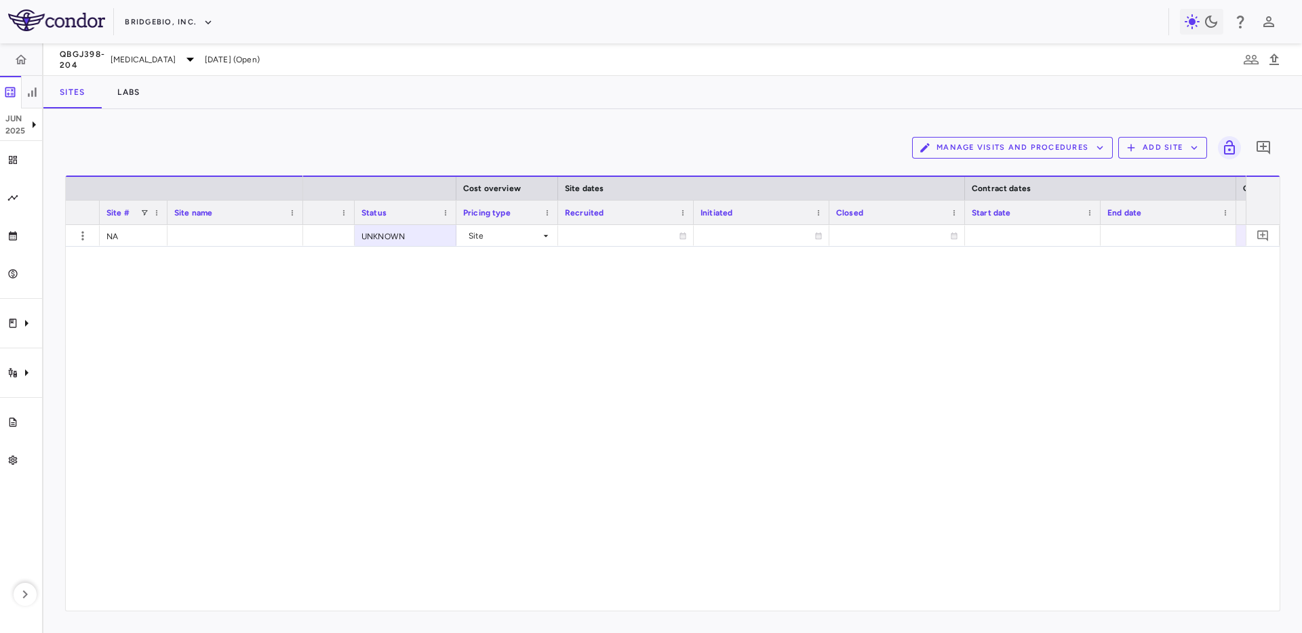
click at [833, 103] on div "Sites Labs" at bounding box center [672, 92] width 1258 height 33
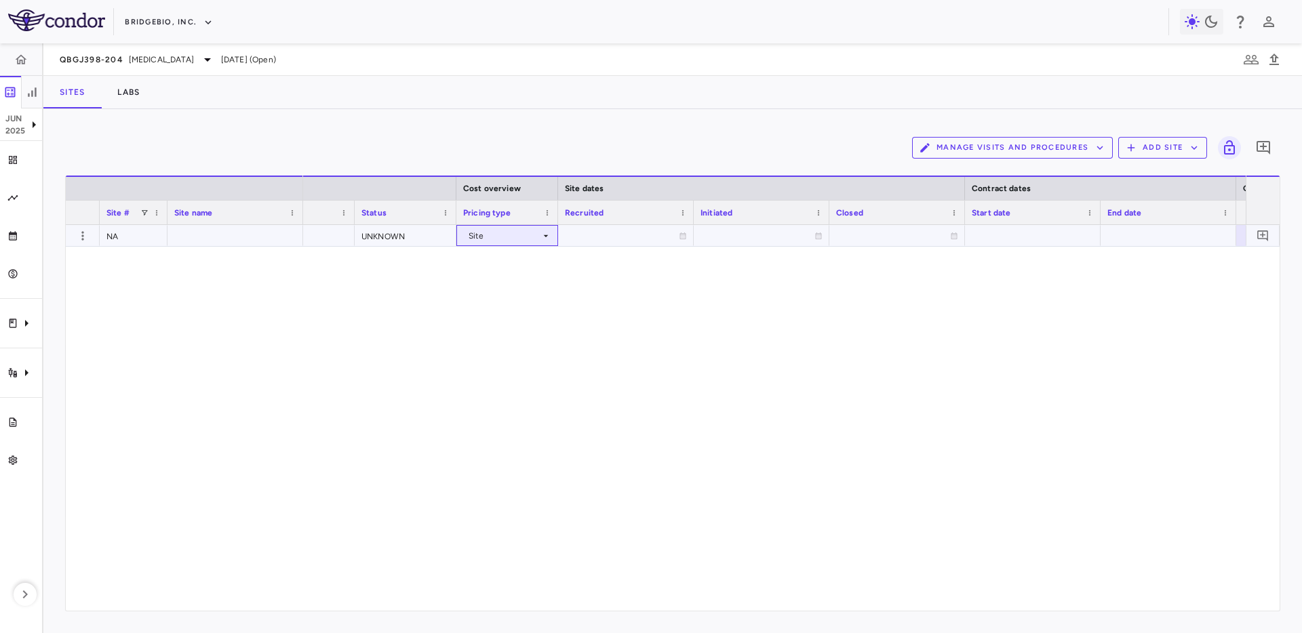
click at [479, 241] on div "Site" at bounding box center [504, 236] width 72 height 22
drag, startPoint x: 676, startPoint y: 378, endPoint x: 393, endPoint y: 262, distance: 305.9
click at [375, 238] on div "UNKNOWN" at bounding box center [406, 235] width 102 height 21
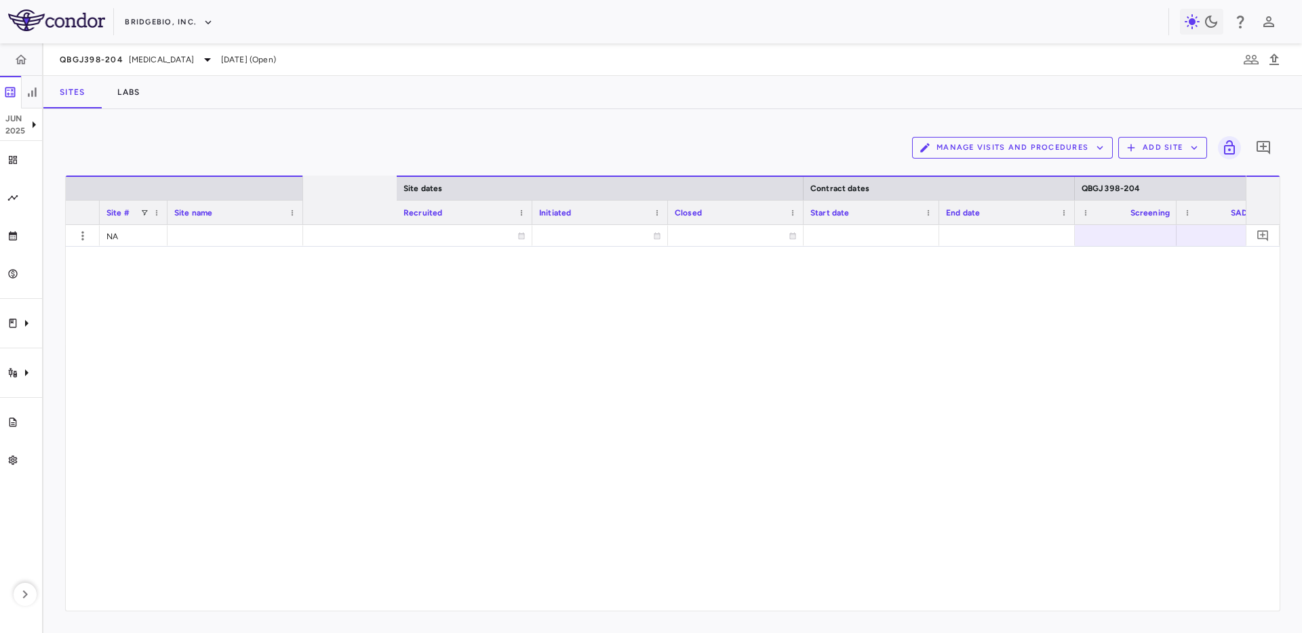
scroll to position [0, 1607]
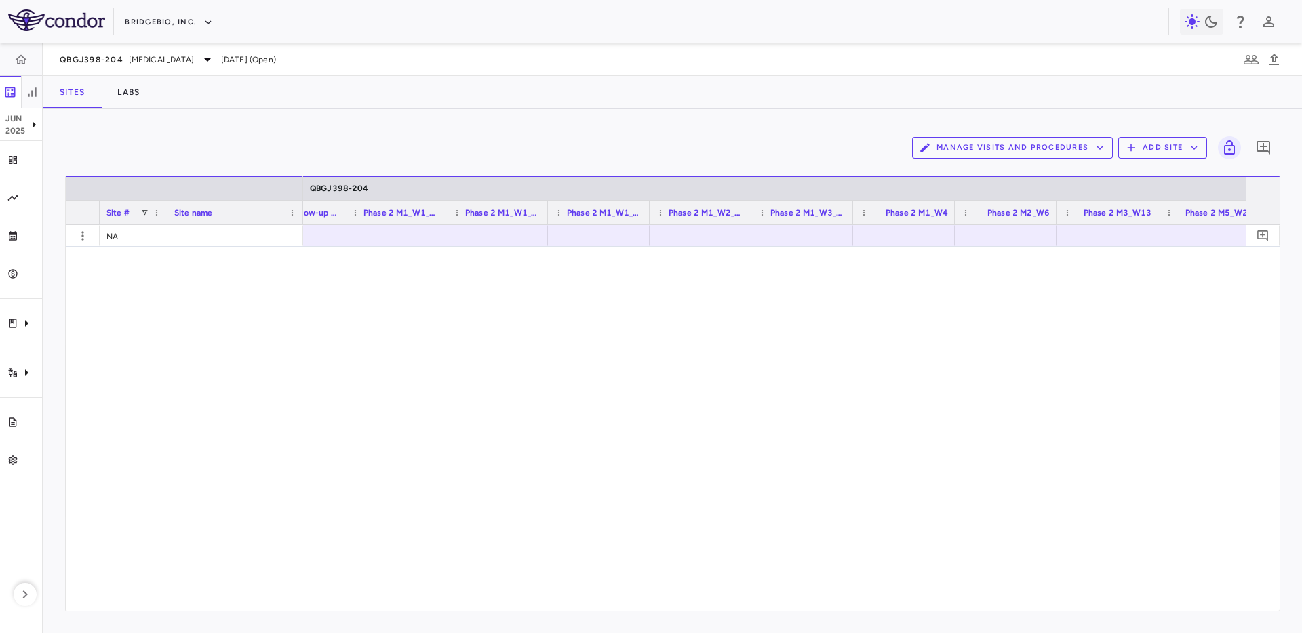
click at [784, 350] on div "UNKNOWN" at bounding box center [774, 418] width 942 height 386
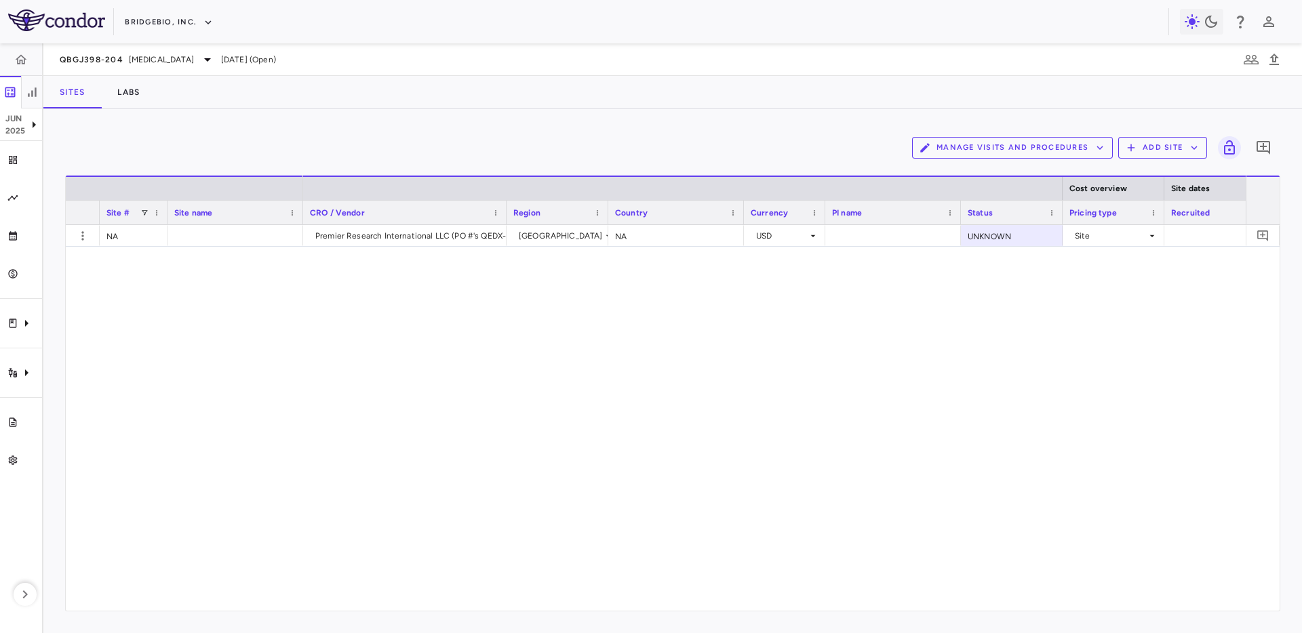
click at [557, 103] on div "Sites Labs" at bounding box center [672, 92] width 1258 height 33
click at [1023, 136] on div "Manage Visits and Procedures Add Site 0" at bounding box center [672, 148] width 1215 height 34
click at [1023, 146] on button "Manage Visits and Procedures" at bounding box center [1012, 148] width 201 height 22
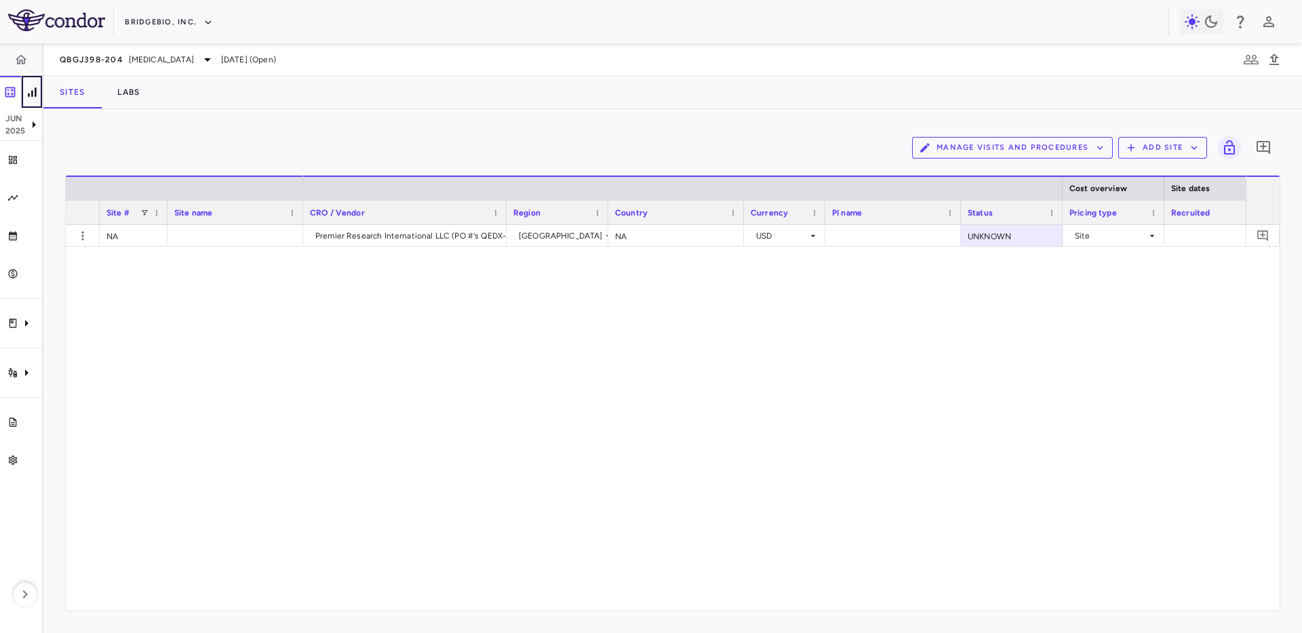
click at [31, 95] on icon "button" at bounding box center [32, 92] width 14 height 14
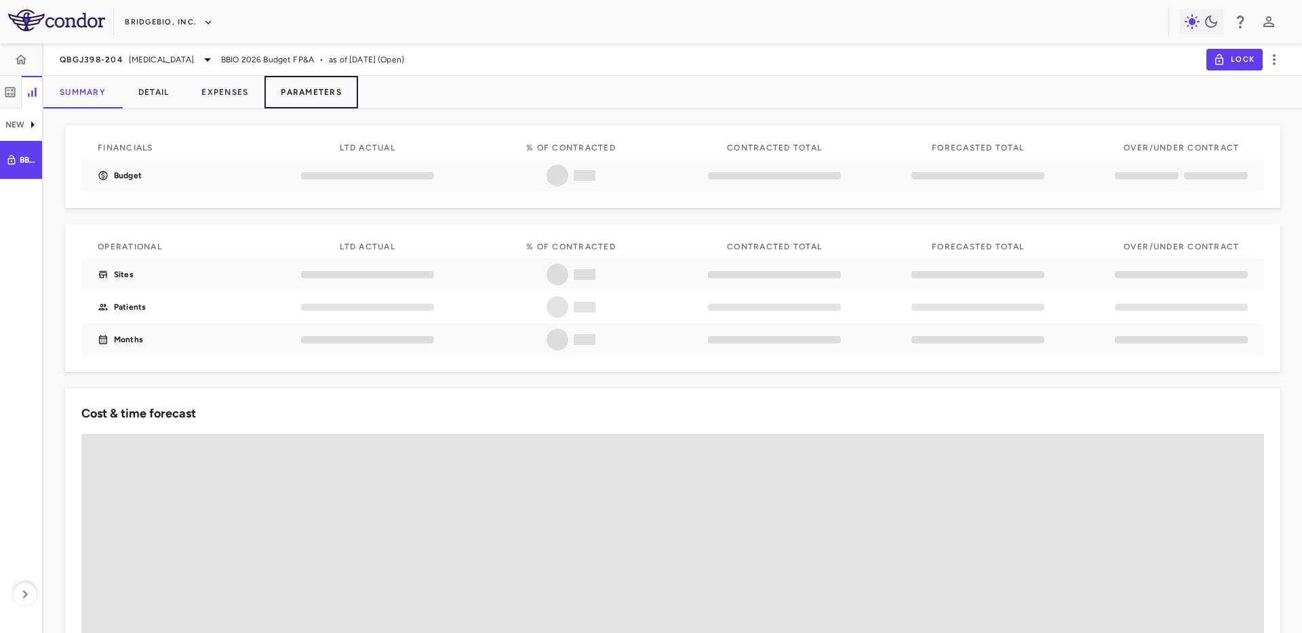
click at [332, 83] on button "Parameters" at bounding box center [311, 92] width 94 height 33
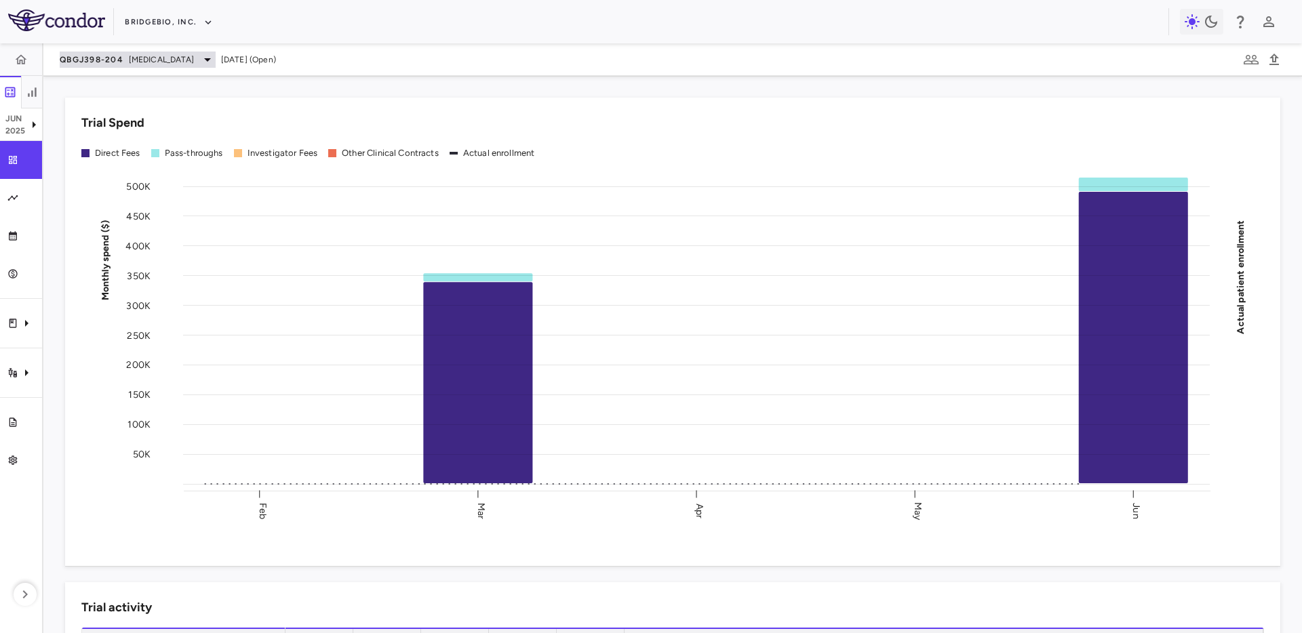
click at [158, 56] on span "[MEDICAL_DATA]" at bounding box center [161, 60] width 65 height 12
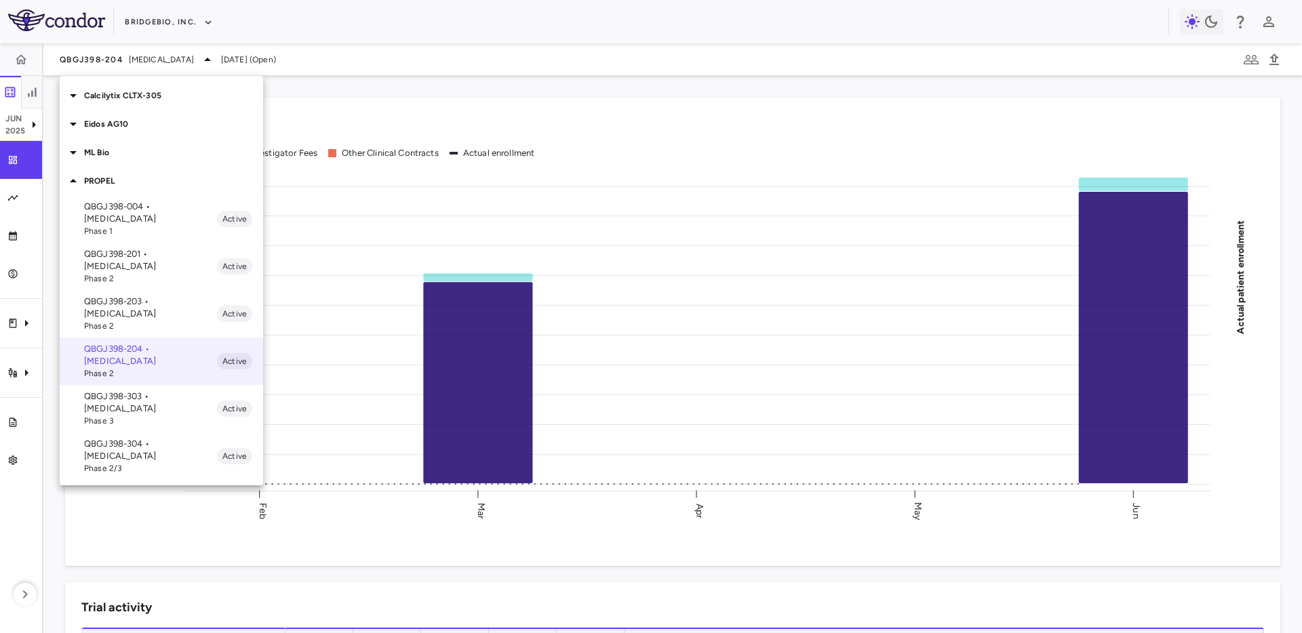
click at [159, 438] on p "QBGJ398-304 • [MEDICAL_DATA]" at bounding box center [150, 450] width 133 height 24
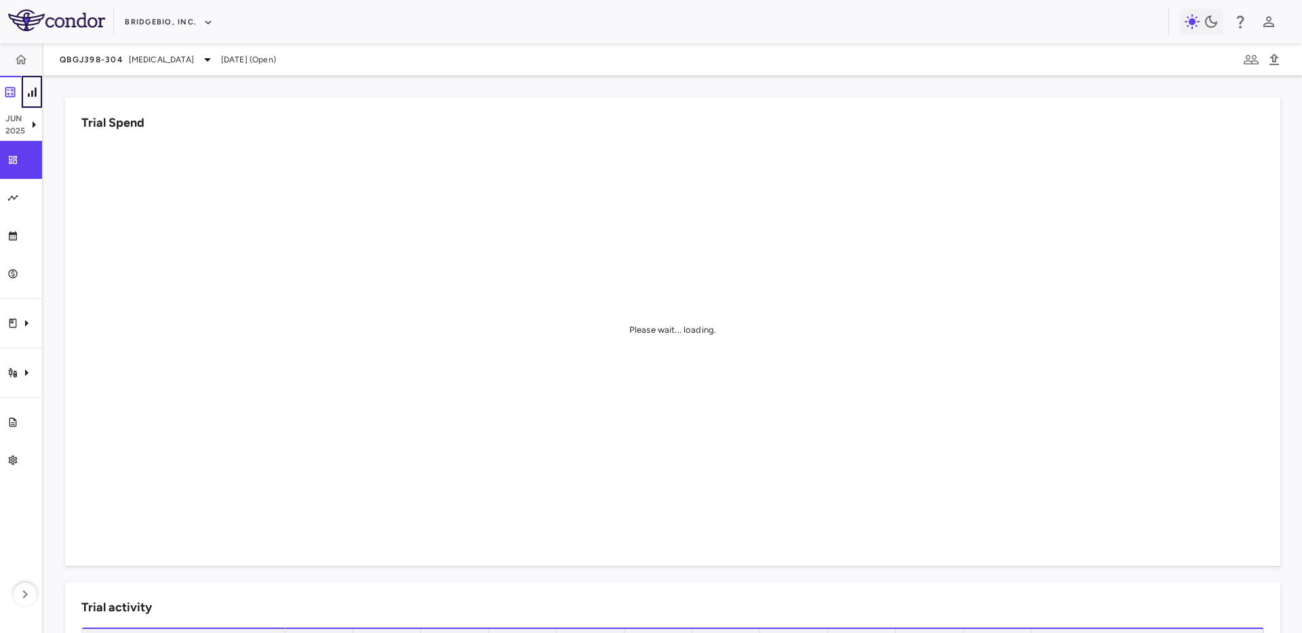
click at [36, 92] on icon "button" at bounding box center [32, 92] width 14 height 14
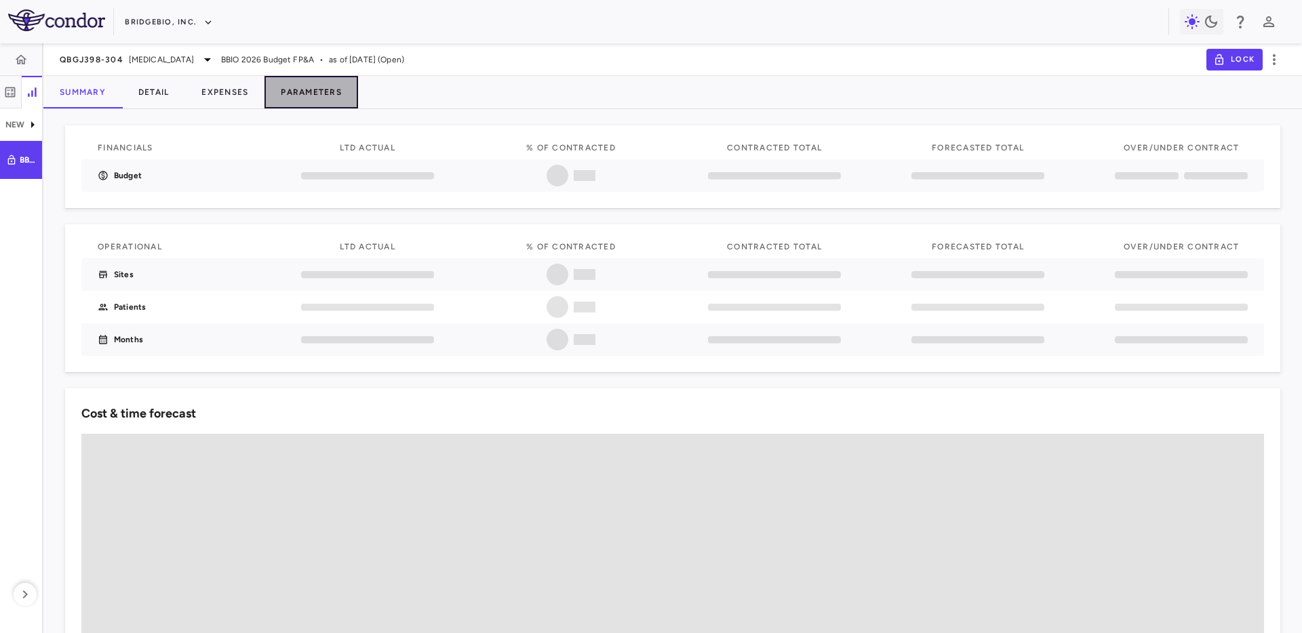
click at [312, 96] on button "Parameters" at bounding box center [311, 92] width 94 height 33
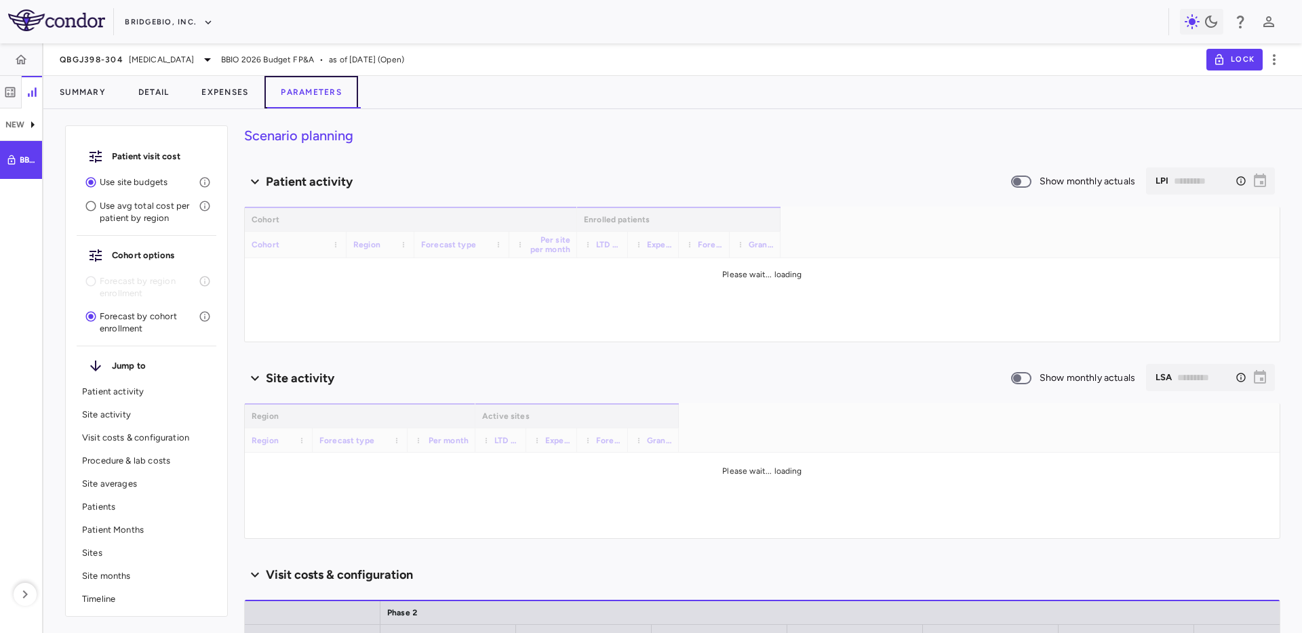
type input "********"
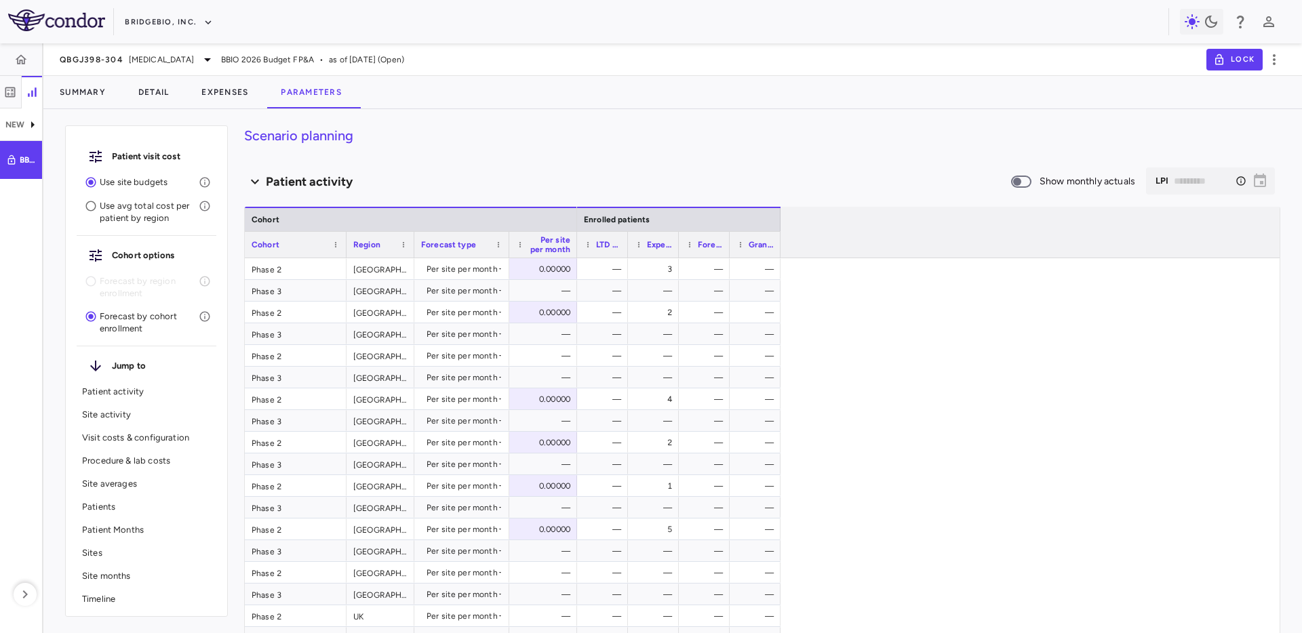
click at [119, 487] on p "Site averages" at bounding box center [146, 484] width 129 height 12
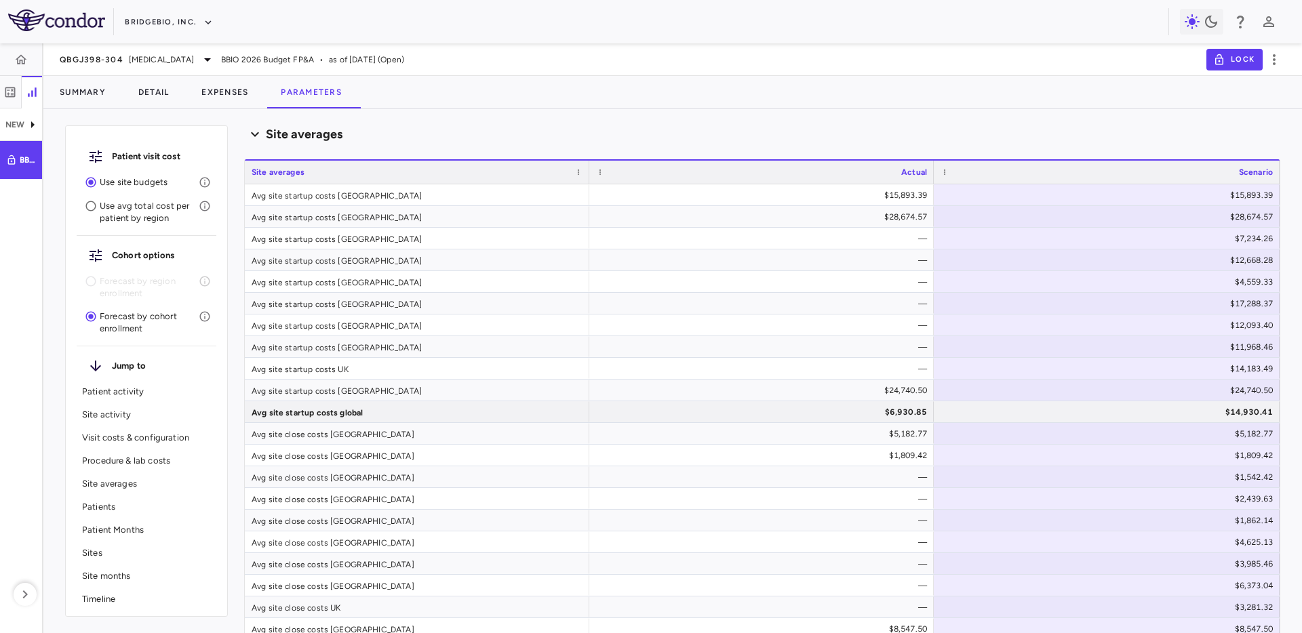
click at [139, 550] on p "Sites" at bounding box center [146, 553] width 129 height 12
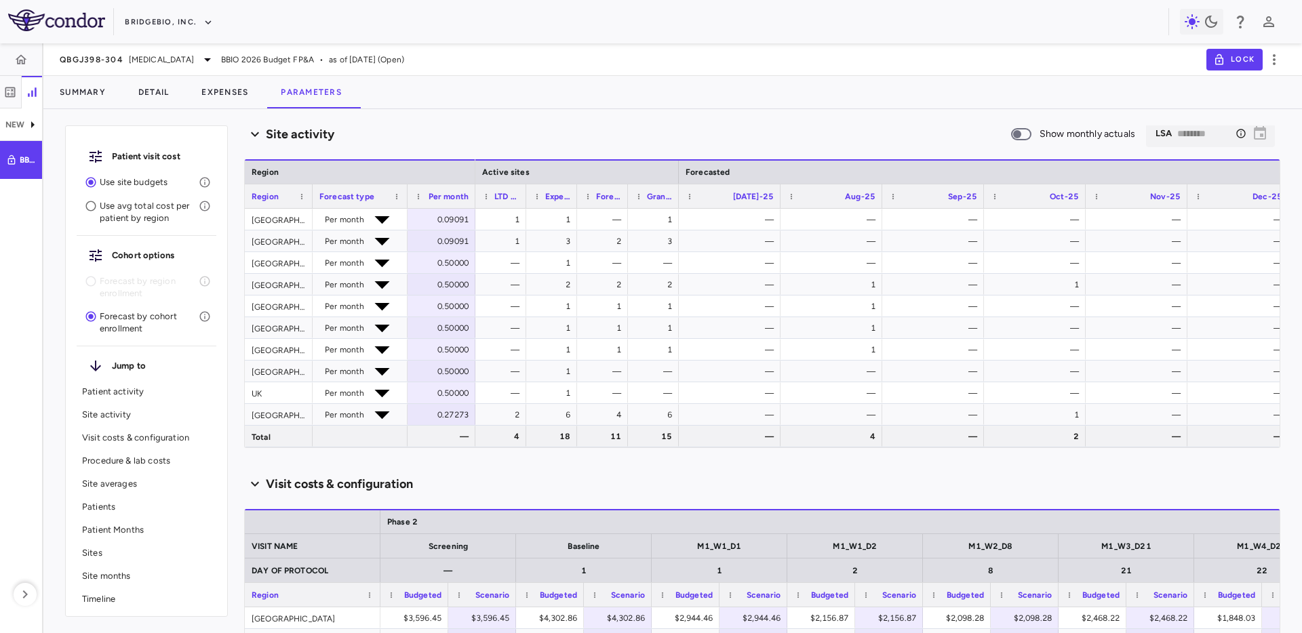
scroll to position [641, 0]
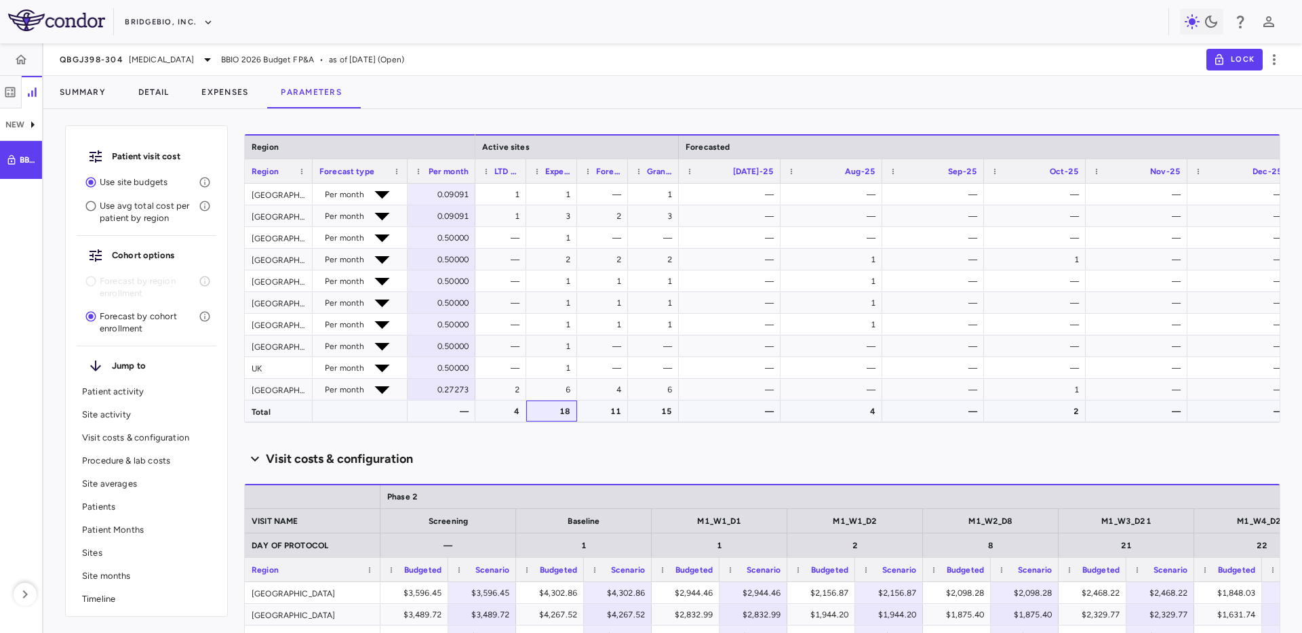
click at [562, 418] on div "18" at bounding box center [554, 412] width 32 height 22
click at [607, 418] on div "11" at bounding box center [605, 412] width 32 height 22
click at [651, 416] on div "15" at bounding box center [656, 412] width 32 height 22
click at [546, 416] on div "18" at bounding box center [554, 412] width 32 height 22
click at [500, 420] on div "4" at bounding box center [503, 412] width 32 height 22
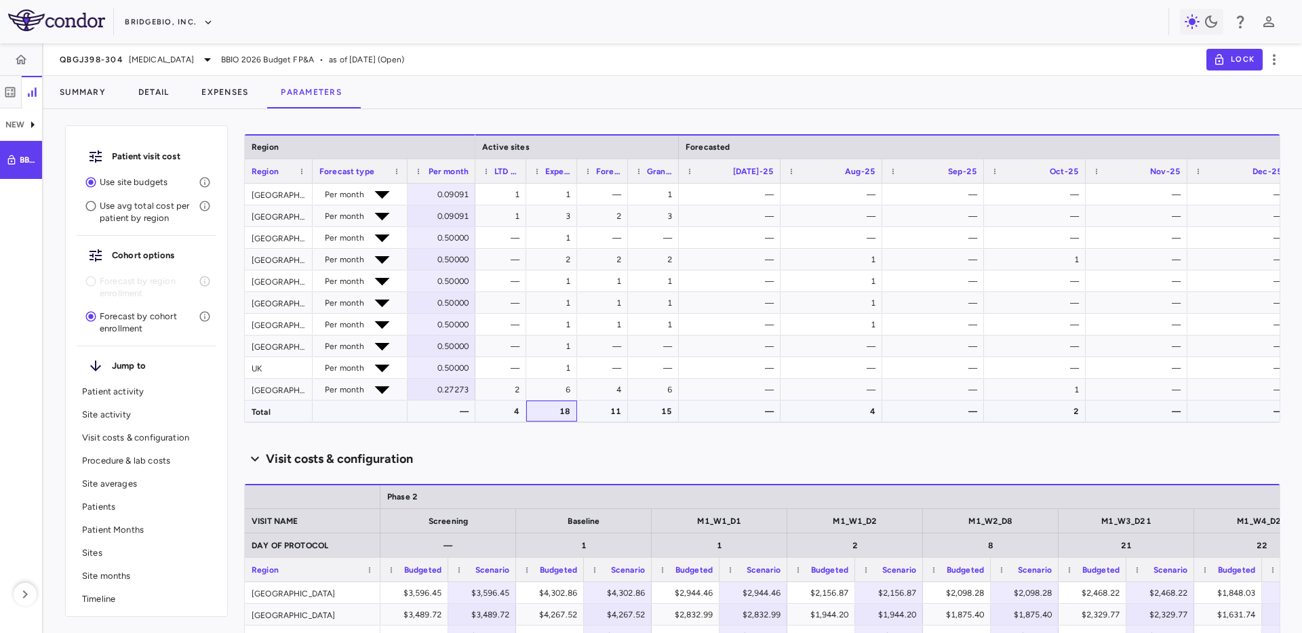
click at [537, 417] on div "18" at bounding box center [551, 411] width 37 height 20
click at [602, 415] on div "11" at bounding box center [605, 412] width 32 height 22
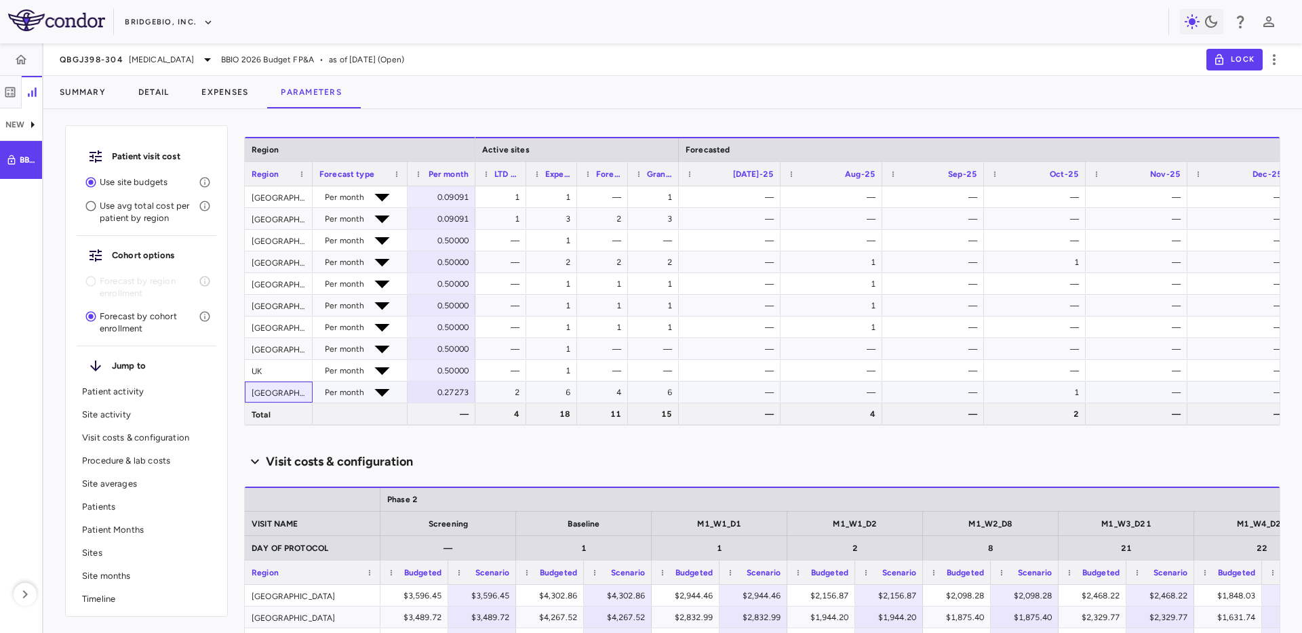
click at [263, 396] on div "[GEOGRAPHIC_DATA]" at bounding box center [279, 392] width 68 height 21
click at [273, 355] on div "[GEOGRAPHIC_DATA]" at bounding box center [279, 348] width 68 height 21
click at [691, 357] on div "—" at bounding box center [732, 349] width 83 height 22
click at [621, 357] on div "—" at bounding box center [602, 348] width 51 height 21
drag, startPoint x: 609, startPoint y: 380, endPoint x: 677, endPoint y: 371, distance: 67.7
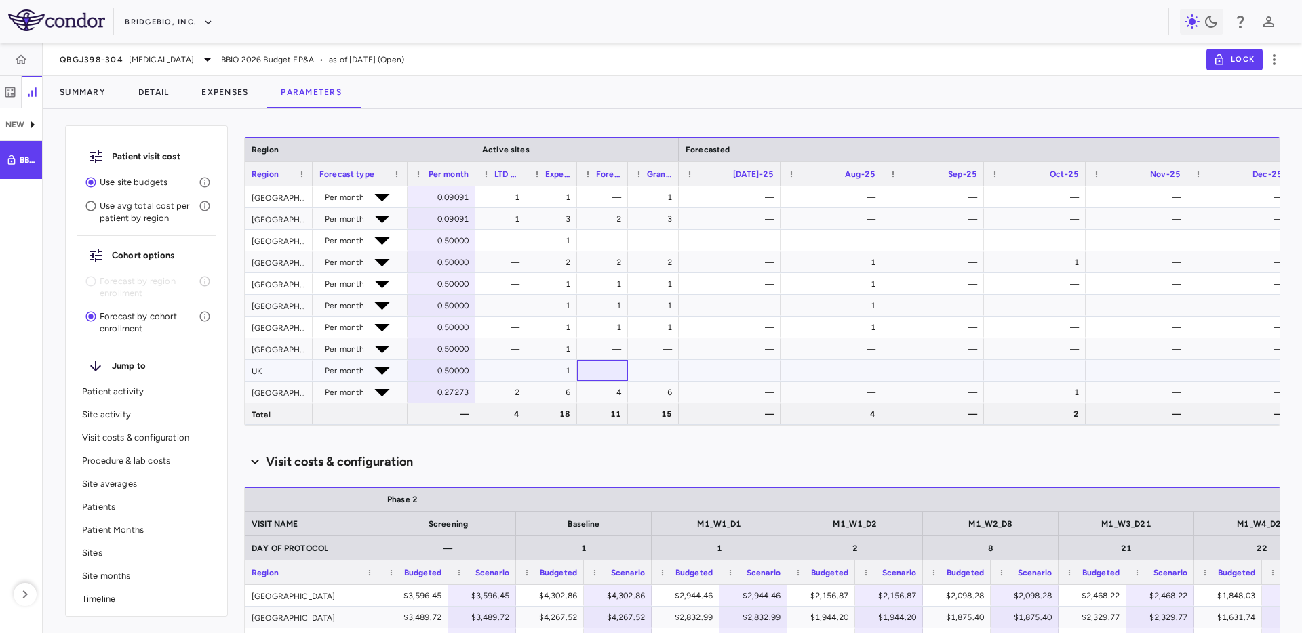
click at [611, 380] on div "—" at bounding box center [605, 371] width 32 height 22
click at [677, 371] on div "—" at bounding box center [653, 370] width 51 height 21
click at [644, 335] on div "1" at bounding box center [656, 328] width 32 height 22
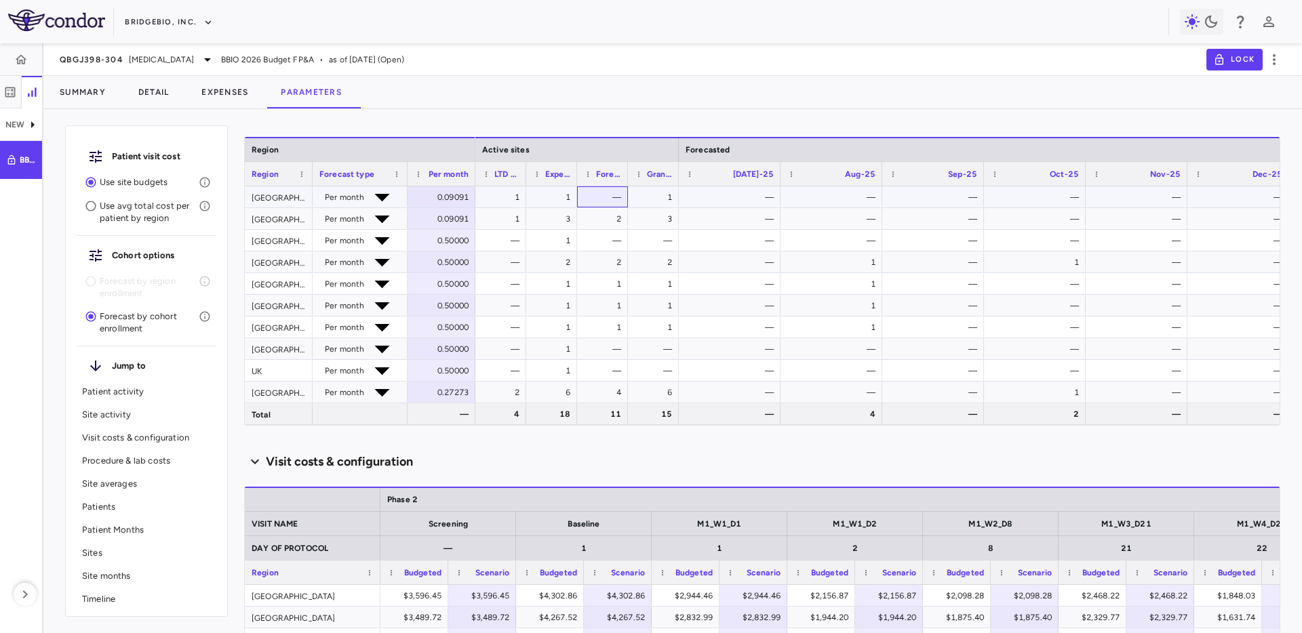
click at [612, 201] on div "—" at bounding box center [605, 197] width 32 height 22
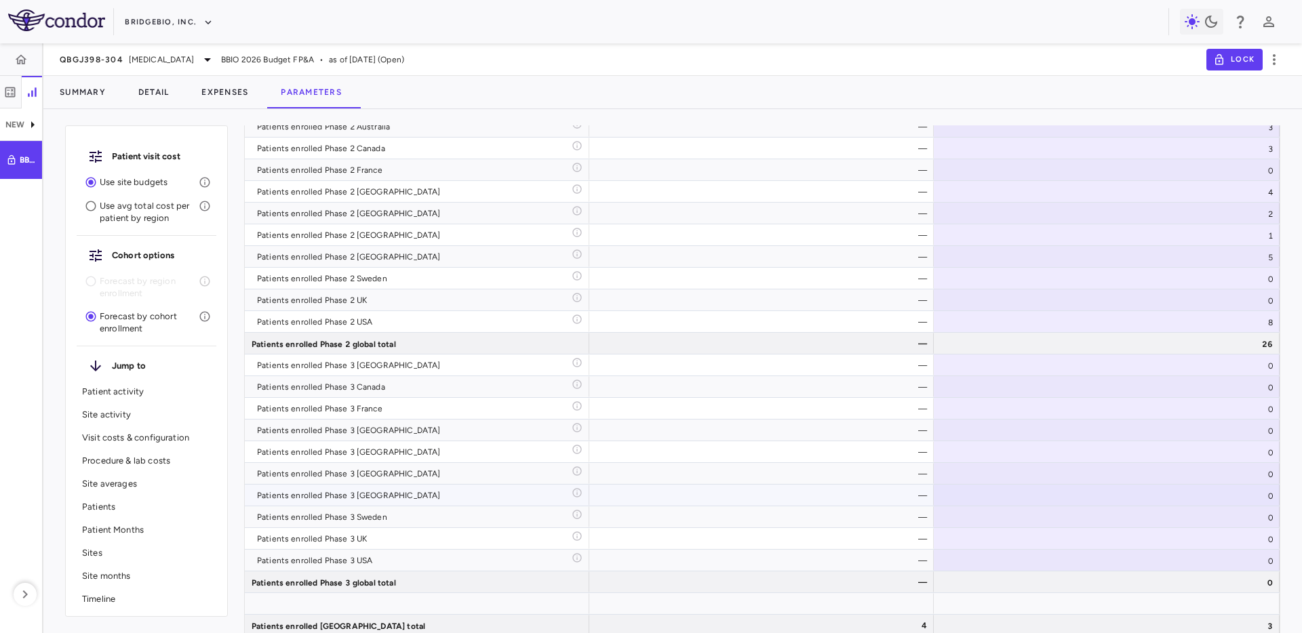
scroll to position [4635, 0]
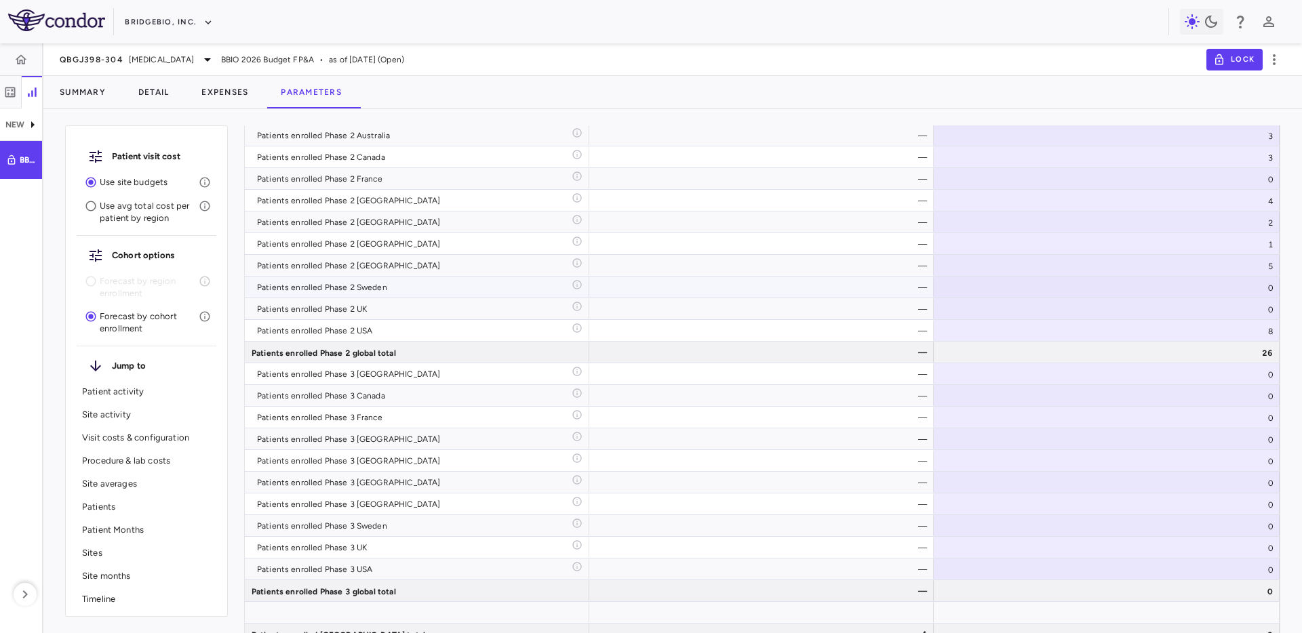
click at [337, 281] on div "Patients enrolled Phase 2 Sweden" at bounding box center [414, 288] width 315 height 22
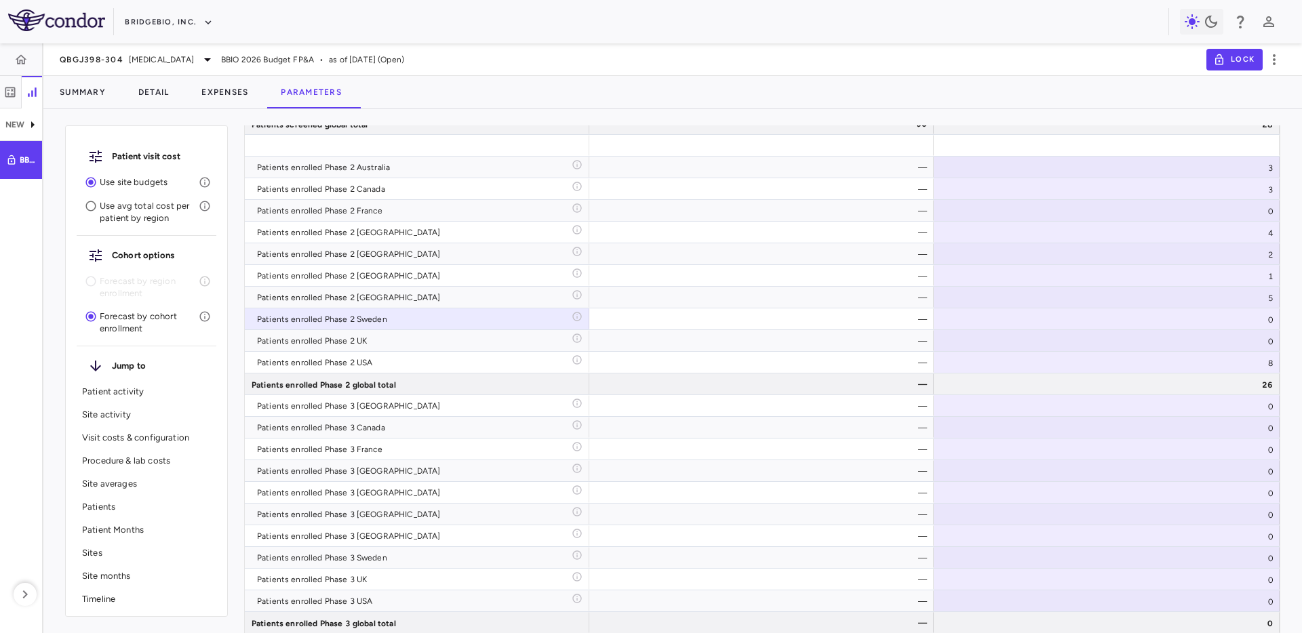
scroll to position [4604, 0]
click at [516, 76] on div "Summary Detail Expenses Parameters" at bounding box center [672, 92] width 1258 height 33
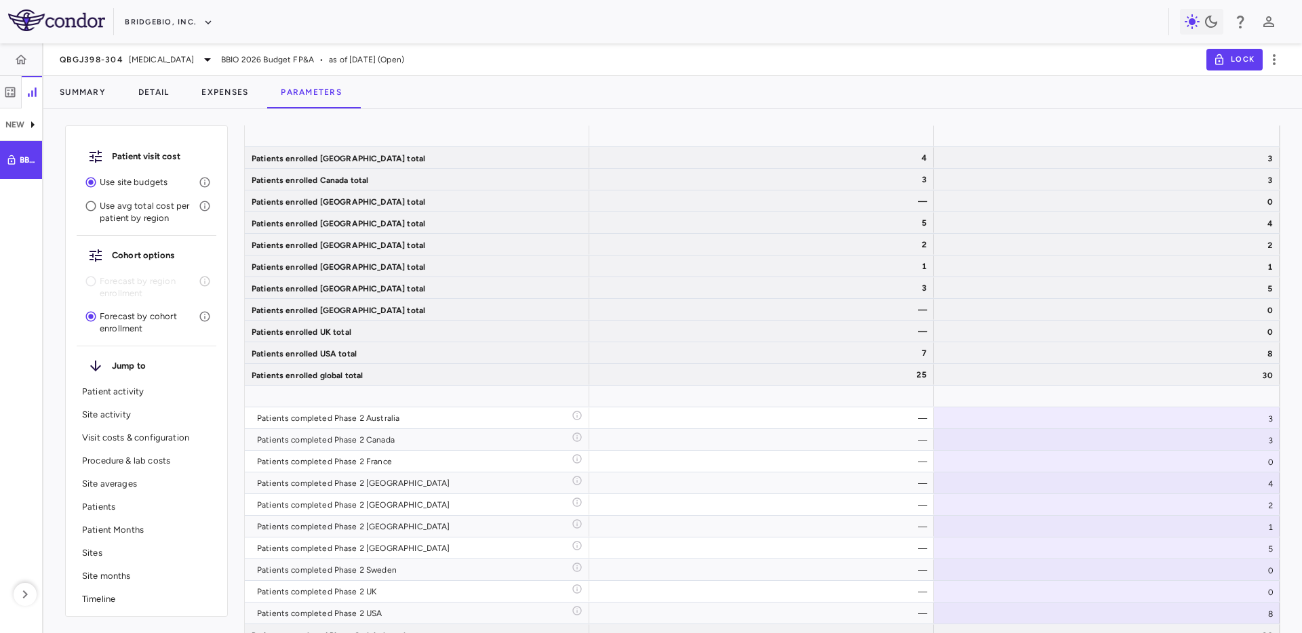
scroll to position [7983, 0]
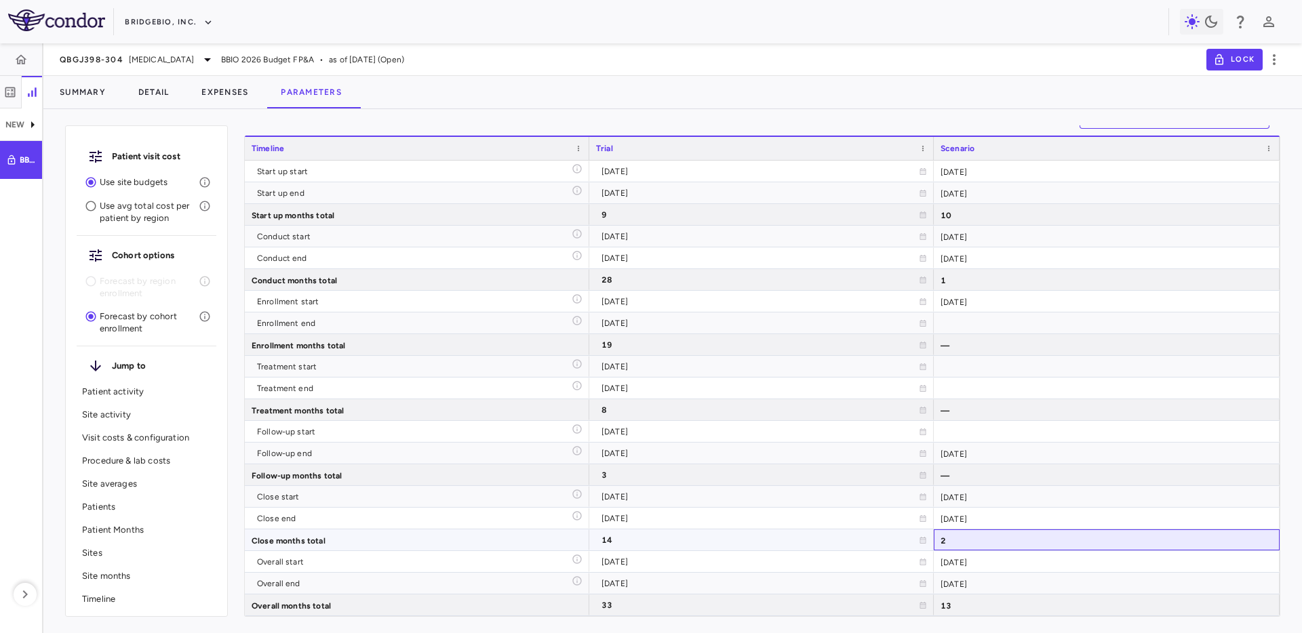
click at [977, 541] on div "2" at bounding box center [1107, 539] width 346 height 21
click at [983, 540] on div "2" at bounding box center [1107, 539] width 346 height 21
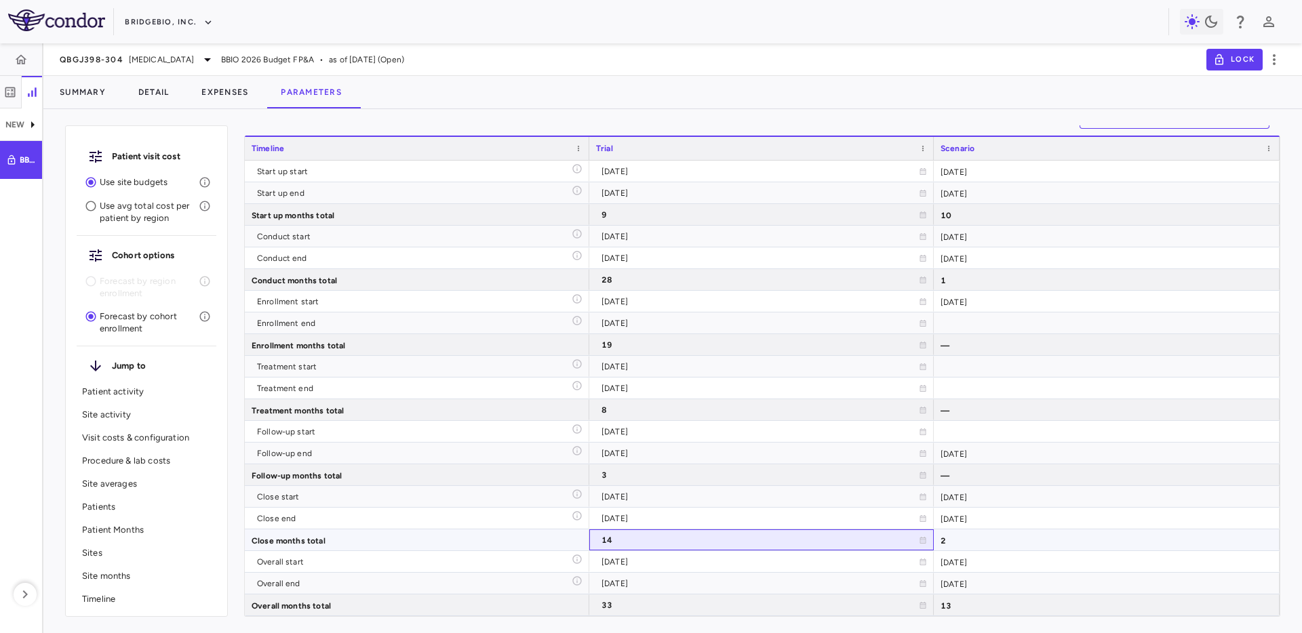
click at [676, 537] on div "14" at bounding box center [759, 540] width 317 height 22
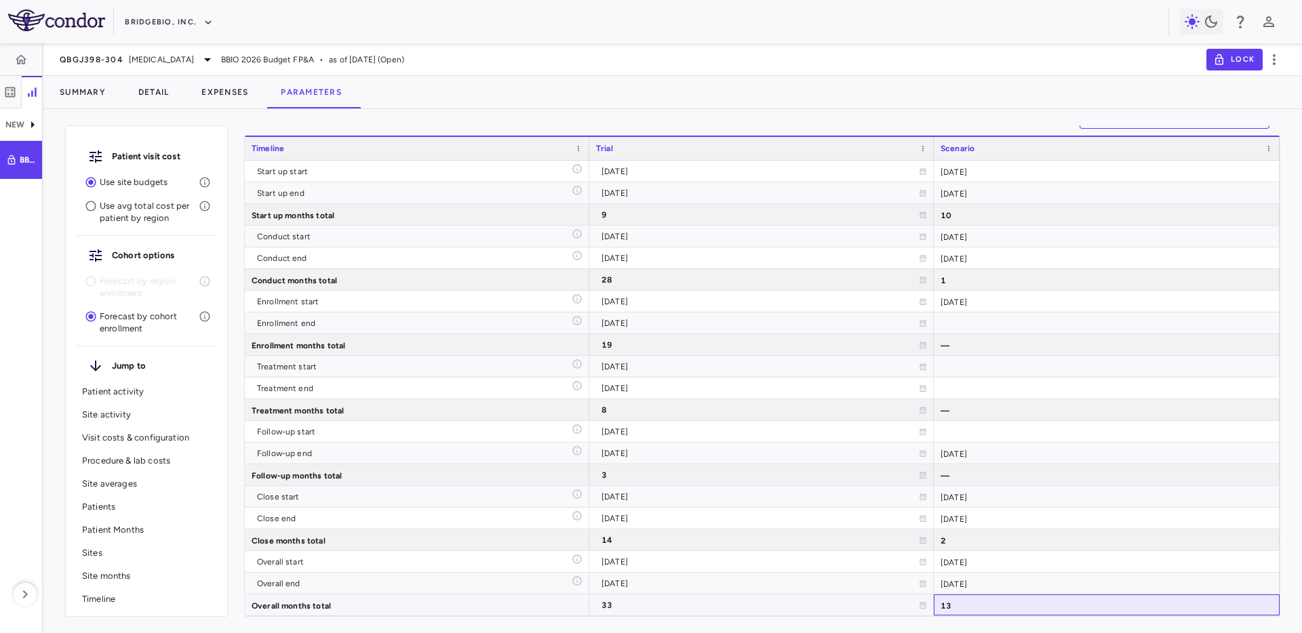
click at [984, 606] on div "13" at bounding box center [1107, 605] width 346 height 21
click at [229, 87] on button "Expenses" at bounding box center [224, 92] width 79 height 33
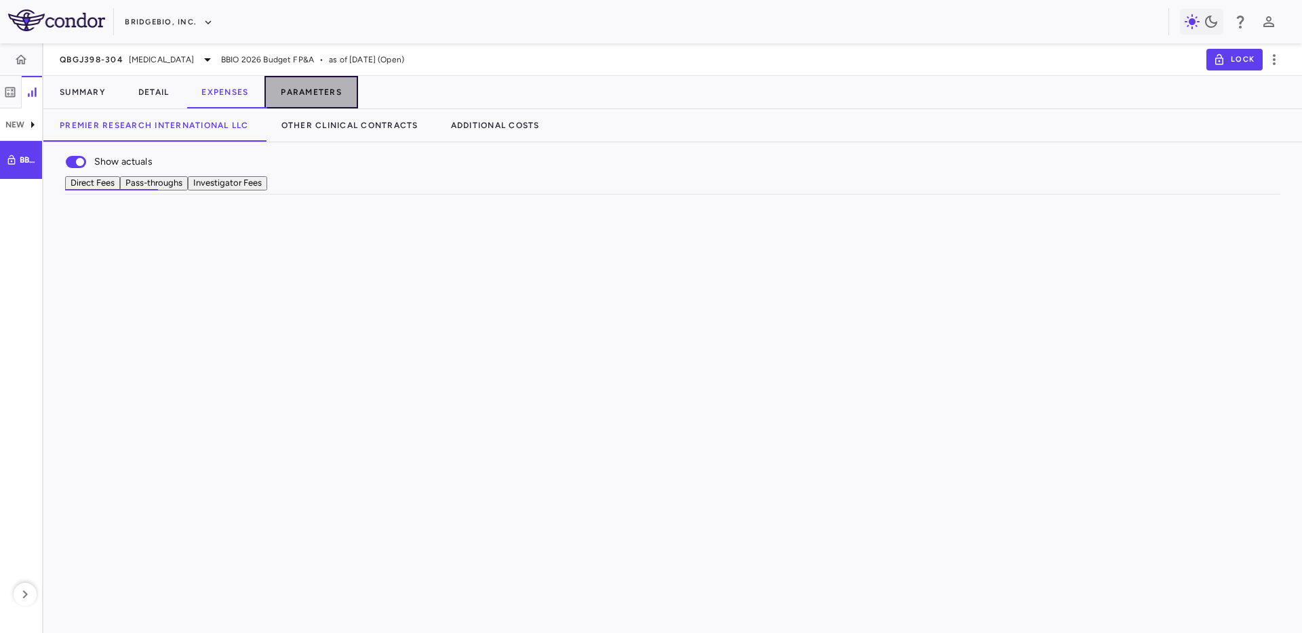
click at [332, 90] on button "Parameters" at bounding box center [311, 92] width 94 height 33
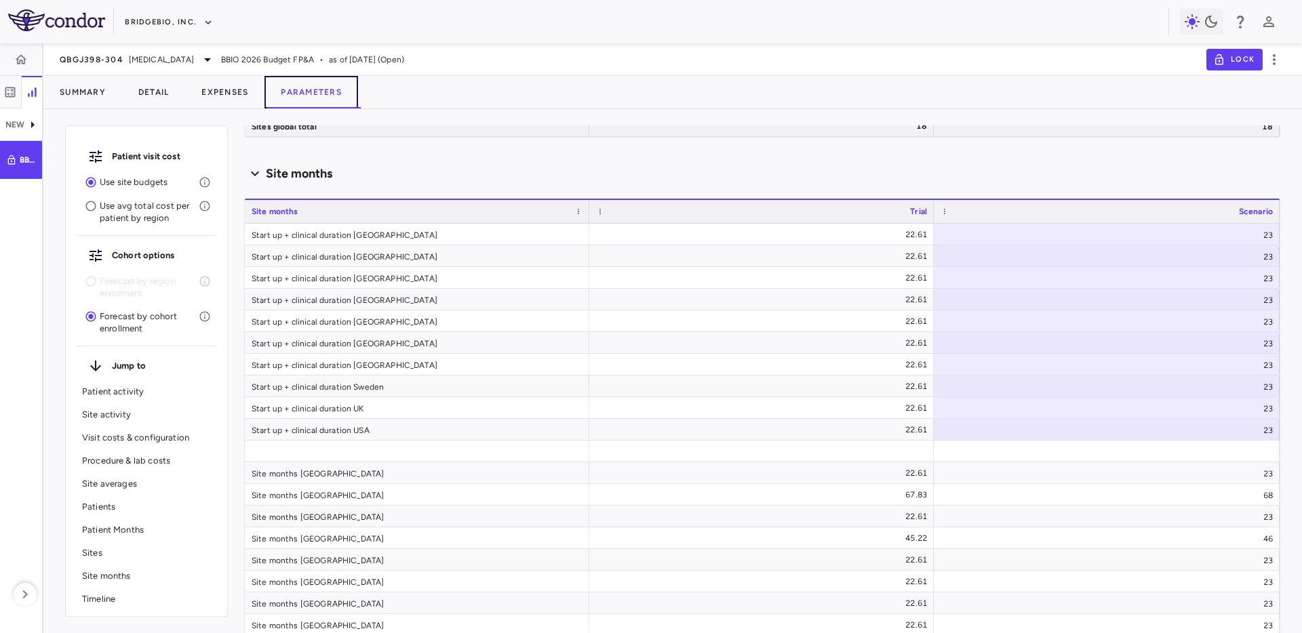
scroll to position [7983, 0]
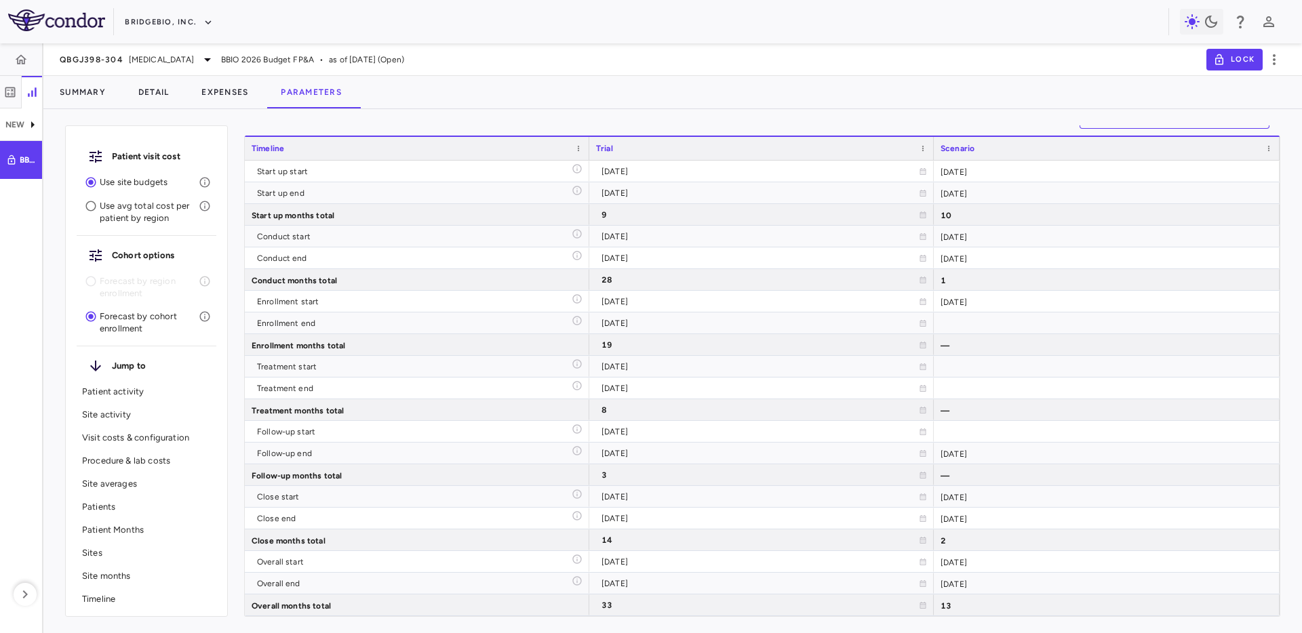
click at [645, 96] on div "Summary Detail Expenses Parameters" at bounding box center [672, 92] width 1258 height 33
click at [972, 279] on div "1" at bounding box center [1107, 279] width 346 height 21
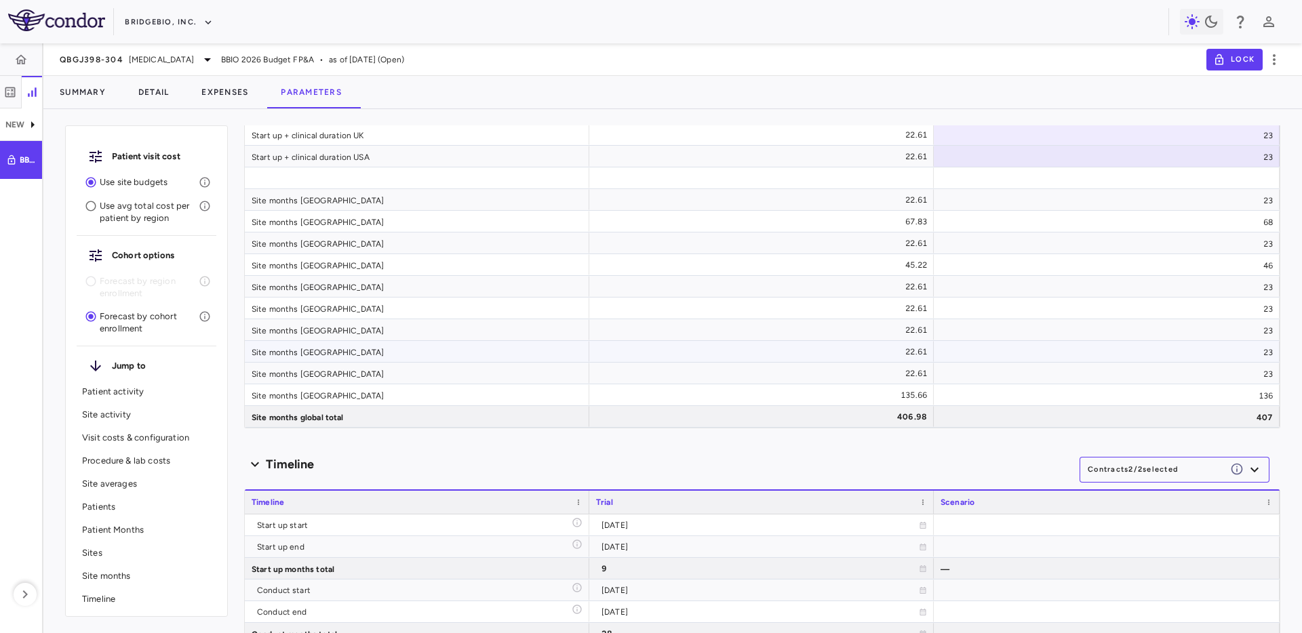
scroll to position [6006, 0]
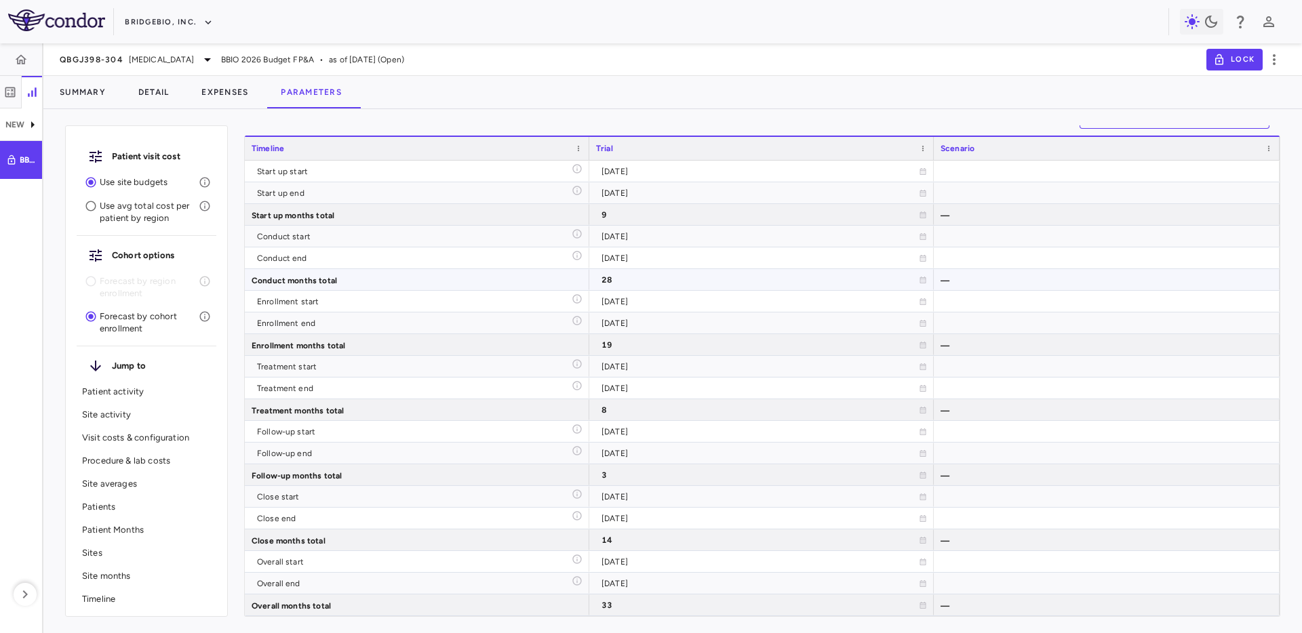
type input "********"
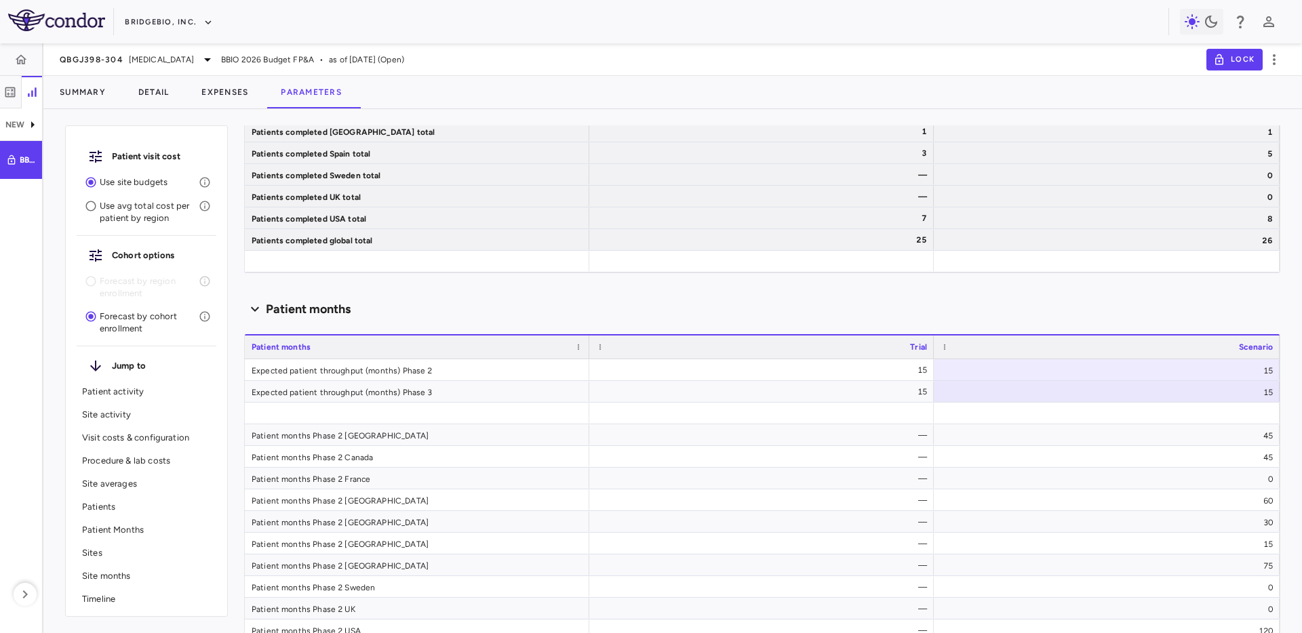
scroll to position [7983, 0]
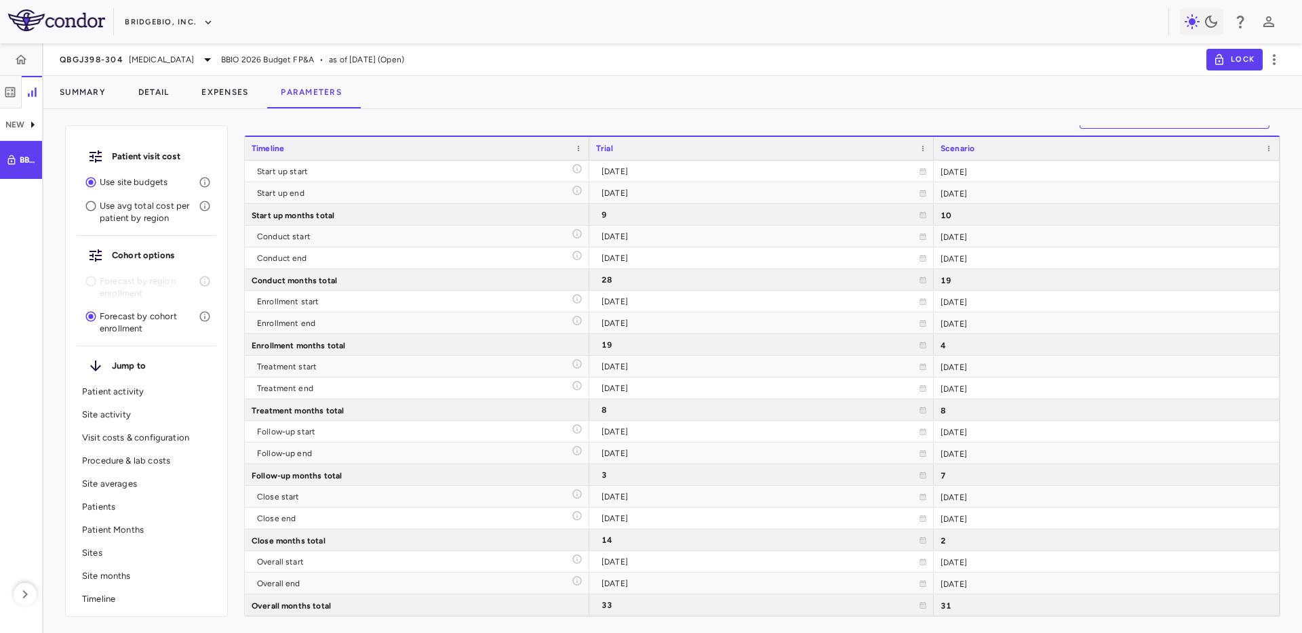
click at [731, 85] on div "Summary Detail Expenses Parameters" at bounding box center [672, 92] width 1258 height 33
drag, startPoint x: 986, startPoint y: 476, endPoint x: 612, endPoint y: 465, distance: 375.1
click at [627, 460] on div "Start up start [DATE] [DATE] Start up end [DATE] [DATE] Start up months total 9…" at bounding box center [762, 389] width 1035 height 456
drag, startPoint x: 603, startPoint y: 473, endPoint x: 804, endPoint y: 502, distance: 202.8
click at [607, 473] on div "3" at bounding box center [759, 475] width 317 height 22
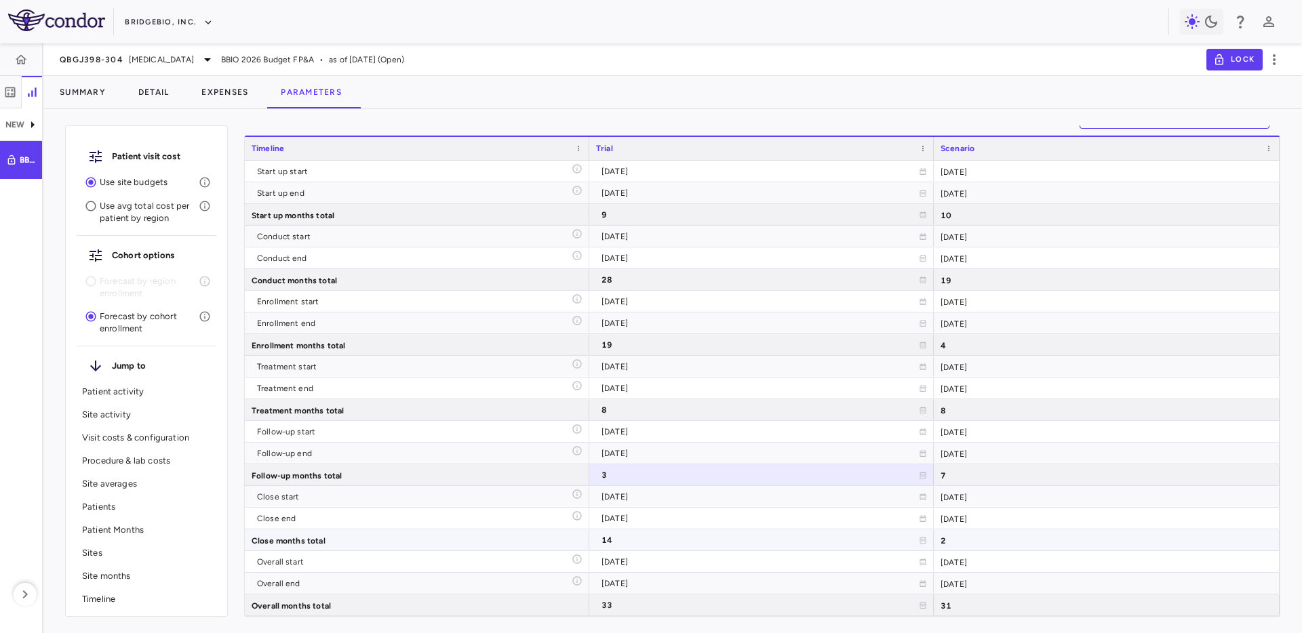
drag, startPoint x: 833, startPoint y: 540, endPoint x: 868, endPoint y: 540, distance: 35.3
click at [835, 540] on div "14" at bounding box center [759, 540] width 317 height 22
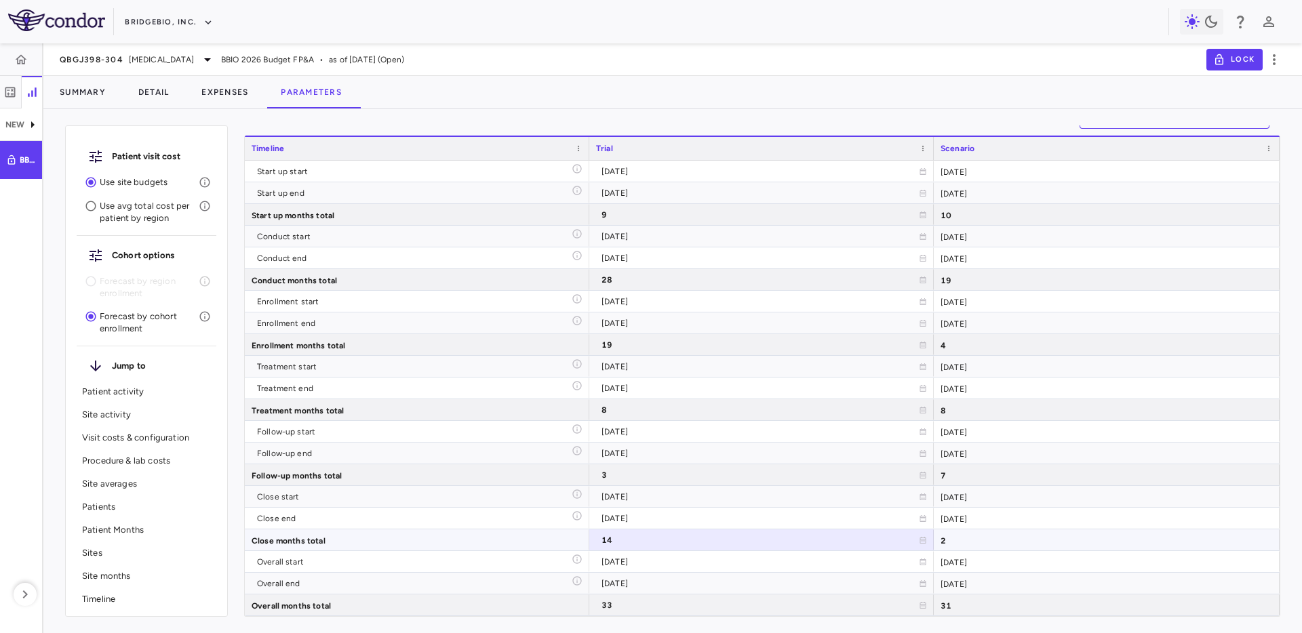
click at [1021, 533] on div "2" at bounding box center [1107, 539] width 346 height 21
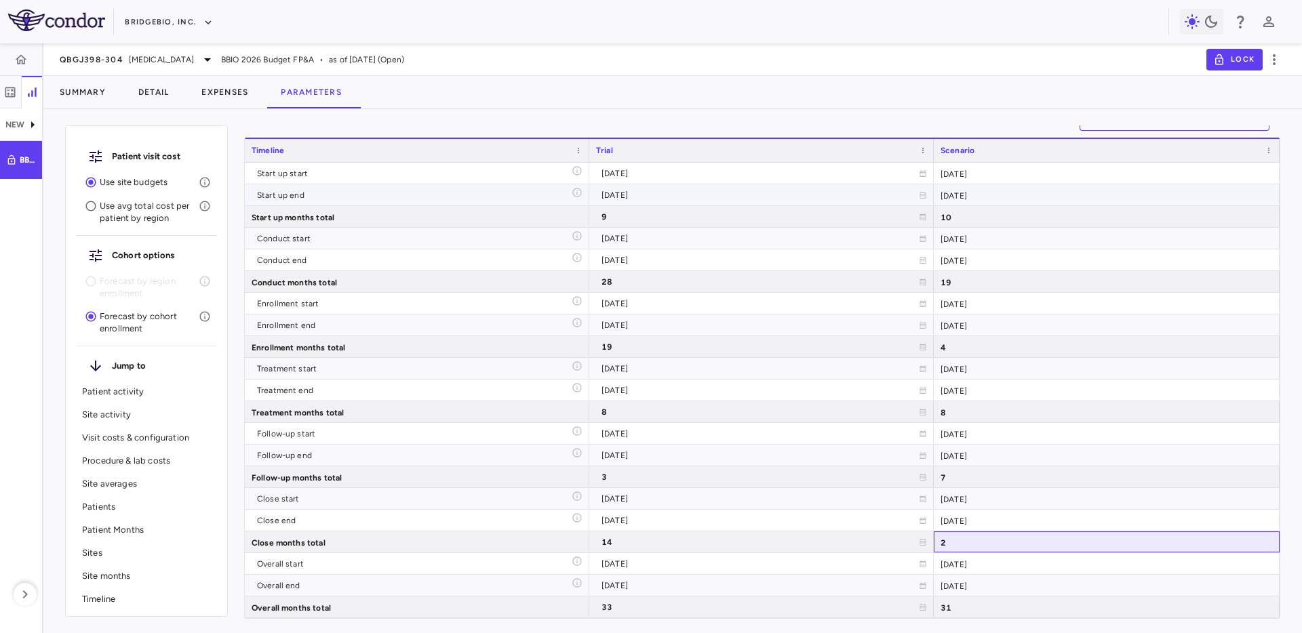
scroll to position [7981, 0]
click at [14, 88] on icon "button" at bounding box center [10, 92] width 14 height 14
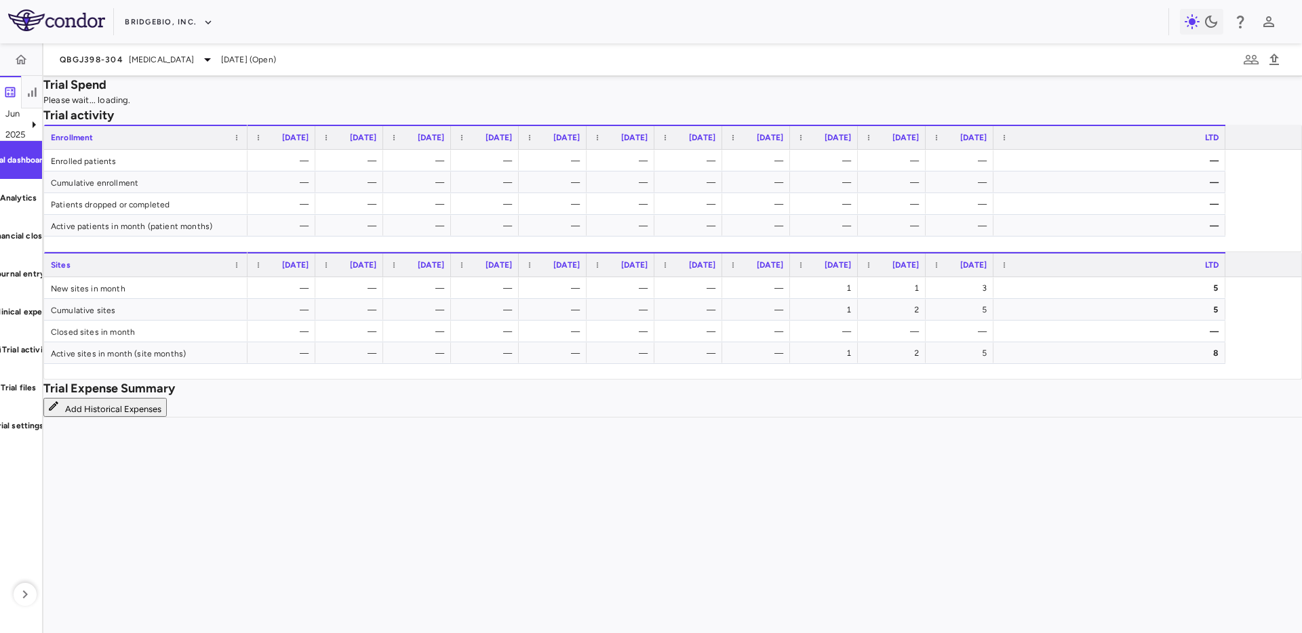
click at [6, 369] on div "Trial activity" at bounding box center [21, 350] width 42 height 38
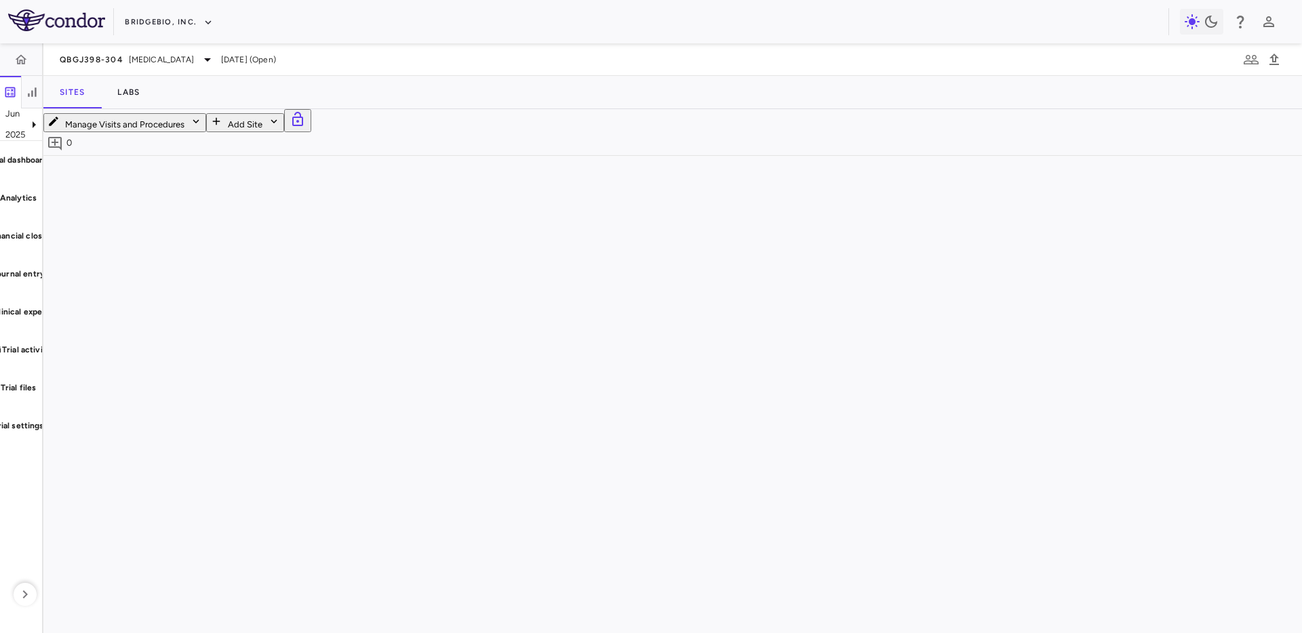
click at [206, 132] on button "Manage Visits and Procedures" at bounding box center [124, 122] width 163 height 19
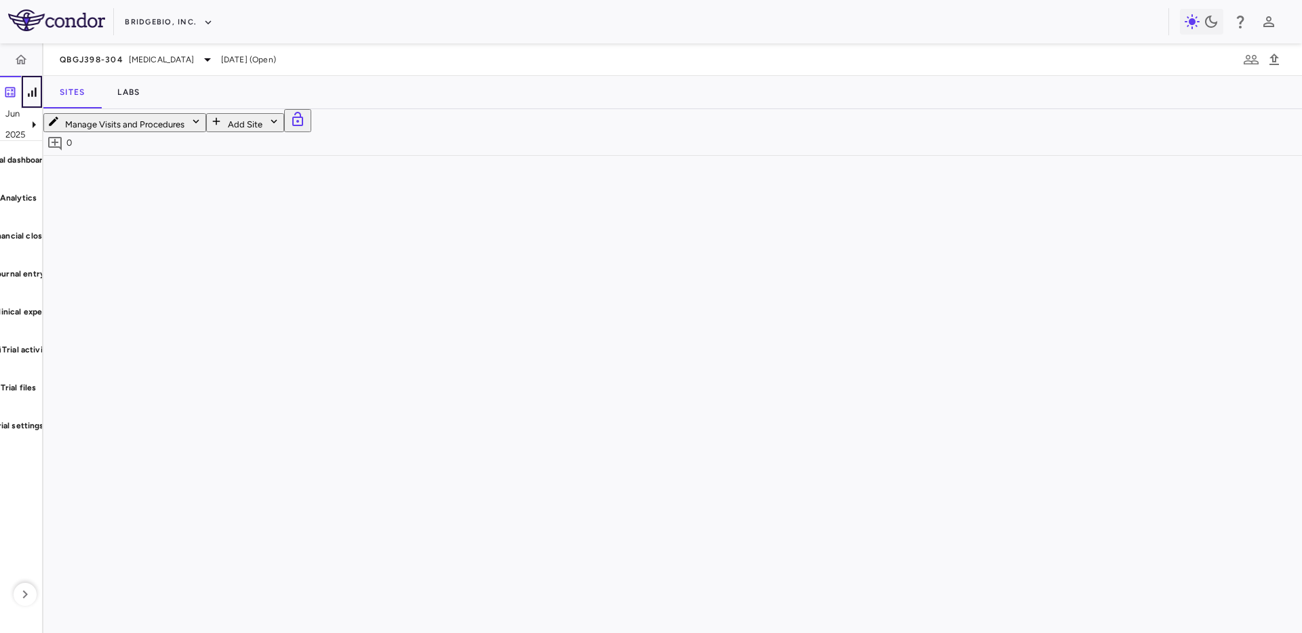
click at [37, 87] on icon "button" at bounding box center [32, 92] width 14 height 14
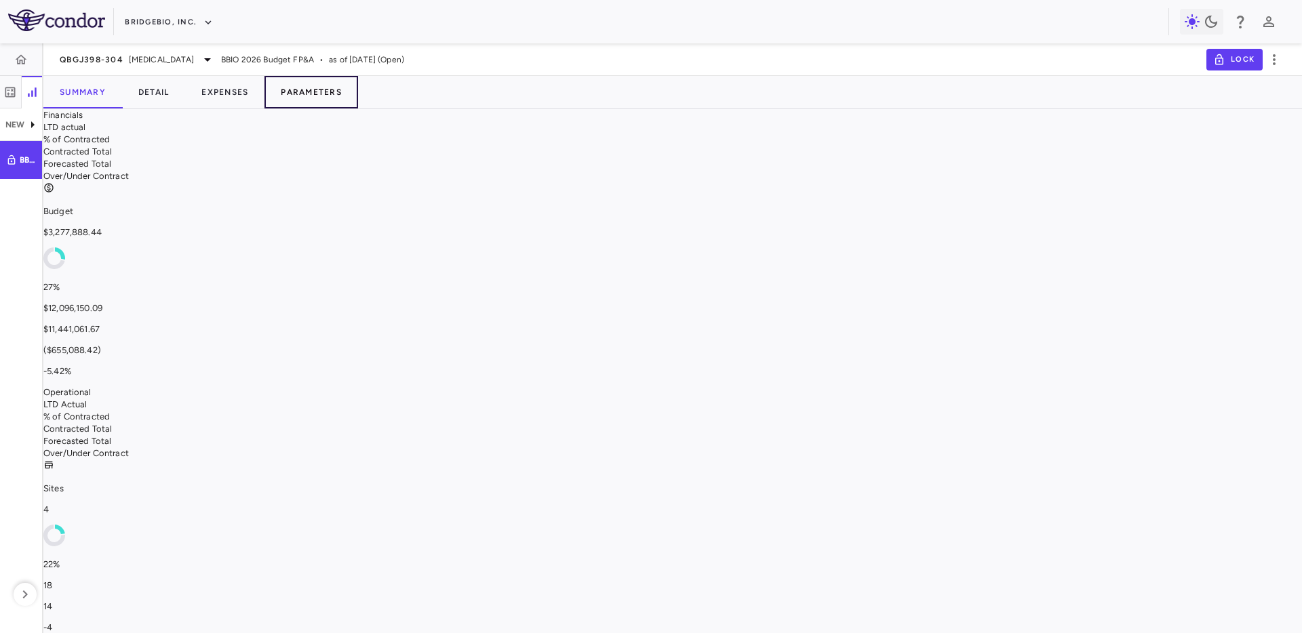
click at [325, 94] on button "Parameters" at bounding box center [311, 92] width 94 height 33
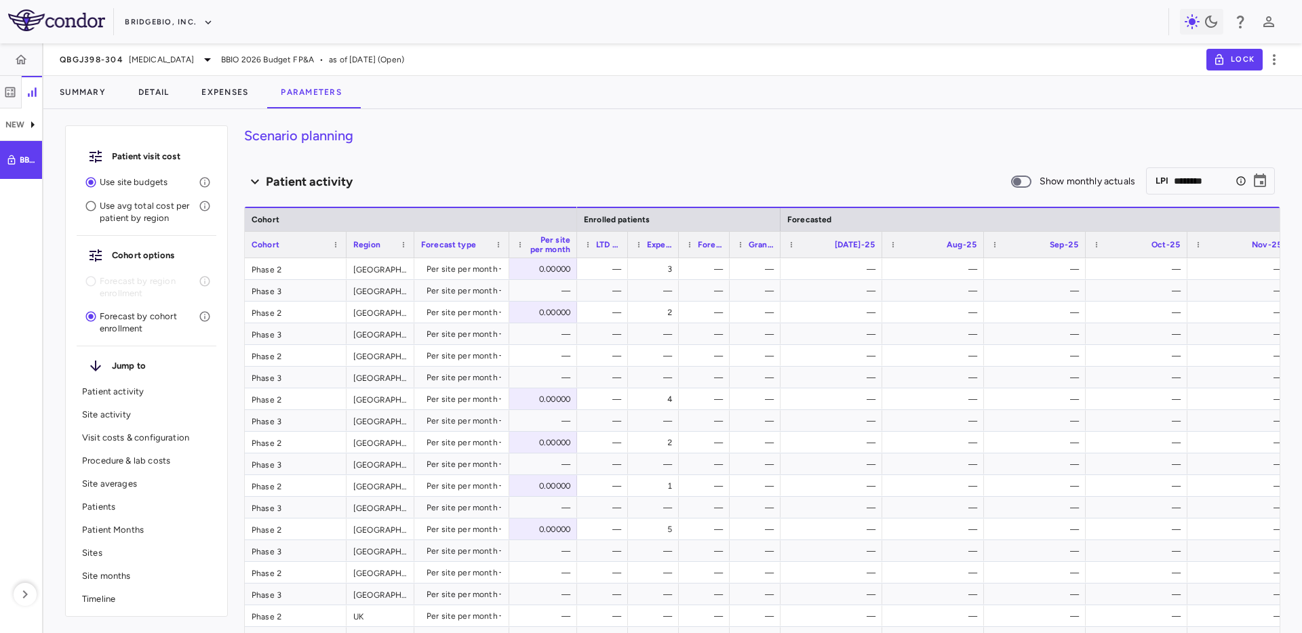
click at [148, 463] on p "Procedure & lab costs" at bounding box center [146, 461] width 129 height 12
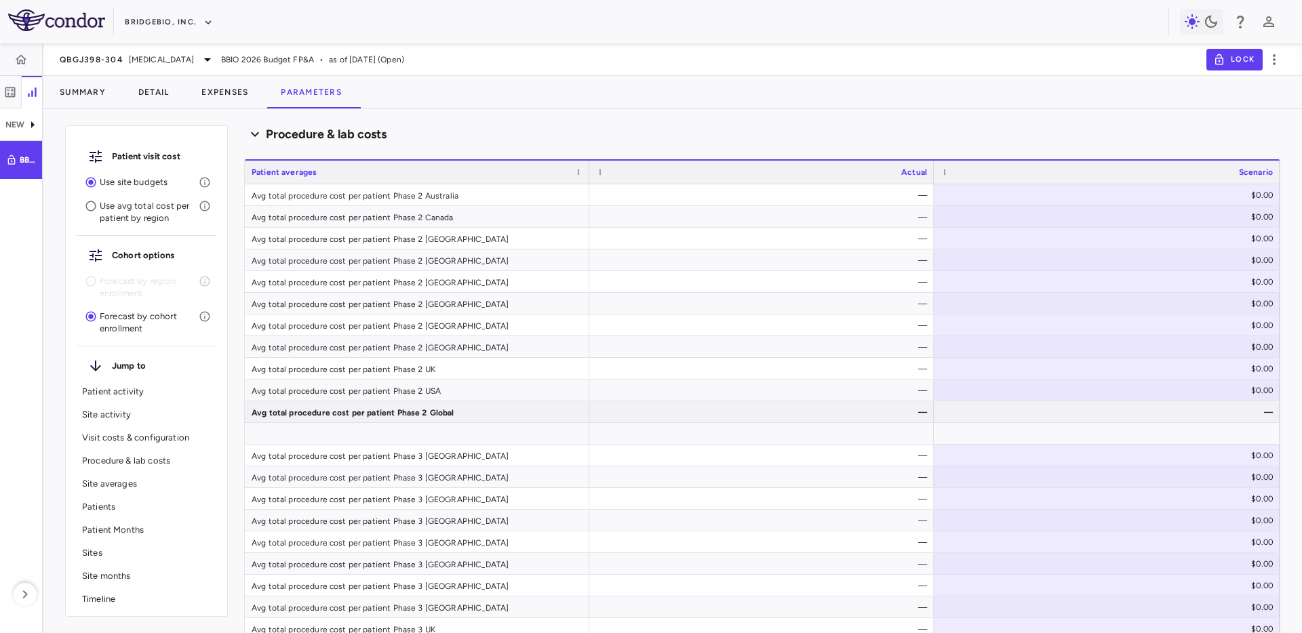
click at [135, 437] on p "Visit costs & configuration" at bounding box center [146, 438] width 129 height 12
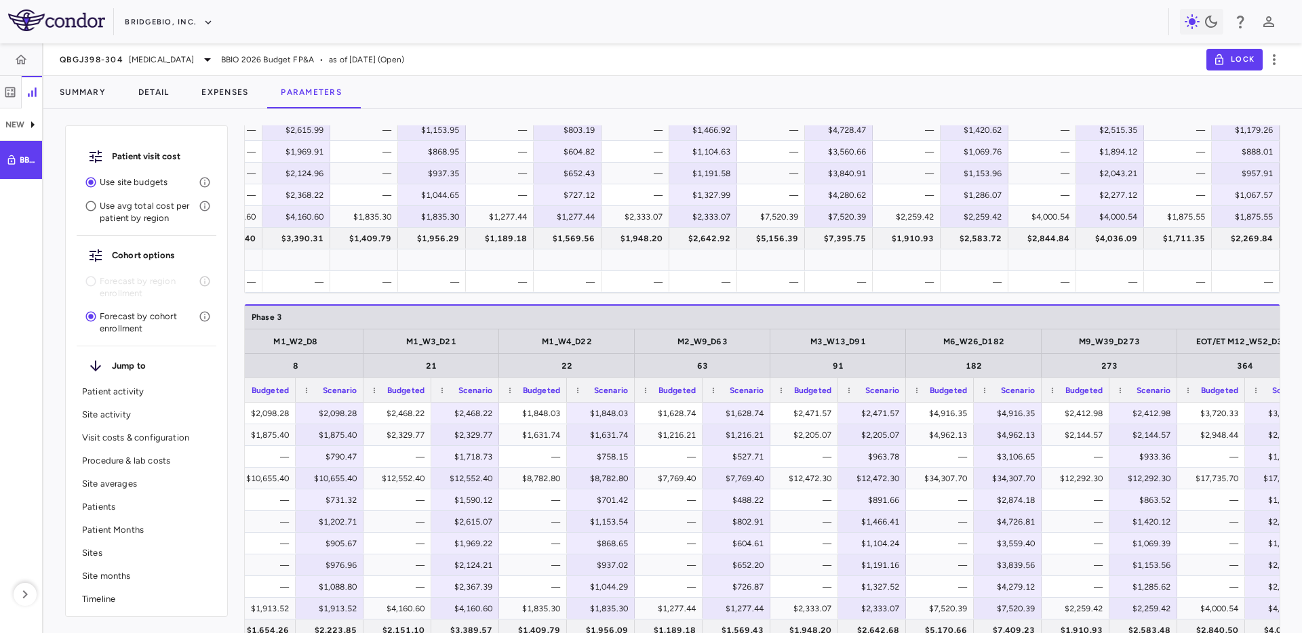
scroll to position [0, 864]
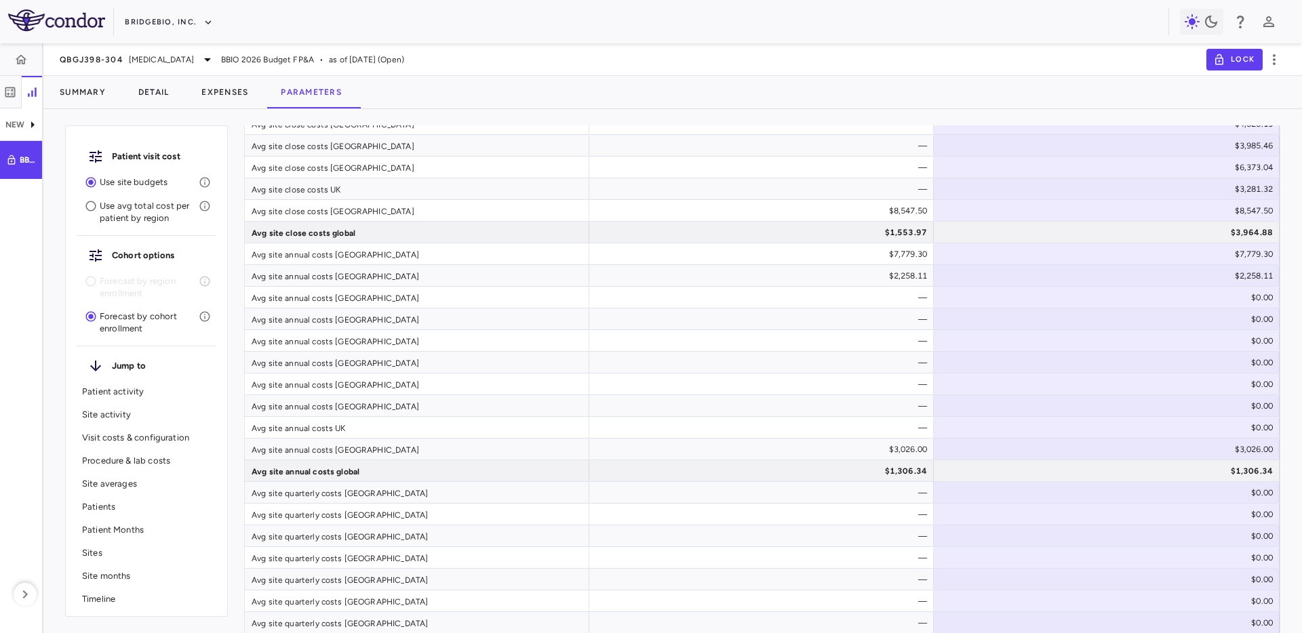
click at [153, 597] on p "Timeline" at bounding box center [146, 599] width 129 height 12
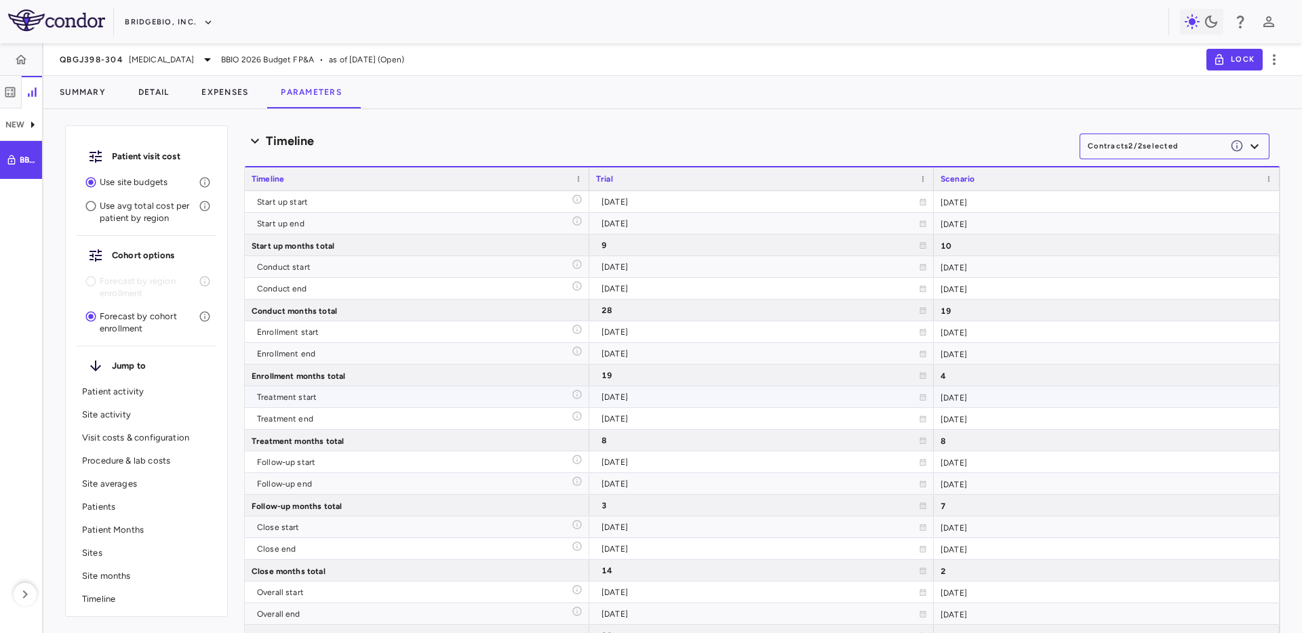
scroll to position [7960, 0]
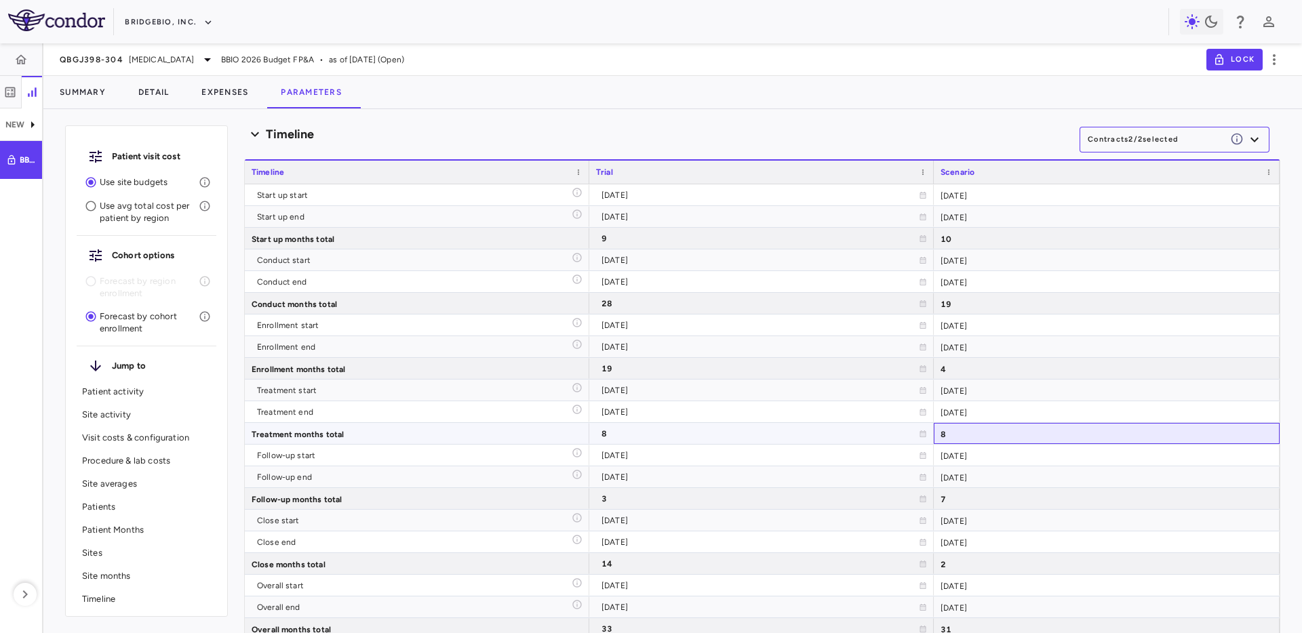
click at [1019, 438] on div "8" at bounding box center [1107, 433] width 346 height 21
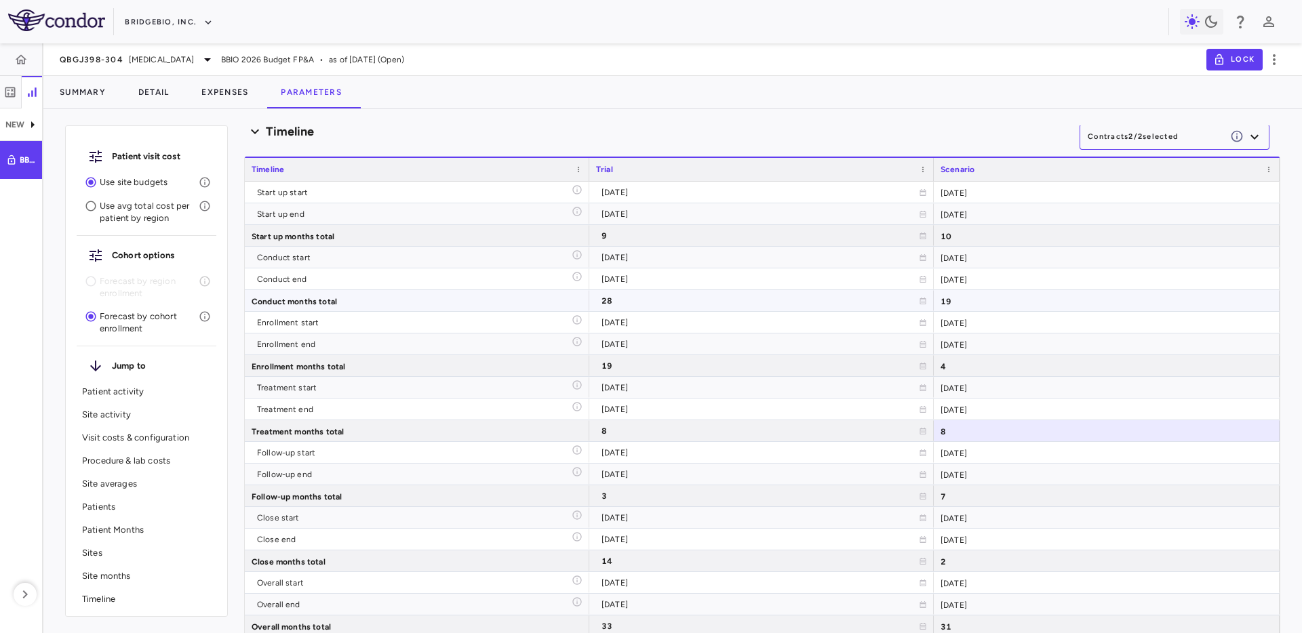
click at [986, 294] on div "19" at bounding box center [1107, 300] width 346 height 21
click at [959, 67] on div "QBGJ398-304 Hypochondroplasia BBIO 2026 Budget FP&A • as of Jun 2025 (Open) Lock" at bounding box center [672, 59] width 1258 height 33
drag, startPoint x: 548, startPoint y: 69, endPoint x: 54, endPoint y: 55, distance: 494.4
click at [54, 55] on div "QBGJ398-304 Hypochondroplasia BBIO 2026 Budget FP&A • as of Jun 2025 (Open) Lock" at bounding box center [672, 59] width 1258 height 33
copy div "QBGJ398-304 Hypochondroplasia BBIO 2026 Budget FP&A • as of Jun 2025 (Open)"
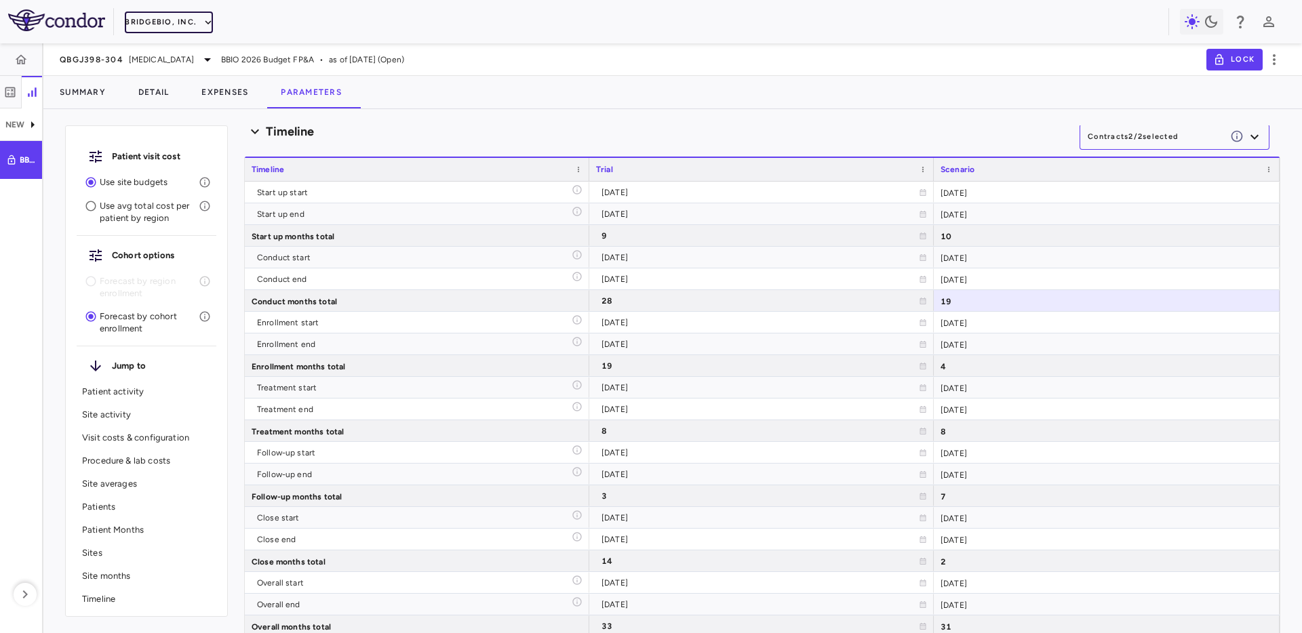
click at [143, 24] on button "BridgeBio, Inc." at bounding box center [169, 23] width 88 height 22
click at [185, 55] on span "[MEDICAL_DATA]" at bounding box center [161, 60] width 65 height 12
drag, startPoint x: 978, startPoint y: 82, endPoint x: 902, endPoint y: 12, distance: 103.2
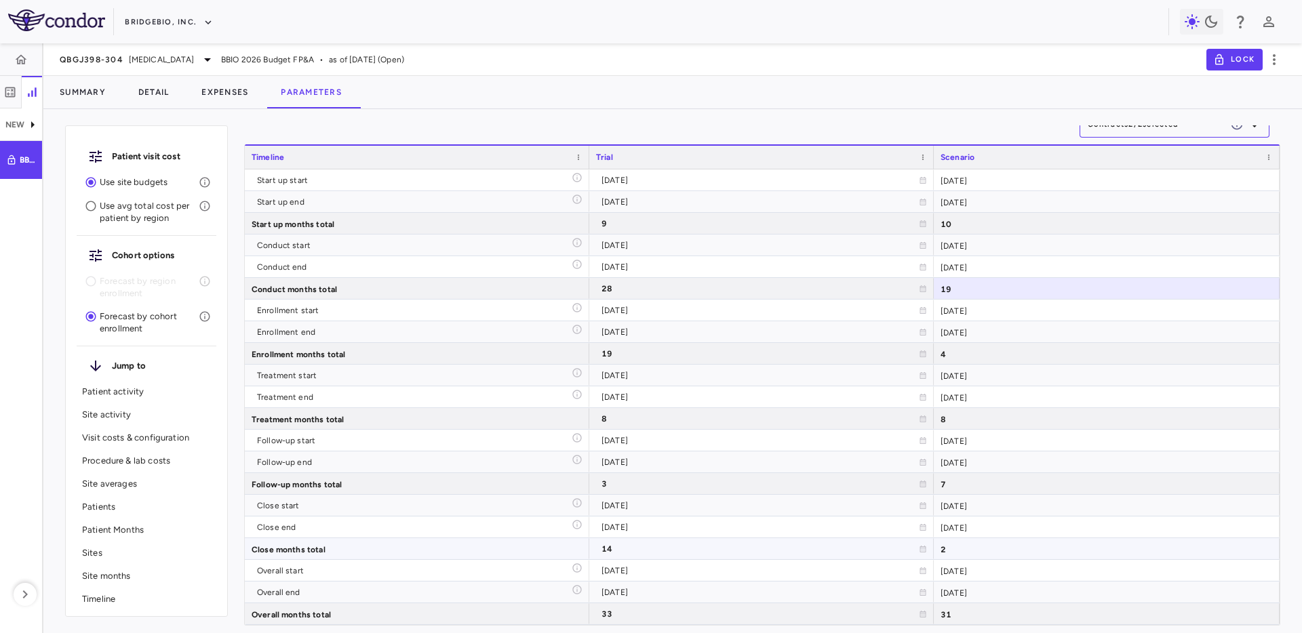
scroll to position [7983, 0]
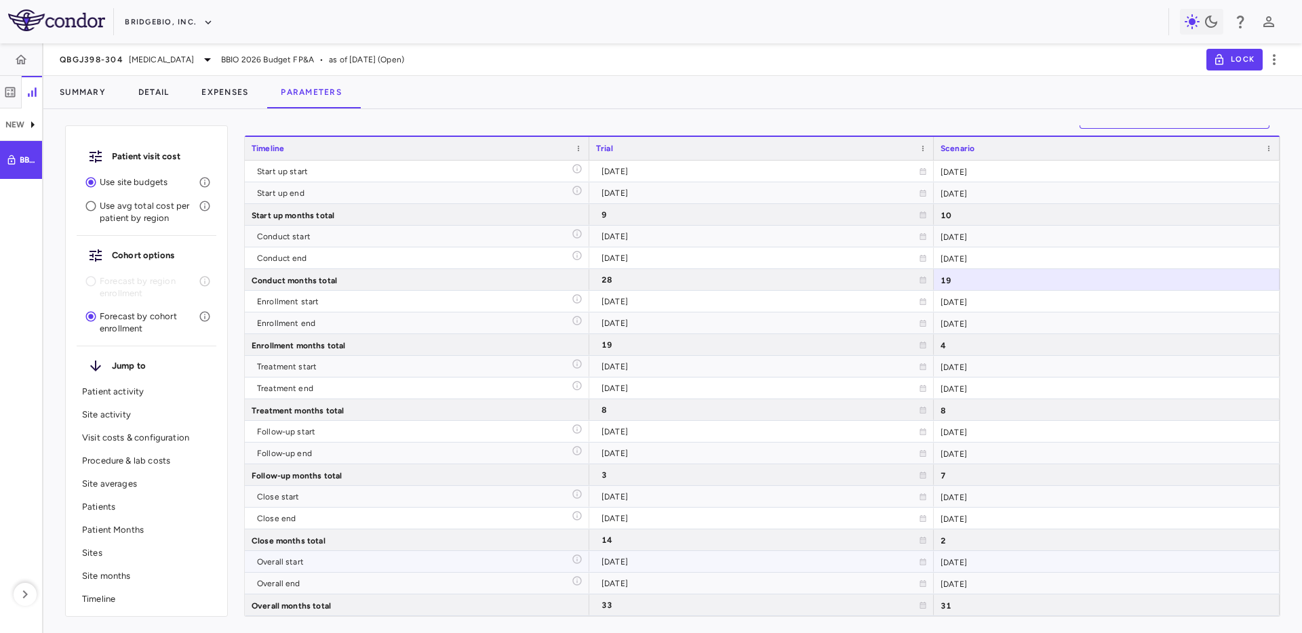
drag, startPoint x: 789, startPoint y: 572, endPoint x: 952, endPoint y: 555, distance: 163.6
click at [791, 567] on div "[DATE]" at bounding box center [759, 562] width 317 height 22
click at [1001, 538] on div "2" at bounding box center [1107, 539] width 346 height 21
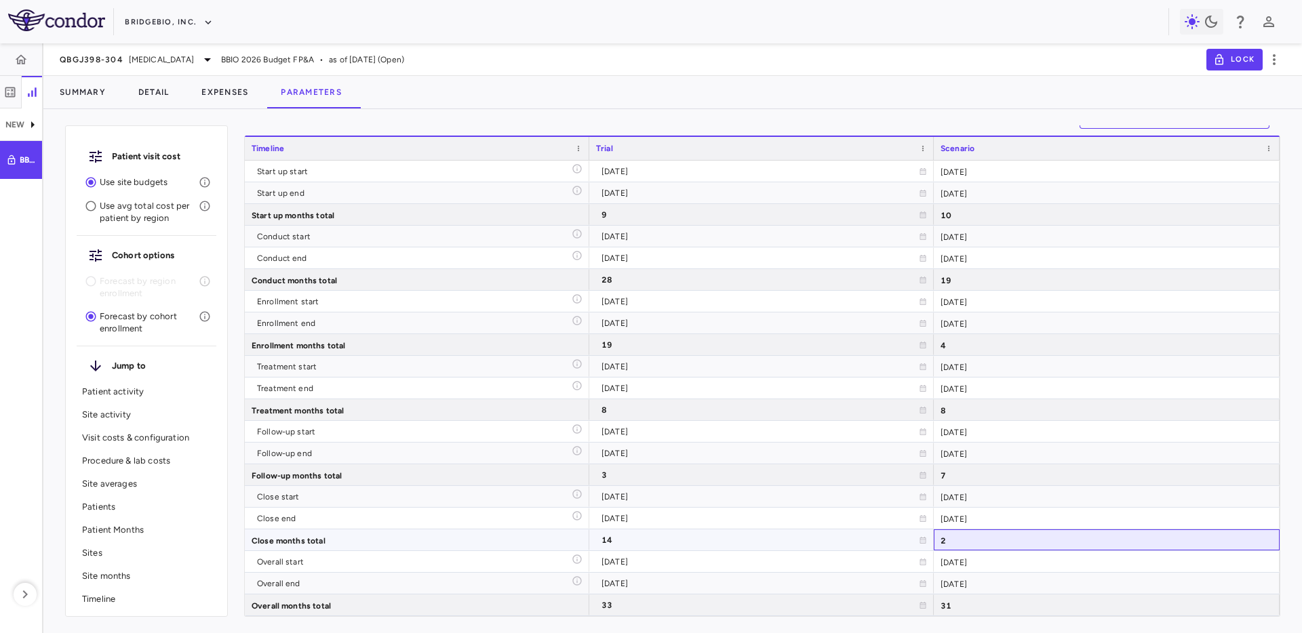
drag, startPoint x: 816, startPoint y: 534, endPoint x: 252, endPoint y: 534, distance: 564.7
click at [248, 534] on div "Close months total 14 2" at bounding box center [762, 540] width 1035 height 22
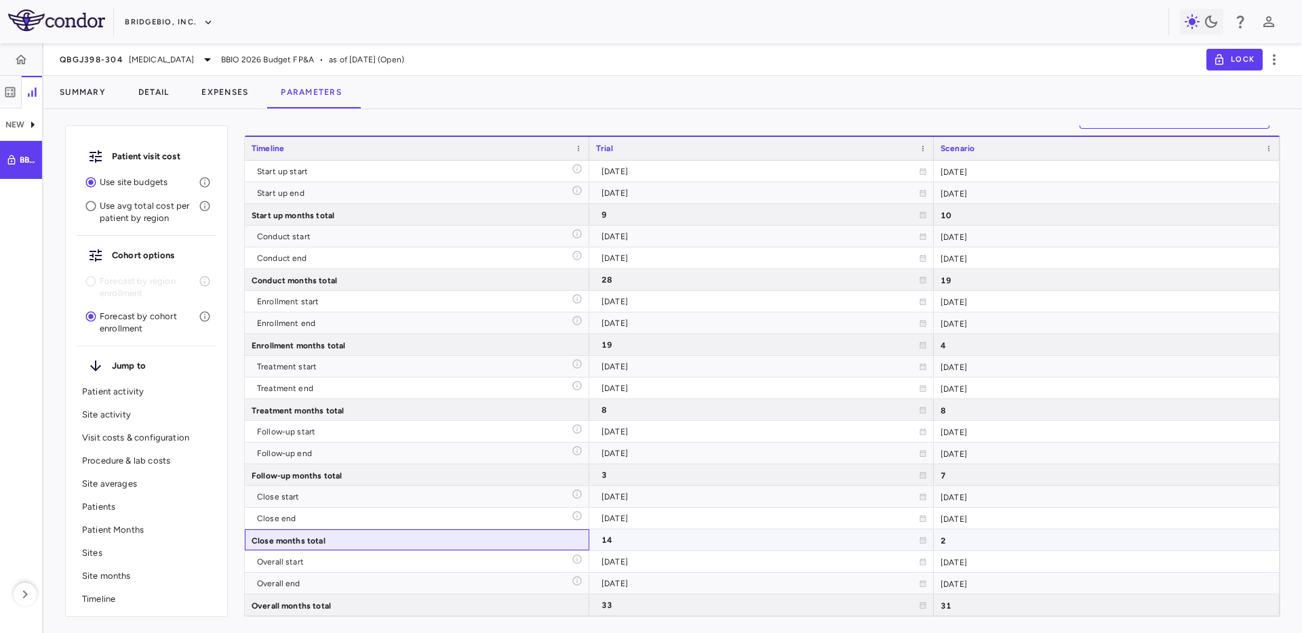
drag, startPoint x: 252, startPoint y: 537, endPoint x: 1079, endPoint y: 534, distance: 826.4
click at [980, 534] on div "Close months total 14 2" at bounding box center [762, 540] width 1035 height 22
click at [1079, 534] on div "2" at bounding box center [1107, 539] width 346 height 21
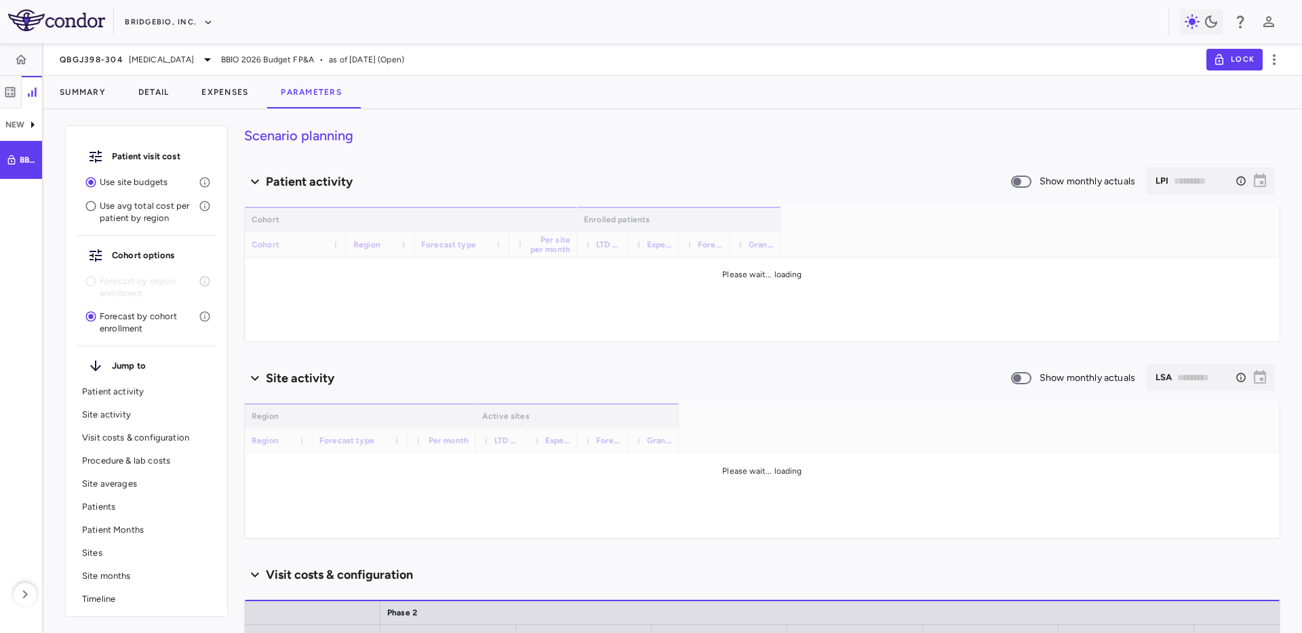
type input "********"
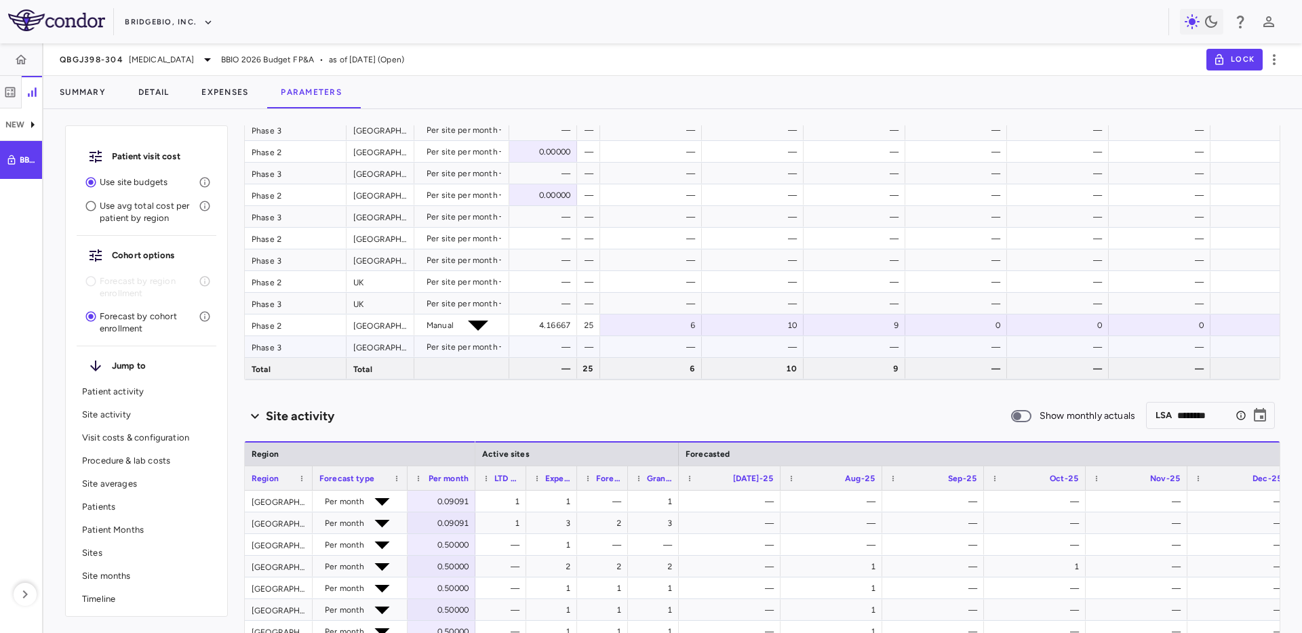
scroll to position [332, 0]
drag, startPoint x: 690, startPoint y: 376, endPoint x: 758, endPoint y: 376, distance: 67.8
click at [690, 376] on div "6" at bounding box center [653, 372] width 83 height 22
drag, startPoint x: 758, startPoint y: 375, endPoint x: 773, endPoint y: 375, distance: 14.9
click at [761, 375] on div "10" at bounding box center [755, 372] width 83 height 22
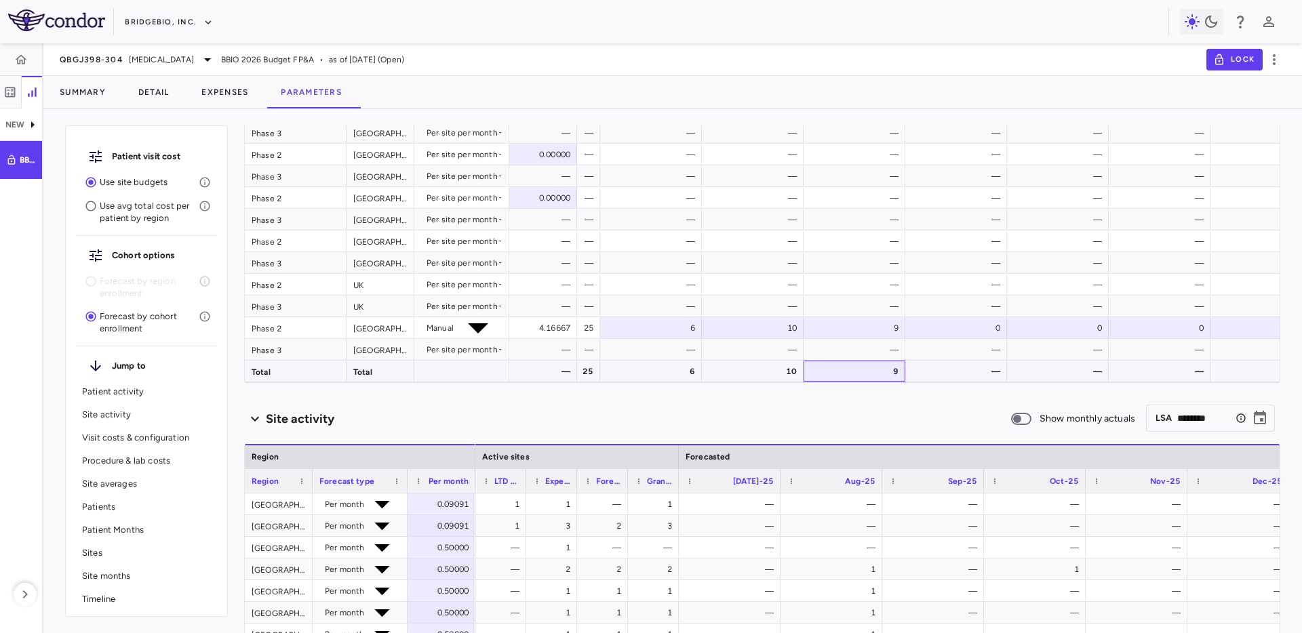
click at [858, 374] on div "9" at bounding box center [857, 372] width 83 height 22
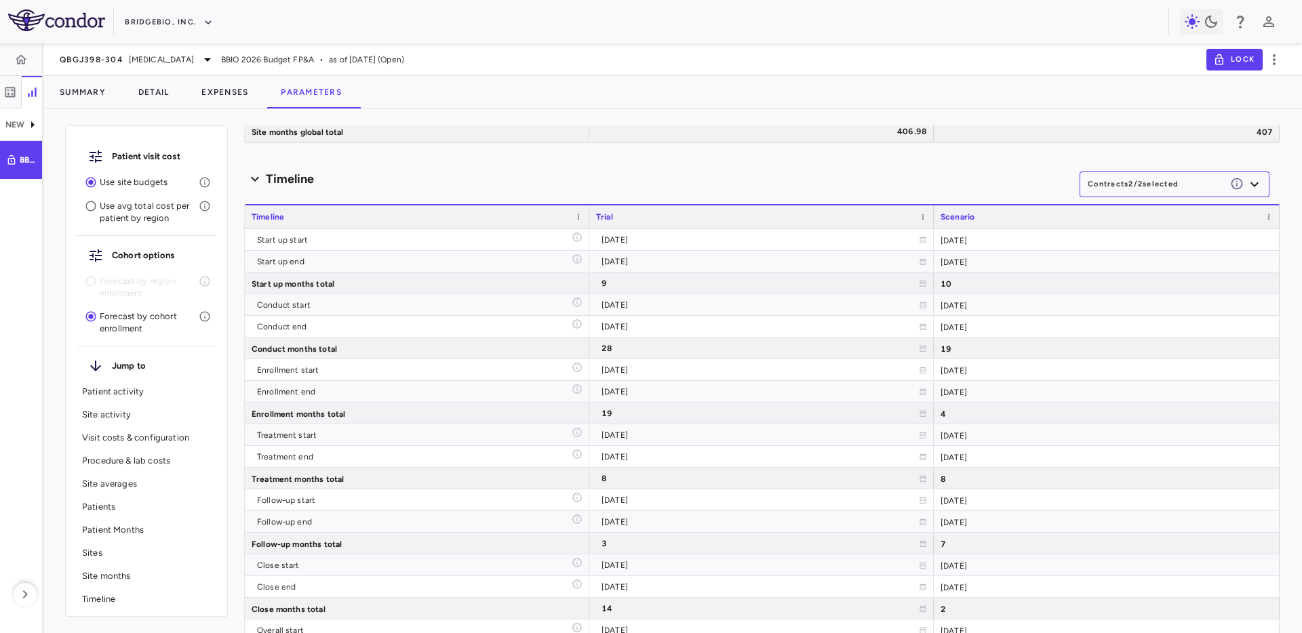
scroll to position [7983, 0]
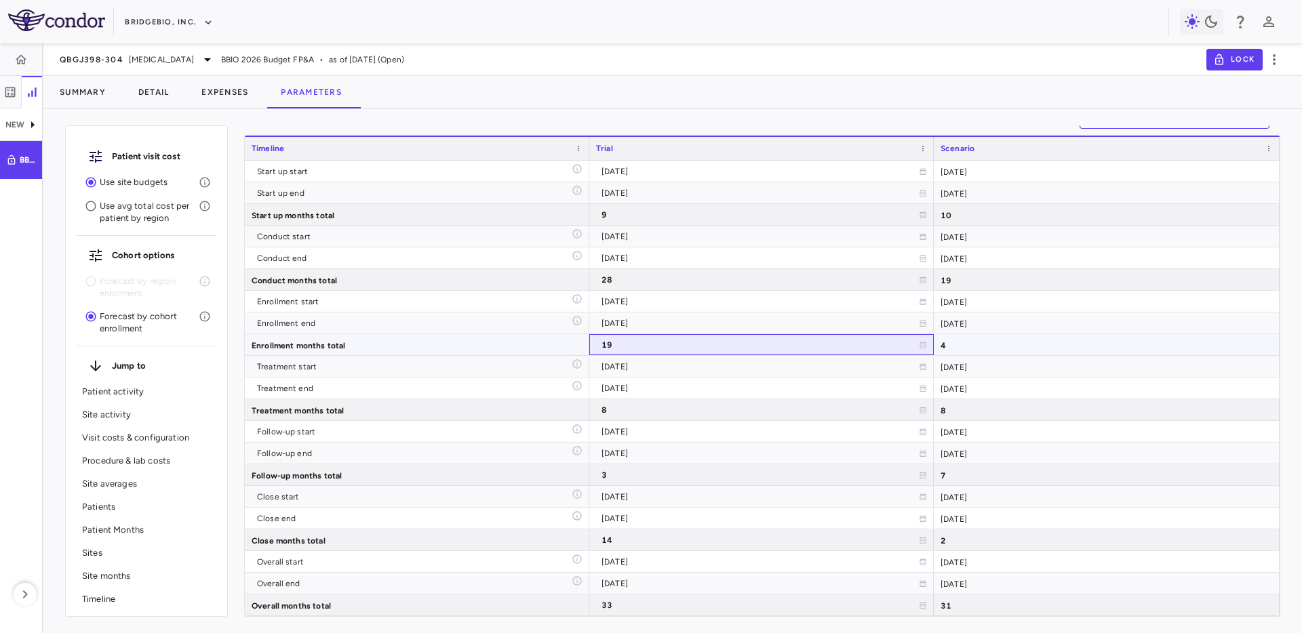
drag, startPoint x: 645, startPoint y: 351, endPoint x: 944, endPoint y: 340, distance: 298.5
click at [652, 351] on div "19" at bounding box center [759, 345] width 317 height 22
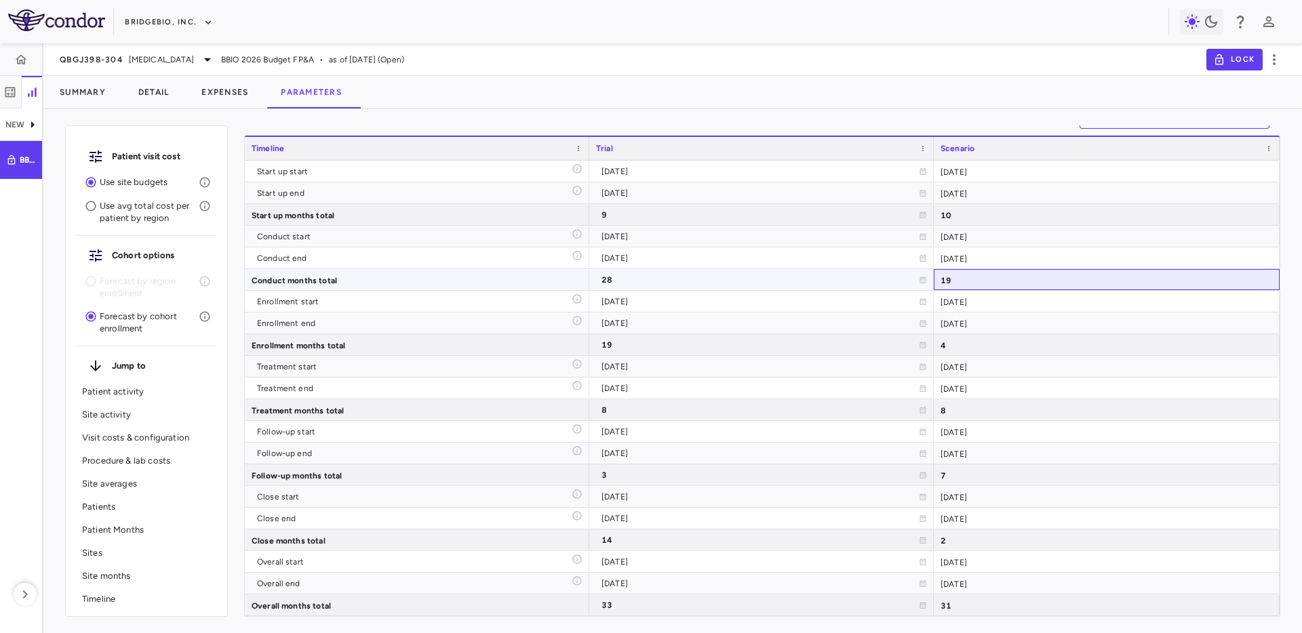
click at [983, 273] on div "19" at bounding box center [1107, 279] width 346 height 21
click at [974, 411] on div "8" at bounding box center [1107, 409] width 346 height 21
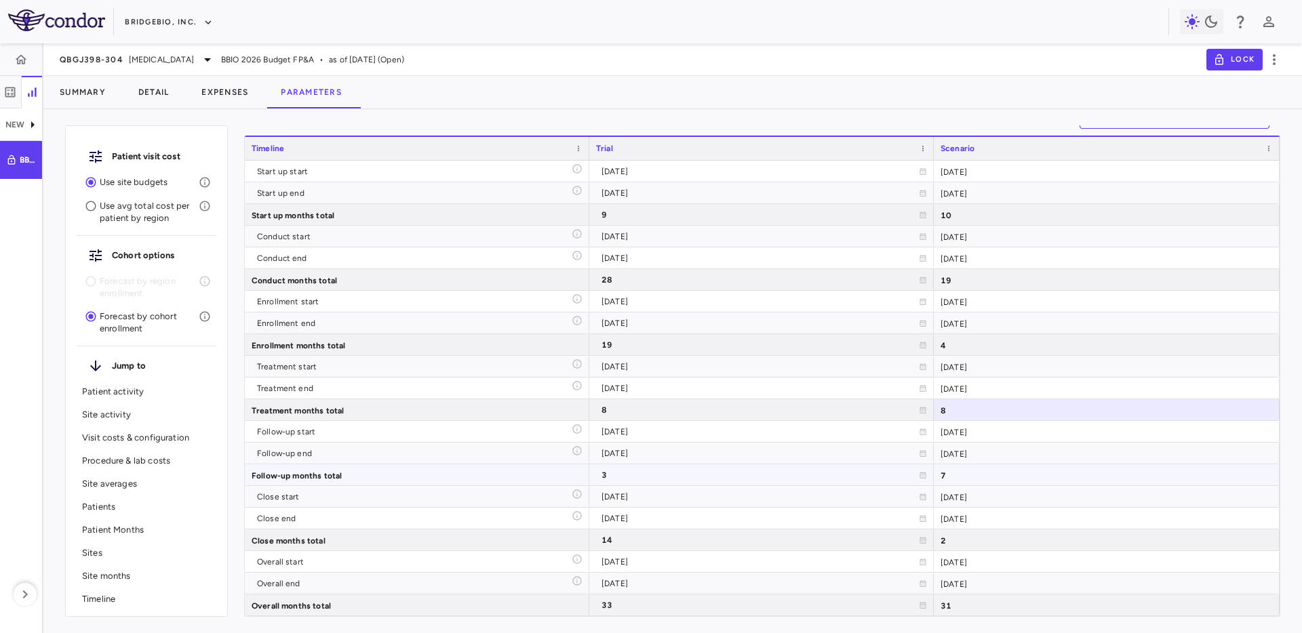
click at [978, 472] on div "7" at bounding box center [1107, 474] width 346 height 21
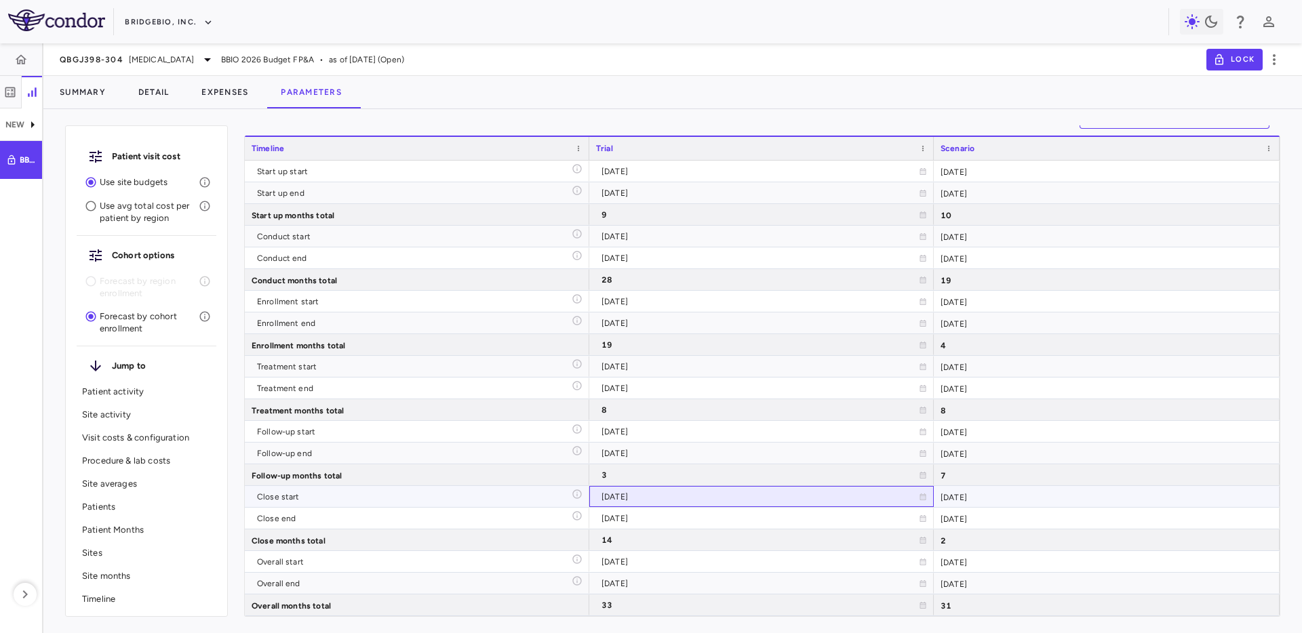
click at [708, 487] on div "[DATE]" at bounding box center [759, 497] width 317 height 22
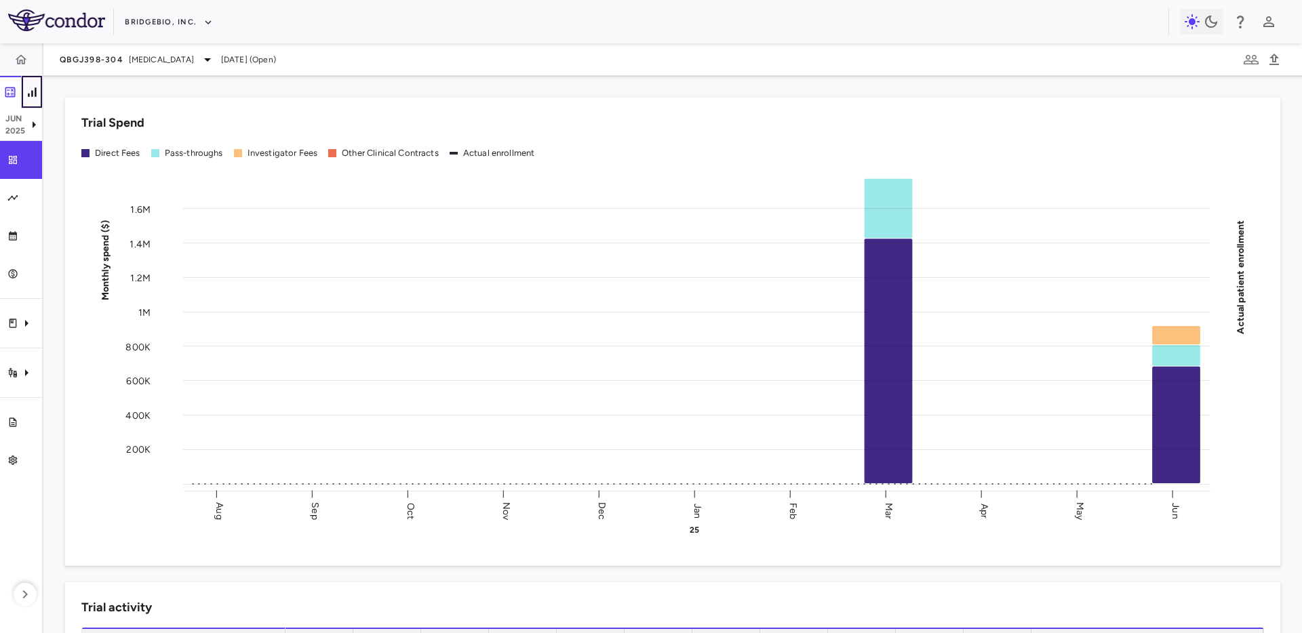
click at [32, 99] on button "button" at bounding box center [32, 92] width 22 height 33
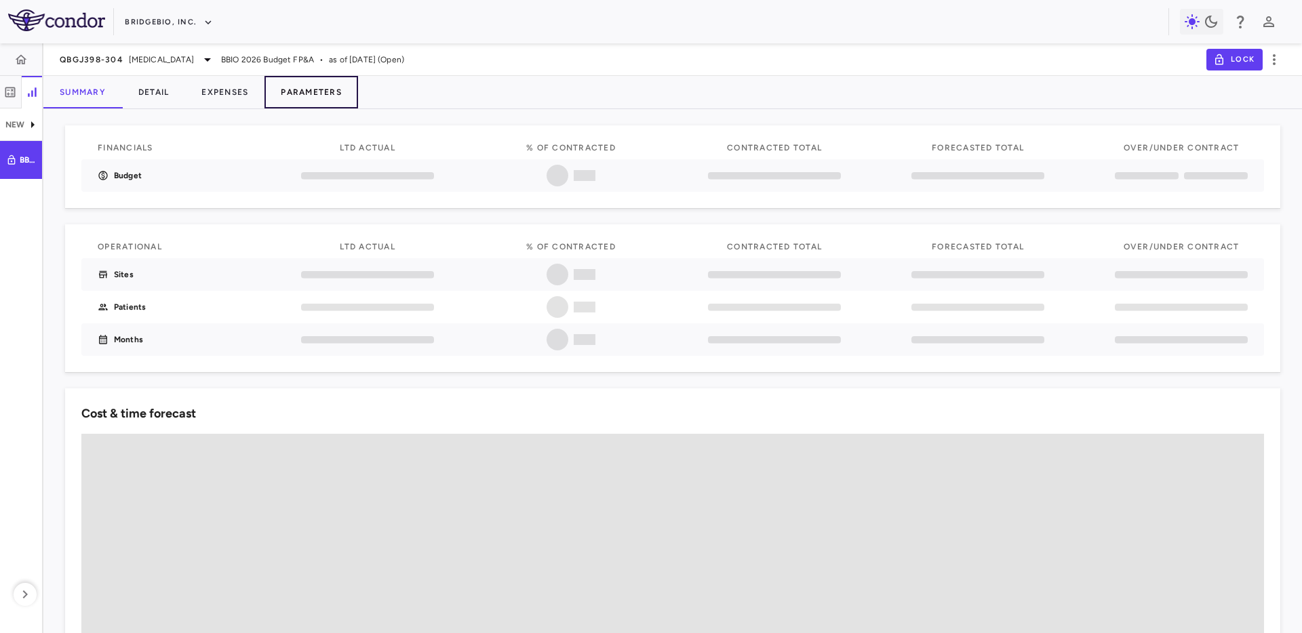
click at [315, 98] on button "Parameters" at bounding box center [311, 92] width 94 height 33
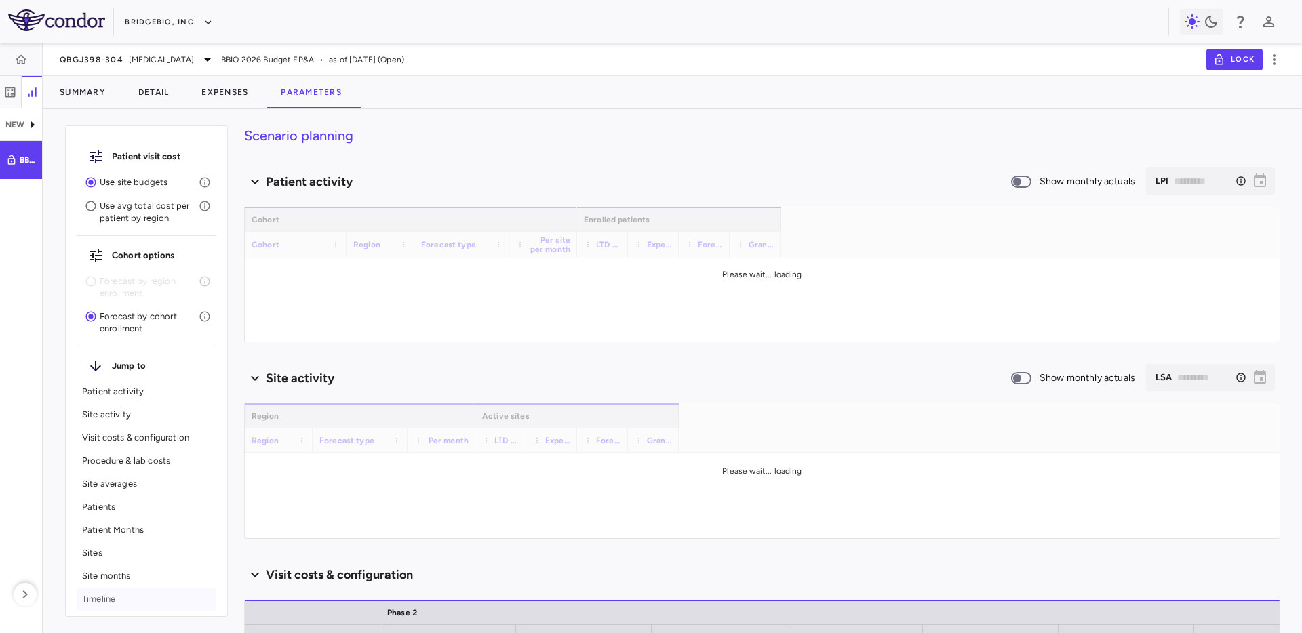
click at [123, 607] on div "Timeline" at bounding box center [147, 599] width 140 height 23
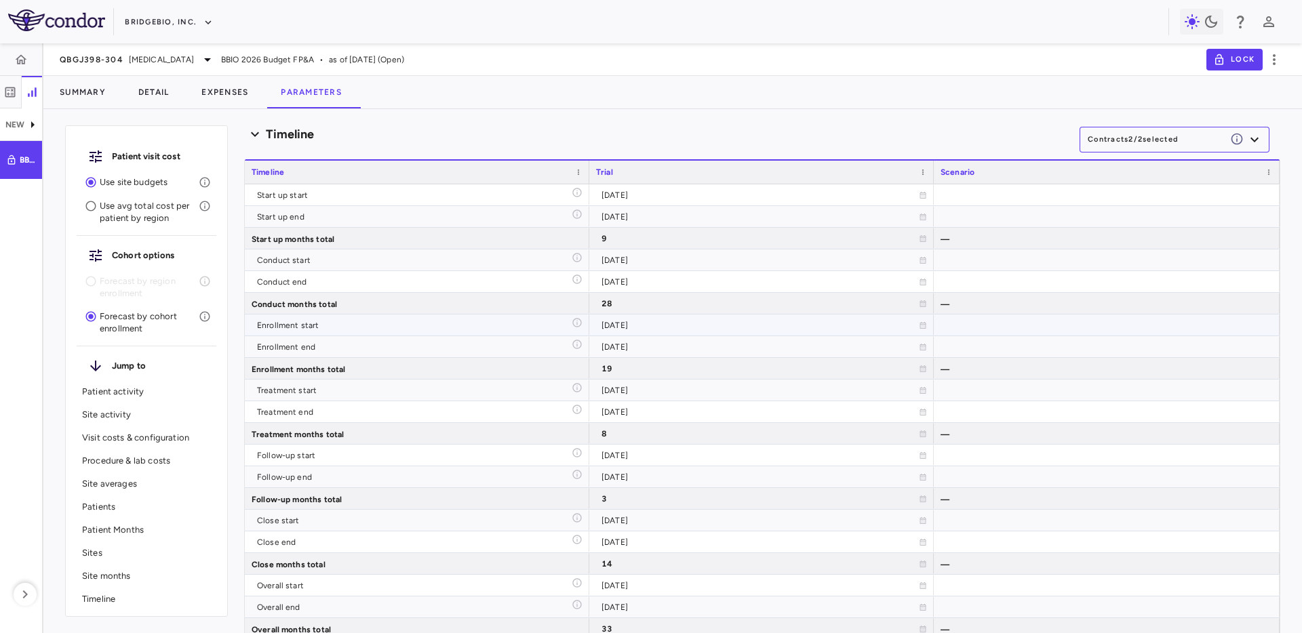
type input "********"
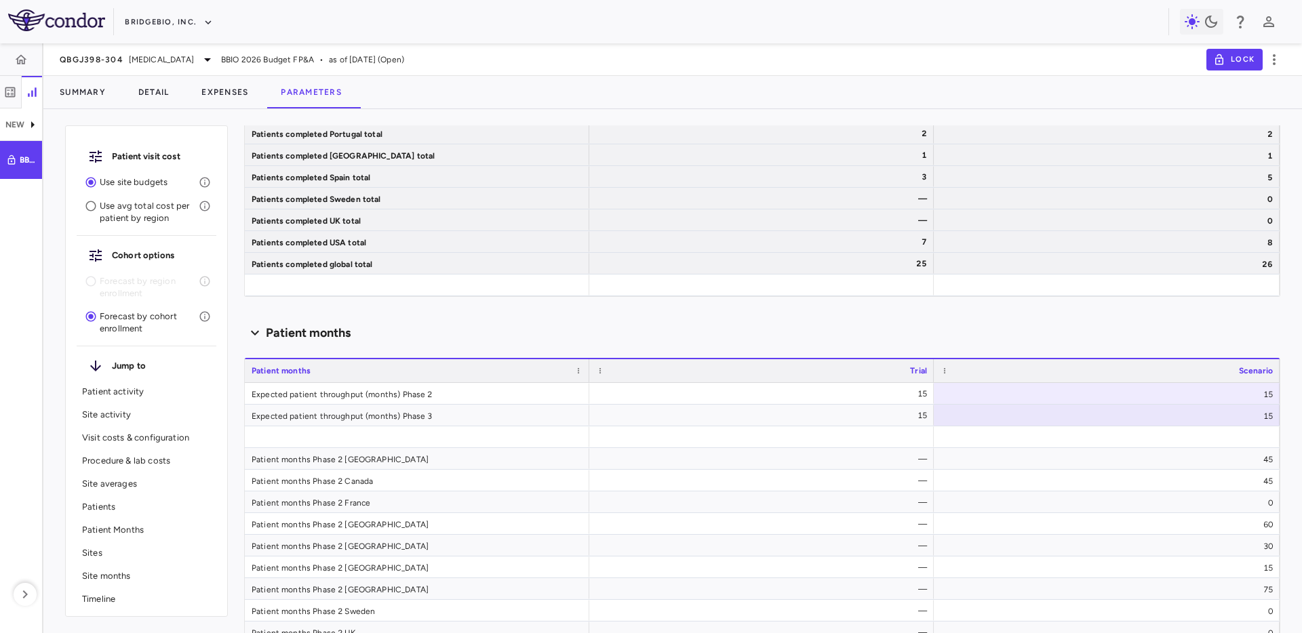
scroll to position [7960, 0]
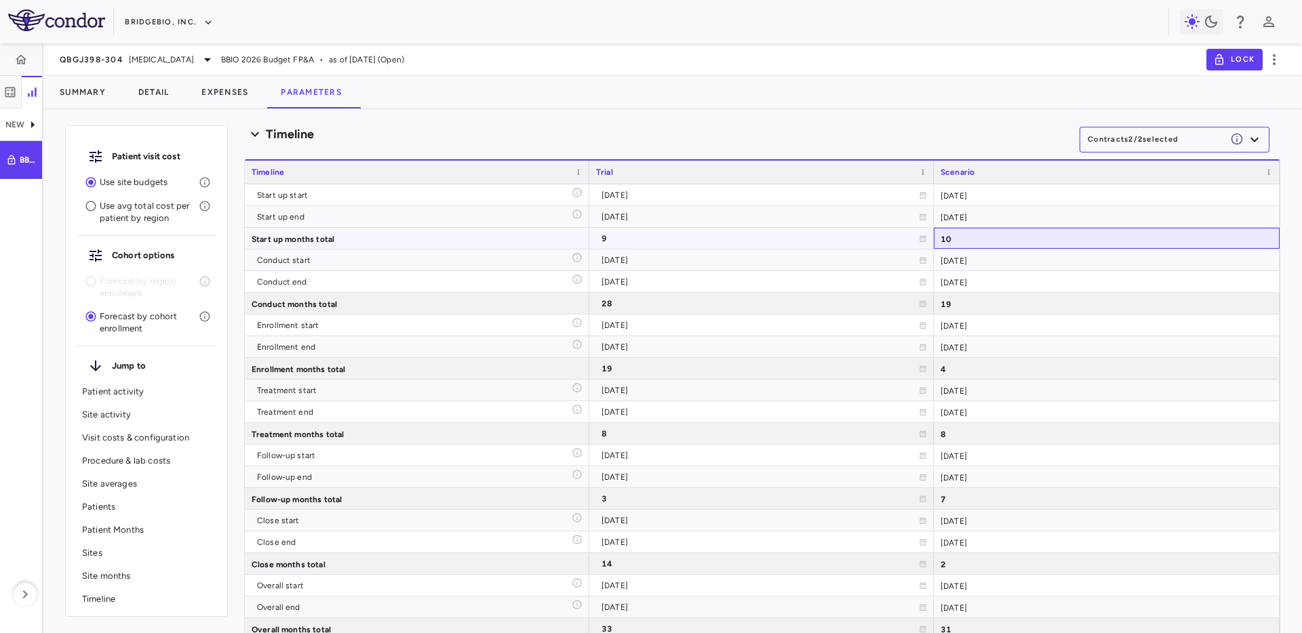
click at [1026, 235] on div "10" at bounding box center [1107, 238] width 346 height 21
click at [894, 81] on div "Summary Detail Expenses Parameters" at bounding box center [672, 92] width 1258 height 33
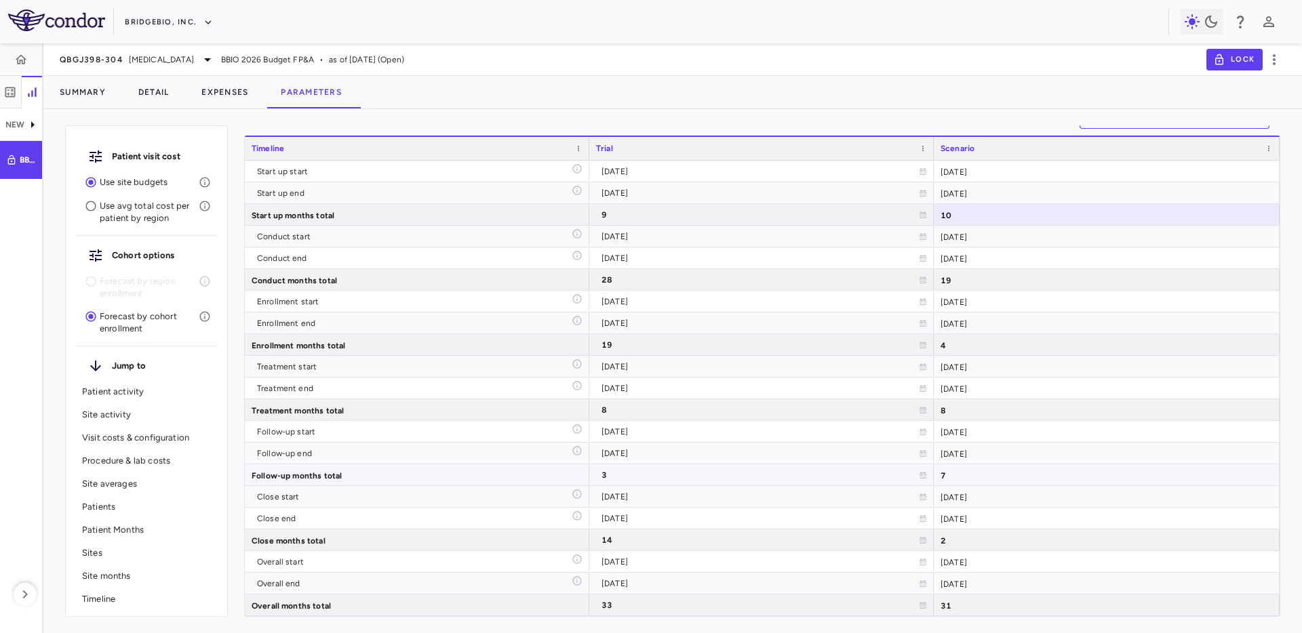
click at [980, 464] on div "7" at bounding box center [1107, 474] width 346 height 21
click at [973, 476] on div "7" at bounding box center [1107, 474] width 346 height 21
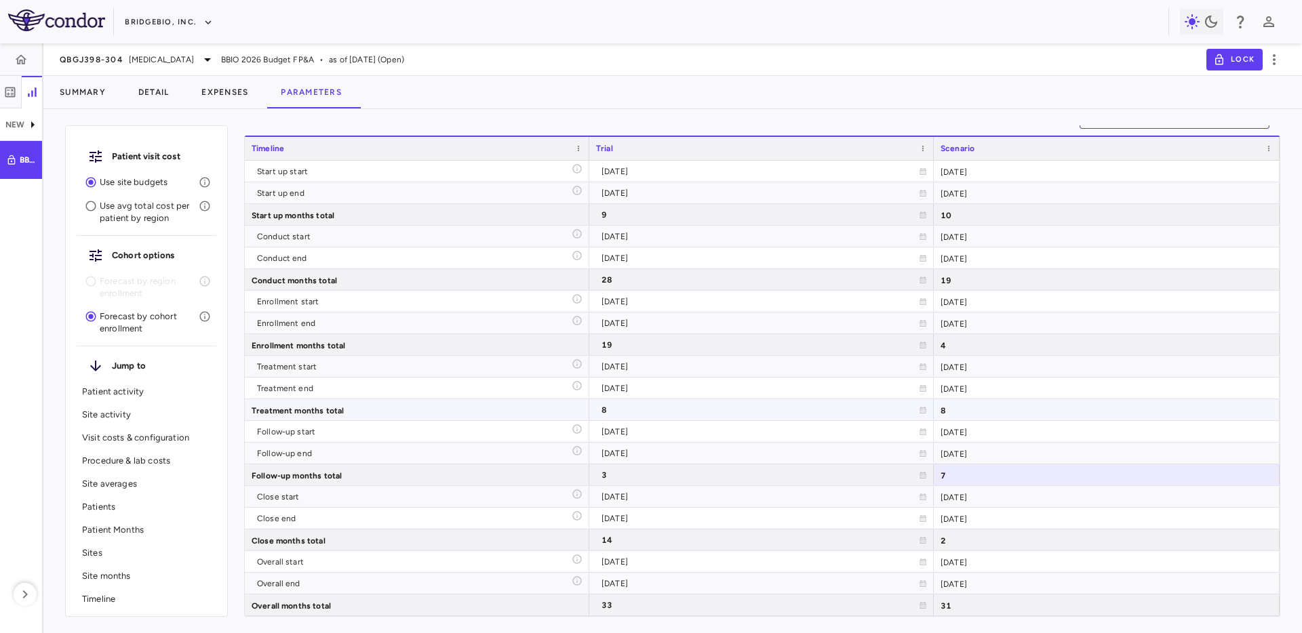
click at [1011, 413] on div "8" at bounding box center [1107, 409] width 346 height 21
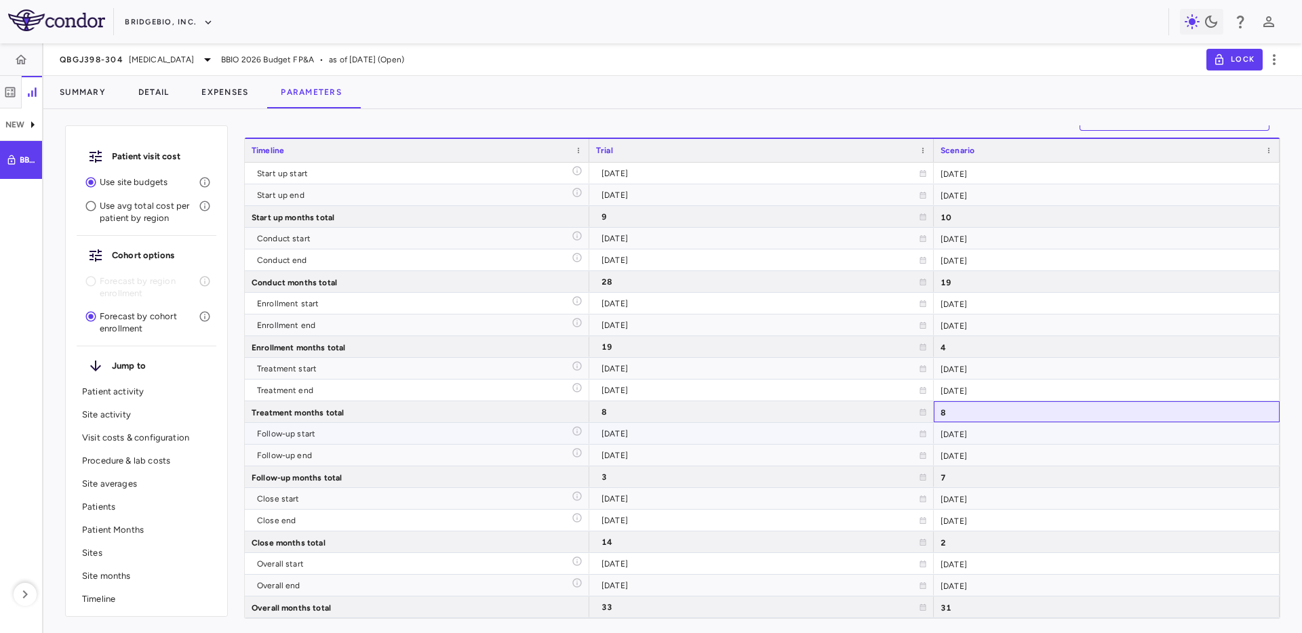
scroll to position [7981, 0]
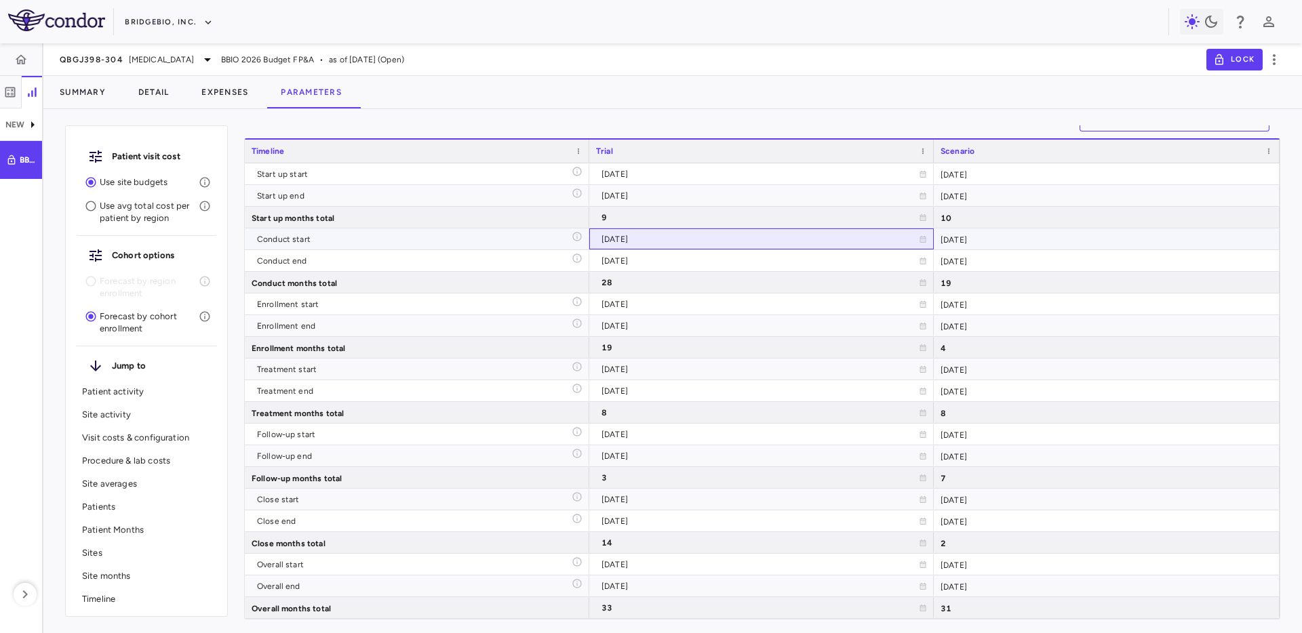
click at [633, 245] on div "[DATE]" at bounding box center [759, 239] width 317 height 22
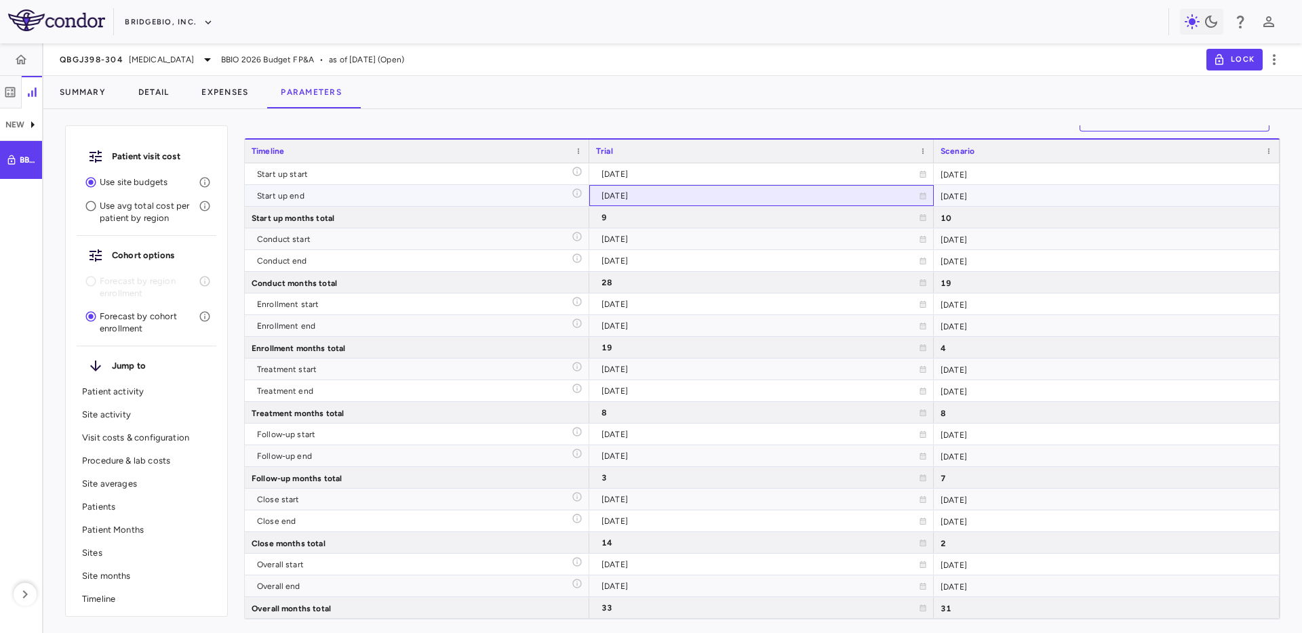
click at [695, 193] on div "[DATE]" at bounding box center [759, 196] width 317 height 22
click at [714, 234] on div "[DATE]" at bounding box center [759, 239] width 317 height 22
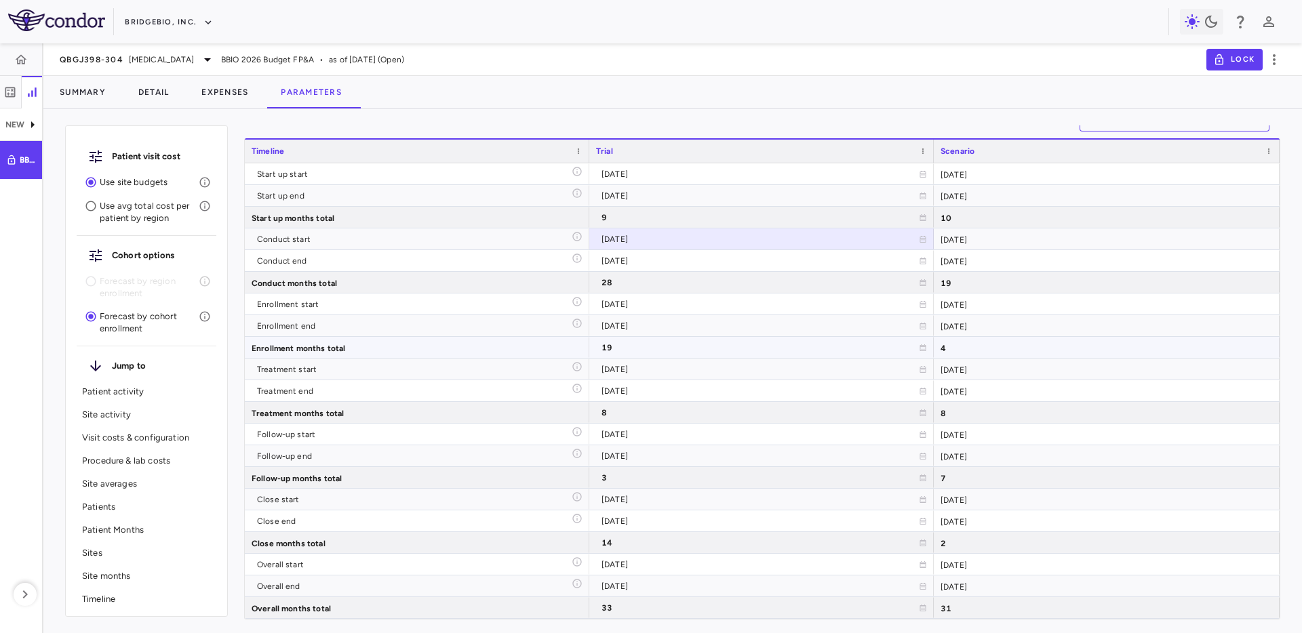
click at [1005, 339] on div "4" at bounding box center [1107, 347] width 346 height 21
click at [626, 353] on div "19" at bounding box center [759, 348] width 317 height 22
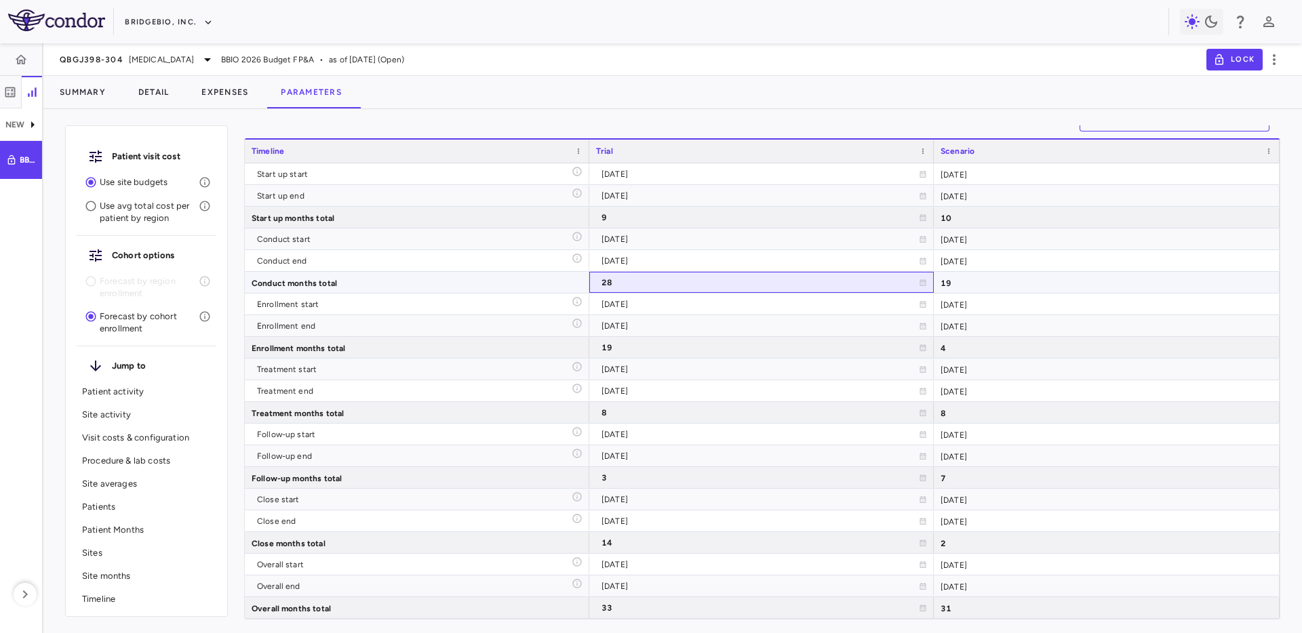
scroll to position [7978, 0]
click at [661, 274] on div "28" at bounding box center [761, 284] width 344 height 21
click at [662, 232] on div "[DATE]" at bounding box center [759, 242] width 317 height 22
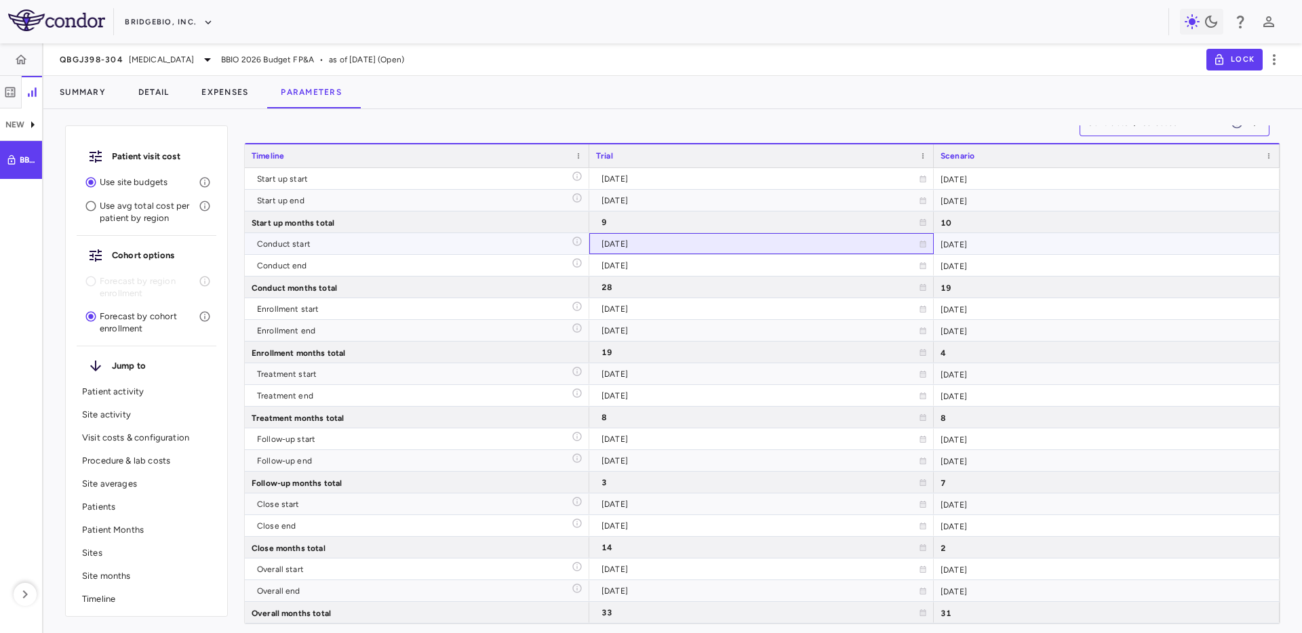
scroll to position [7975, 0]
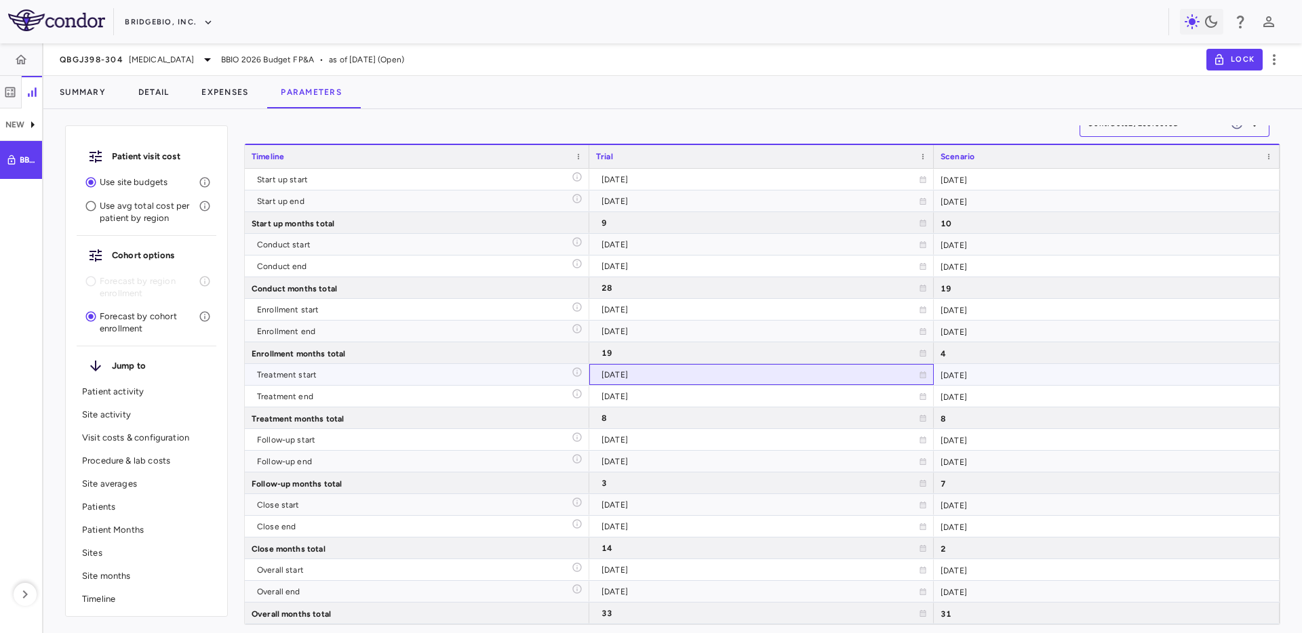
click at [641, 374] on div "[DATE]" at bounding box center [759, 375] width 317 height 22
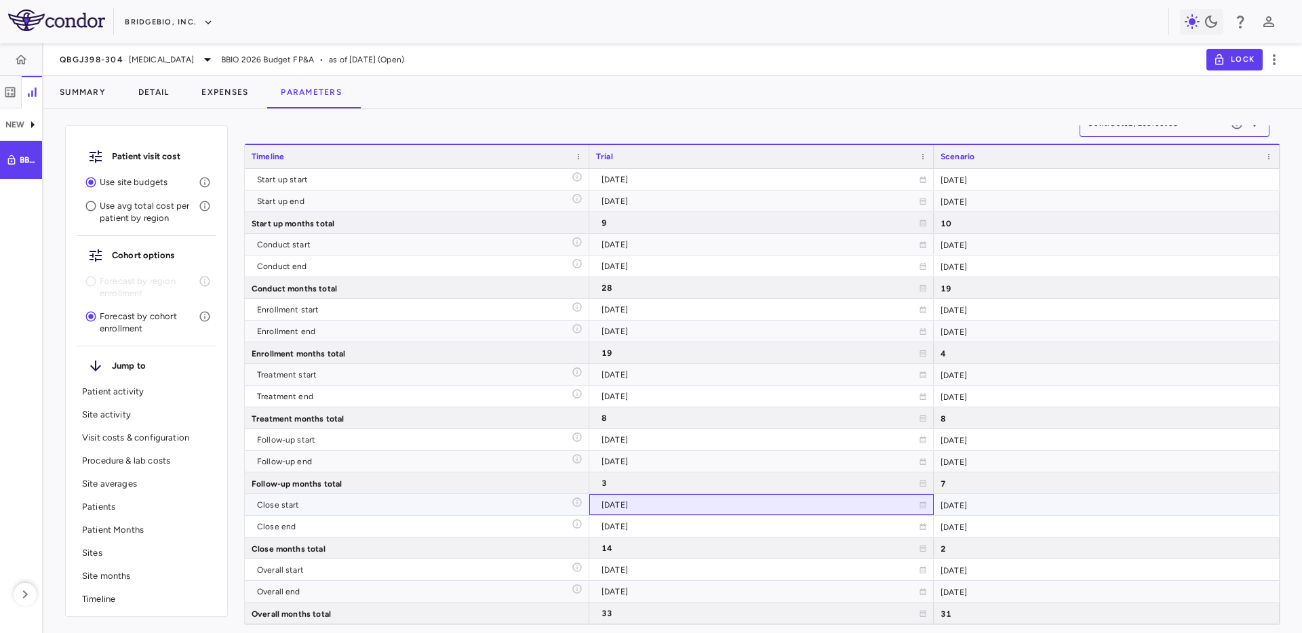
click at [677, 506] on div "[DATE]" at bounding box center [759, 505] width 317 height 22
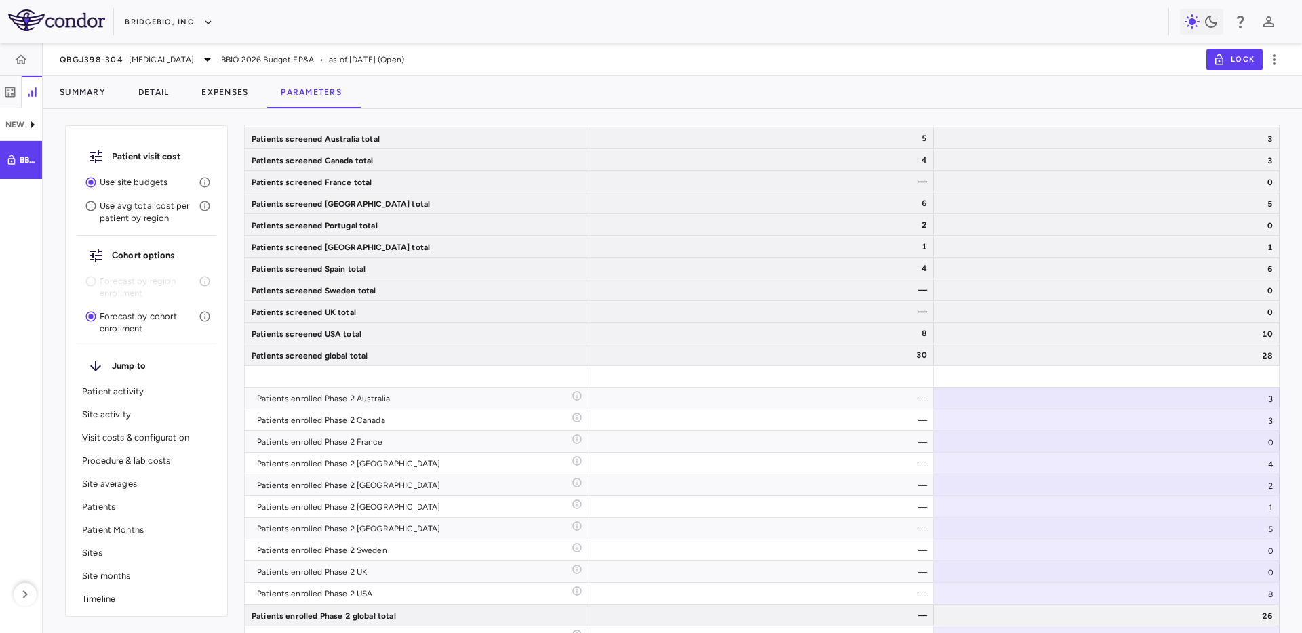
scroll to position [2216, 0]
